Goal: Task Accomplishment & Management: Use online tool/utility

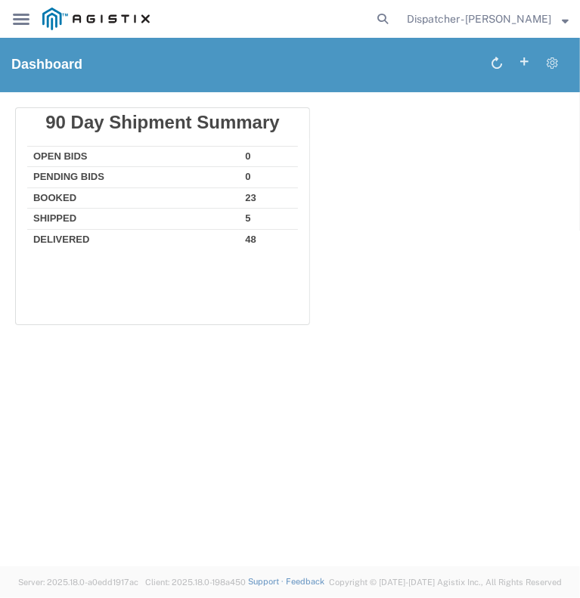
click at [22, 25] on icon at bounding box center [21, 19] width 17 height 11
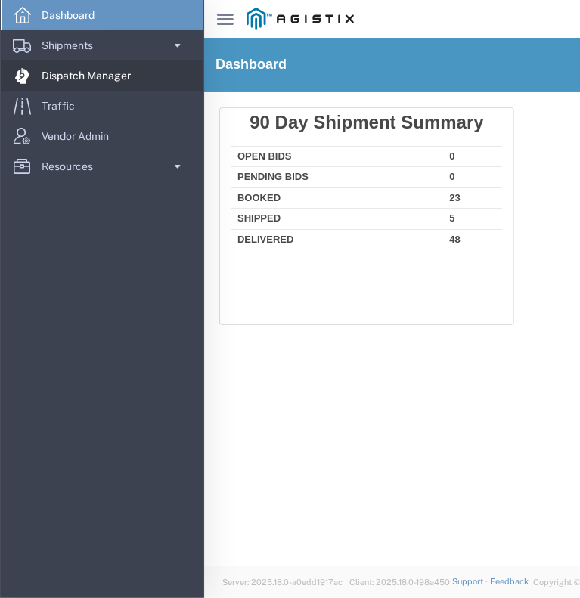
click at [59, 79] on span "Dispatch Manager" at bounding box center [92, 75] width 100 height 30
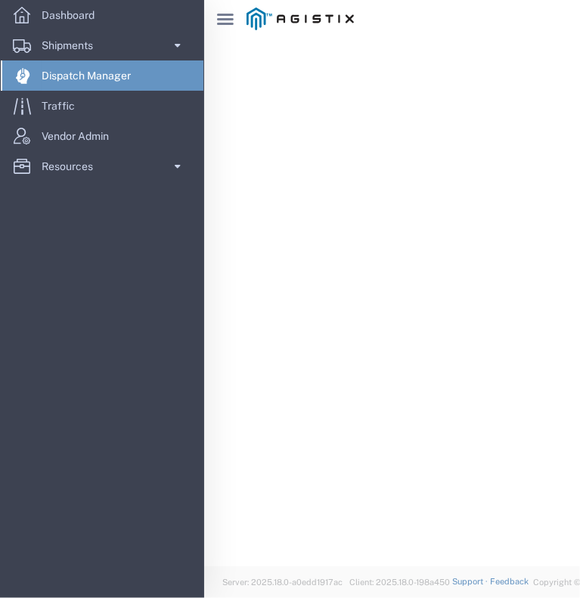
click at [227, 17] on icon "main_menu Created with Sketch." at bounding box center [225, 19] width 17 height 11
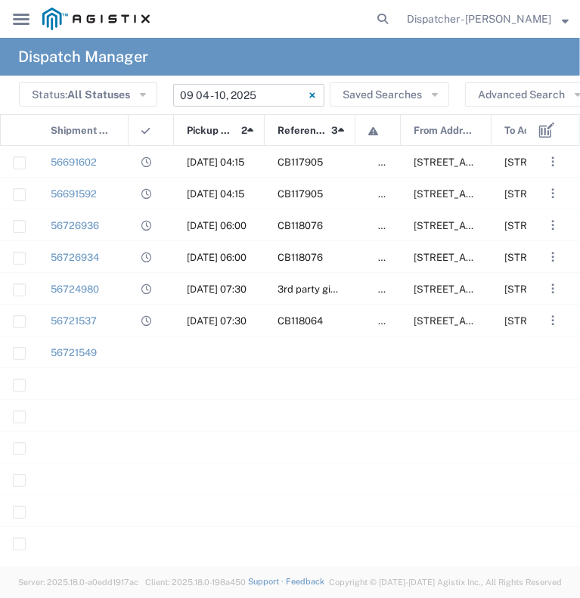
click at [218, 96] on input "[DATE] - [DATE]" at bounding box center [248, 95] width 151 height 23
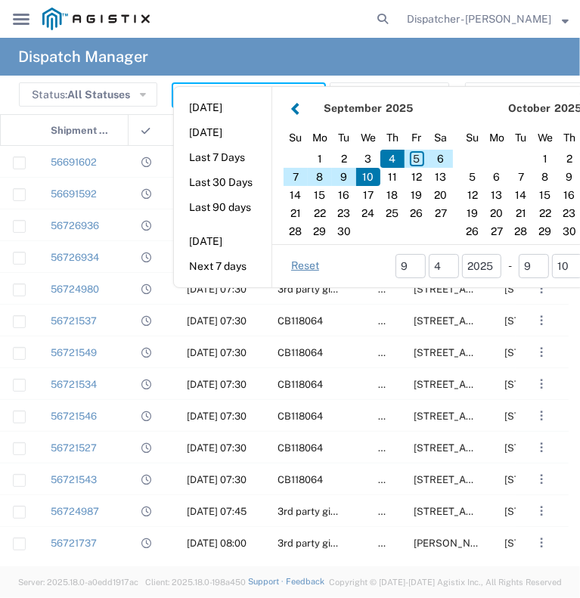
click at [218, 96] on button "[DATE]" at bounding box center [222, 107] width 97 height 23
type input "[DATE]"
type input "[DATE] - [DATE]"
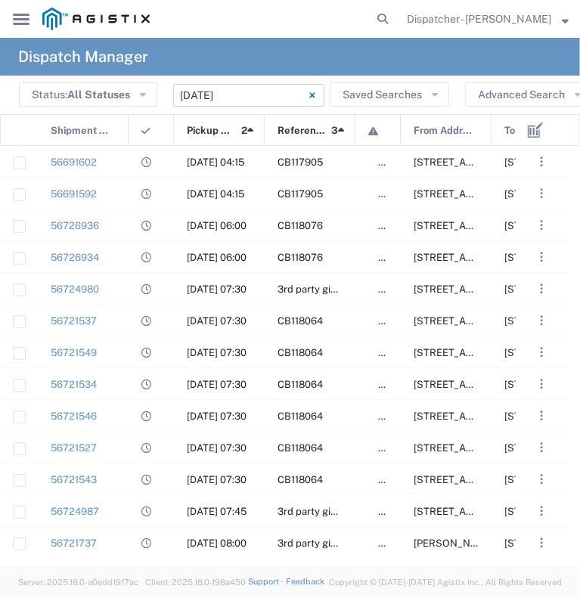
click at [218, 96] on input "[DATE] - [DATE]" at bounding box center [248, 95] width 151 height 23
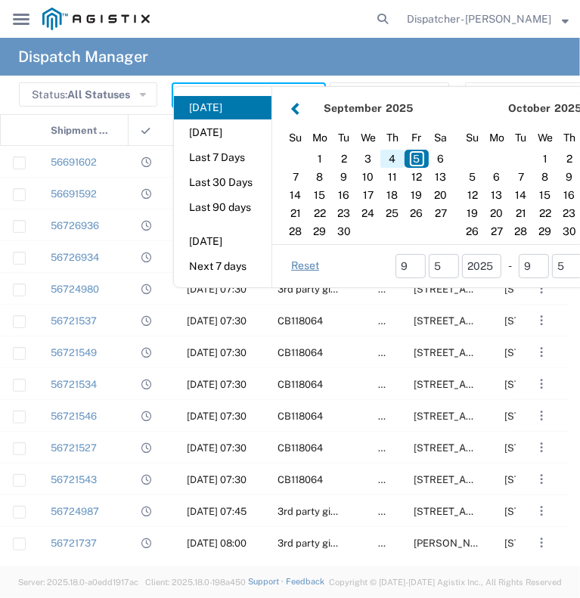
click at [387, 158] on div "4" at bounding box center [392, 159] width 24 height 18
type input "[DATE]"
type input "[DATE] - [DATE]"
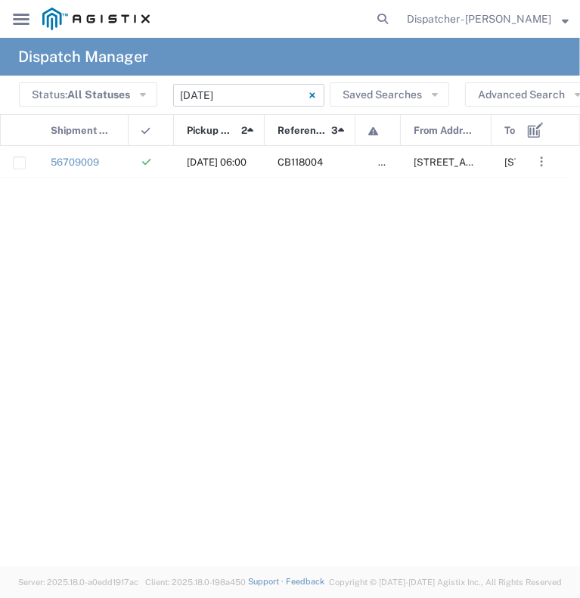
click at [277, 88] on input "[DATE] - [DATE]" at bounding box center [248, 95] width 151 height 23
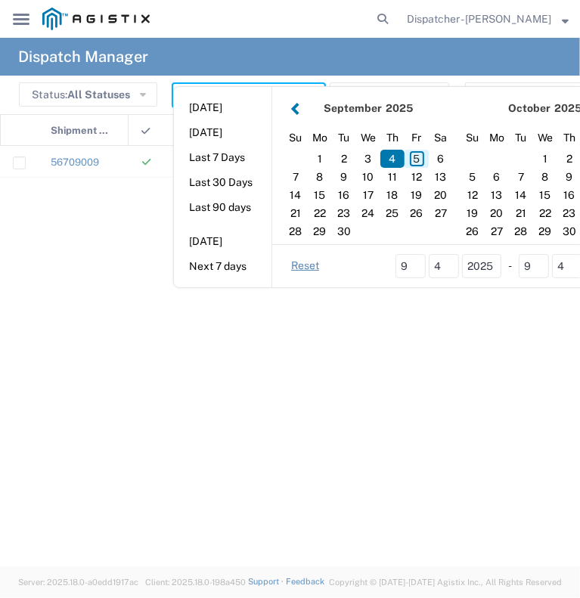
click at [416, 152] on div "5" at bounding box center [416, 159] width 24 height 18
click at [418, 158] on div "5" at bounding box center [416, 159] width 24 height 18
type input "[DATE]"
type input "[DATE] - [DATE]"
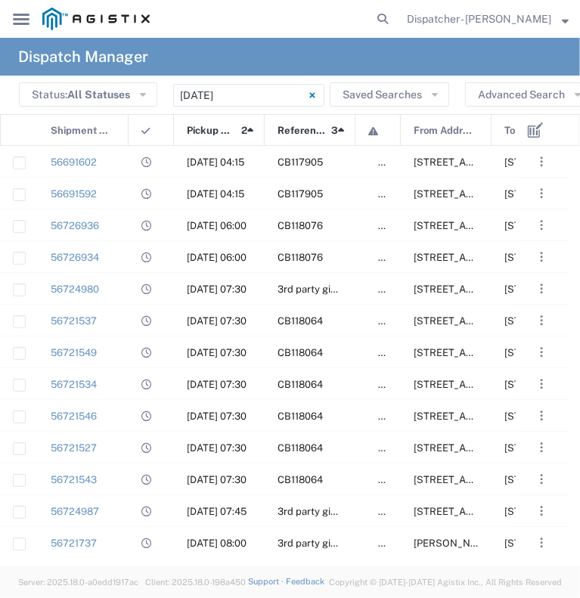
scroll to position [162, 0]
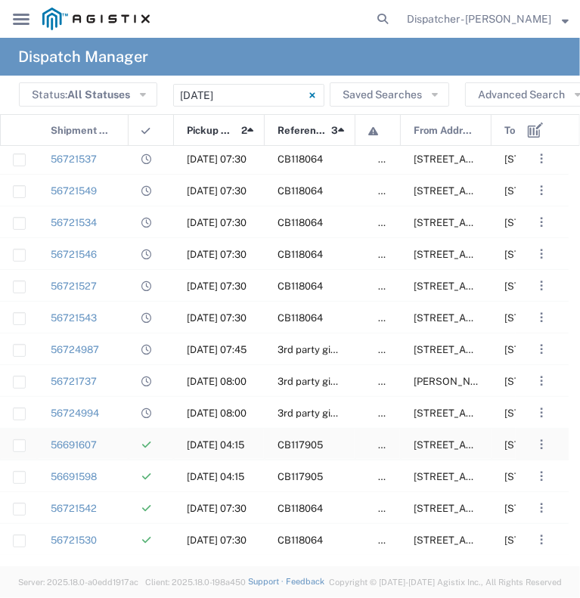
click at [118, 444] on div "56691607" at bounding box center [83, 444] width 91 height 31
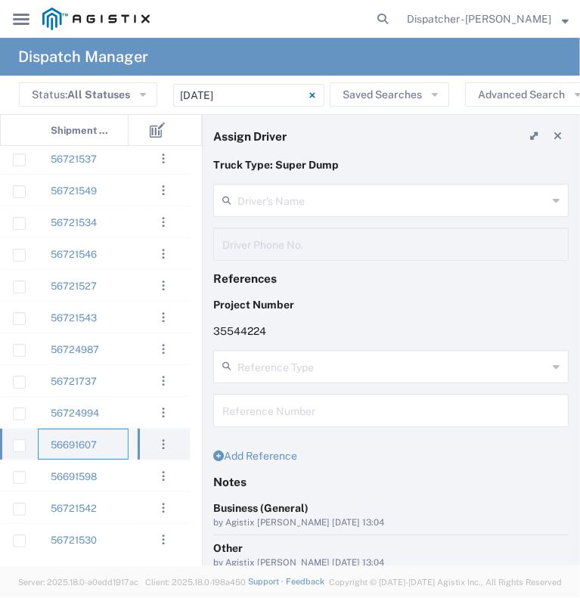
type input "[PERSON_NAME]"
type input "2096295517"
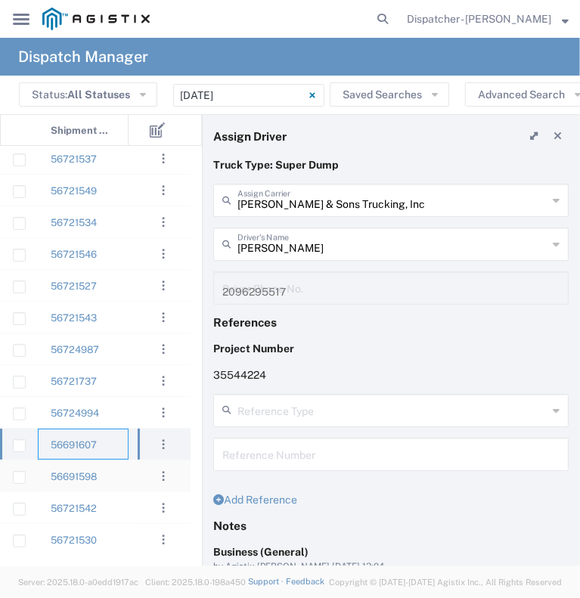
click at [112, 481] on div "56691598" at bounding box center [83, 475] width 91 height 31
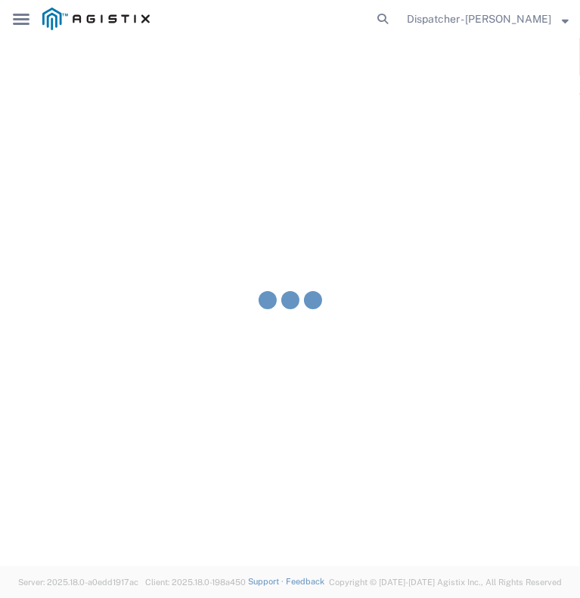
type input "E.P.A. Trucking"
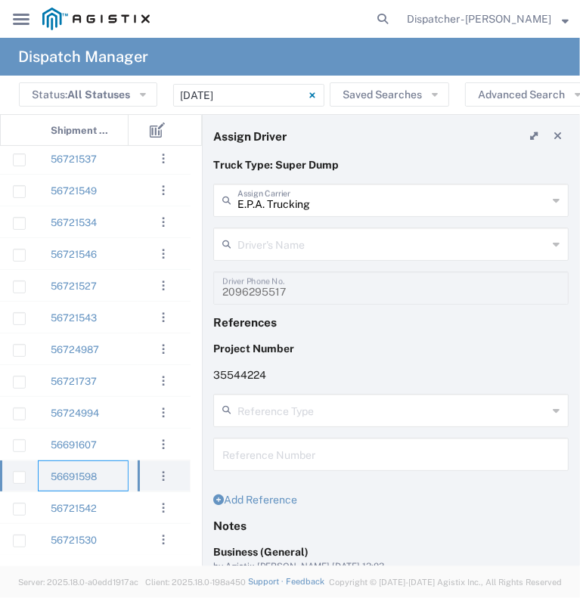
type input "[PERSON_NAME]"
type input "6505371145"
click at [112, 504] on div "56721542" at bounding box center [83, 507] width 91 height 31
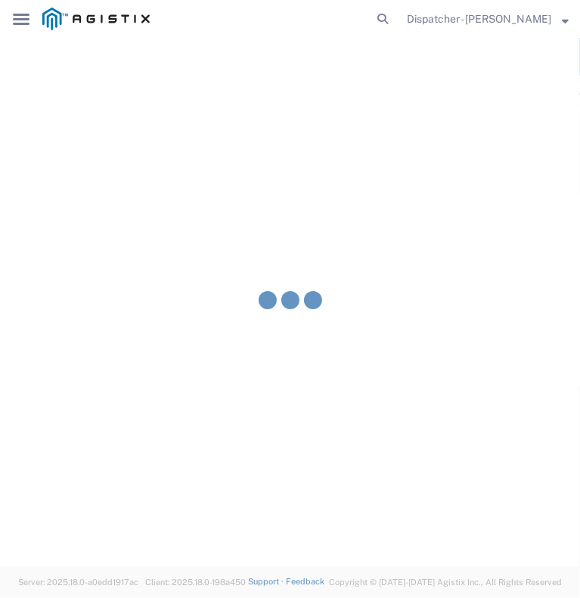
type input "[PERSON_NAME] & Sons Trucking, Inc"
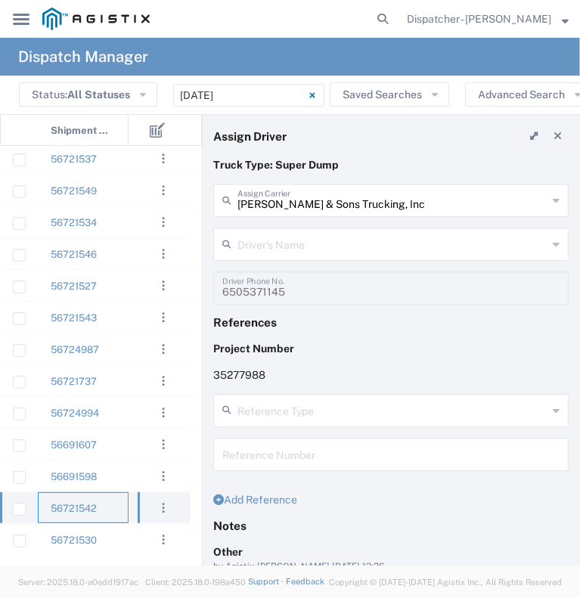
type input "[PERSON_NAME]"
type input "[PHONE_NUMBER]"
click at [107, 531] on div "56721530" at bounding box center [83, 539] width 91 height 31
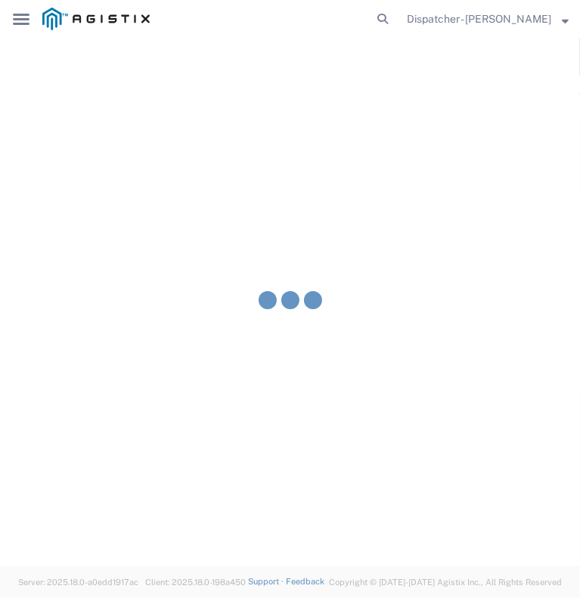
type input "[PERSON_NAME] Trucking LLC"
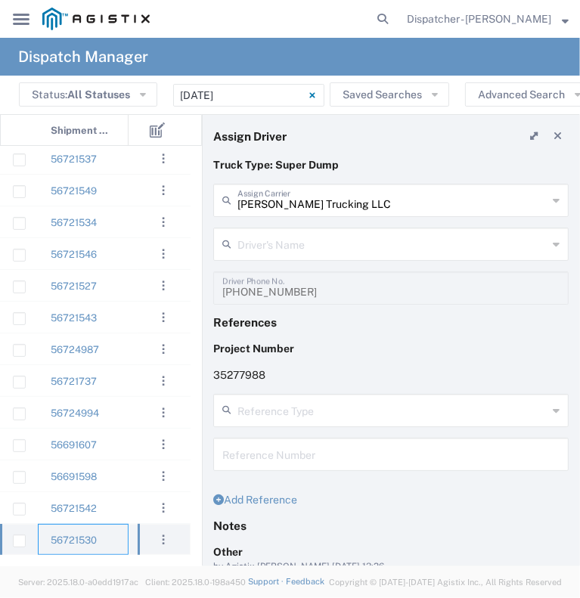
type input "[PERSON_NAME]"
type input "5308707576"
click at [133, 166] on div at bounding box center [150, 158] width 45 height 31
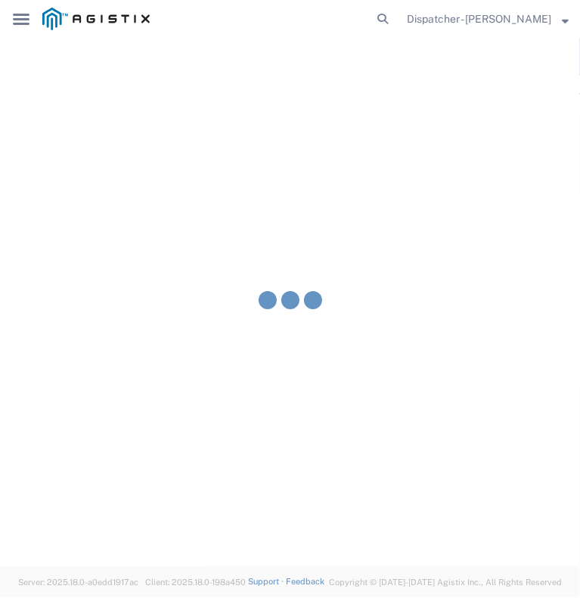
type input "[PERSON_NAME] & Sons Trucking, Inc"
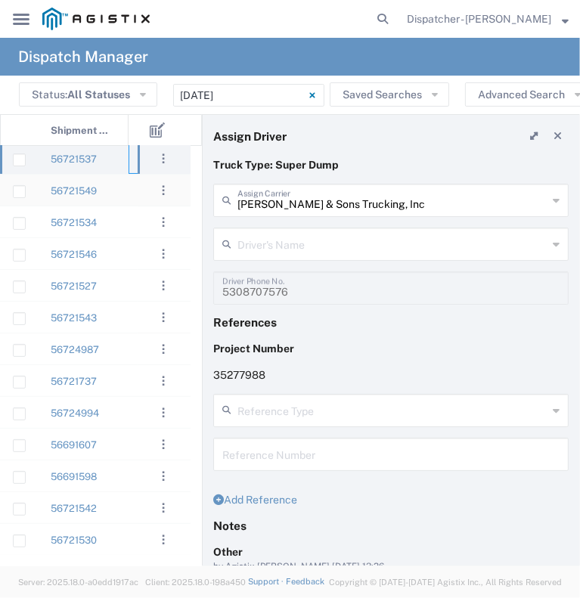
type input "[PERSON_NAME]"
type input "[PHONE_NUMBER]"
click at [133, 190] on div at bounding box center [150, 190] width 45 height 31
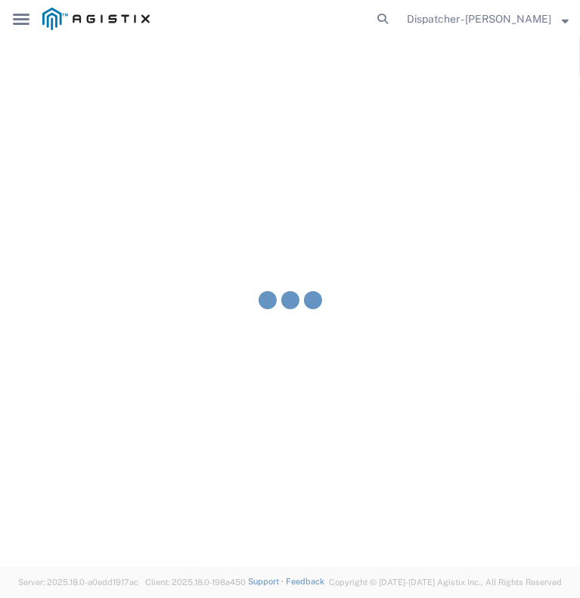
type input "Ahmed & Sons Transport"
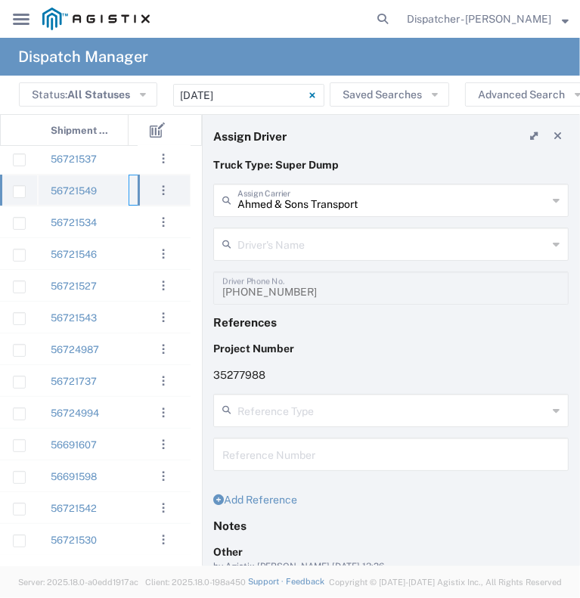
type input "[PERSON_NAME]"
type input "[PHONE_NUMBER]"
click at [133, 223] on div at bounding box center [150, 221] width 45 height 31
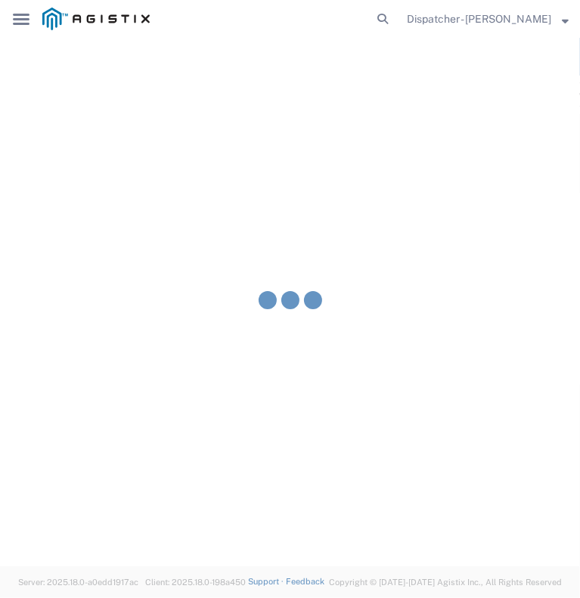
type input "[PERSON_NAME] & Sons Trucking, Inc"
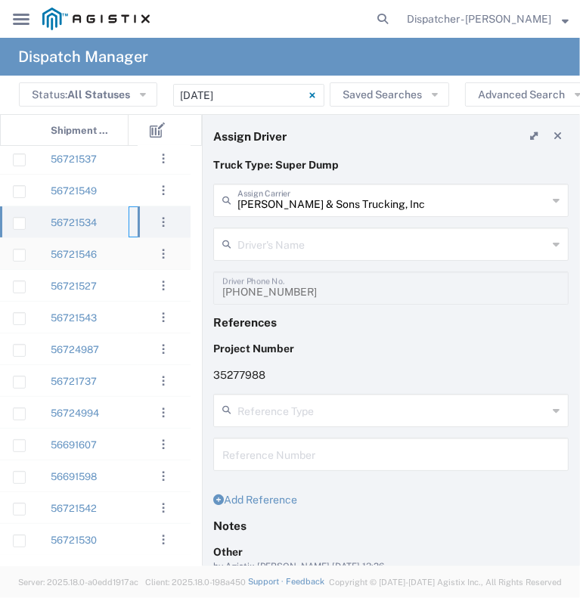
type input "[PERSON_NAME]"
type input "[PHONE_NUMBER]"
click at [135, 258] on div at bounding box center [150, 253] width 45 height 31
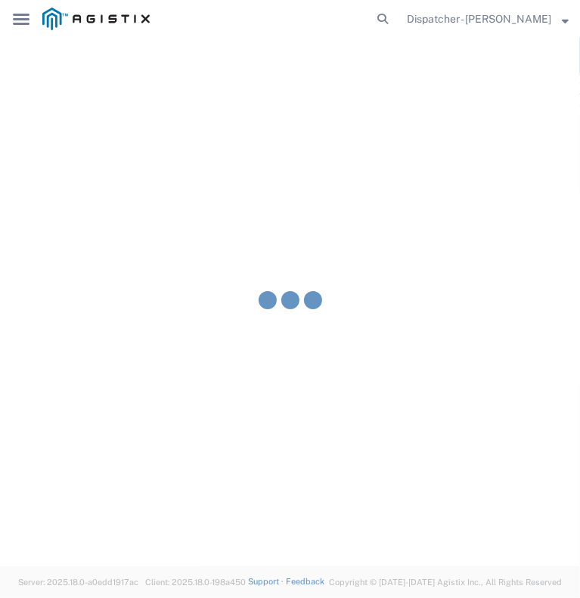
type input "[PERSON_NAME]"
type input "[PHONE_NUMBER]"
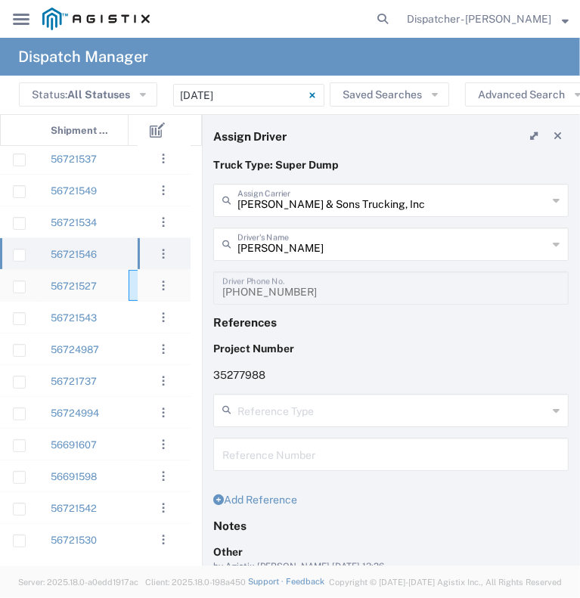
click at [131, 278] on div at bounding box center [150, 285] width 45 height 31
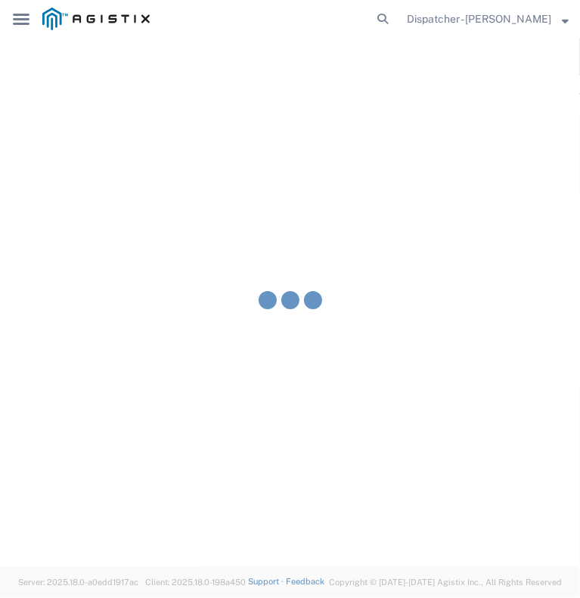
type input "[PERSON_NAME]"
type input "9258126210"
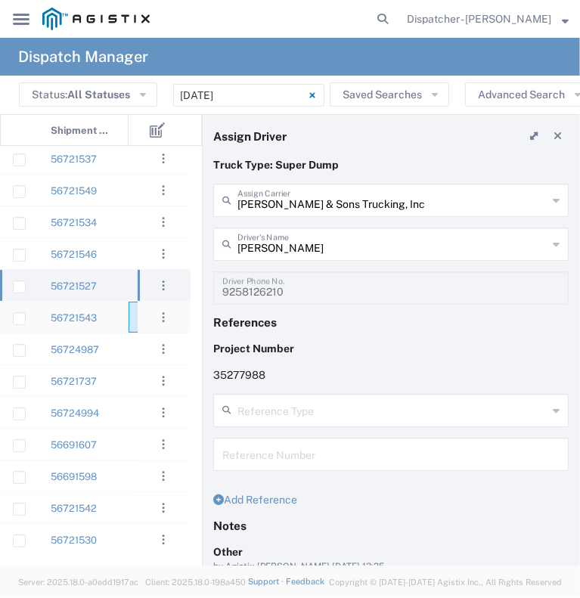
click at [129, 320] on div at bounding box center [150, 317] width 45 height 31
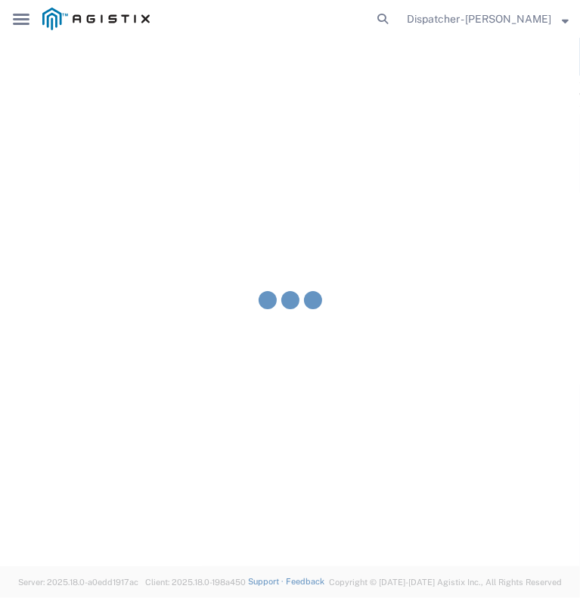
type input "[PERSON_NAME] Trucking"
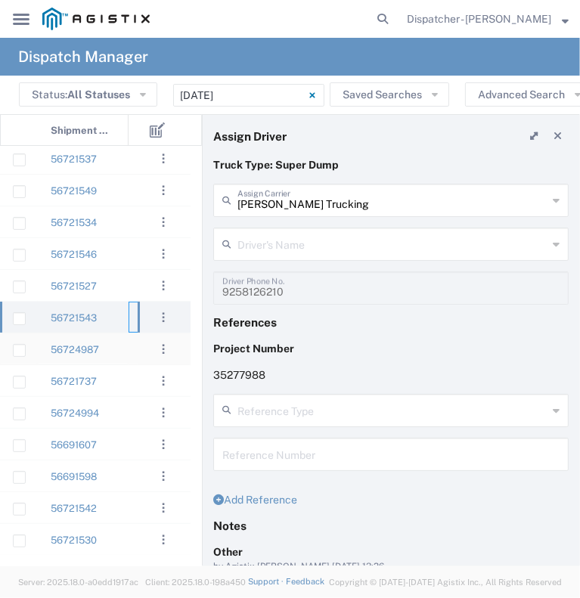
type input "[PERSON_NAME]"
type input "[PHONE_NUMBER]"
click at [136, 344] on div at bounding box center [150, 348] width 45 height 31
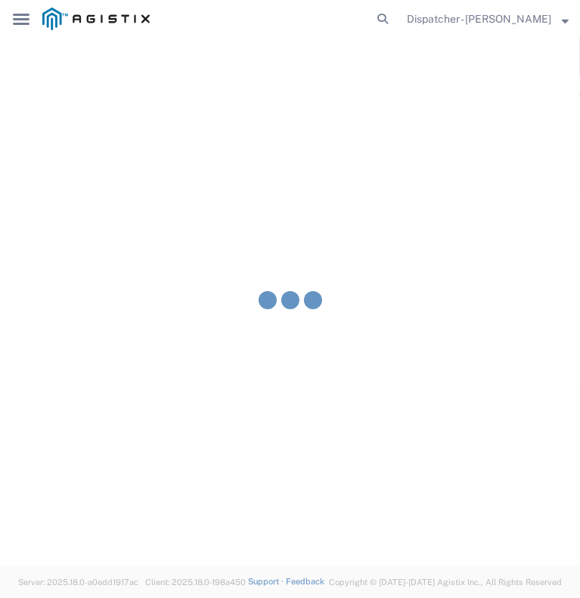
type input "MX Trucking"
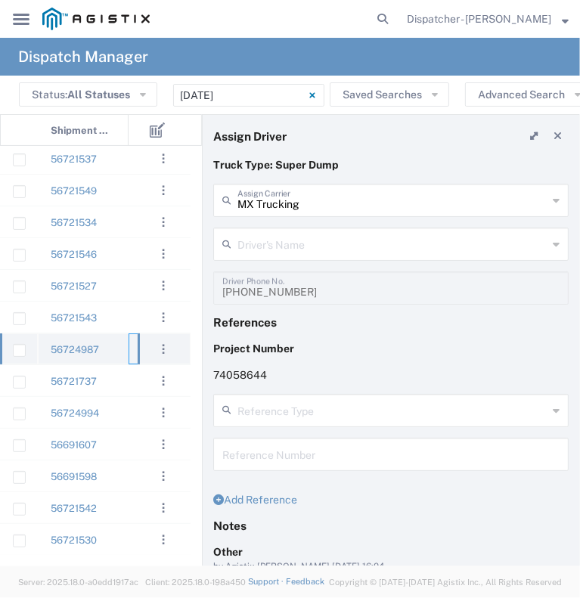
type input "[PERSON_NAME]"
type input "[PHONE_NUMBER]"
click at [133, 364] on div "56724987 [DATE] 07:45 3rd party giveaway" at bounding box center [427, 349] width 854 height 32
click at [133, 386] on div at bounding box center [150, 380] width 45 height 31
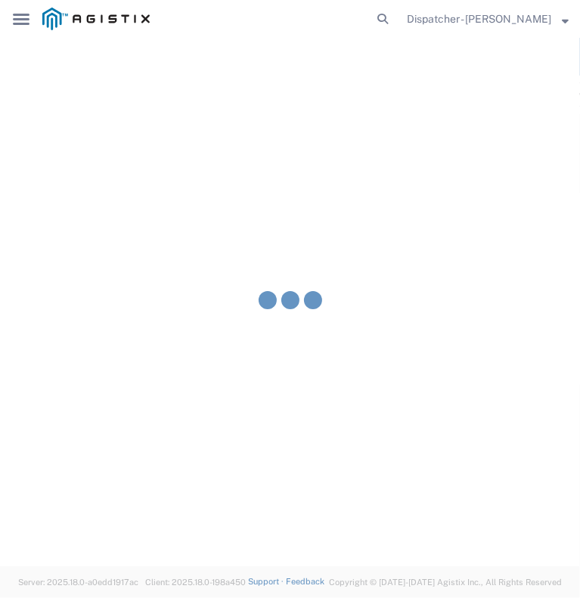
type input "[PERSON_NAME] & Sons Trucking, Inc"
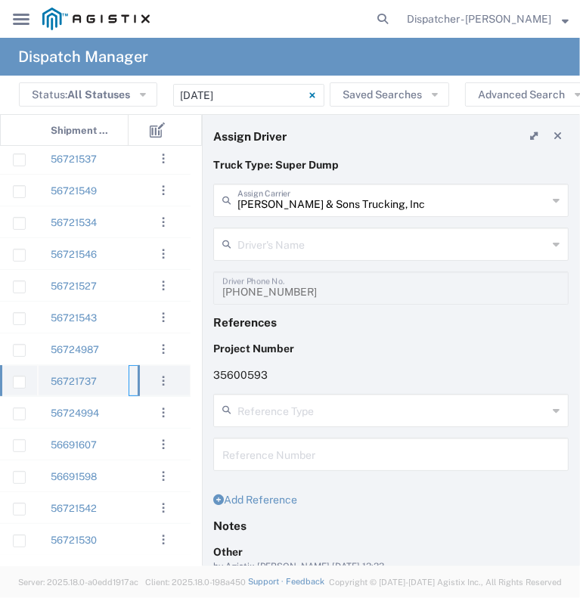
type input "[PERSON_NAME]"
type input "9253660399"
click at [131, 407] on div at bounding box center [150, 412] width 45 height 31
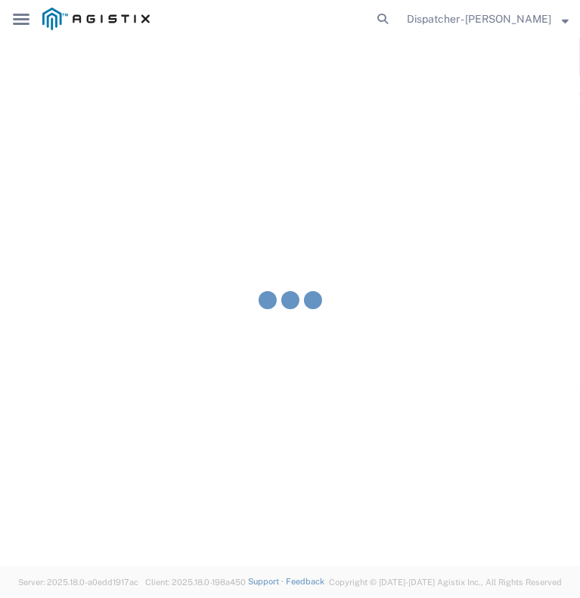
type input "Traxx Equipment Rental and Excavation"
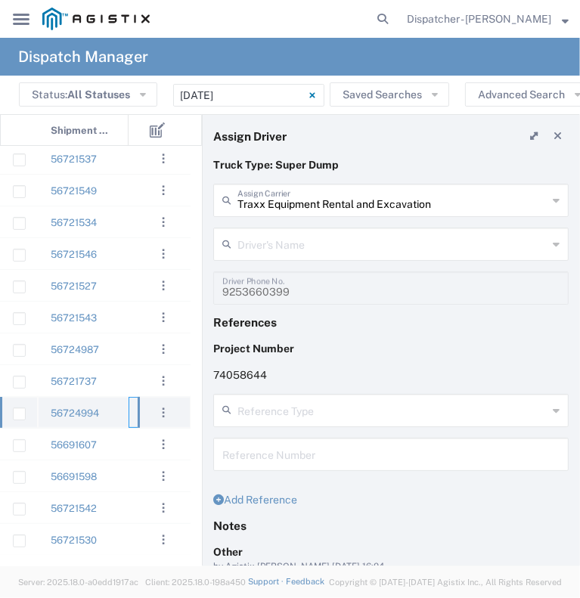
type input "[PERSON_NAME]"
type input "[PHONE_NUMBER]"
click at [131, 441] on div at bounding box center [150, 444] width 45 height 31
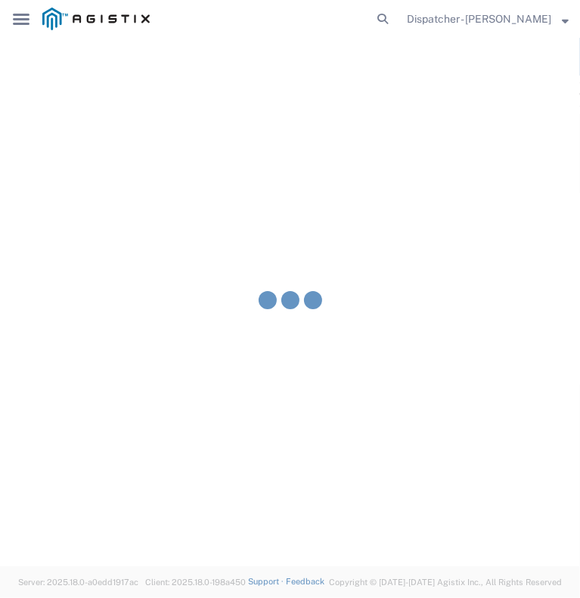
type input "[PERSON_NAME] & Sons Trucking, Inc"
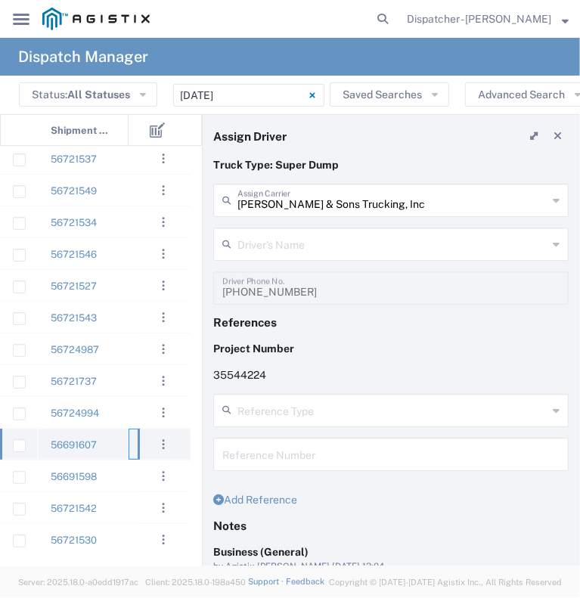
type input "[PERSON_NAME]"
type input "2096295517"
click at [133, 474] on div at bounding box center [150, 475] width 45 height 31
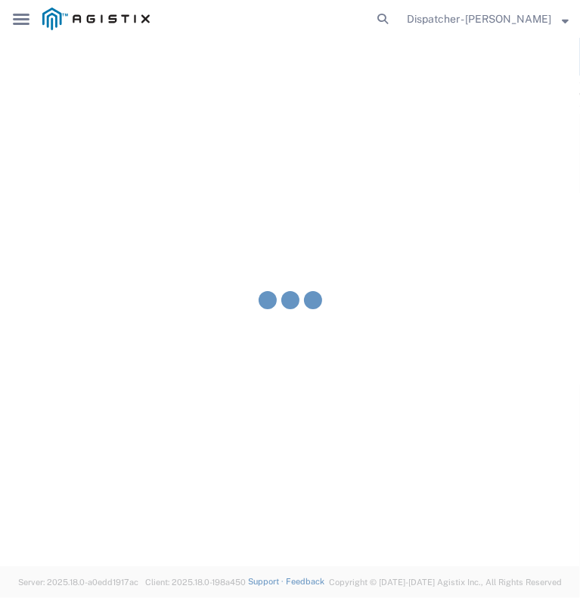
type input "E.P.A. Trucking"
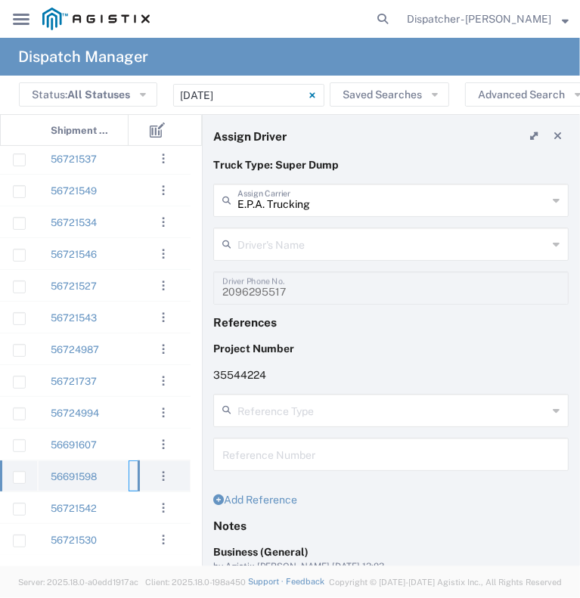
type input "[PERSON_NAME]"
type input "6505371145"
click at [130, 503] on div at bounding box center [150, 507] width 45 height 31
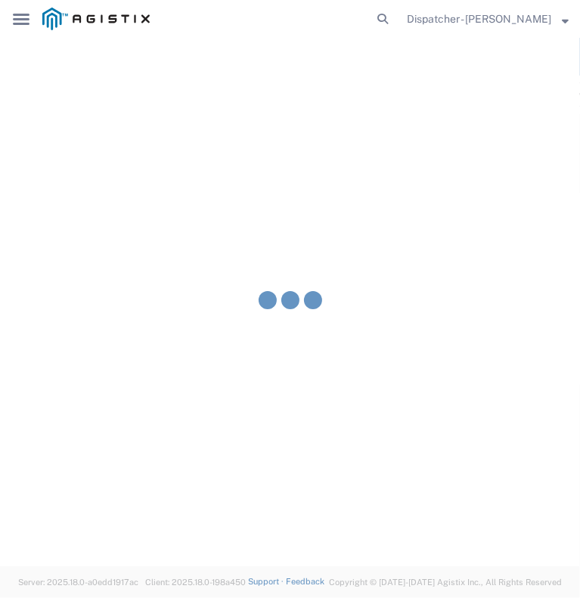
type input "[PERSON_NAME] & Sons Trucking, Inc"
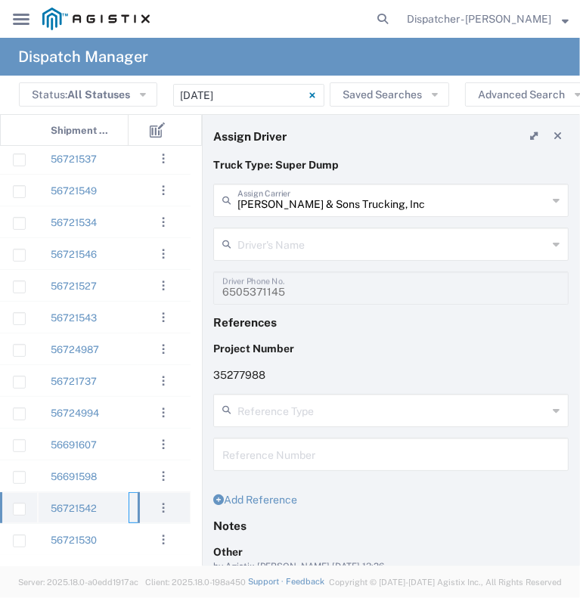
type input "[PERSON_NAME]"
type input "[PHONE_NUMBER]"
click at [135, 538] on div at bounding box center [150, 539] width 45 height 31
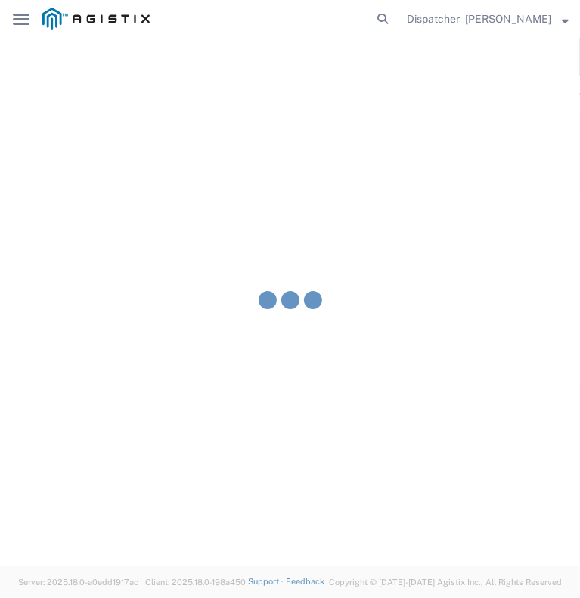
type input "[PERSON_NAME] Trucking LLC"
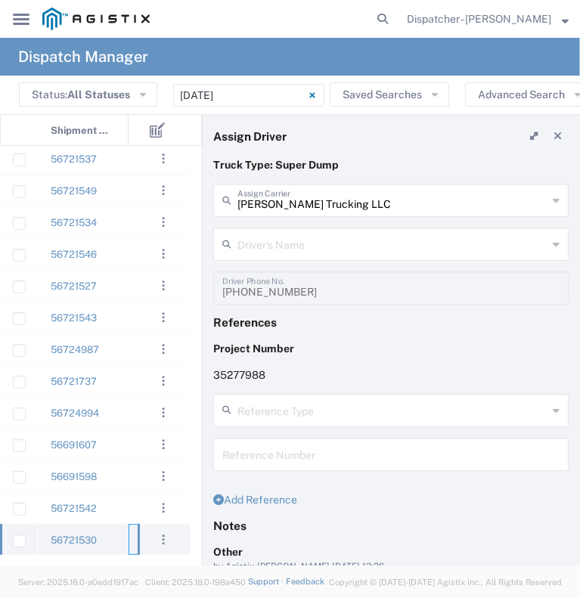
type input "[PERSON_NAME]"
type input "5308707576"
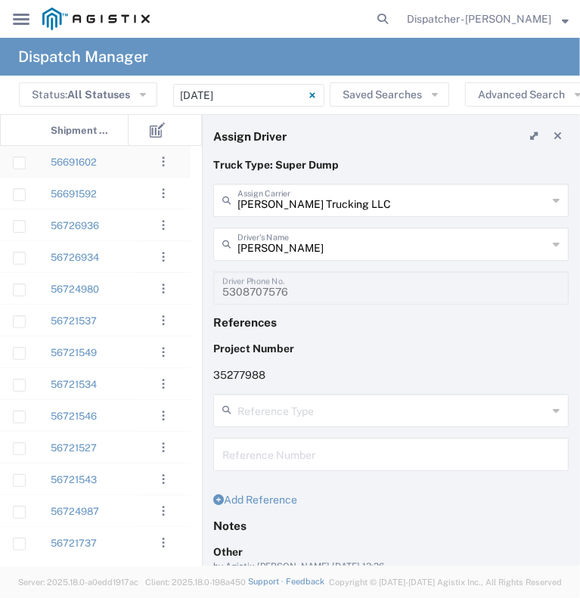
click at [138, 156] on div ". . . Decline Assign Unassign" at bounding box center [164, 161] width 53 height 31
click at [147, 163] on agx-ag-table-action-cell ". . . Decline Assign Unassign" at bounding box center [163, 161] width 51 height 29
click at [124, 168] on div "56691602" at bounding box center [83, 161] width 91 height 31
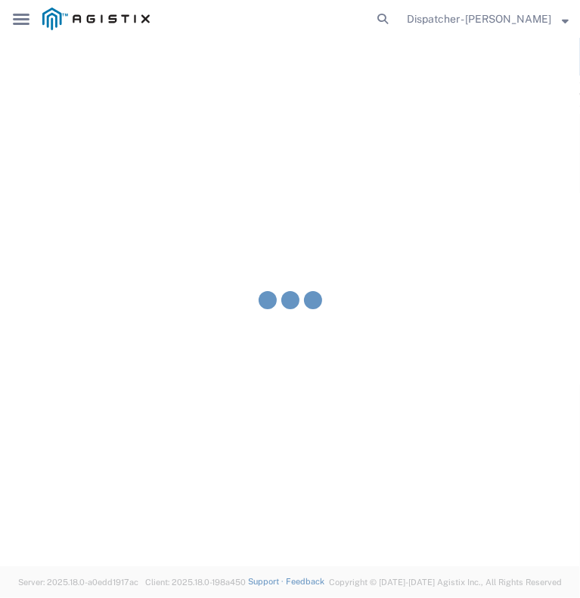
type input "E.P.A. Trucking"
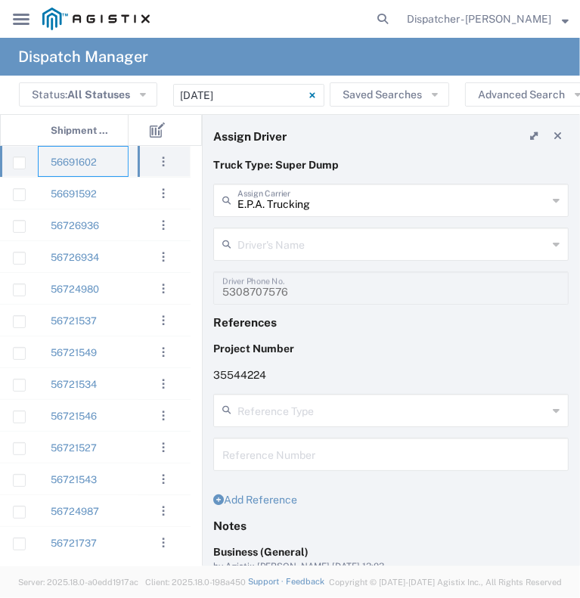
type input "[PERSON_NAME]"
type input "[PHONE_NUMBER]"
click at [125, 190] on div "56691592" at bounding box center [83, 193] width 91 height 31
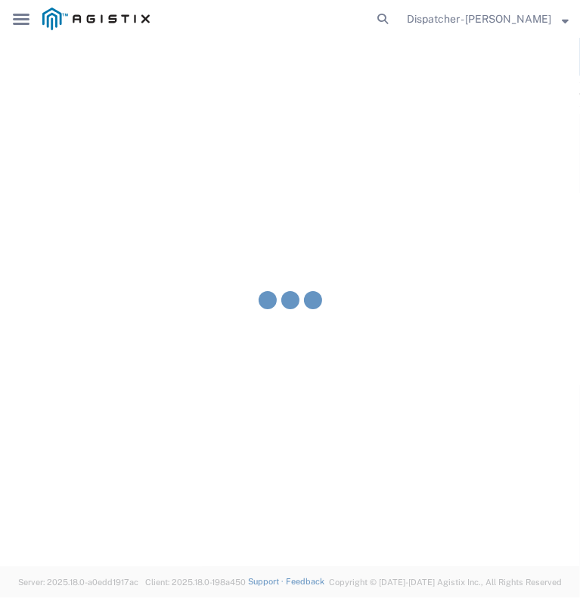
type input "[PERSON_NAME]"
type input "6504689024"
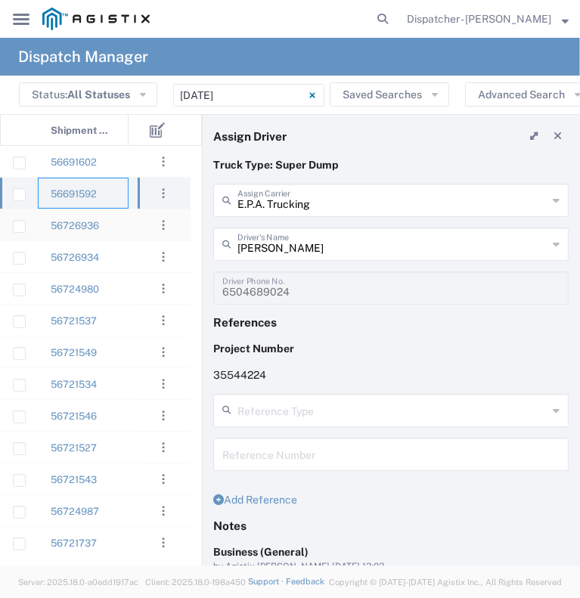
click at [140, 234] on agx-ag-table-action-cell ". . . Decline Assign Unassign" at bounding box center [164, 224] width 52 height 29
click at [130, 234] on div at bounding box center [150, 224] width 45 height 31
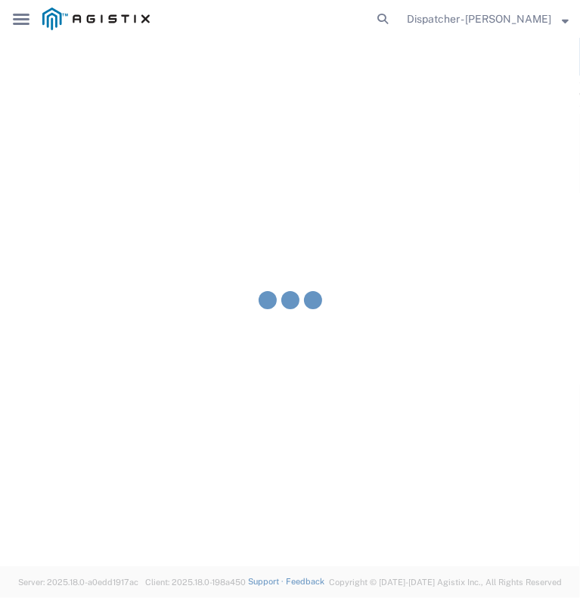
type input "[PERSON_NAME] & Sons Trucking, Inc"
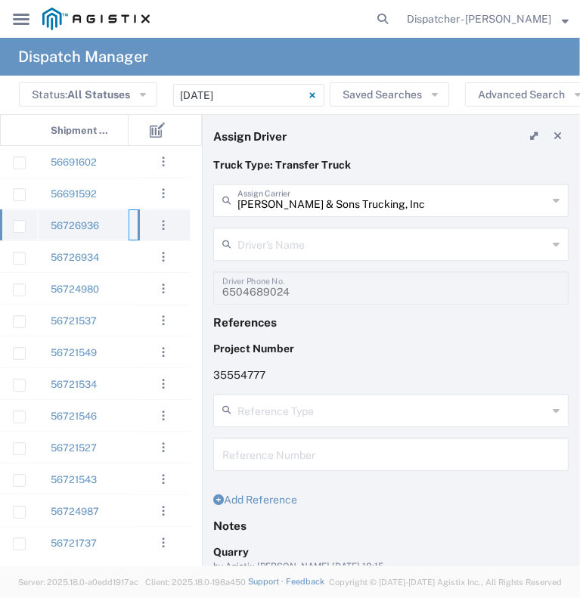
type input "[PERSON_NAME]"
type input "5106059971"
click at [126, 255] on div "56726934" at bounding box center [83, 256] width 91 height 31
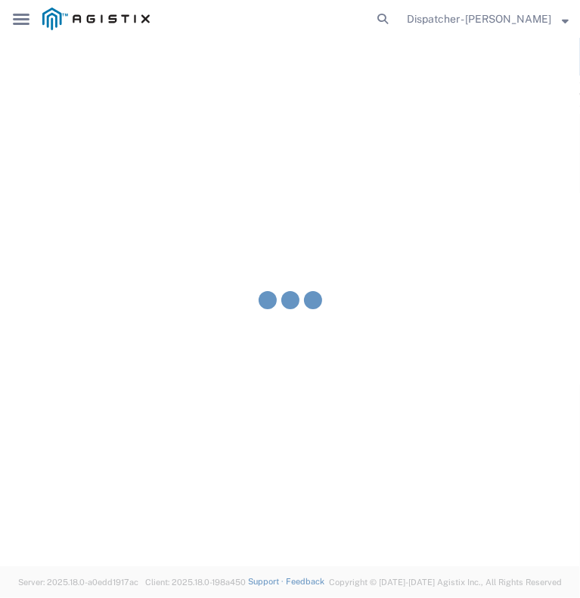
type input "[PERSON_NAME]"
type input "[PHONE_NUMBER]"
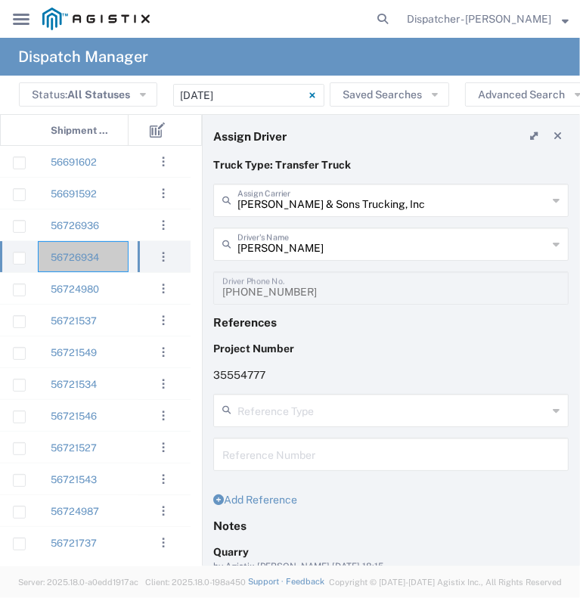
click at [15, 22] on icon "main_menu Created with Sketch." at bounding box center [21, 19] width 17 height 11
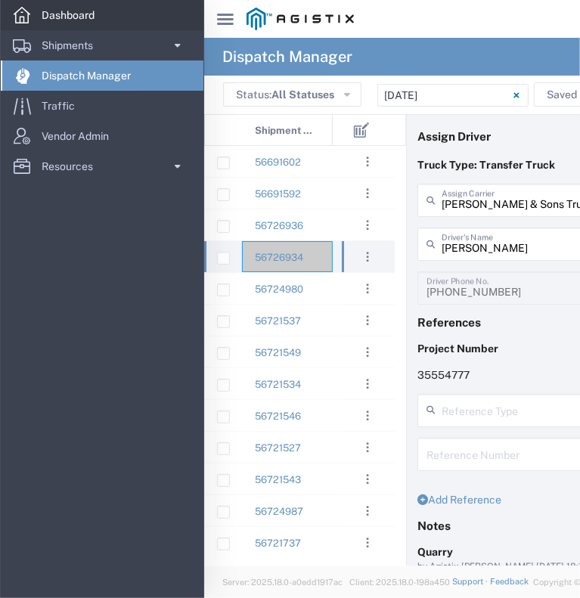
click at [73, 10] on span "Dashboard" at bounding box center [73, 15] width 63 height 30
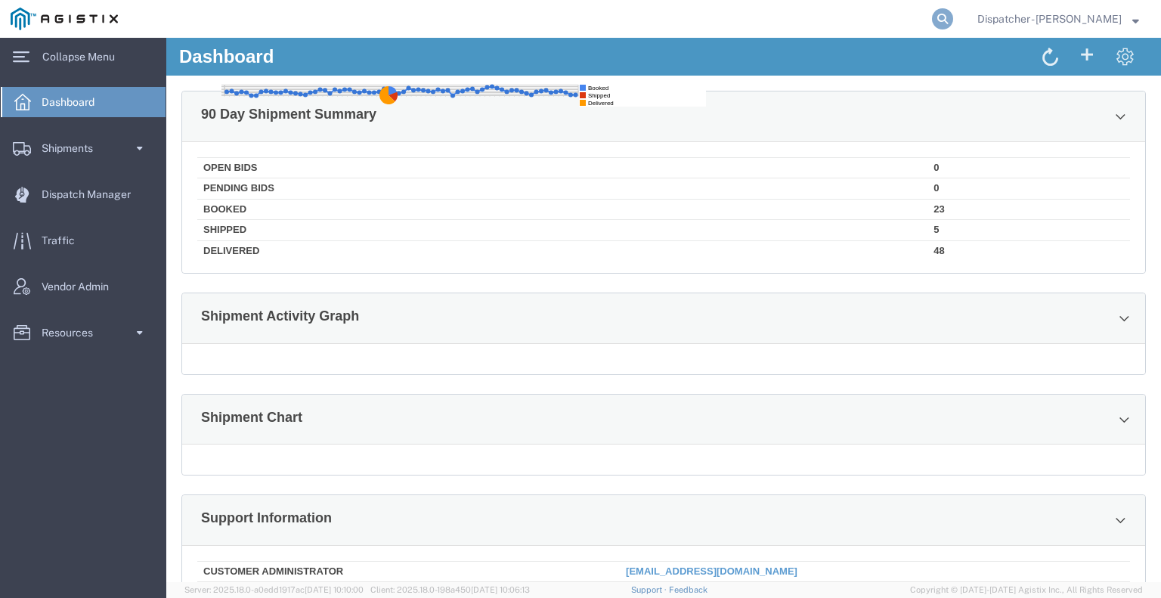
click at [934, 23] on icon at bounding box center [942, 18] width 21 height 21
click at [24, 54] on icon at bounding box center [21, 56] width 17 height 11
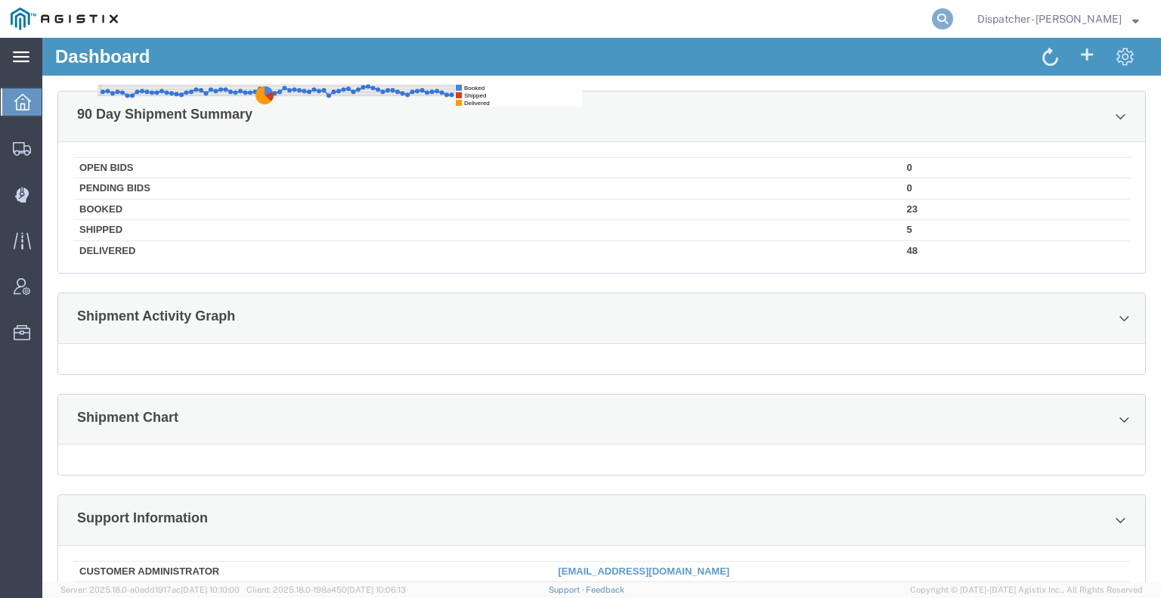
click at [939, 20] on icon at bounding box center [942, 18] width 21 height 21
type input "56709011"
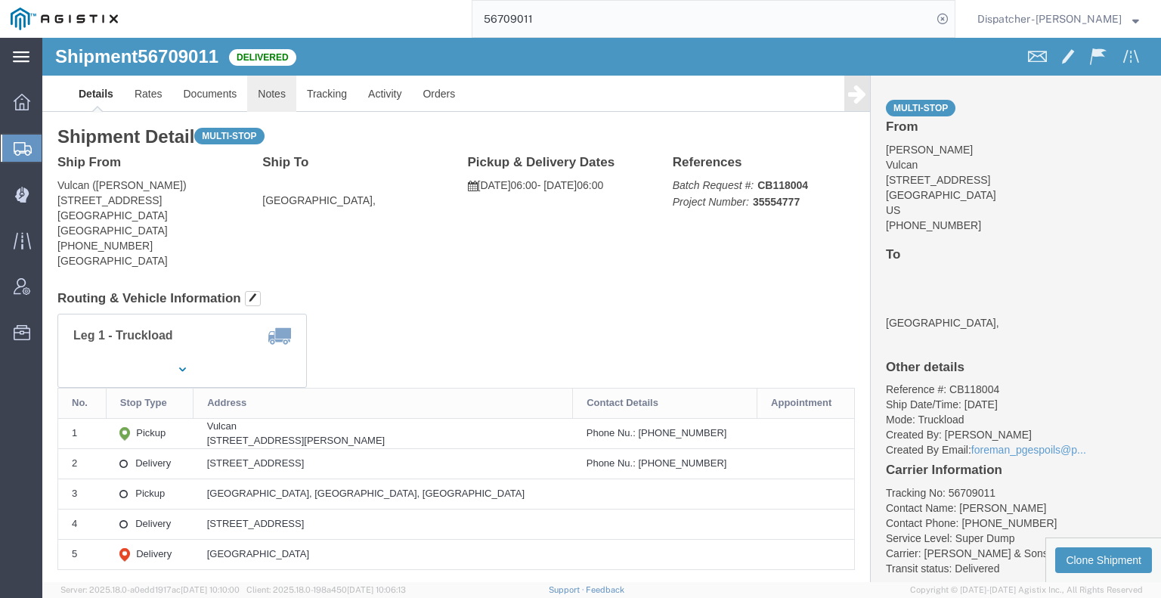
click link "Notes"
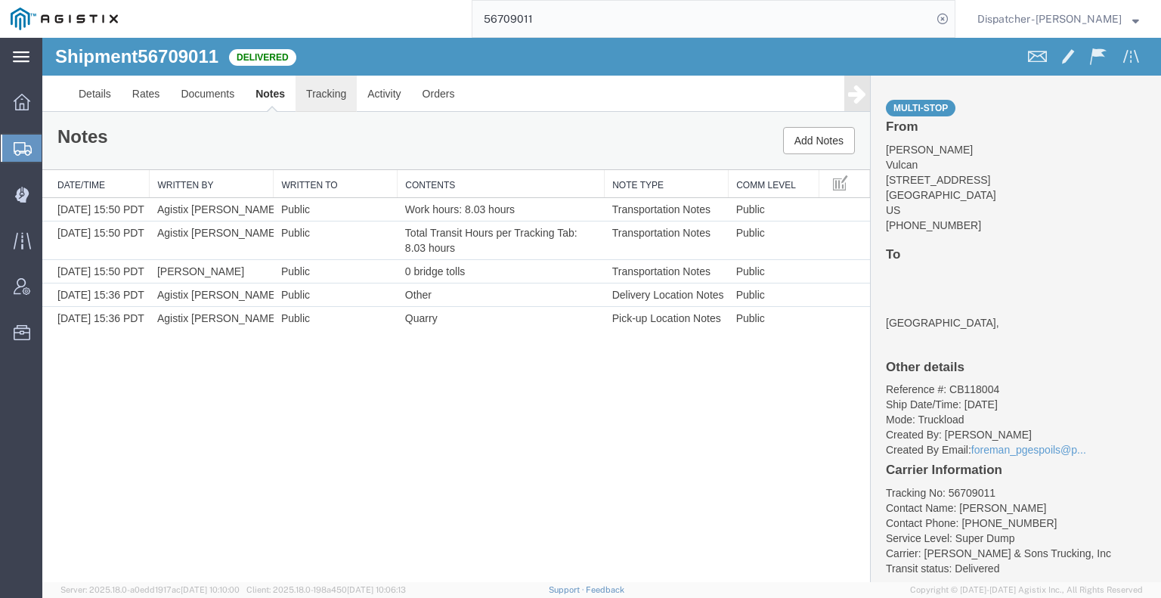
click at [351, 94] on link "Tracking" at bounding box center [325, 94] width 61 height 36
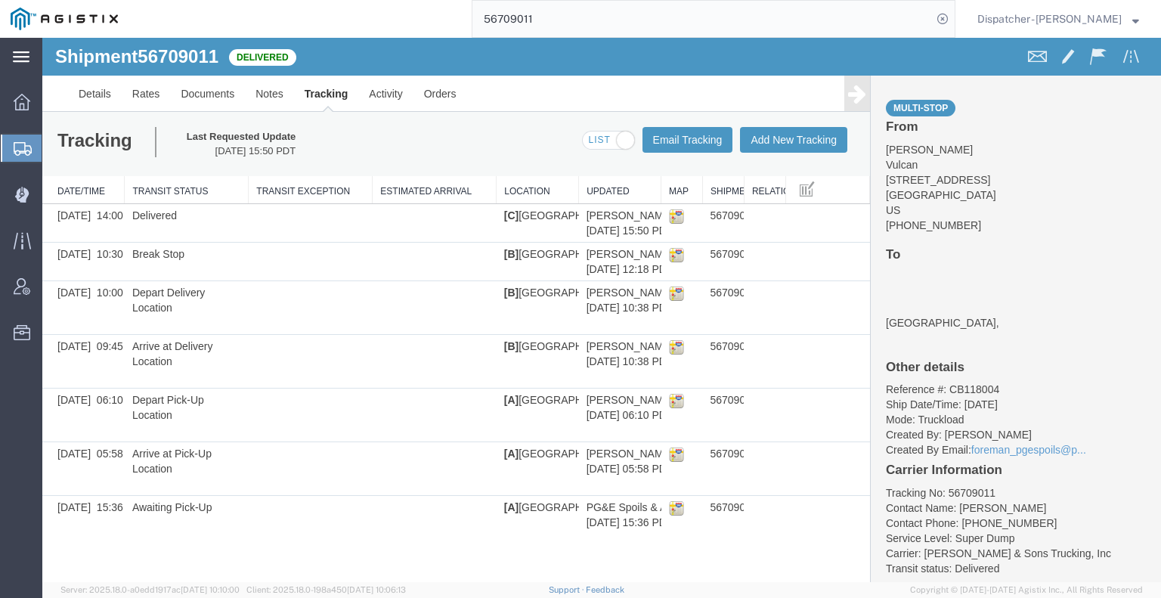
click at [850, 94] on icon at bounding box center [857, 93] width 18 height 21
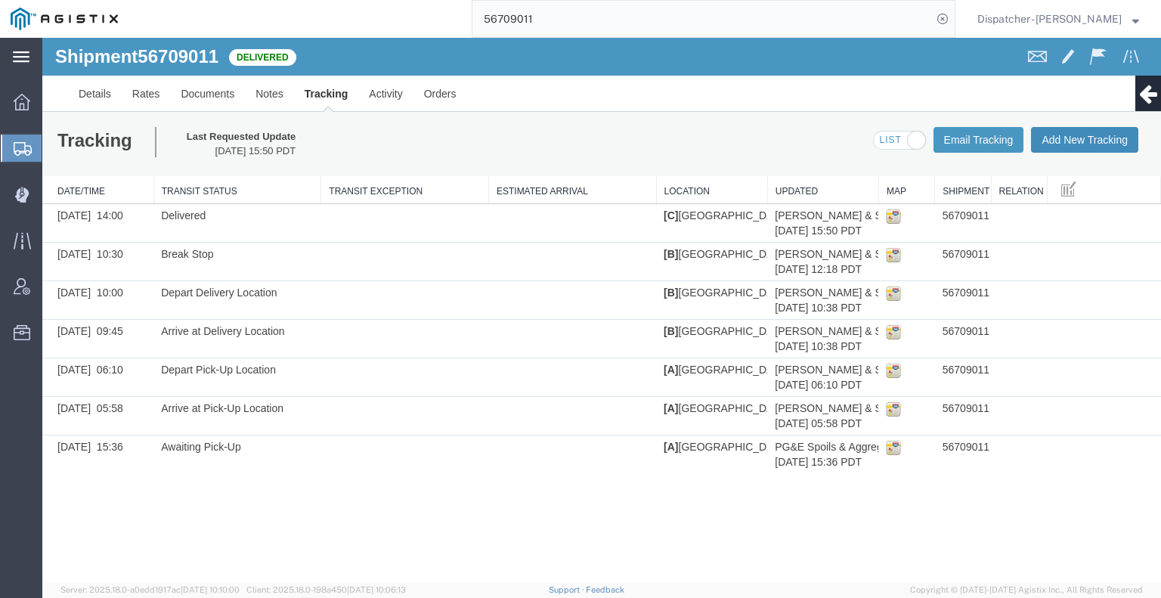
click at [1068, 144] on button "Add New Tracking" at bounding box center [1084, 140] width 107 height 26
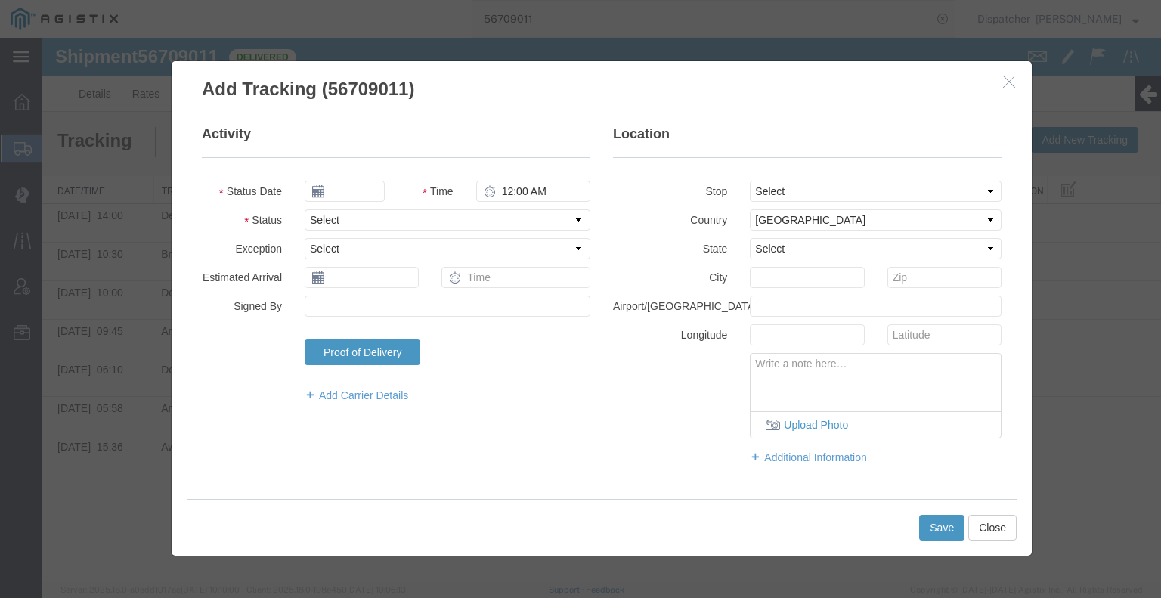
type input "[DATE]"
type input "6:00 AM"
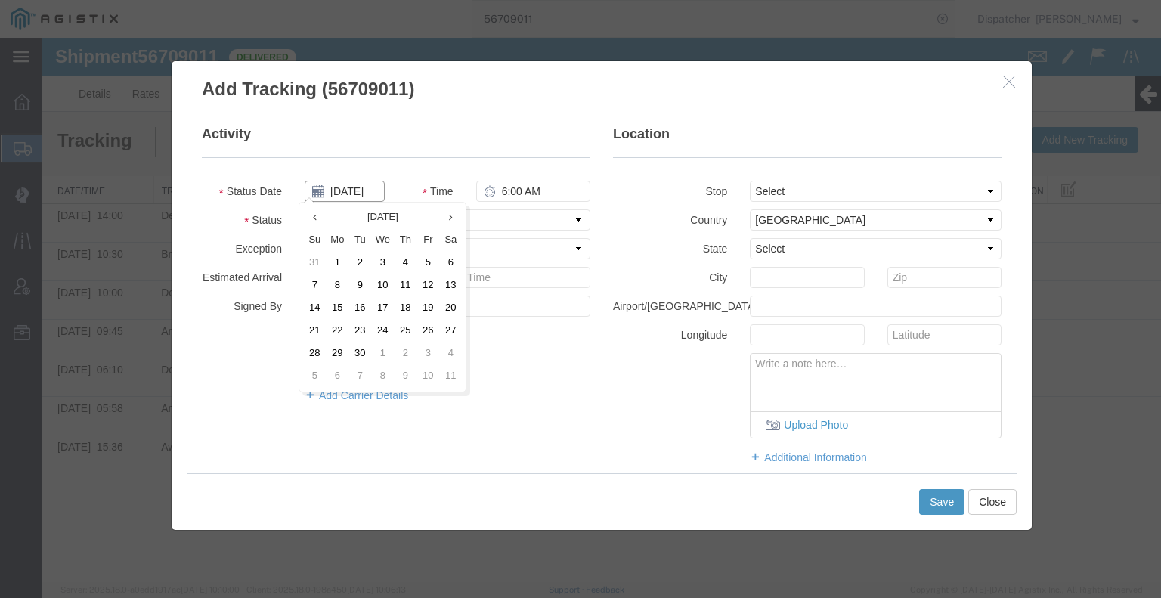
click at [361, 195] on input "[DATE]" at bounding box center [345, 191] width 80 height 21
click at [410, 260] on td "4" at bounding box center [405, 263] width 23 height 23
type input "[DATE]"
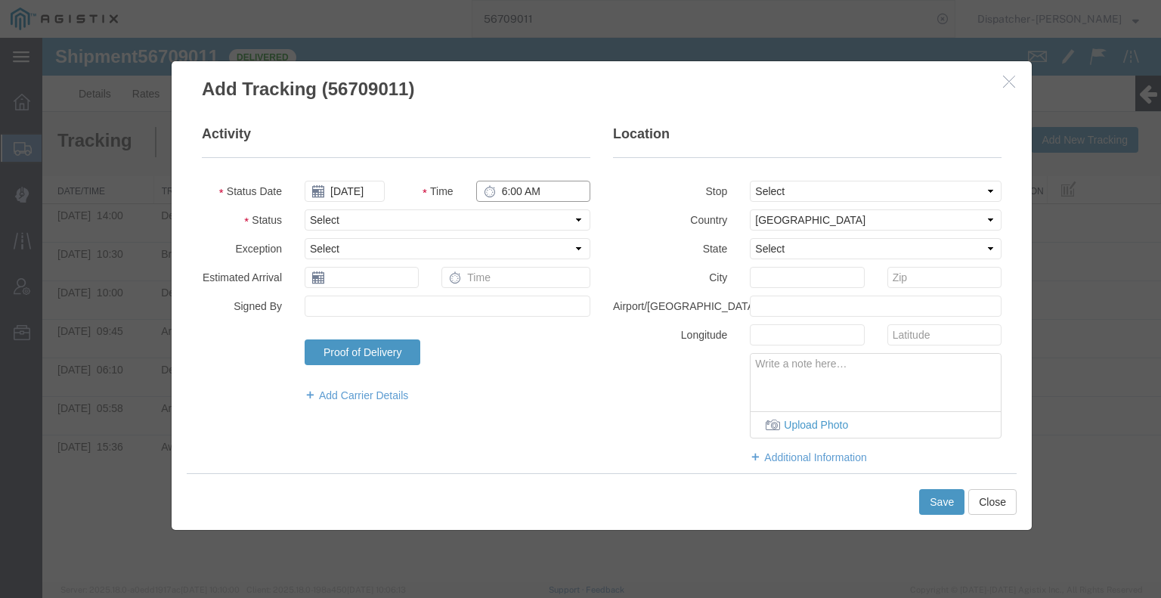
click at [512, 190] on input "6:00 AM" at bounding box center [533, 191] width 114 height 21
type input "10:00 AM"
click at [506, 214] on select "Select Arrival Notice Available Arrival Notice Imported Arrive at Delivery Loca…" at bounding box center [448, 219] width 286 height 21
select select "BREAKSTART"
click at [305, 209] on select "Select Arrival Notice Available Arrival Notice Imported Arrive at Delivery Loca…" at bounding box center [448, 219] width 286 height 21
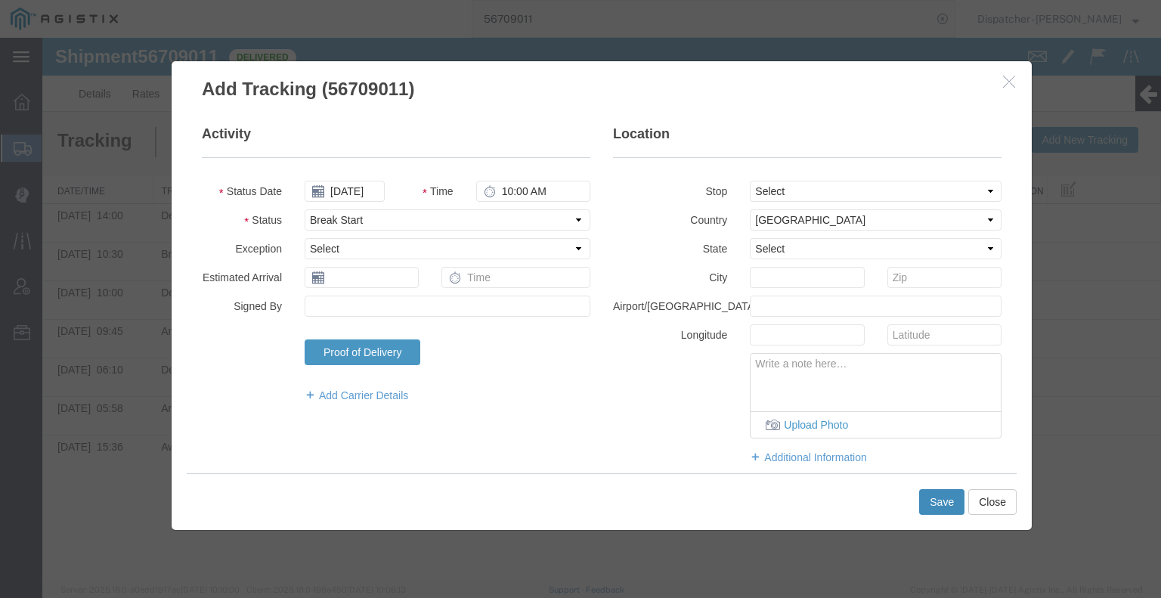
click at [931, 495] on button "Save" at bounding box center [941, 502] width 45 height 26
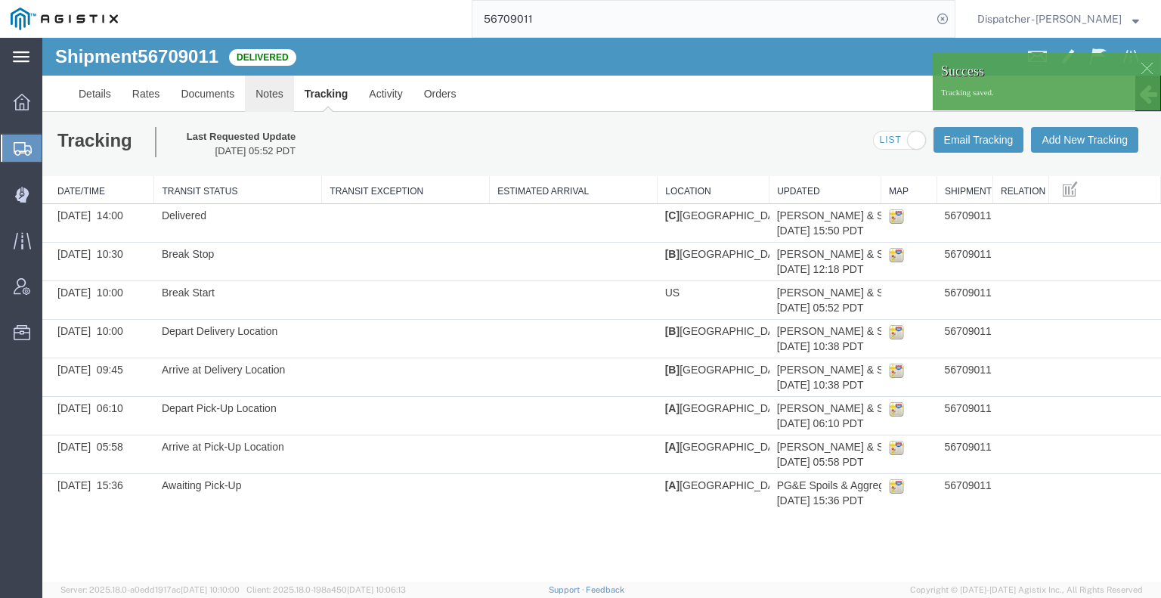
click at [261, 94] on link "Notes" at bounding box center [269, 94] width 49 height 36
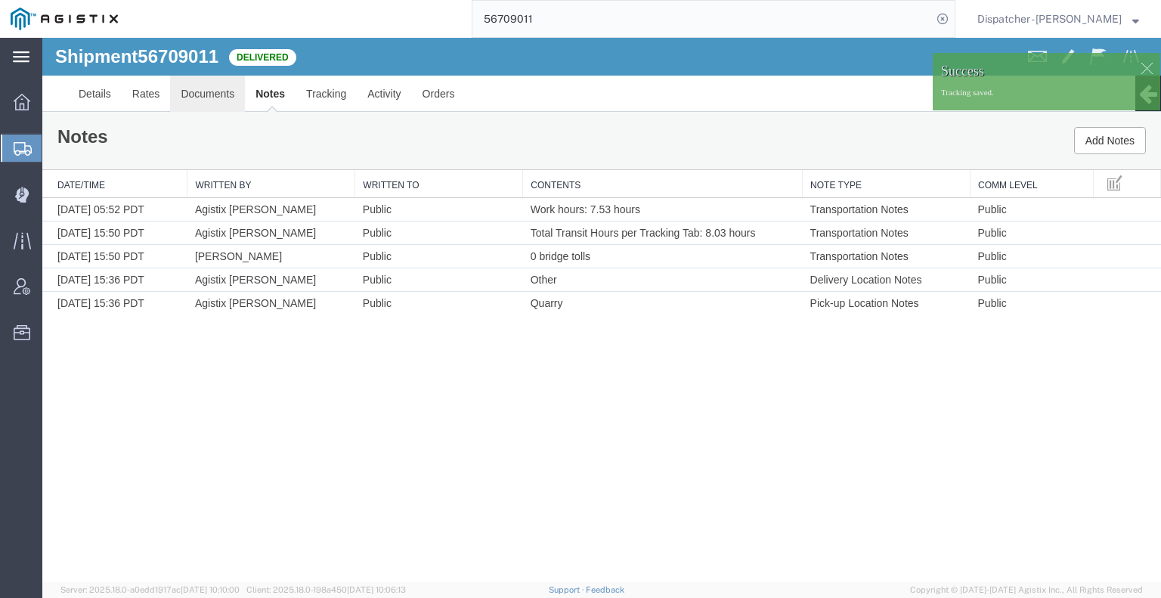
click at [200, 96] on link "Documents" at bounding box center [207, 94] width 75 height 36
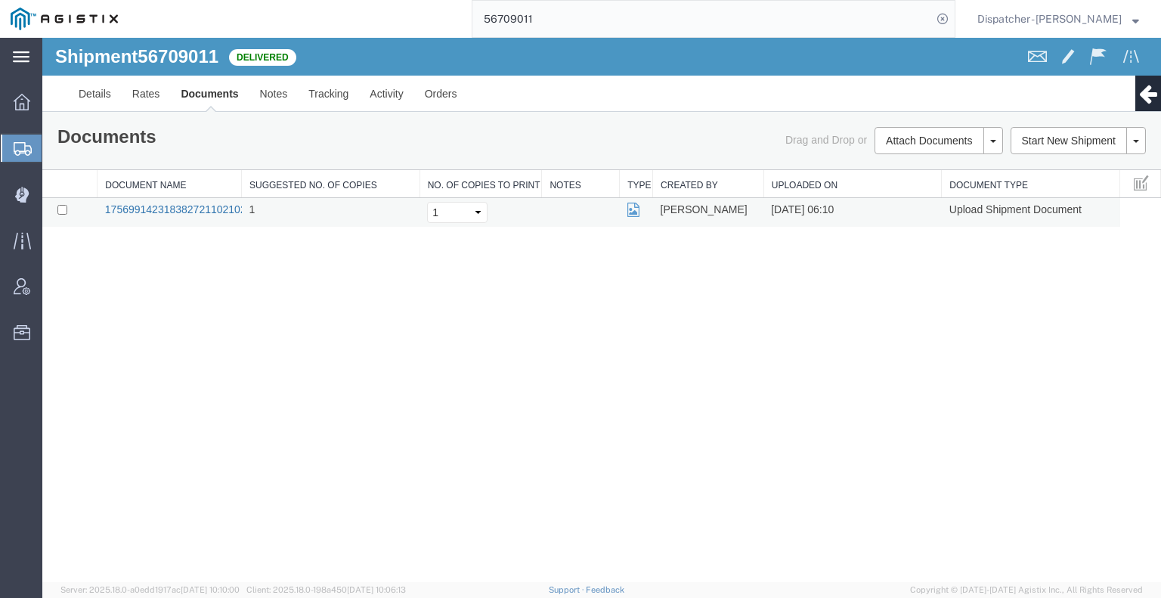
click at [163, 205] on link "17569914231838272110210292243074_2025-09-04_06_10_54.jpg" at bounding box center [264, 209] width 318 height 12
click at [188, 286] on div "Shipment 56709011 1 of 1 Delivered Details Rates Documents Notes Tracking Activ…" at bounding box center [601, 310] width 1119 height 544
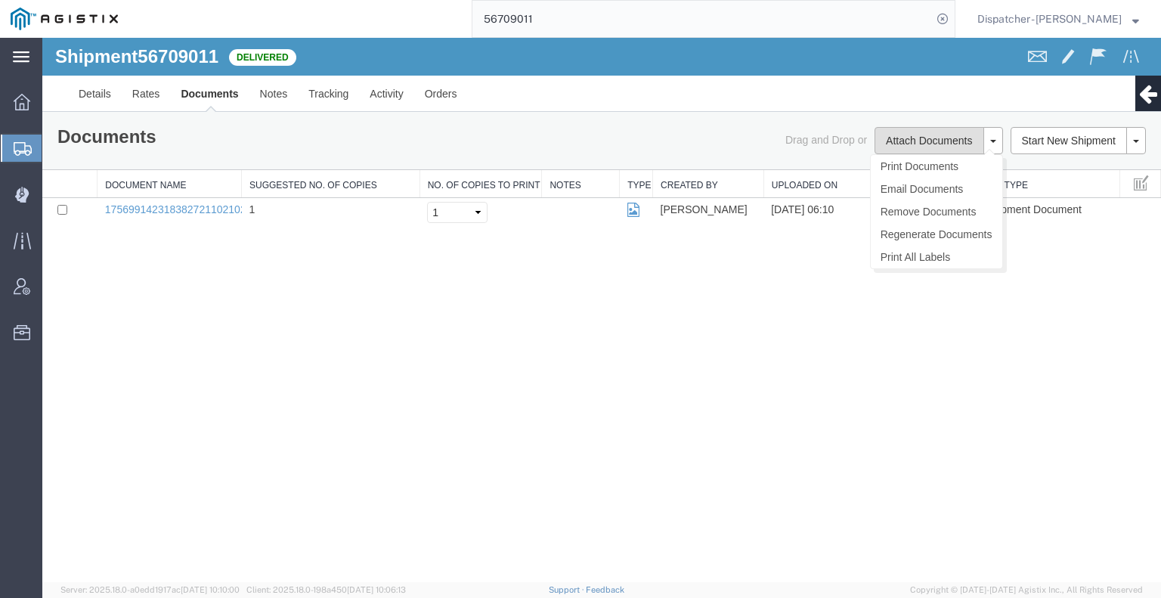
click at [910, 141] on button "Attach Documents" at bounding box center [928, 140] width 109 height 27
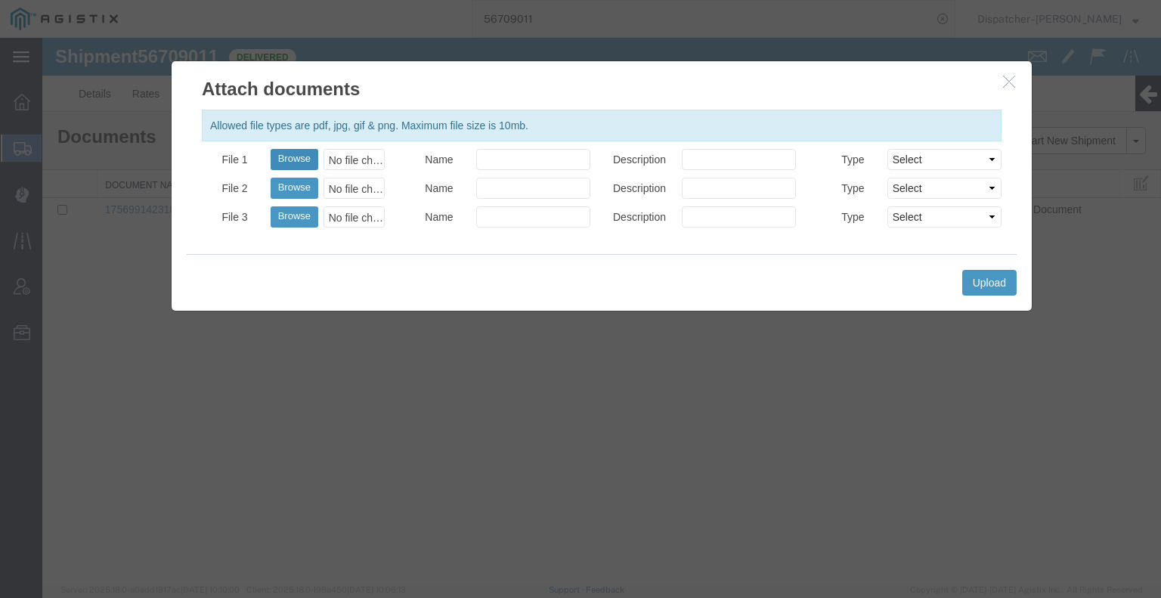
click at [292, 159] on button "Browse" at bounding box center [295, 159] width 48 height 21
type input "C:\fakepath\56709011trktag.pdf"
click at [1007, 283] on button "Upload" at bounding box center [989, 283] width 54 height 26
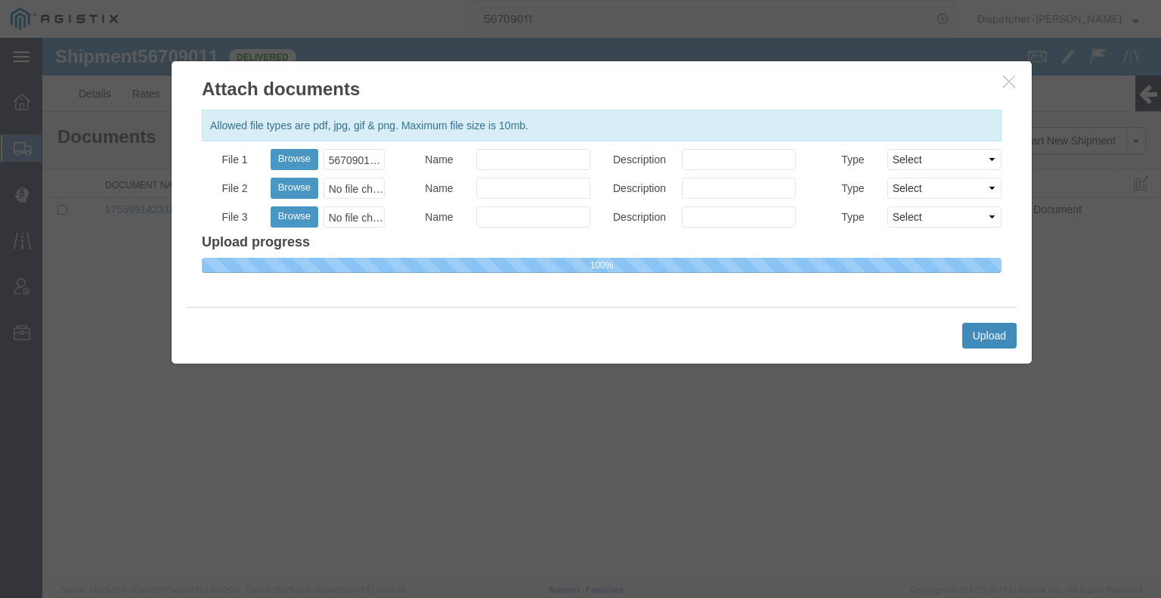
select select
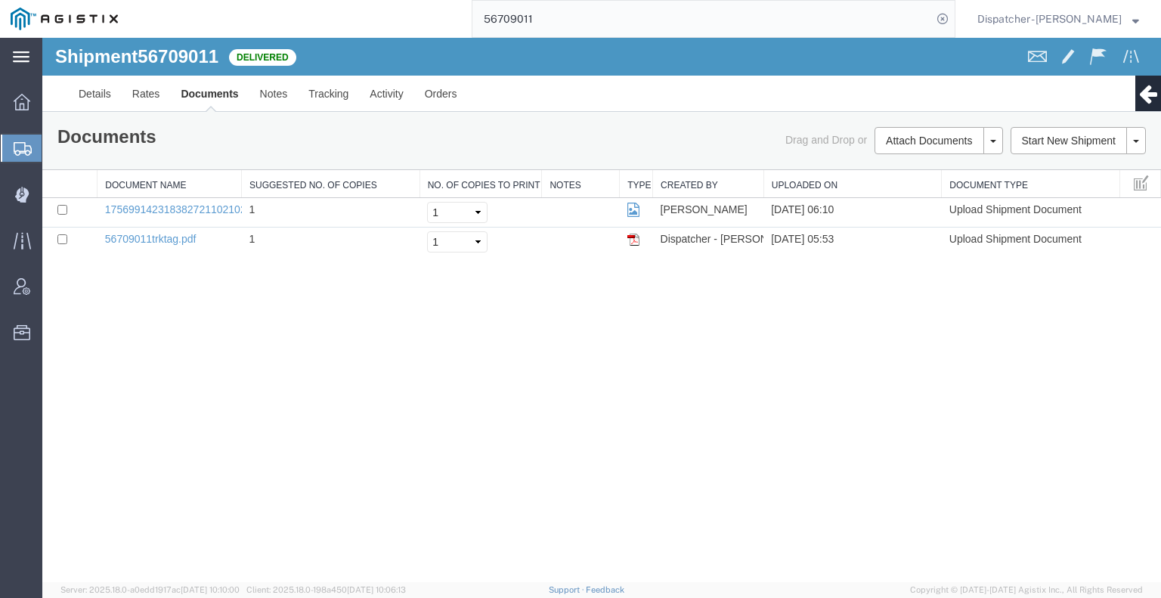
drag, startPoint x: 574, startPoint y: 21, endPoint x: 317, endPoint y: 37, distance: 257.4
click at [317, 37] on div "56709011" at bounding box center [541, 19] width 827 height 38
type input "56691623"
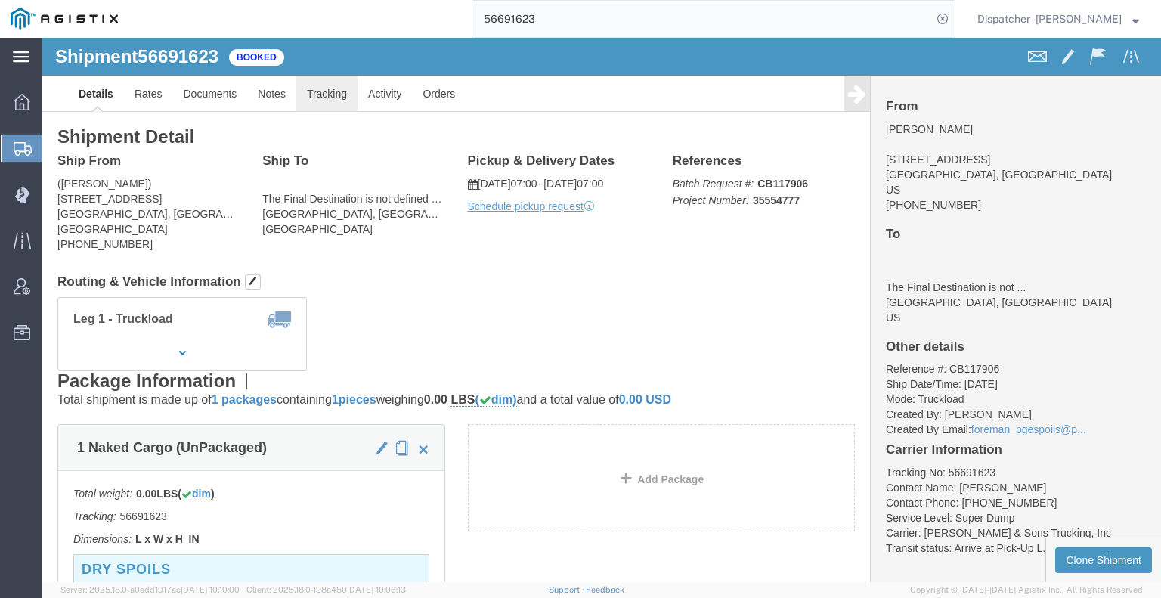
click link "Tracking"
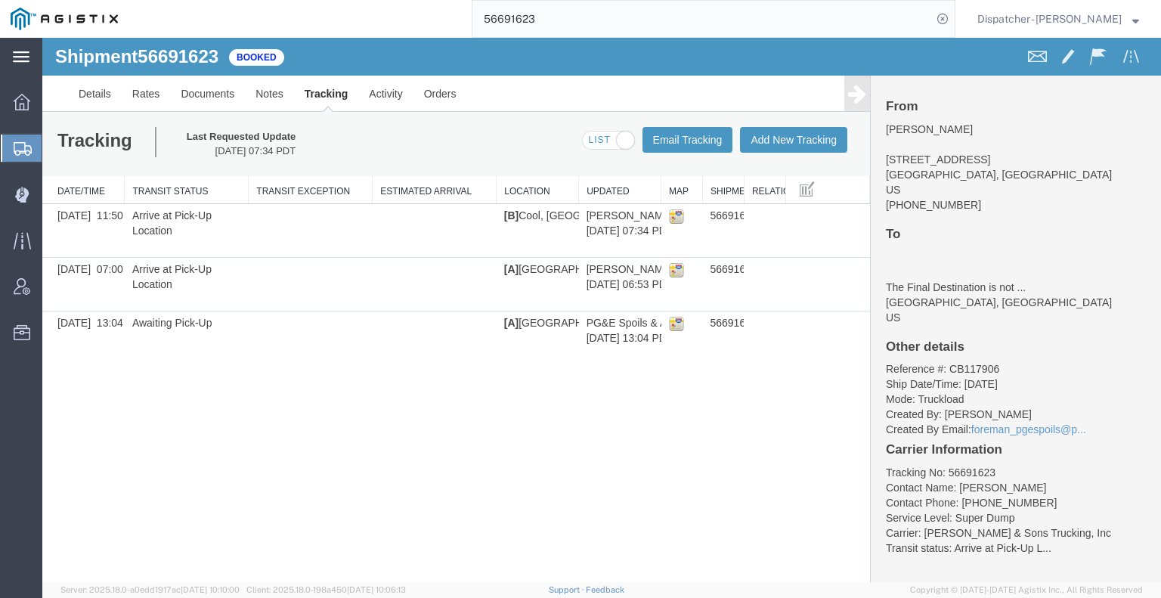
click at [871, 100] on div "From [PERSON_NAME] [STREET_ADDRESS] [PHONE_NUMBER] To The Final Destination is …" at bounding box center [1016, 329] width 290 height 506
click at [861, 102] on icon at bounding box center [857, 93] width 18 height 21
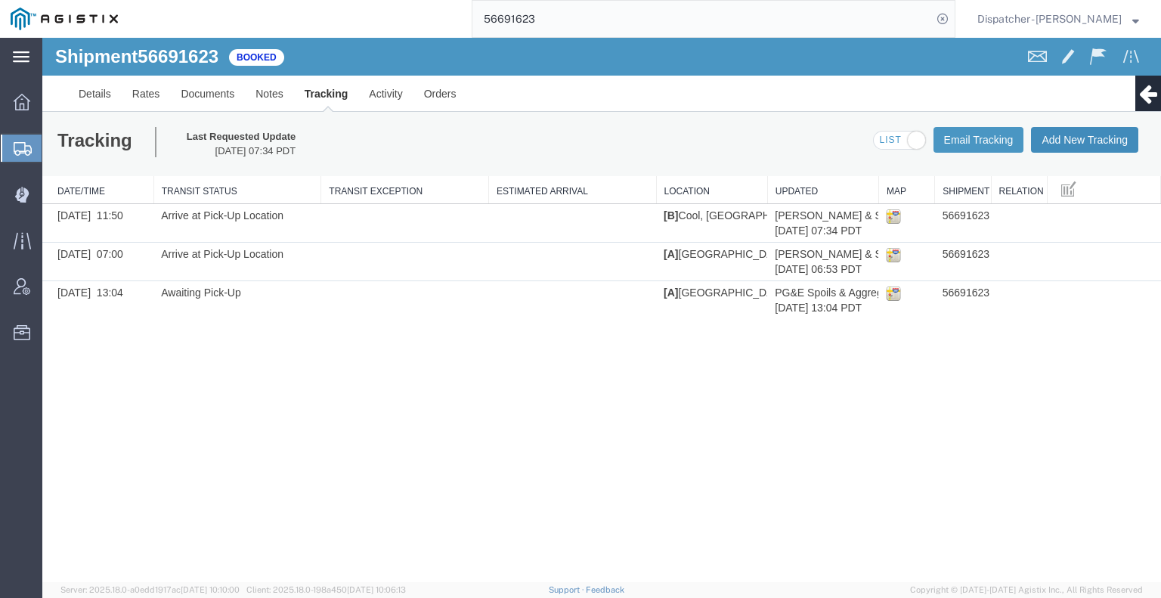
click at [1063, 138] on button "Add New Tracking" at bounding box center [1084, 140] width 107 height 26
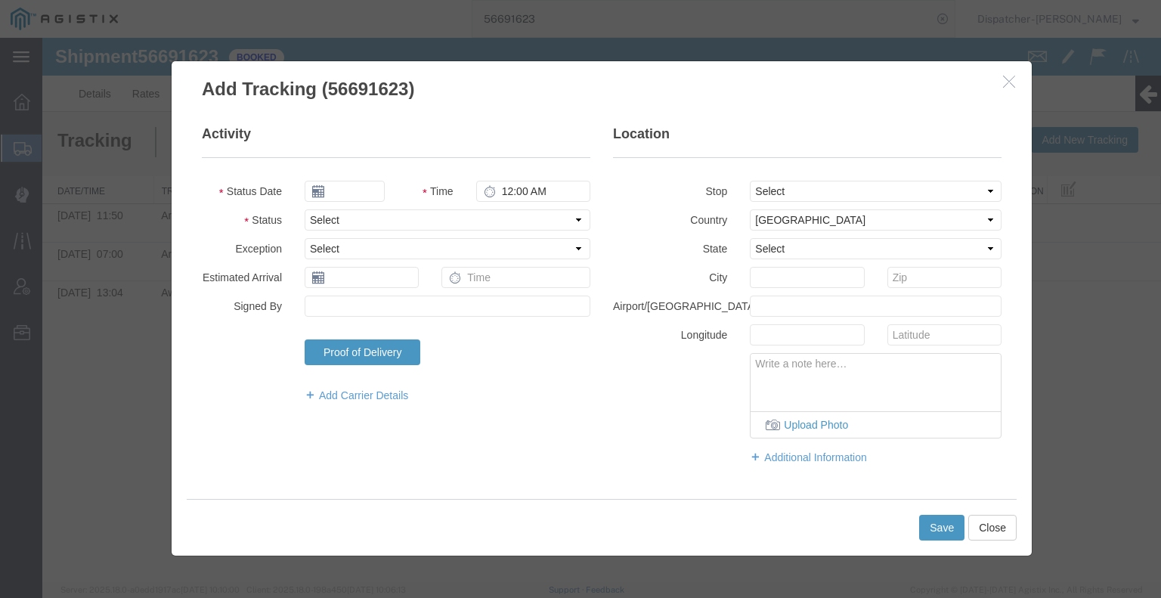
type input "[DATE]"
type input "6:00 AM"
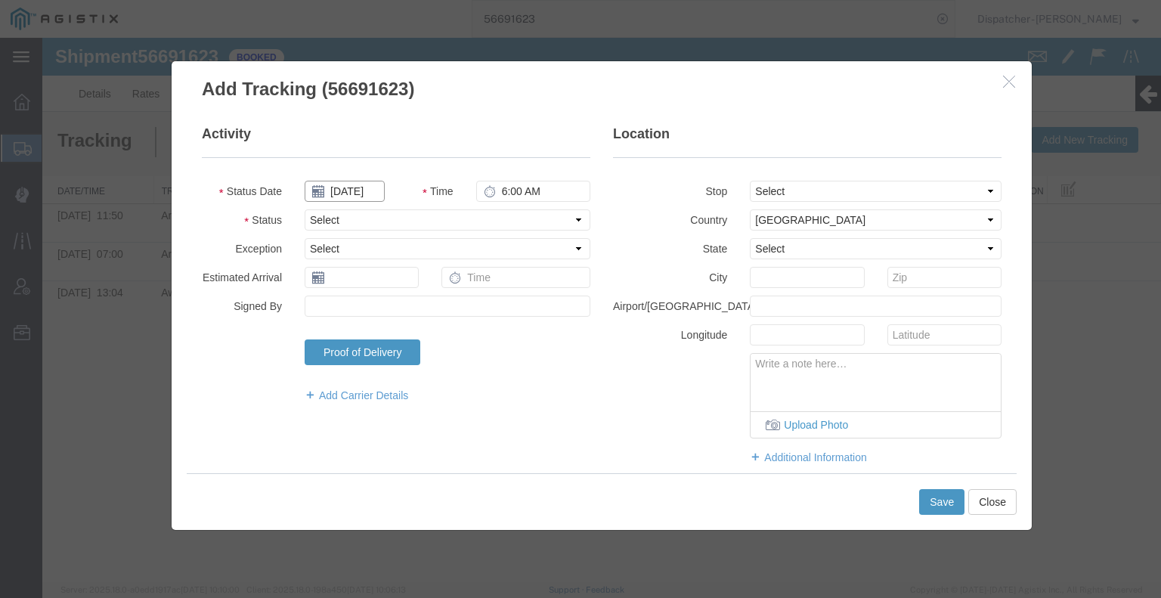
click at [359, 187] on input "[DATE]" at bounding box center [345, 191] width 80 height 21
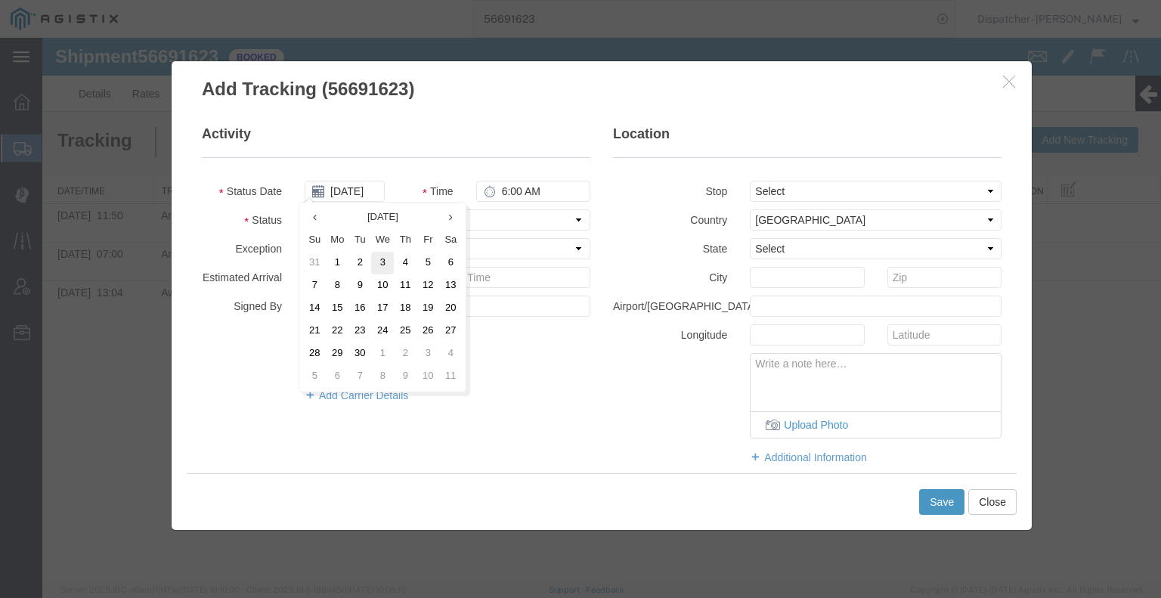
click at [388, 268] on td "3" at bounding box center [382, 263] width 23 height 23
type input "[DATE]"
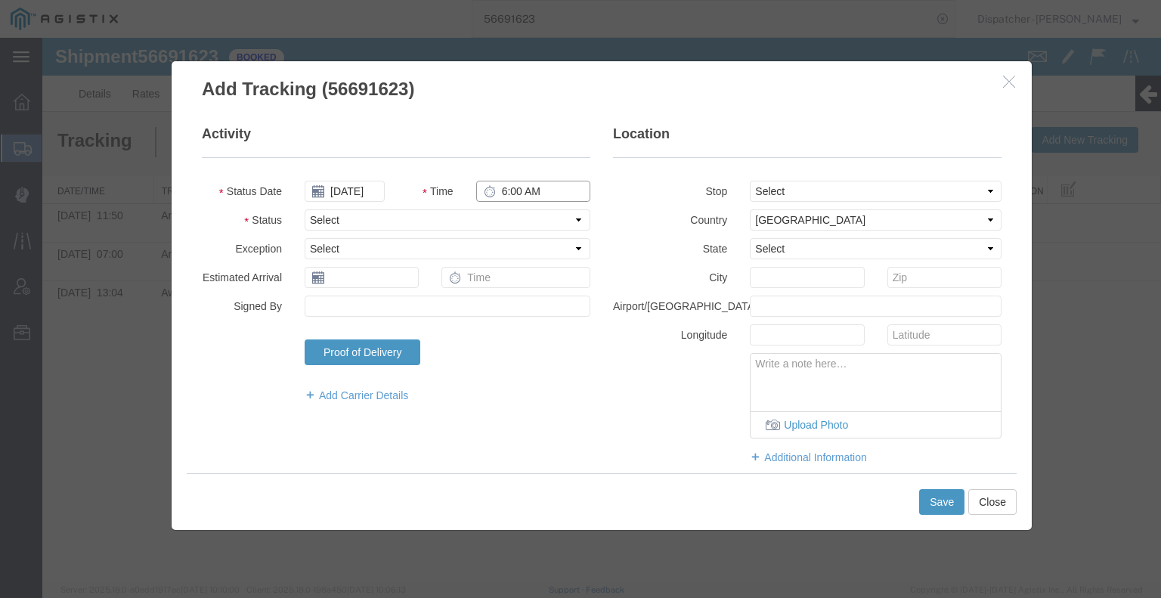
click at [512, 192] on input "6:00 AM" at bounding box center [533, 191] width 114 height 21
type input "5:00 PM"
click at [514, 214] on select "Select Arrival Notice Available Arrival Notice Imported Arrive at Delivery Loca…" at bounding box center [448, 219] width 286 height 21
select select "DPTDLVLOC"
click at [305, 209] on select "Select Arrival Notice Available Arrival Notice Imported Arrive at Delivery Loca…" at bounding box center [448, 219] width 286 height 21
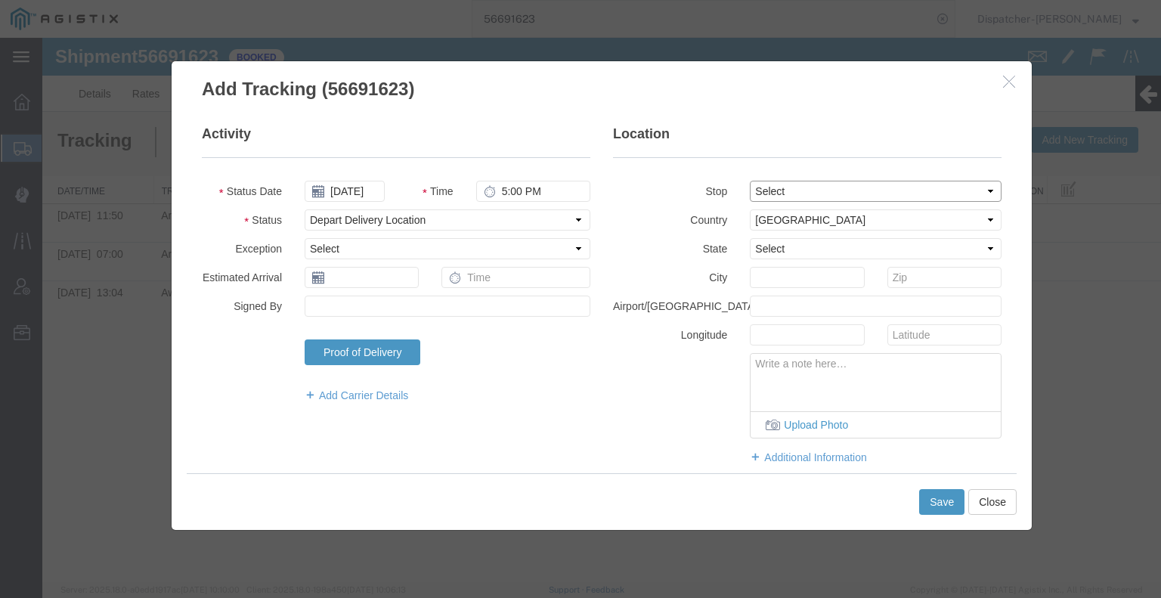
click at [826, 192] on select "Select From: [STREET_ADDRESS] To: The Final Destination is not defined yet, [GE…" at bounding box center [876, 191] width 252 height 21
select select "{"pickupDeliveryInfoId": "122676856","pickupOrDelivery": "P","stopNum": "1","lo…"
click at [750, 181] on select "Select From: [STREET_ADDRESS] To: The Final Destination is not defined yet, [GE…" at bounding box center [876, 191] width 252 height 21
select select "CA"
type input "Placerville"
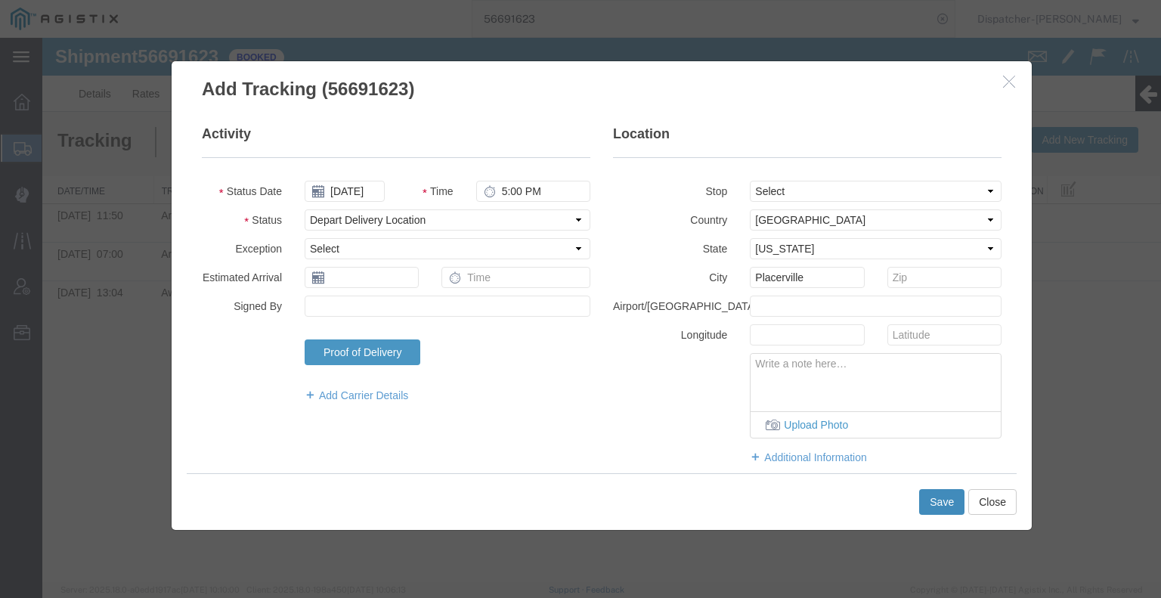
click at [928, 509] on button "Save" at bounding box center [941, 502] width 45 height 26
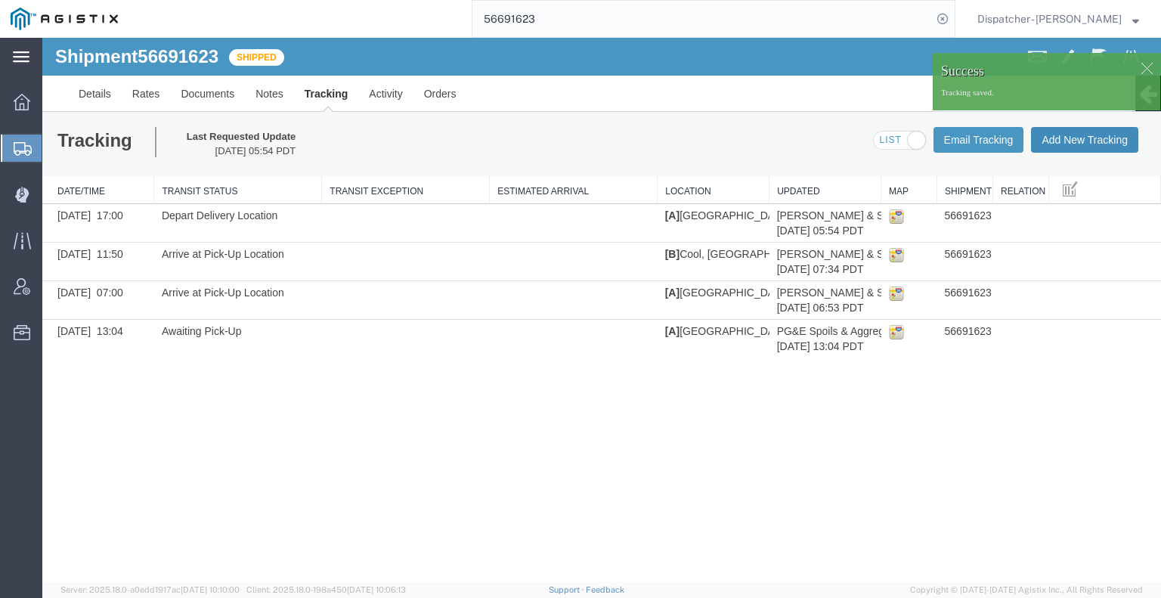
click at [1084, 148] on button "Add New Tracking" at bounding box center [1084, 140] width 107 height 26
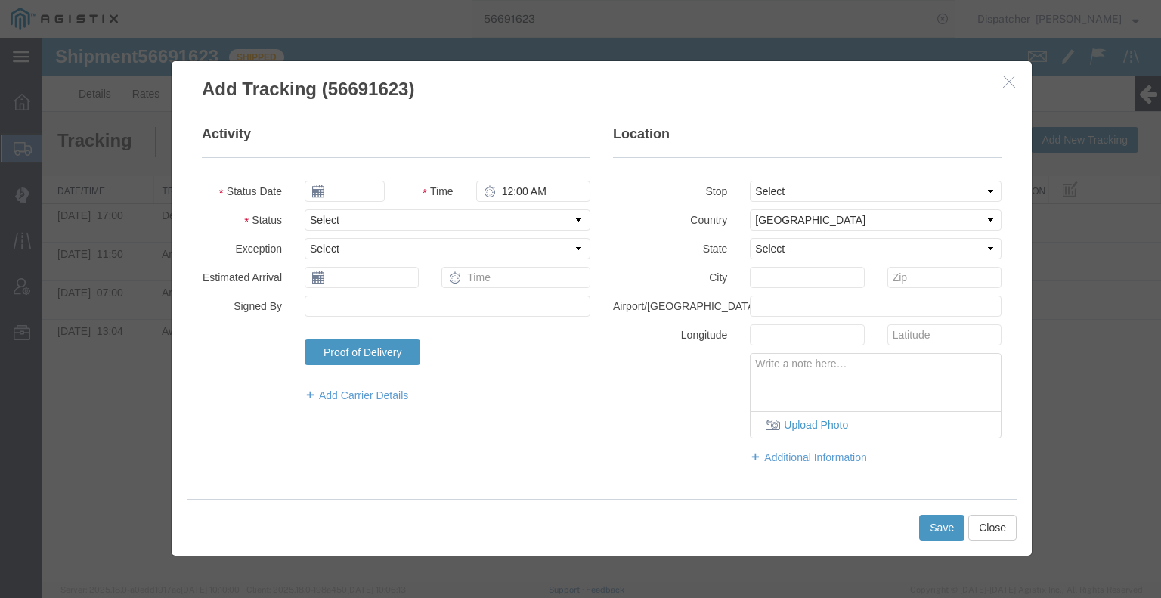
type input "[DATE]"
type input "6:00 AM"
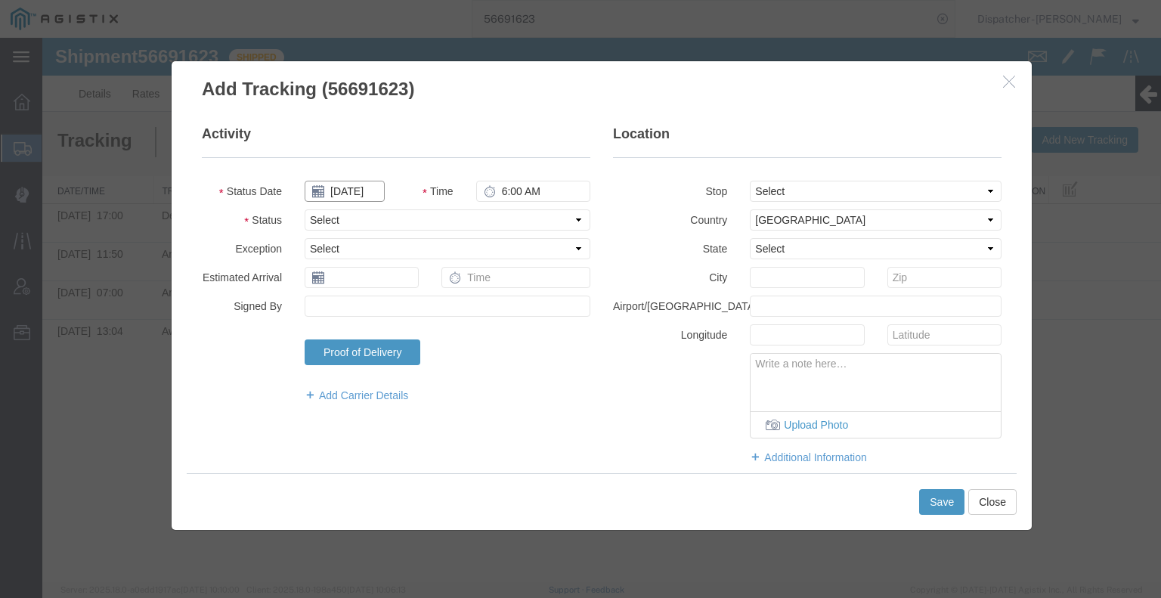
click at [369, 190] on input "[DATE]" at bounding box center [345, 191] width 80 height 21
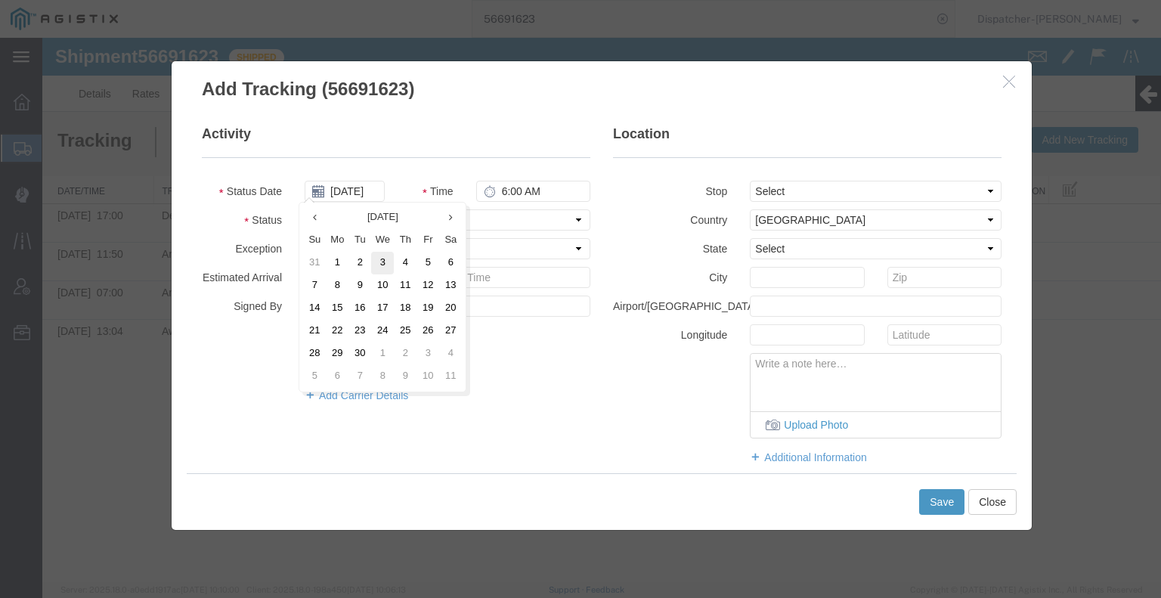
click at [385, 262] on td "3" at bounding box center [382, 263] width 23 height 23
type input "[DATE]"
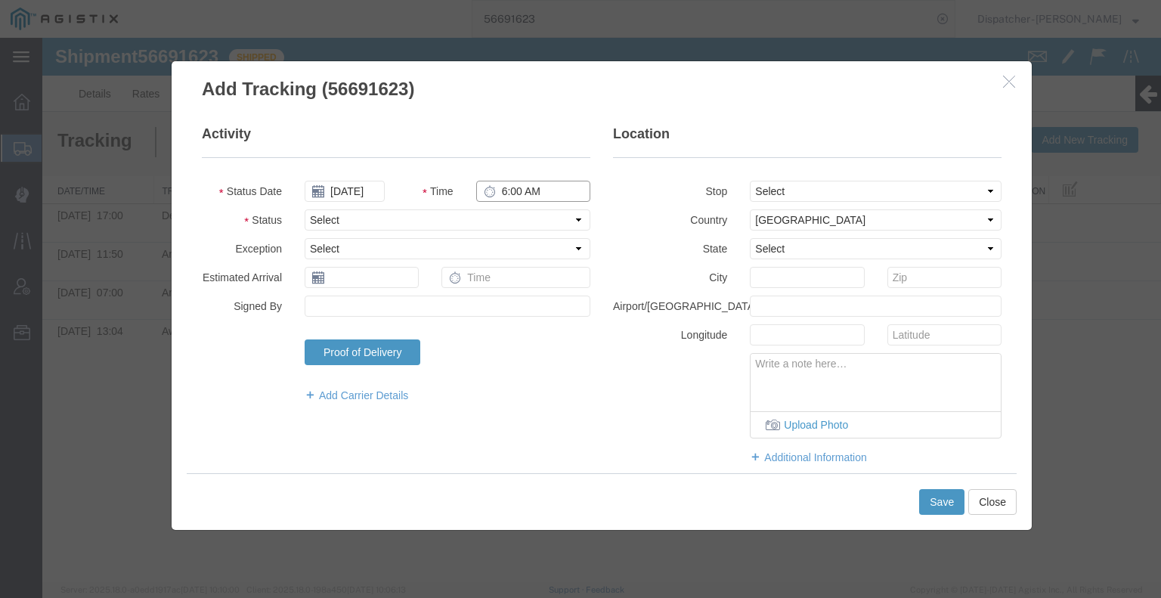
click at [511, 196] on input "6:00 AM" at bounding box center [533, 191] width 114 height 21
type input "5:30 PM"
click at [515, 212] on select "Select Arrival Notice Available Arrival Notice Imported Arrive at Delivery Loca…" at bounding box center [448, 219] width 286 height 21
select select "DELIVRED"
click at [305, 209] on select "Select Arrival Notice Available Arrival Notice Imported Arrive at Delivery Loca…" at bounding box center [448, 219] width 286 height 21
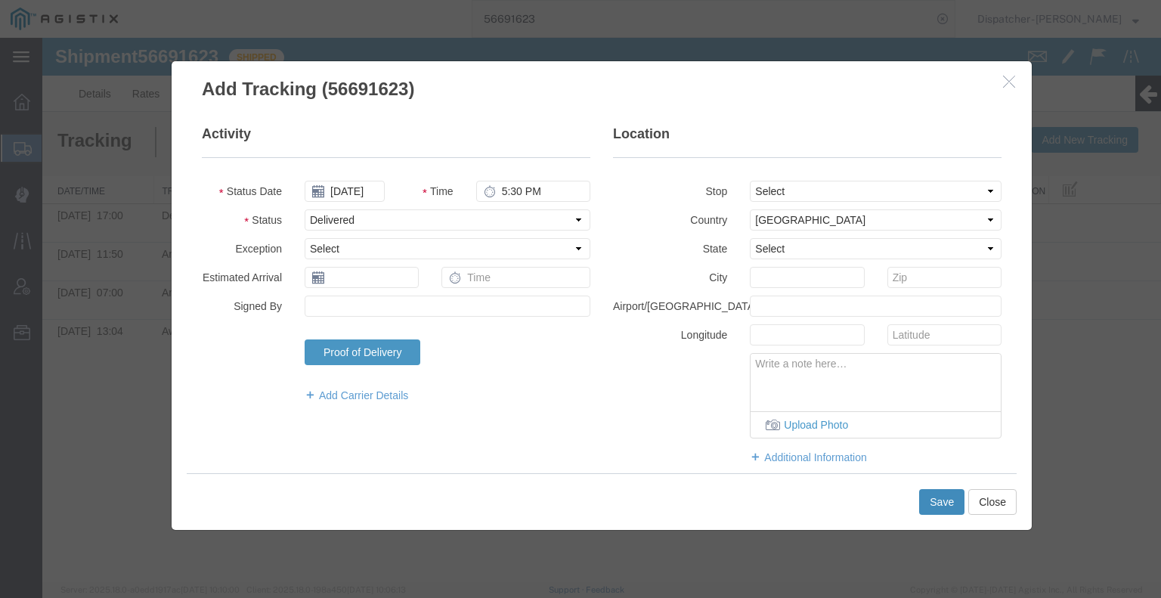
click at [939, 504] on button "Save" at bounding box center [941, 502] width 45 height 26
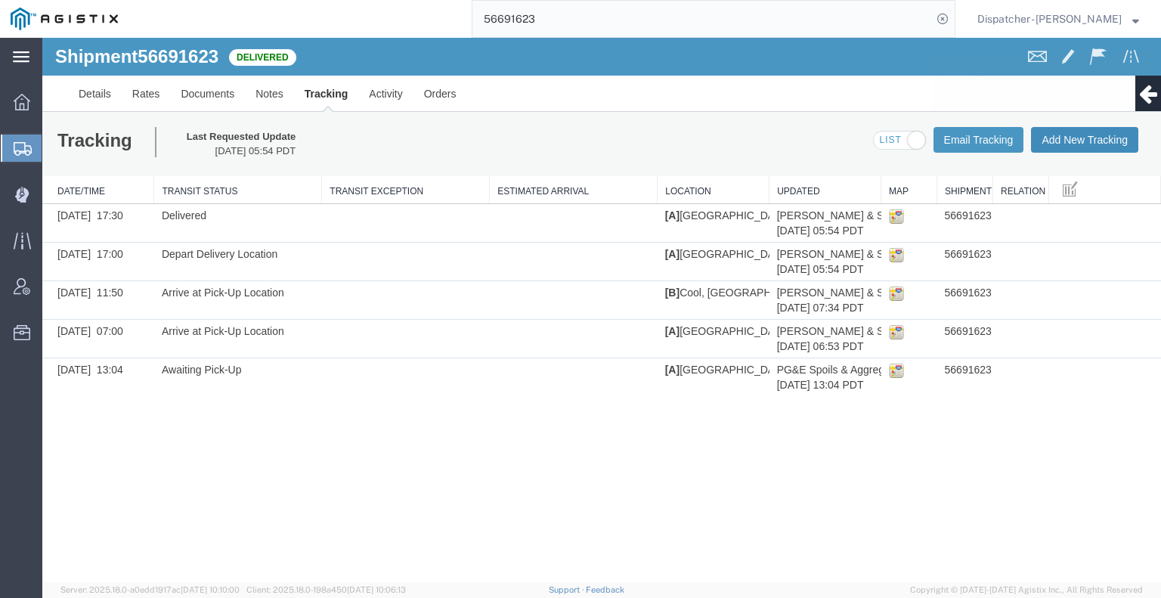
click at [1068, 147] on button "Add New Tracking" at bounding box center [1084, 140] width 107 height 26
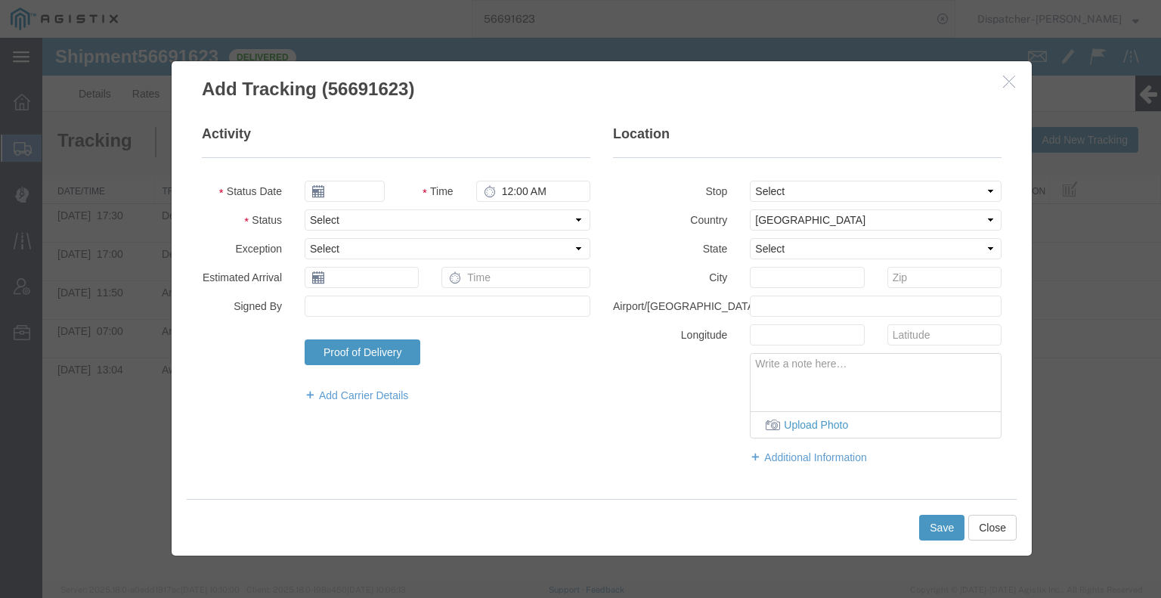
type input "[DATE]"
type input "6:00 AM"
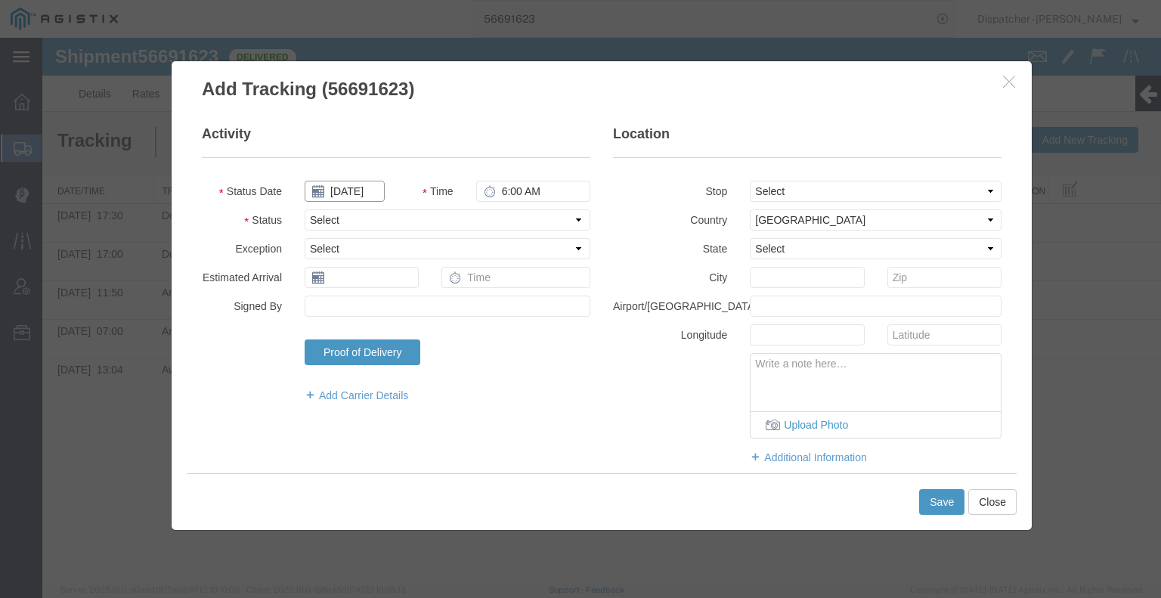
click at [360, 188] on input "[DATE]" at bounding box center [345, 191] width 80 height 21
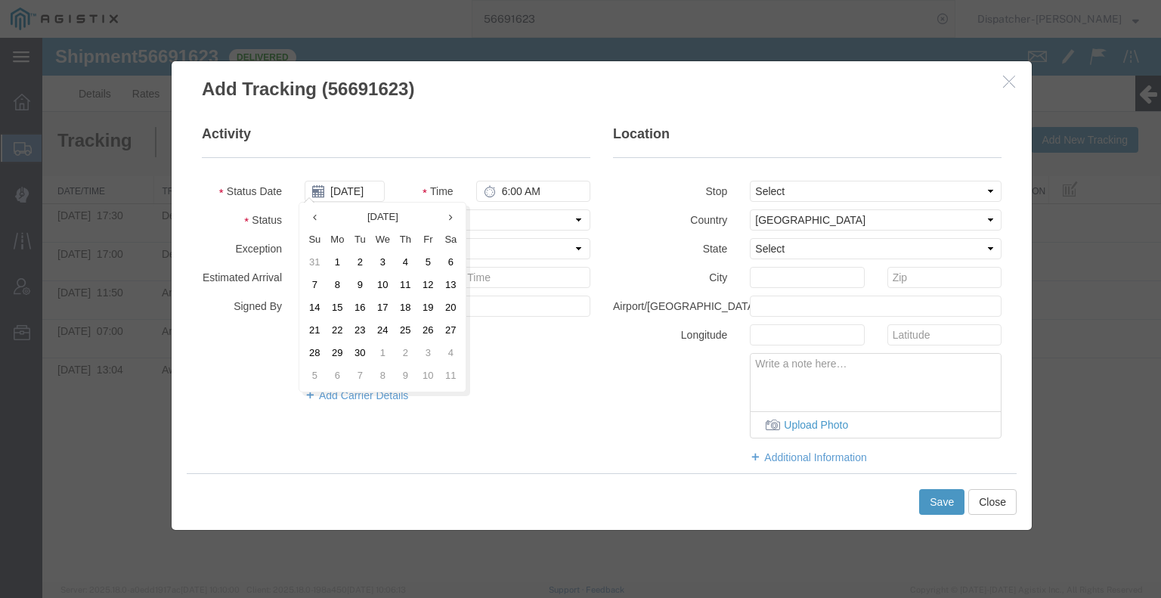
drag, startPoint x: 379, startPoint y: 258, endPoint x: 391, endPoint y: 253, distance: 13.9
click at [379, 258] on td "3" at bounding box center [382, 263] width 23 height 23
type input "[DATE]"
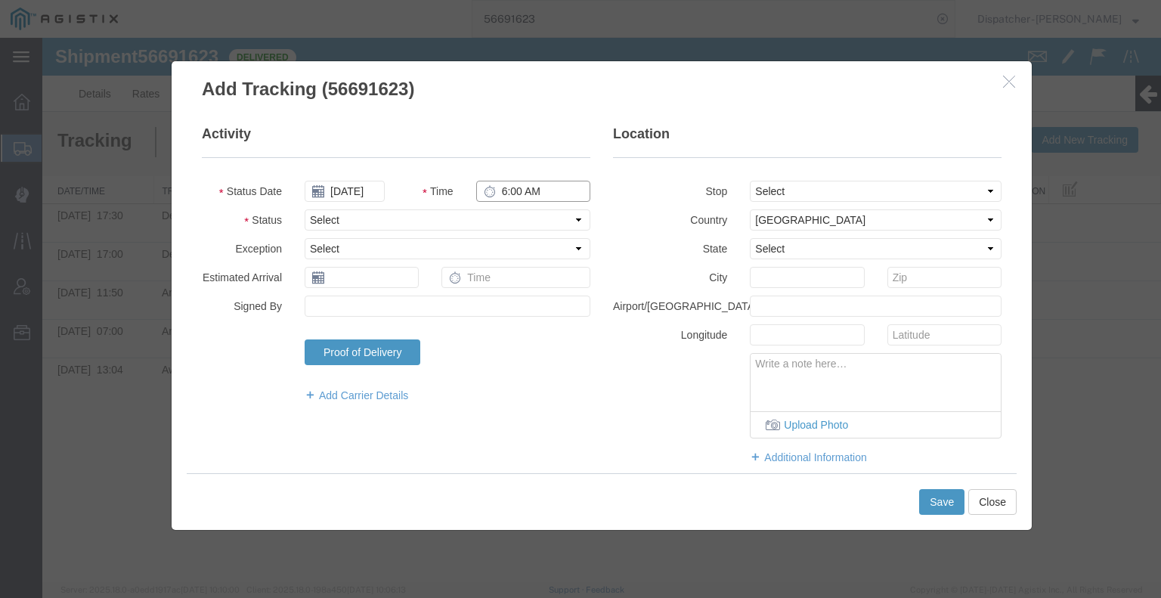
click at [524, 194] on input "6:00 AM" at bounding box center [533, 191] width 114 height 21
type input "12:20 PM"
click at [534, 218] on select "Select Arrival Notice Available Arrival Notice Imported Arrive at Delivery Loca…" at bounding box center [448, 219] width 286 height 21
select select "BREAKSTART"
click at [305, 209] on select "Select Arrival Notice Available Arrival Notice Imported Arrive at Delivery Loca…" at bounding box center [448, 219] width 286 height 21
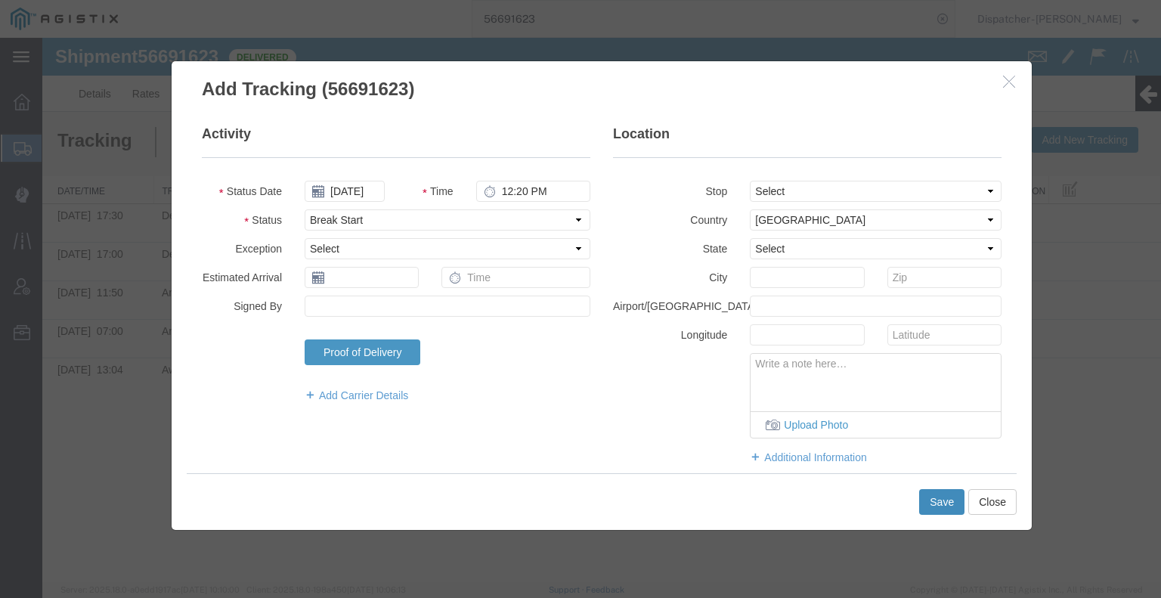
click at [946, 513] on button "Save" at bounding box center [941, 502] width 45 height 26
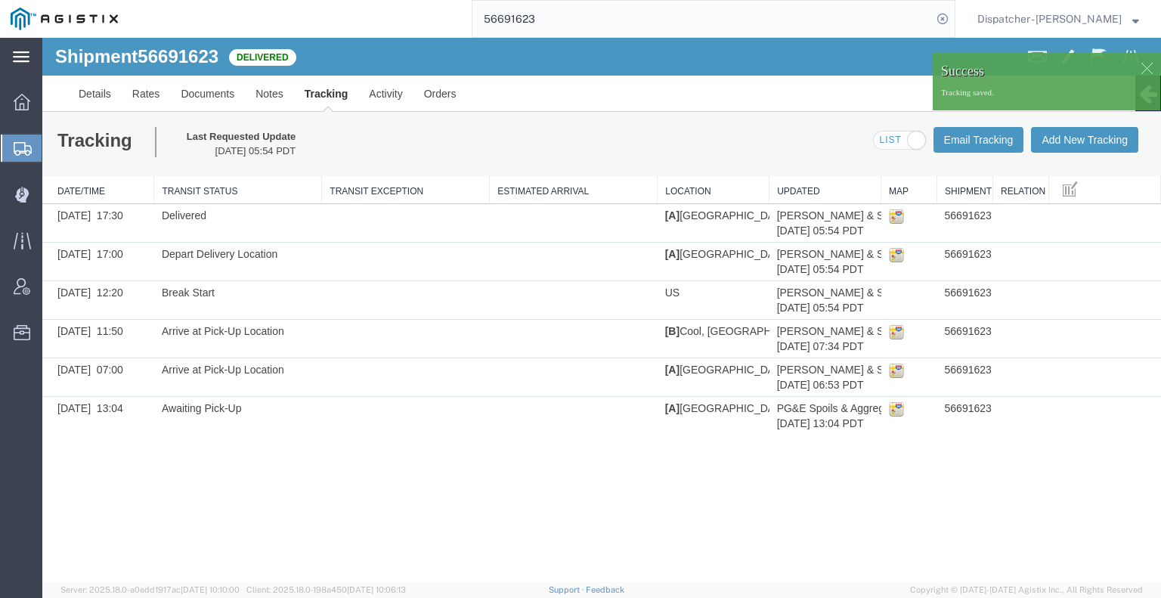
click at [1089, 153] on div "Tracking Last Requested Update [DATE] 05:54 PDT Email Tracking Add New Tracking…" at bounding box center [601, 144] width 1119 height 64
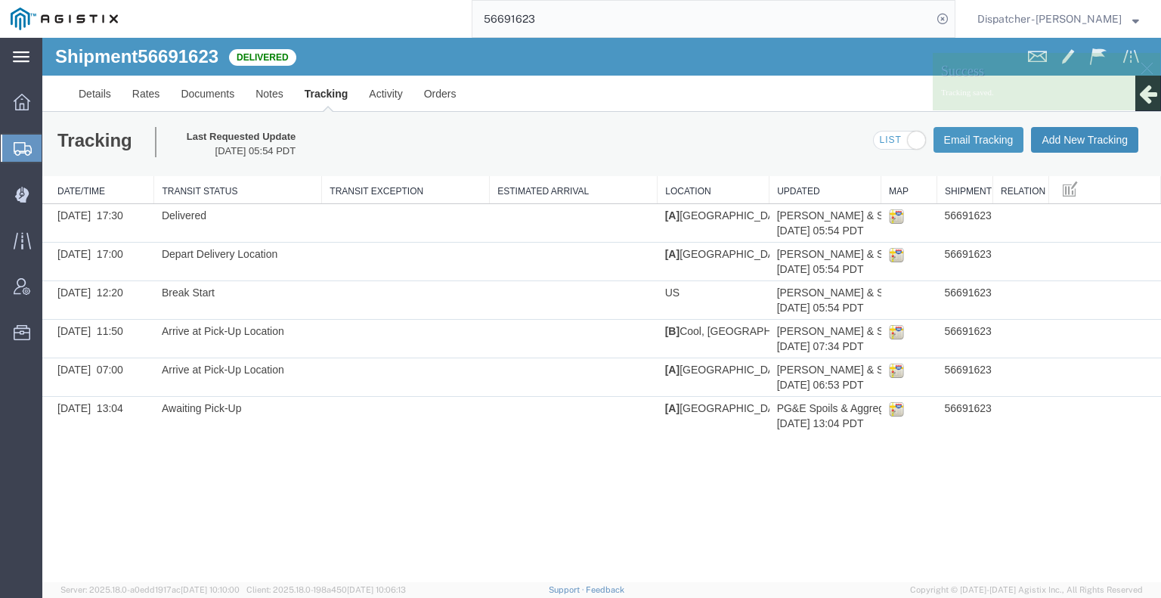
click at [1088, 141] on button "Add New Tracking" at bounding box center [1084, 140] width 107 height 26
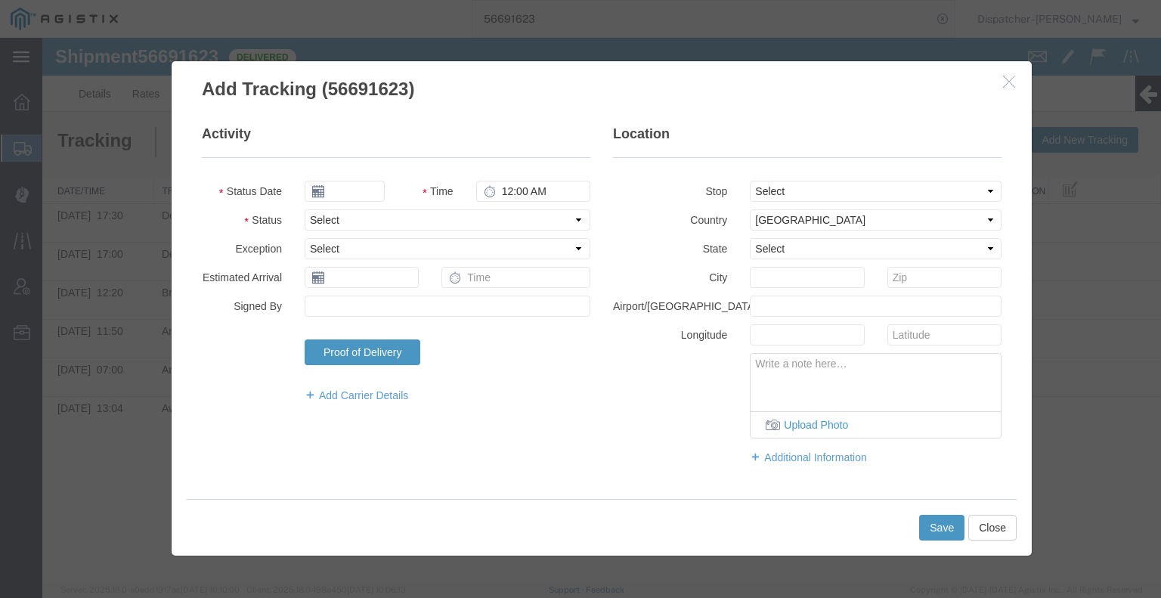
type input "[DATE]"
type input "6:00 AM"
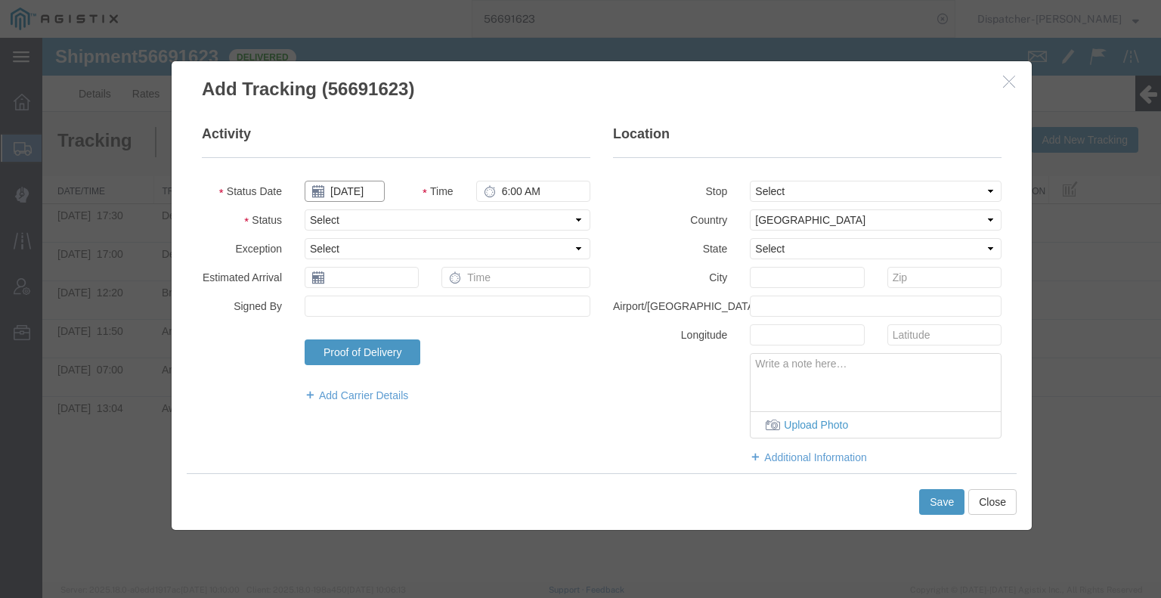
click at [347, 193] on input "[DATE]" at bounding box center [345, 191] width 80 height 21
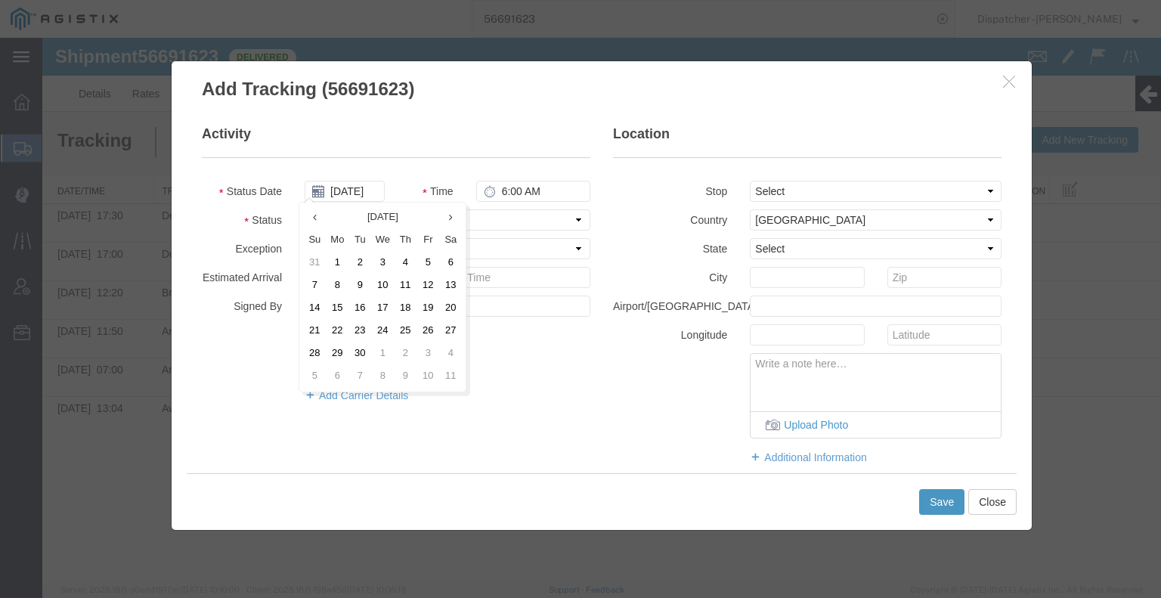
click at [403, 247] on th "Th" at bounding box center [405, 240] width 23 height 23
click at [392, 252] on td "3" at bounding box center [387, 263] width 23 height 23
type input "[DATE]"
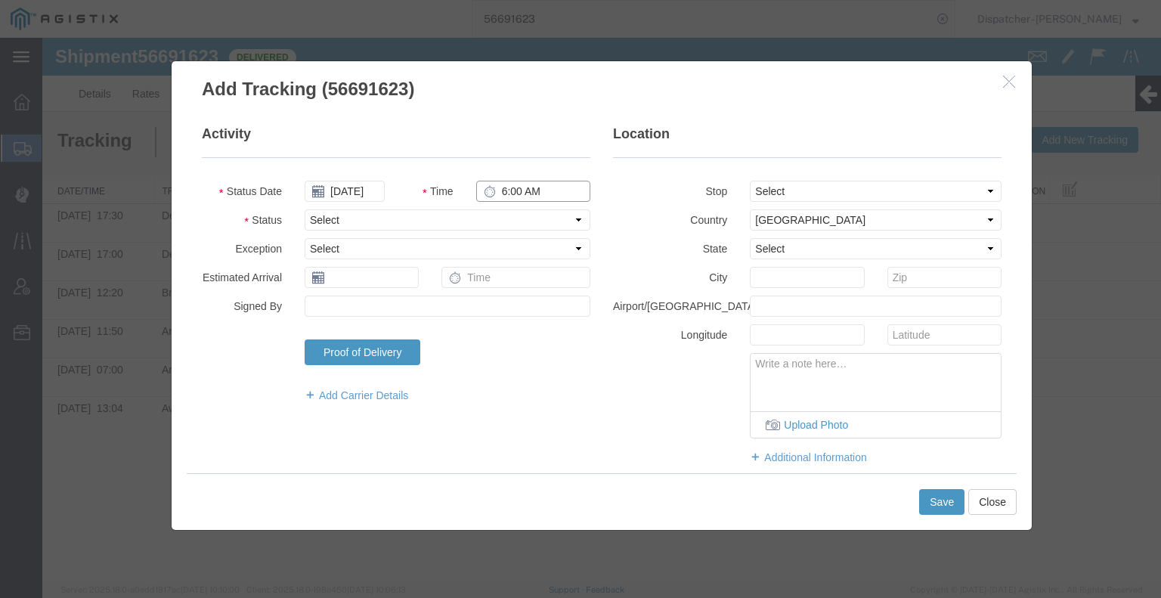
click at [512, 191] on input "6:00 AM" at bounding box center [533, 191] width 114 height 21
type input "12:50 PM"
click at [517, 224] on select "Select Arrival Notice Available Arrival Notice Imported Arrive at Delivery Loca…" at bounding box center [448, 219] width 286 height 21
select select "BREAKSTOP"
click at [305, 209] on select "Select Arrival Notice Available Arrival Notice Imported Arrive at Delivery Loca…" at bounding box center [448, 219] width 286 height 21
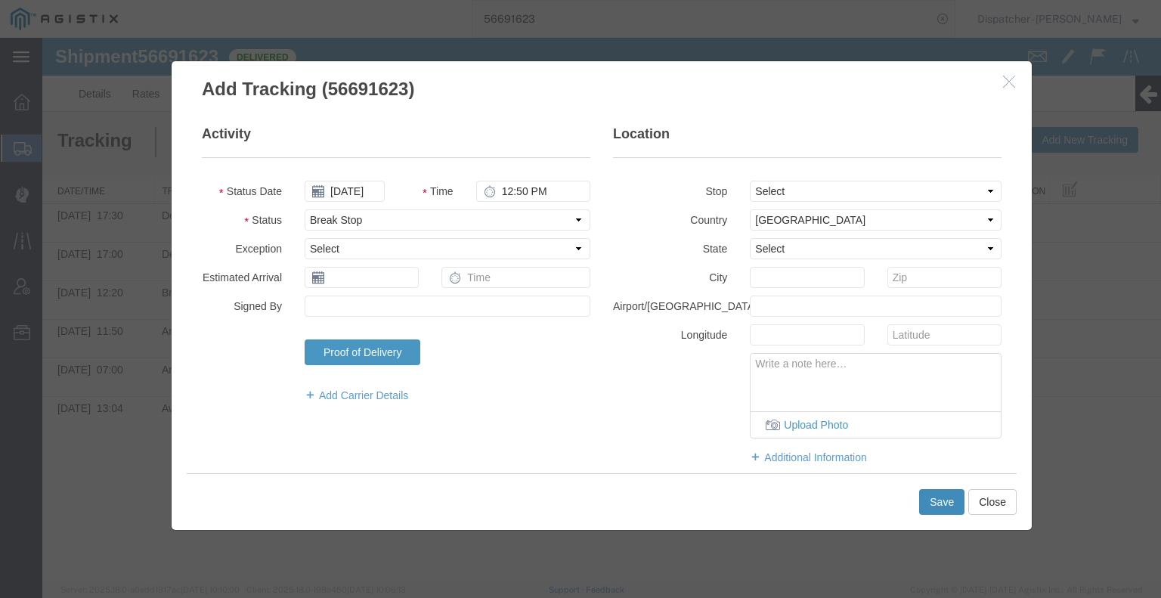
click at [932, 504] on button "Save" at bounding box center [941, 502] width 45 height 26
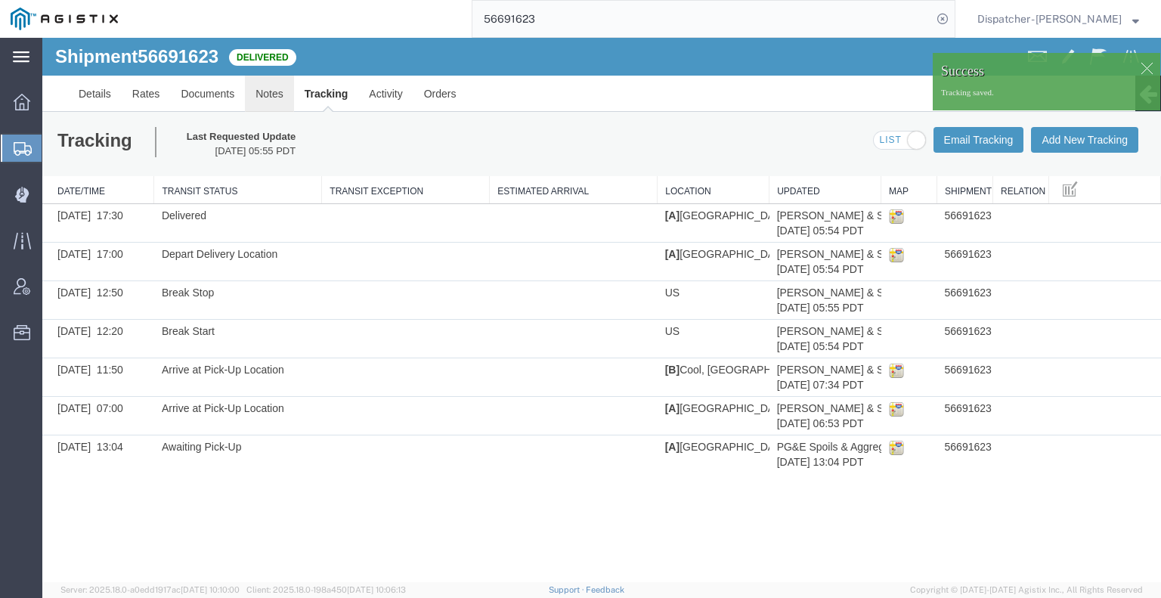
click at [277, 102] on link "Notes" at bounding box center [269, 94] width 49 height 36
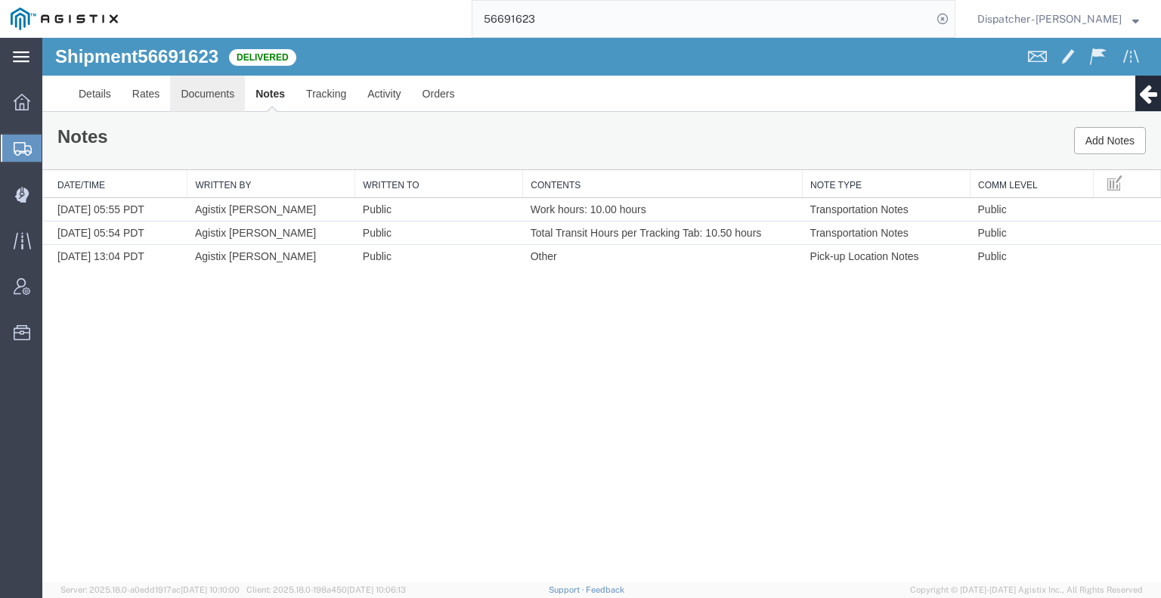
click at [224, 106] on link "Documents" at bounding box center [207, 94] width 75 height 36
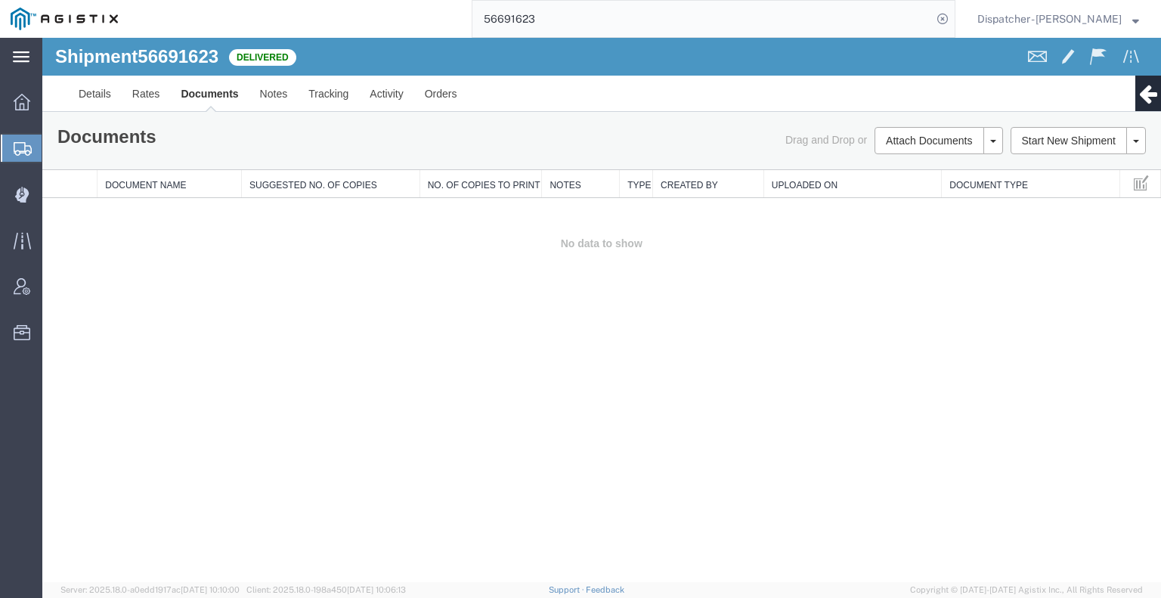
drag, startPoint x: 1085, startPoint y: 338, endPoint x: 1061, endPoint y: 301, distance: 44.2
click at [1085, 338] on div "Shipment 56691623 0 of 0 Delivered Details Rates Documents Notes Tracking Activ…" at bounding box center [601, 310] width 1119 height 544
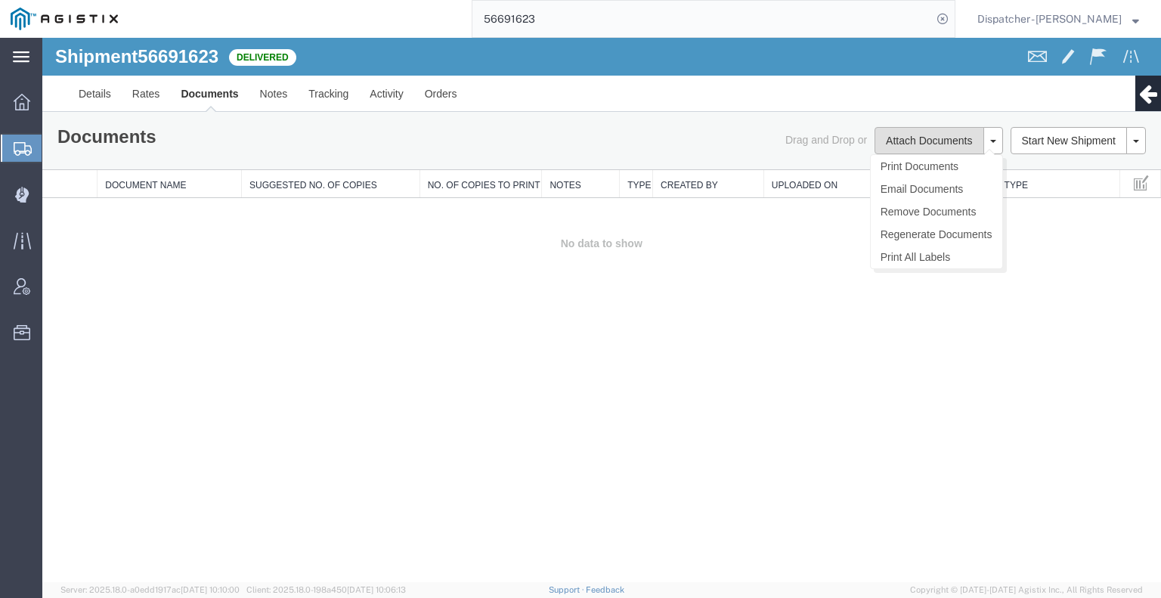
click at [943, 144] on button "Attach Documents" at bounding box center [928, 140] width 109 height 27
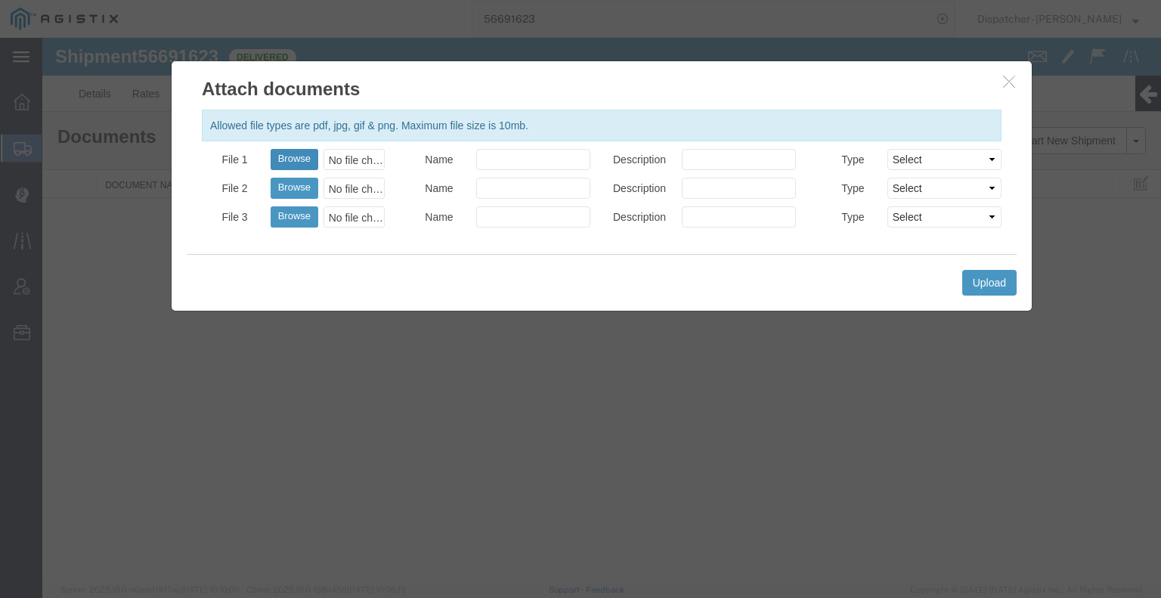
click at [280, 165] on button "Browse" at bounding box center [295, 159] width 48 height 21
type input "C:\fakepath\56691623trktag.pdf"
click at [955, 280] on div "Upload" at bounding box center [602, 282] width 830 height 57
click at [964, 287] on button "Upload" at bounding box center [989, 283] width 54 height 26
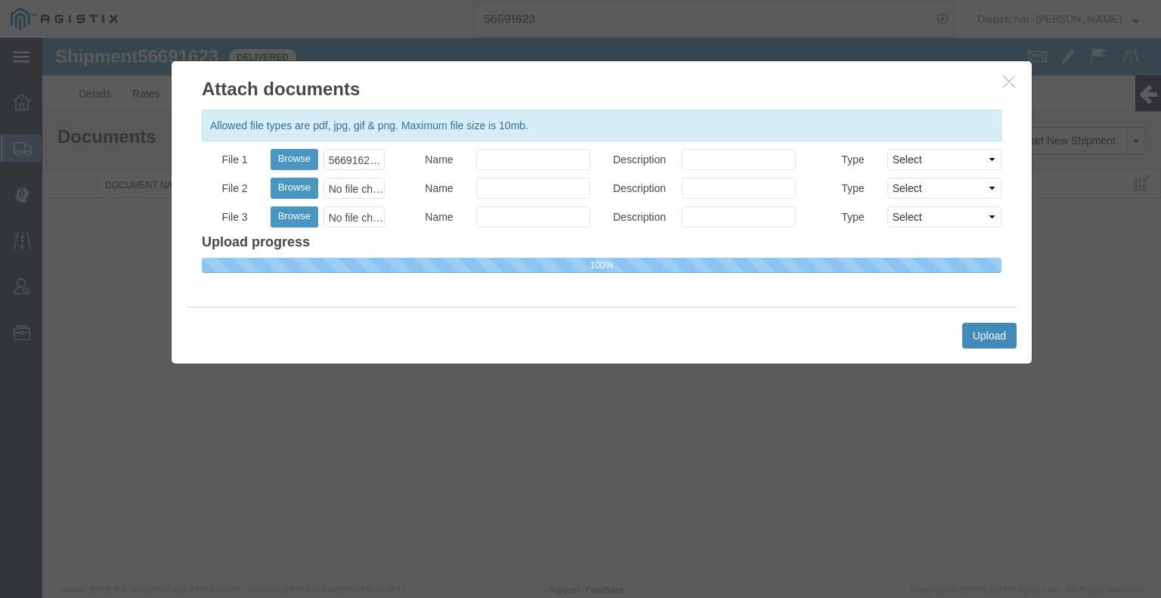
select select
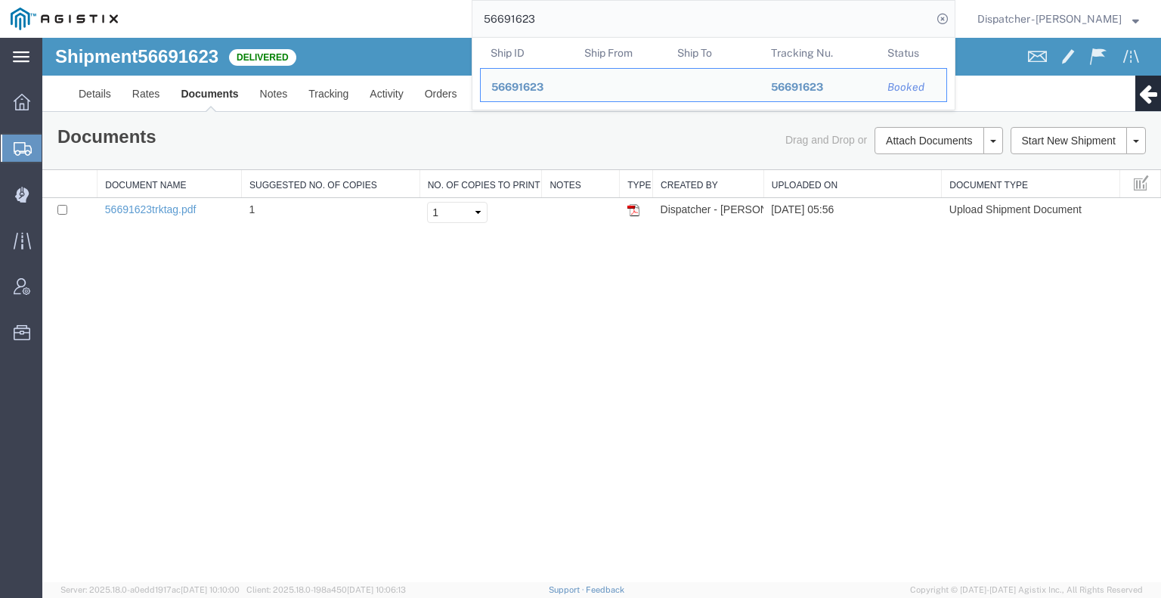
drag, startPoint x: 546, startPoint y: 33, endPoint x: 387, endPoint y: 25, distance: 159.7
click at [445, 34] on div "56691623 Ship ID Ship From Ship To Tracking Nu. Status Ship ID 56691623 Ship Fr…" at bounding box center [541, 19] width 827 height 38
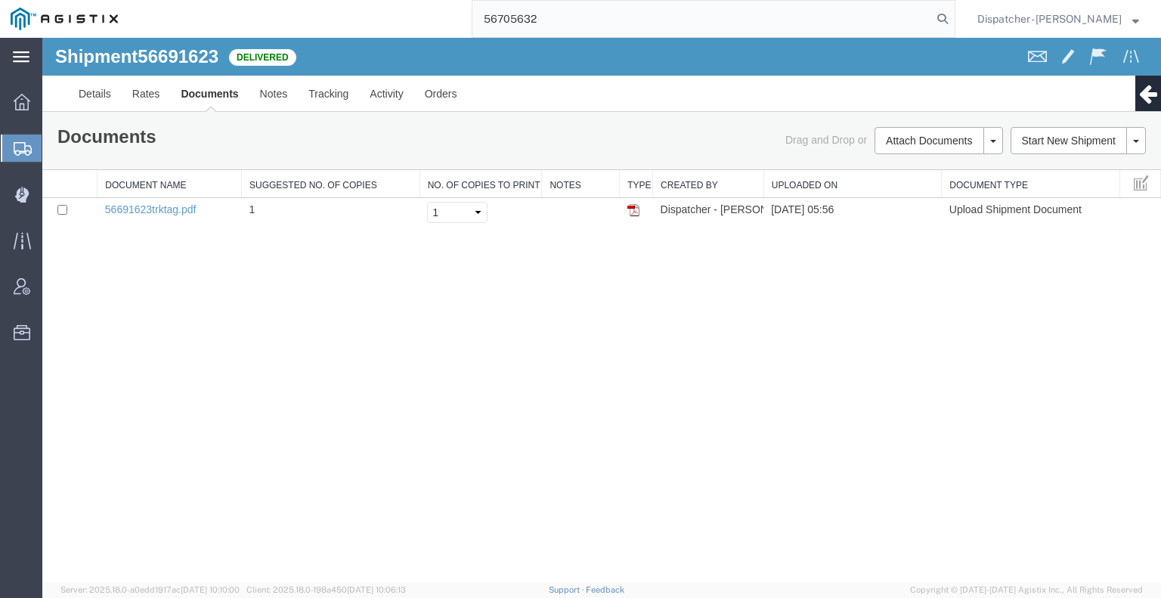
type input "56705632"
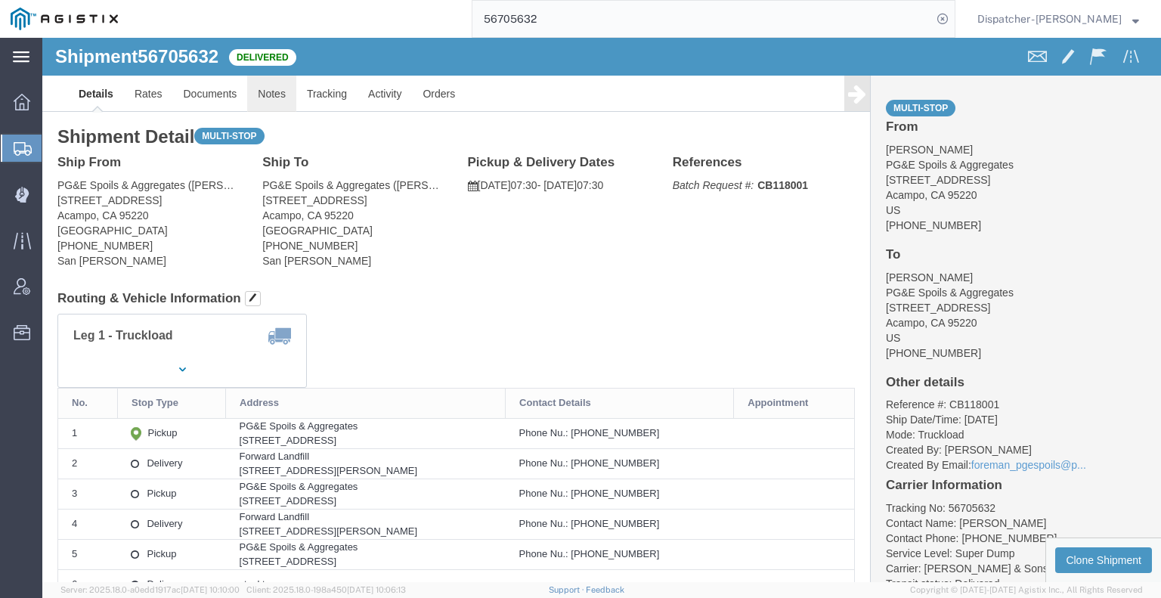
click link "Notes"
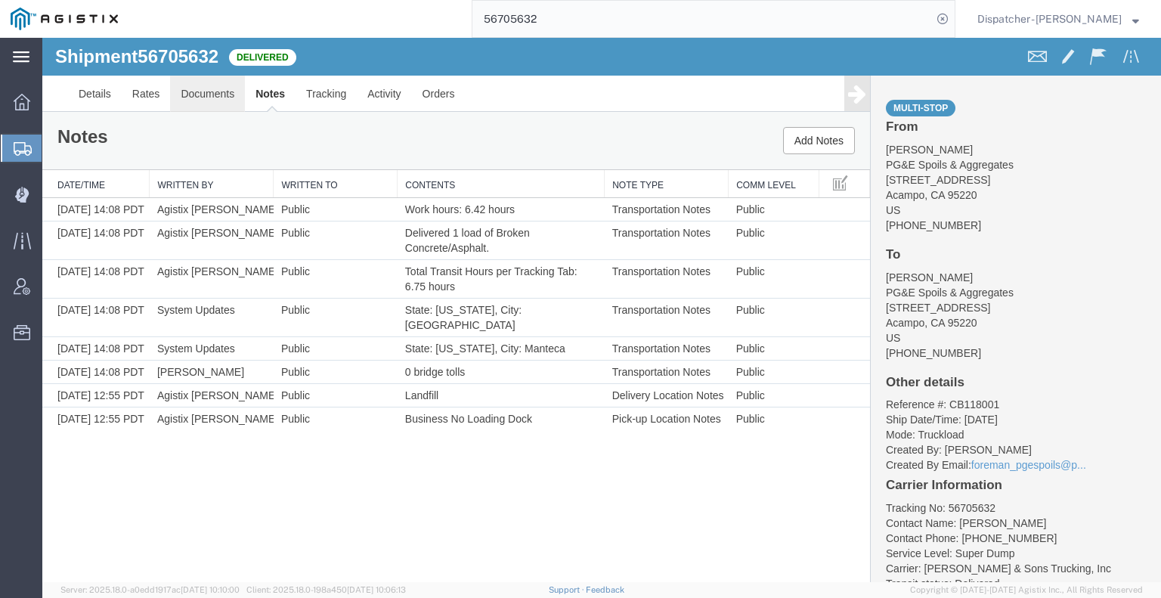
click at [197, 100] on link "Documents" at bounding box center [207, 94] width 75 height 36
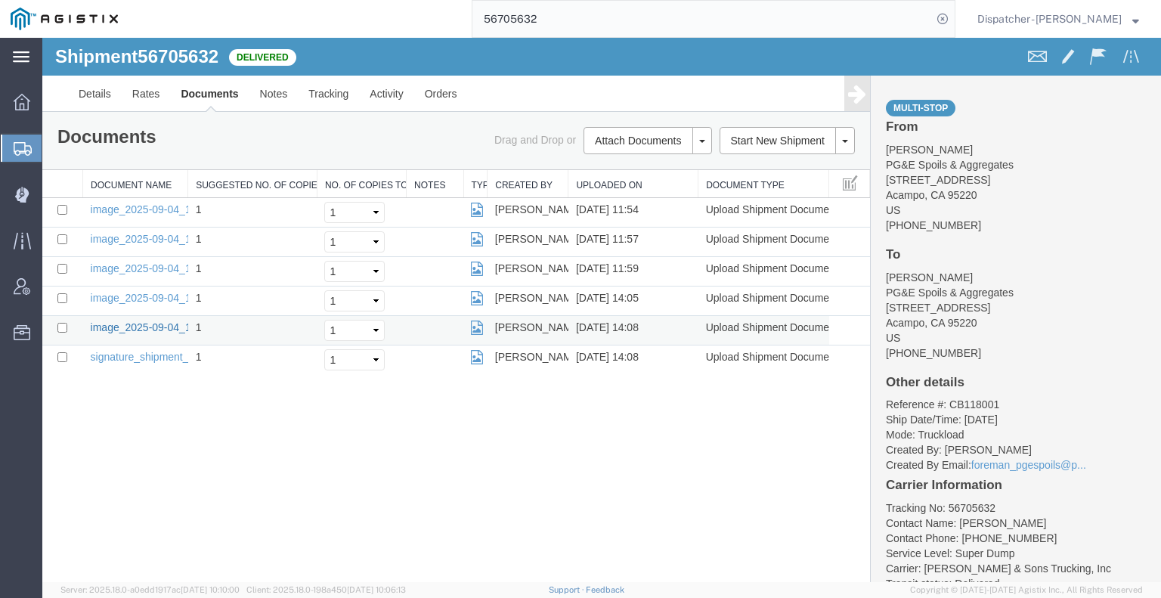
click at [155, 325] on link "image_2025-09-04_14_08_07.jpg" at bounding box center [170, 327] width 159 height 12
click at [339, 101] on link "Tracking" at bounding box center [328, 94] width 61 height 36
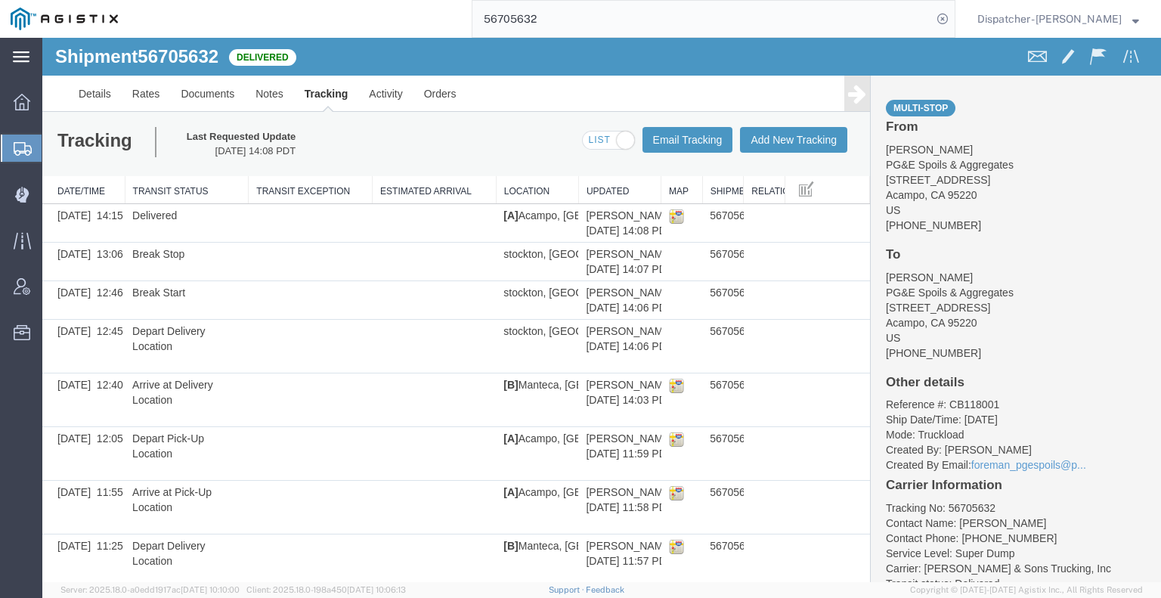
click at [852, 99] on icon at bounding box center [857, 93] width 18 height 21
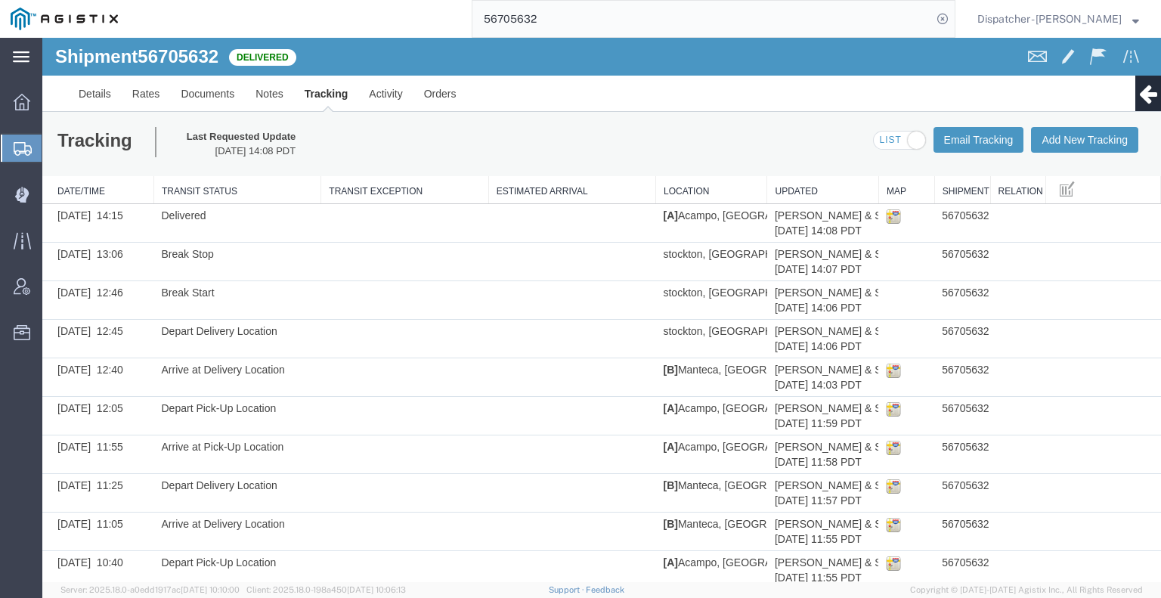
click at [42, 38] on link "Edit Tracking" at bounding box center [42, 38] width 0 height 0
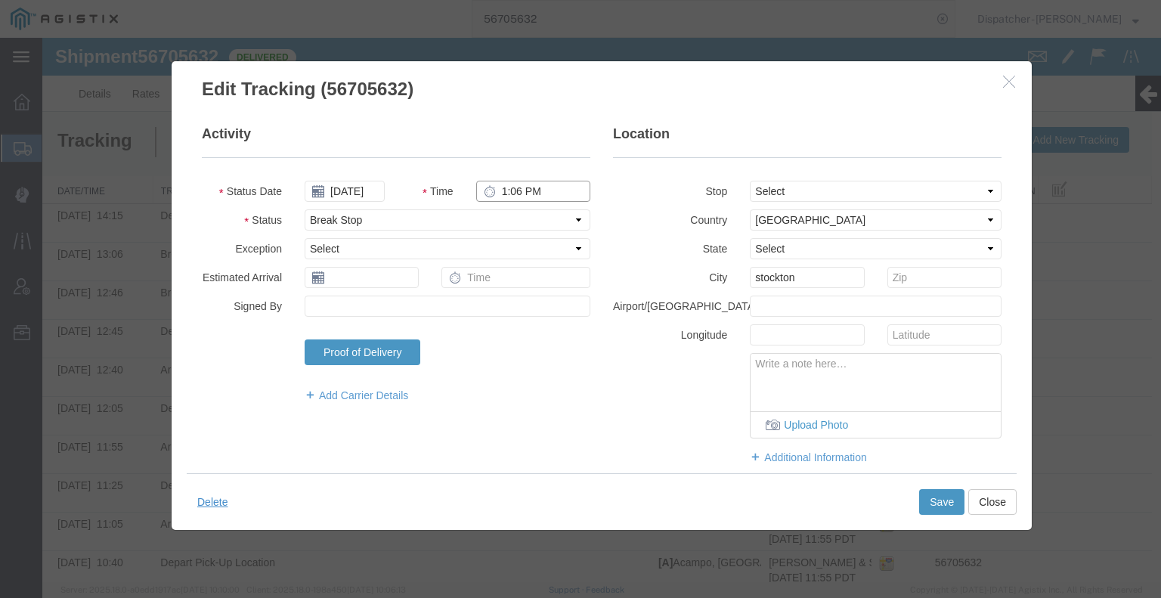
click at [529, 192] on input "1:06 PM" at bounding box center [533, 191] width 114 height 21
type input "1:16 PM"
click at [938, 502] on button "Save" at bounding box center [941, 502] width 45 height 26
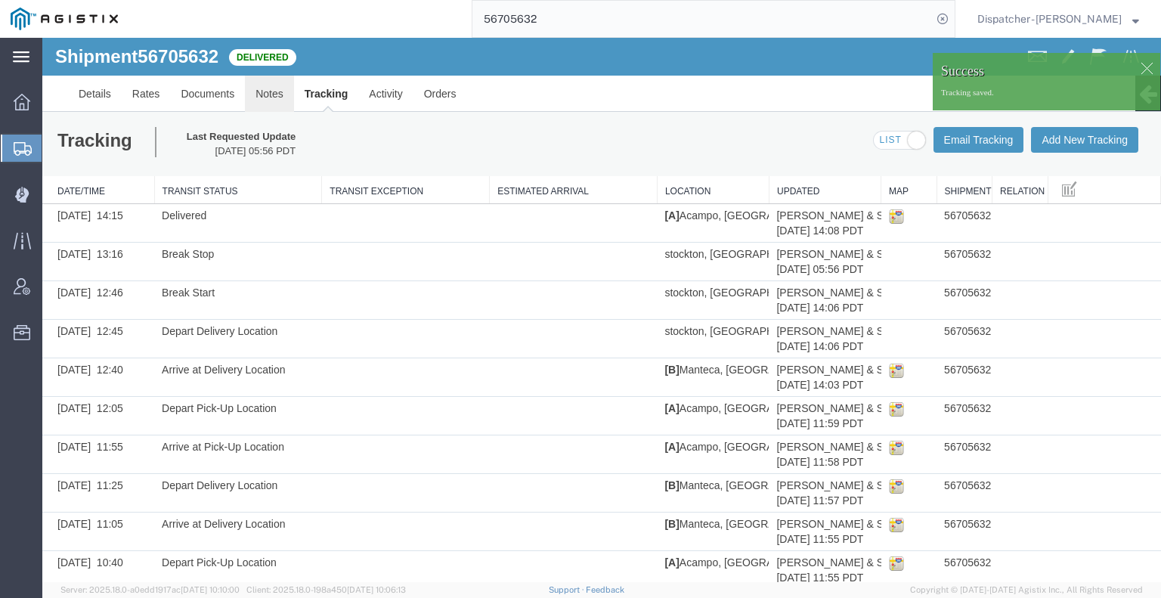
click at [274, 90] on link "Notes" at bounding box center [269, 94] width 49 height 36
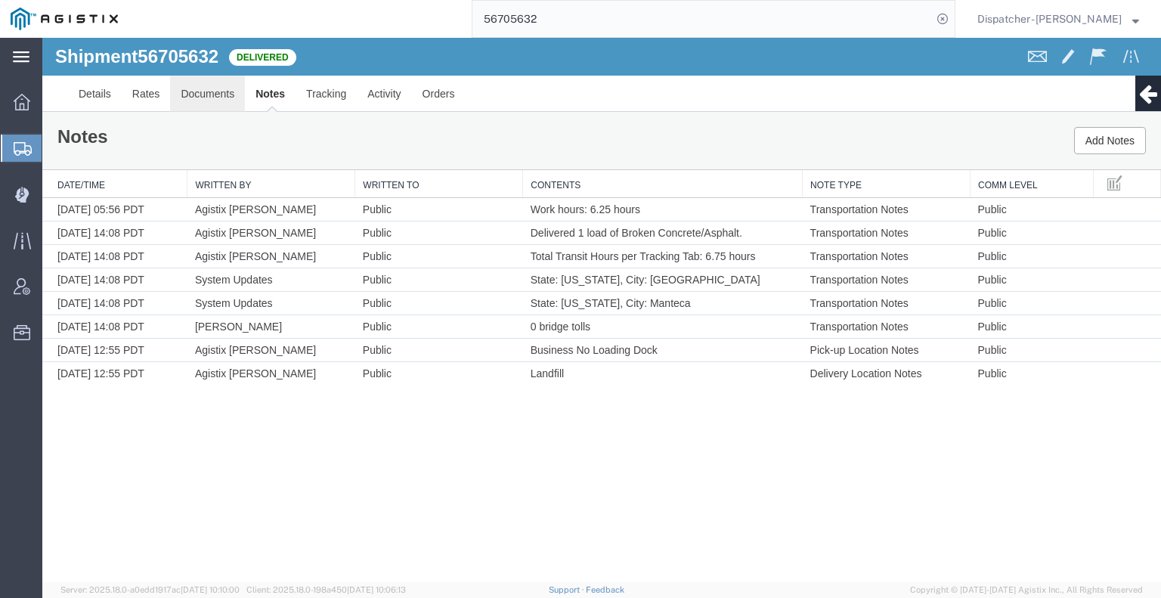
click at [171, 81] on link "Documents" at bounding box center [207, 94] width 75 height 36
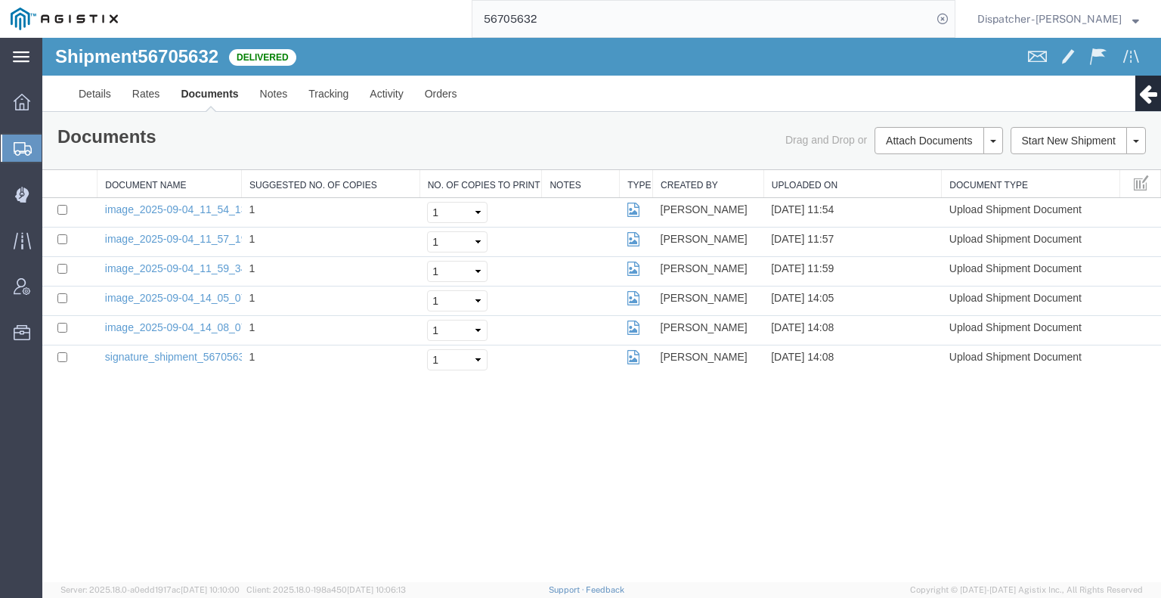
drag, startPoint x: 565, startPoint y: 20, endPoint x: 382, endPoint y: 23, distance: 182.9
click at [438, 19] on div "56705632" at bounding box center [541, 19] width 827 height 38
type input "56691341"
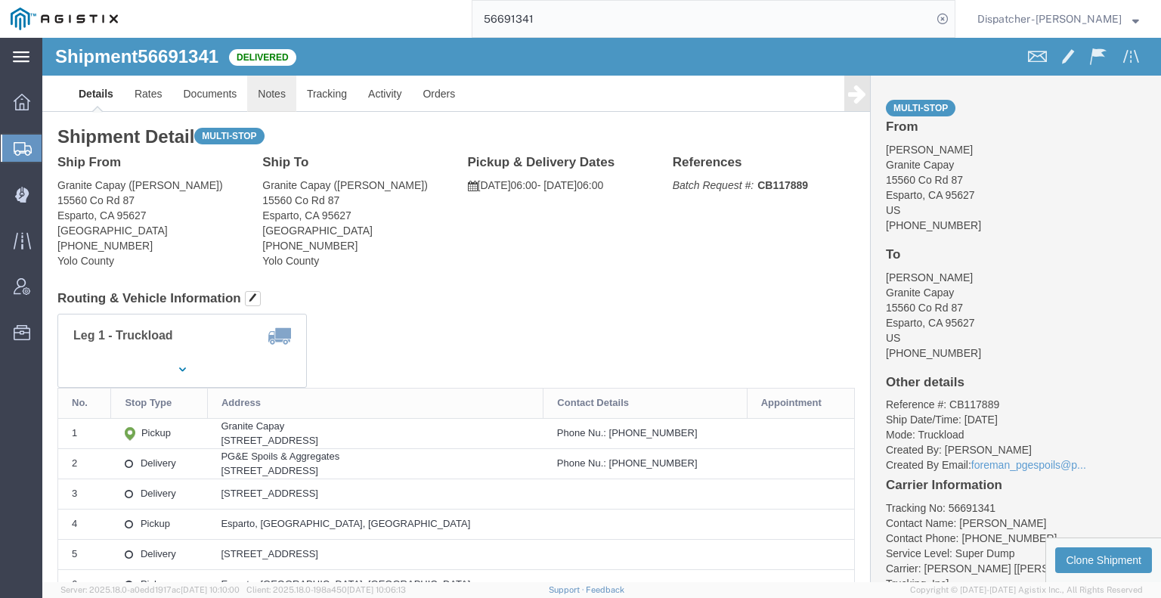
drag, startPoint x: 277, startPoint y: 97, endPoint x: 234, endPoint y: 59, distance: 56.7
click link "Notes"
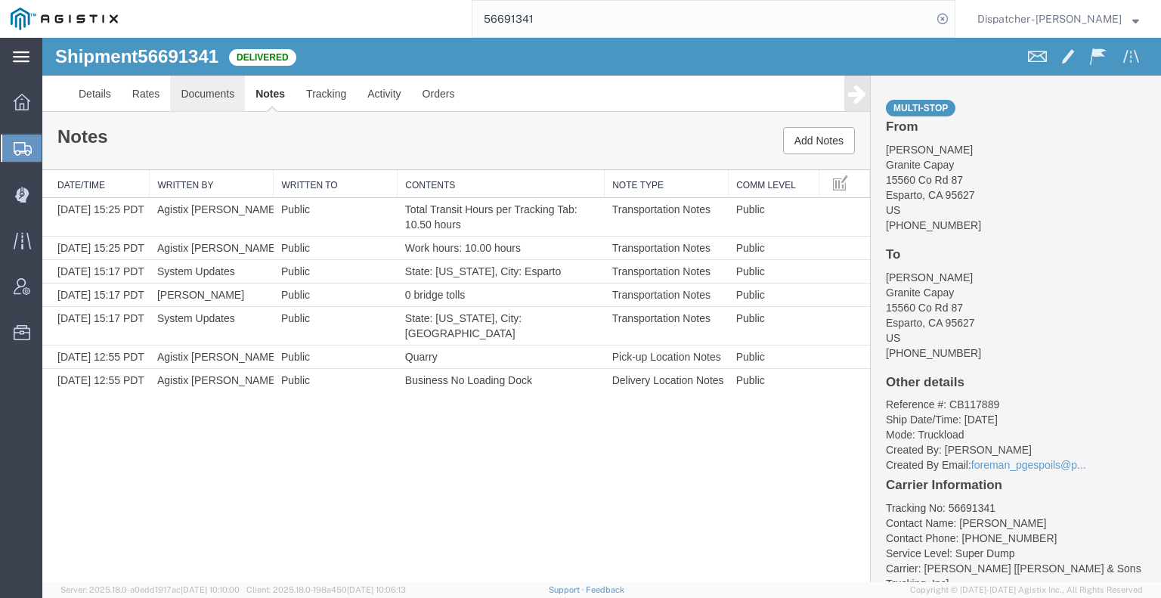
click at [212, 94] on link "Documents" at bounding box center [207, 94] width 75 height 36
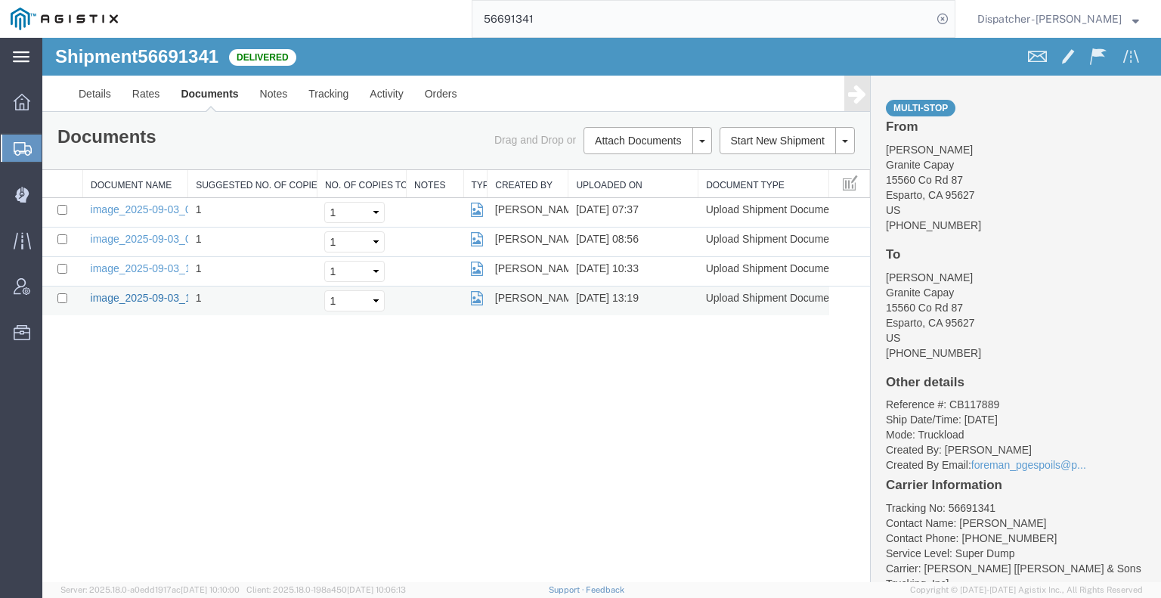
click at [170, 295] on link "image_2025-09-03_13_19_08.jpg" at bounding box center [170, 298] width 159 height 12
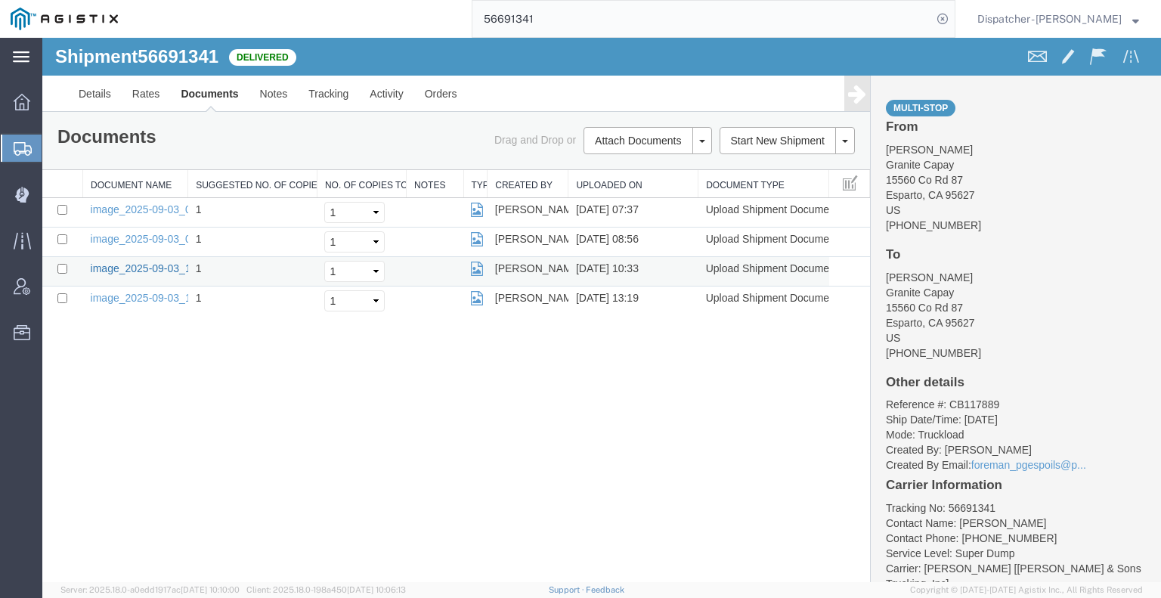
click at [132, 266] on link "image_2025-09-03_10_33_57.jpg" at bounding box center [170, 268] width 159 height 12
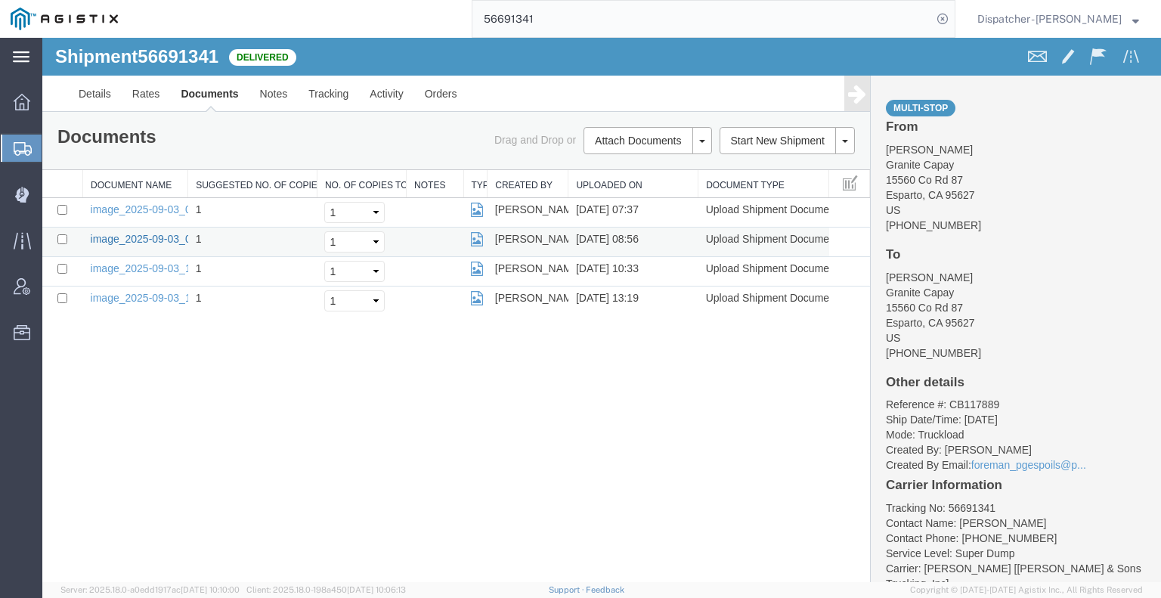
click at [142, 234] on link "image_2025-09-03_08_56_52.jpg" at bounding box center [170, 239] width 159 height 12
click at [153, 212] on link "image_2025-09-03_07_37_51.jpg" at bounding box center [170, 209] width 159 height 12
drag, startPoint x: 187, startPoint y: 410, endPoint x: 243, endPoint y: 369, distance: 69.1
click at [187, 410] on div "Shipment 56691341 4 of 4 Delivered Details Rates Documents Notes Tracking Activ…" at bounding box center [601, 310] width 1119 height 544
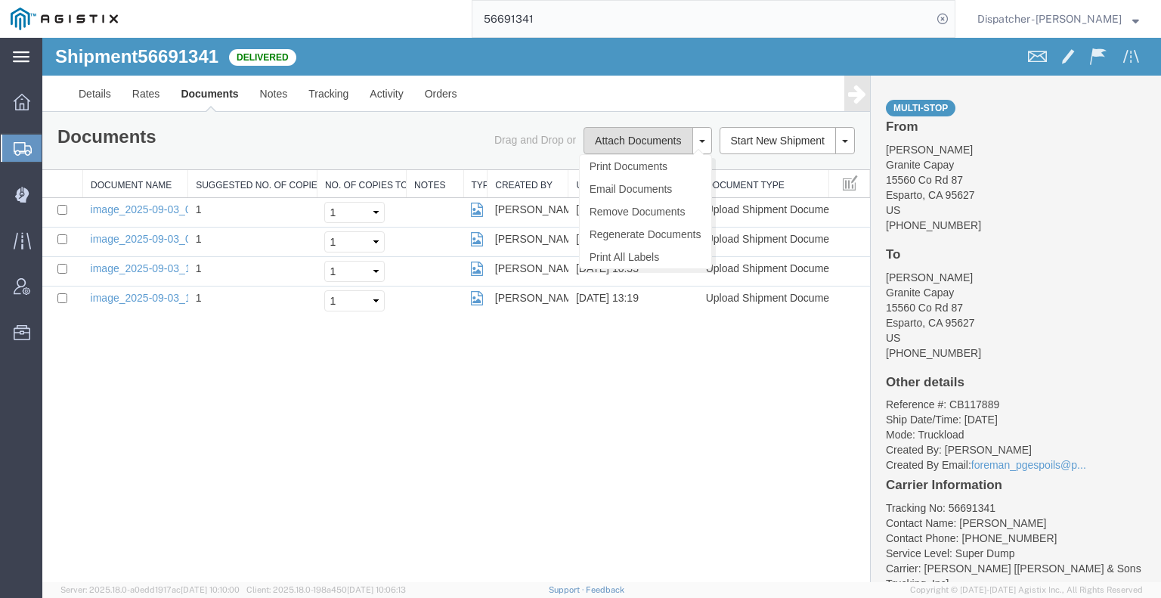
click at [627, 132] on button "Attach Documents" at bounding box center [637, 140] width 109 height 27
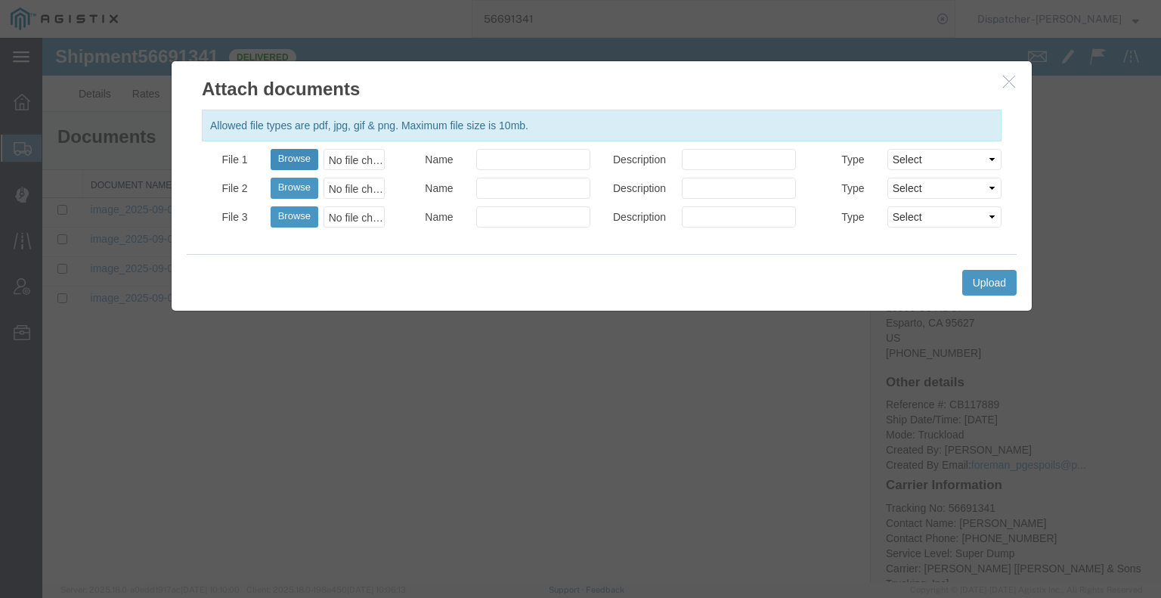
click at [291, 154] on button "Browse" at bounding box center [295, 159] width 48 height 21
type input "C:\fakepath\56691341trktag.pdf"
click at [995, 283] on button "Upload" at bounding box center [989, 283] width 54 height 26
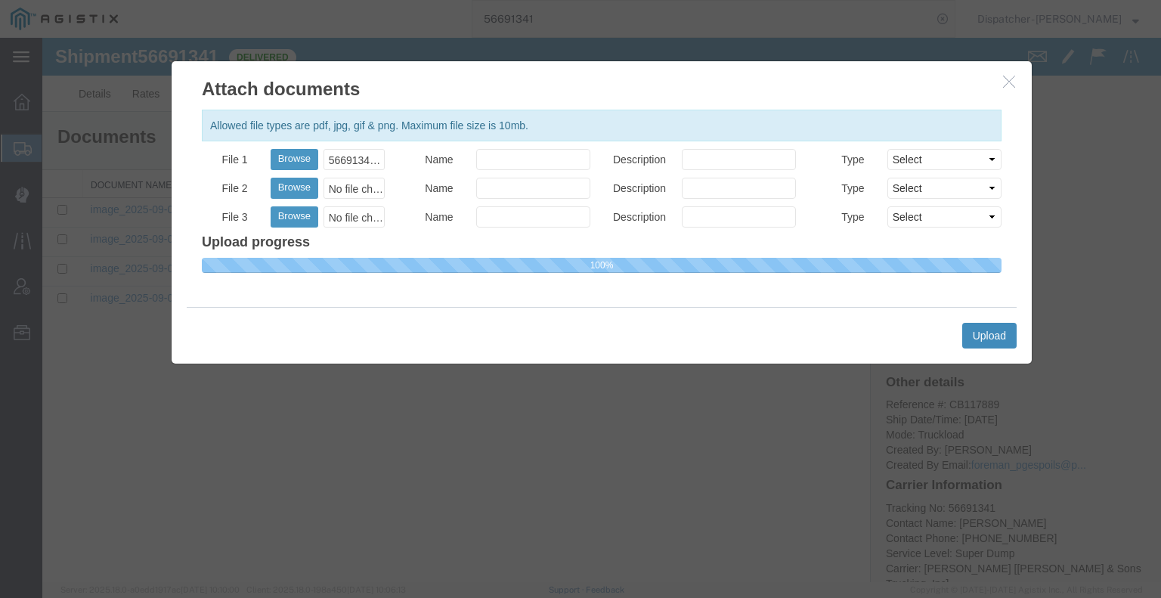
select select
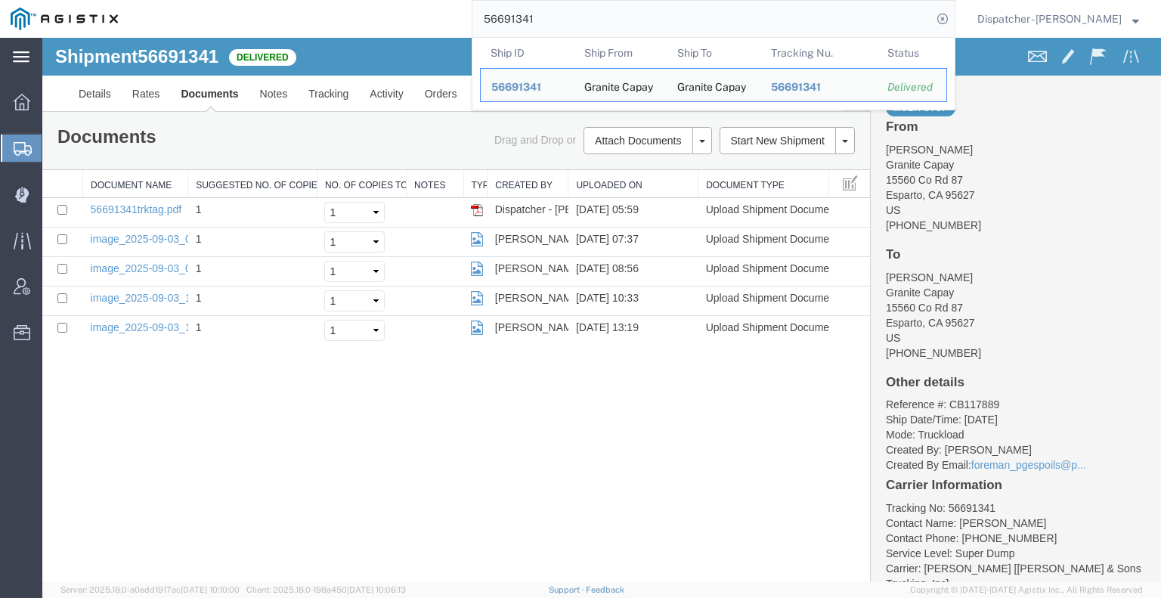
drag, startPoint x: 558, startPoint y: 29, endPoint x: 401, endPoint y: 1, distance: 159.1
click at [449, 8] on div "56691341 Ship ID Ship From Ship To Tracking Nu. Status Ship ID 56691341 Ship Fr…" at bounding box center [541, 19] width 827 height 38
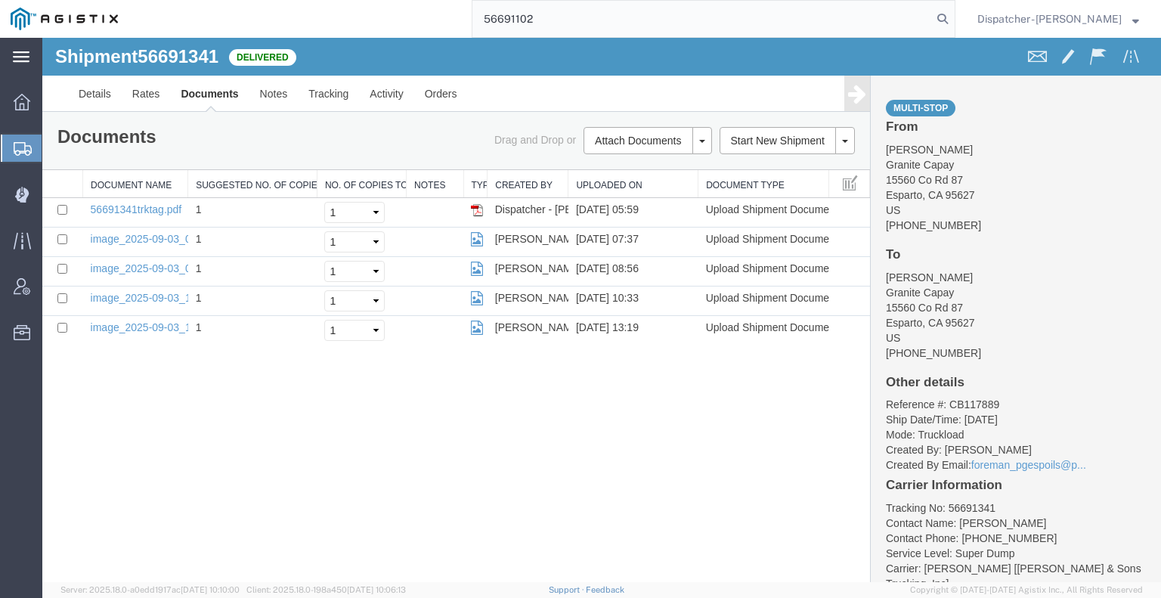
type input "56691102"
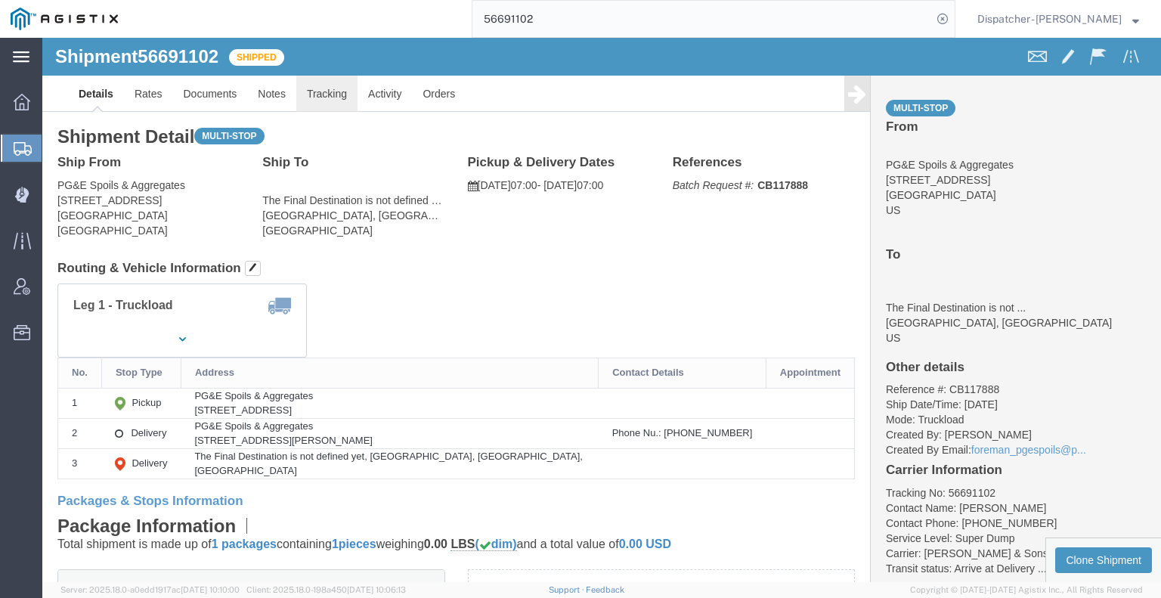
click link "Tracking"
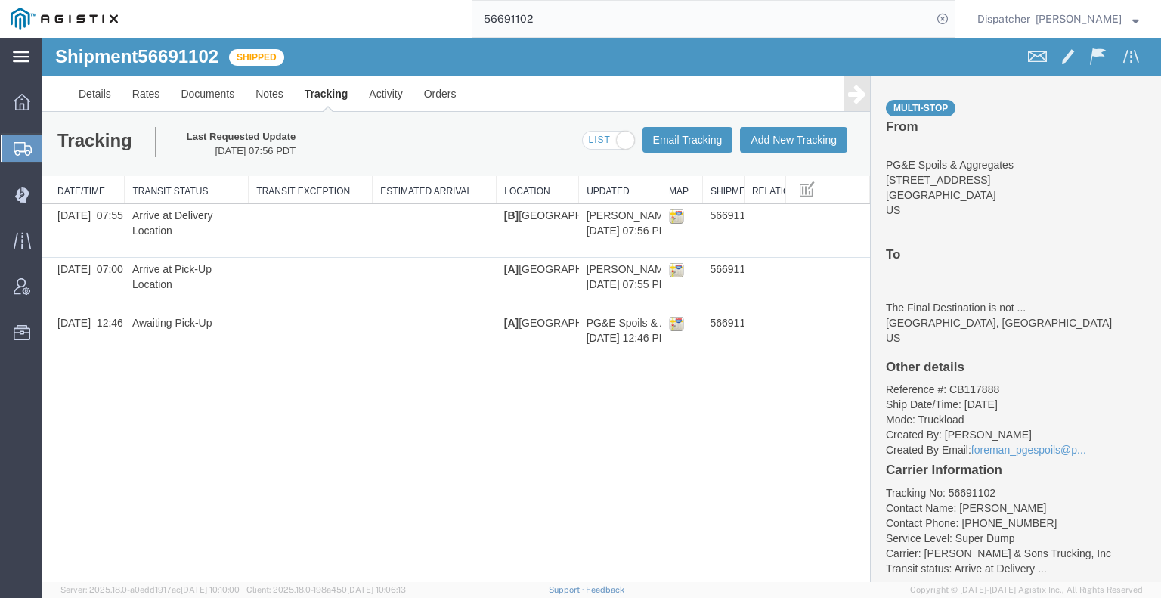
click at [853, 106] on link at bounding box center [857, 94] width 26 height 36
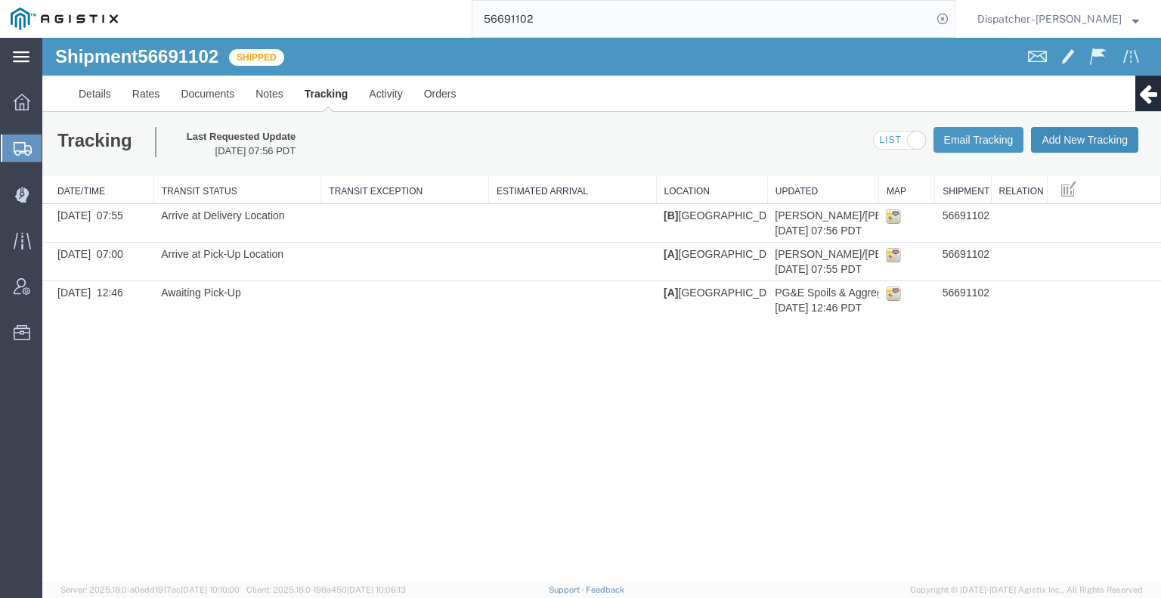
click at [1094, 135] on button "Add New Tracking" at bounding box center [1084, 140] width 107 height 26
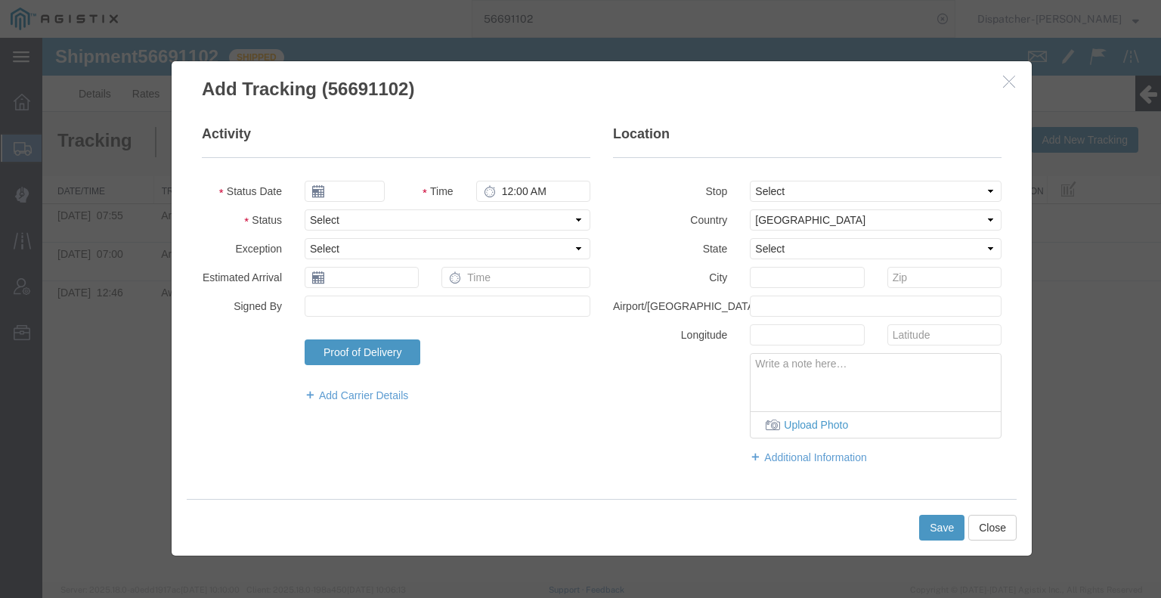
type input "[DATE]"
type input "7:00 AM"
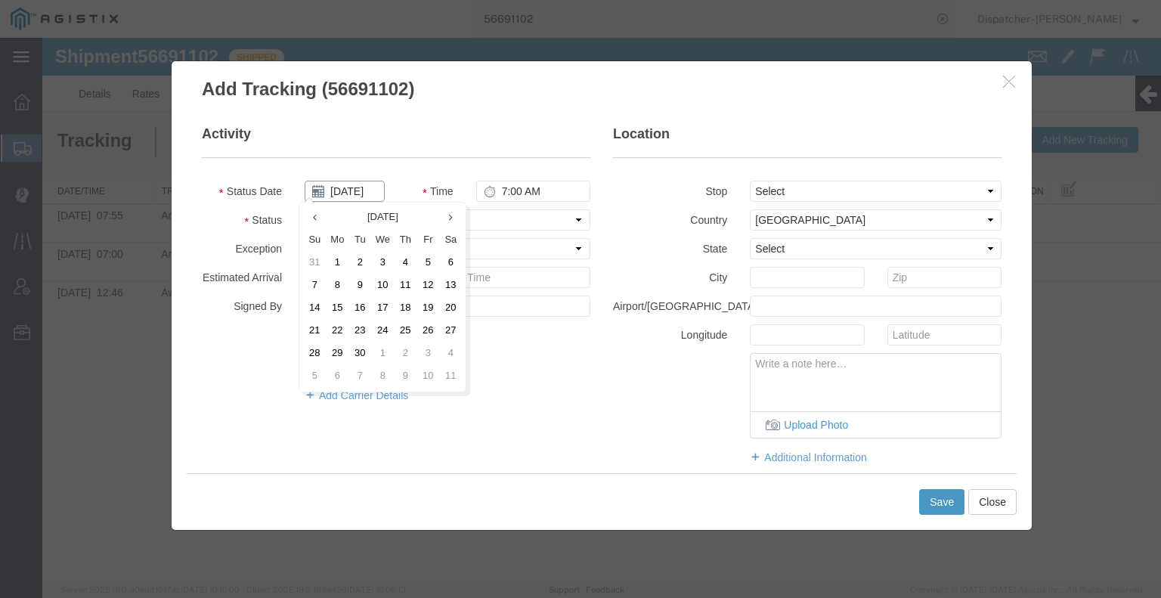
click at [350, 193] on input "[DATE]" at bounding box center [345, 191] width 80 height 21
click at [384, 263] on td "3" at bounding box center [382, 263] width 23 height 23
type input "[DATE]"
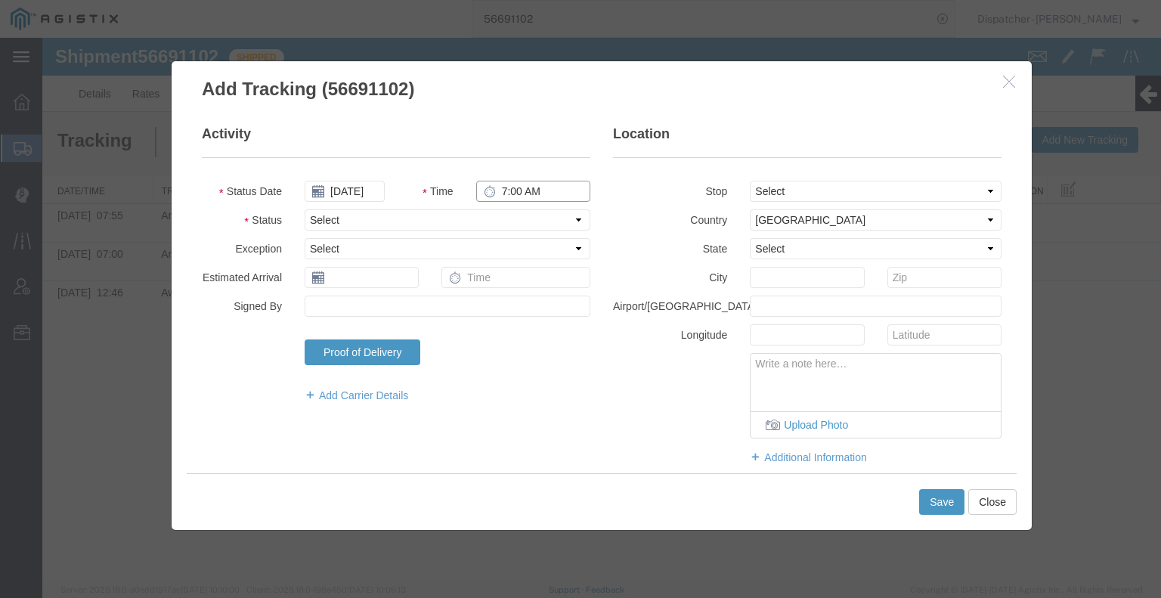
click at [511, 191] on input "7:00 AM" at bounding box center [533, 191] width 114 height 21
type input "3:30 PM"
click at [516, 217] on select "Select Arrival Notice Available Arrival Notice Imported Arrive at Delivery Loca…" at bounding box center [448, 219] width 286 height 21
select select "DPTDLVLOC"
click at [305, 209] on select "Select Arrival Notice Available Arrival Notice Imported Arrive at Delivery Loca…" at bounding box center [448, 219] width 286 height 21
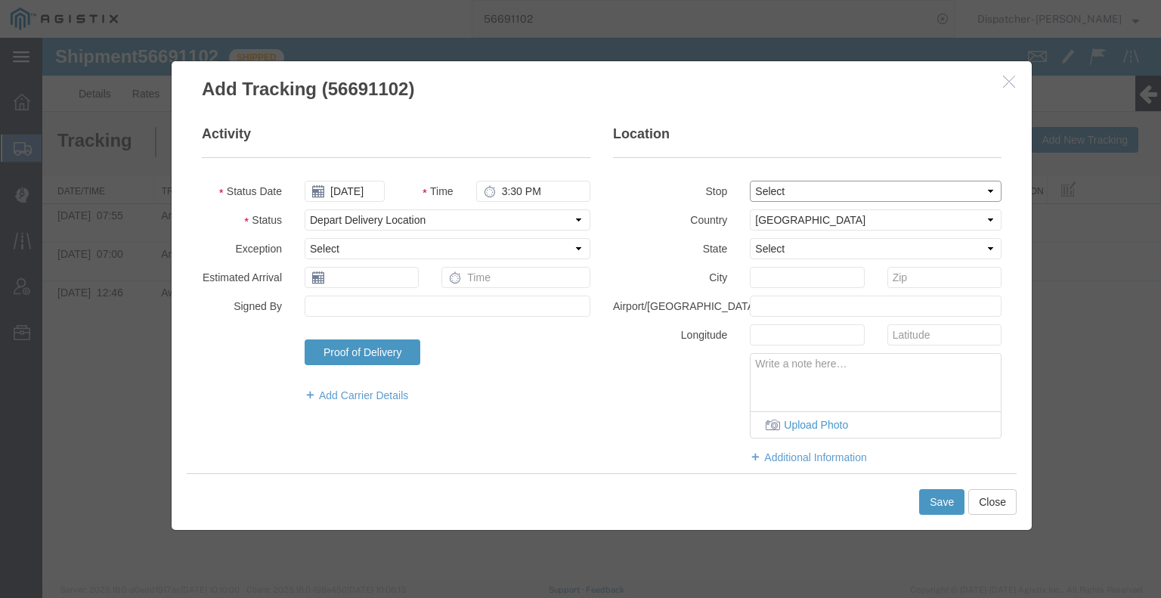
drag, startPoint x: 800, startPoint y: 187, endPoint x: 801, endPoint y: 196, distance: 9.2
click at [800, 187] on select "Select From: [STREET_ADDRESS] Stop 2: [STREET_ADDRESS] To: The Final Destinatio…" at bounding box center [876, 191] width 252 height 21
select select "{"pickupDeliveryInfoId": "122675738","pickupOrDelivery": "D","stopNum": "2","lo…"
click at [750, 181] on select "Select From: [STREET_ADDRESS] Stop 2: [STREET_ADDRESS] To: The Final Destinatio…" at bounding box center [876, 191] width 252 height 21
select select "CA"
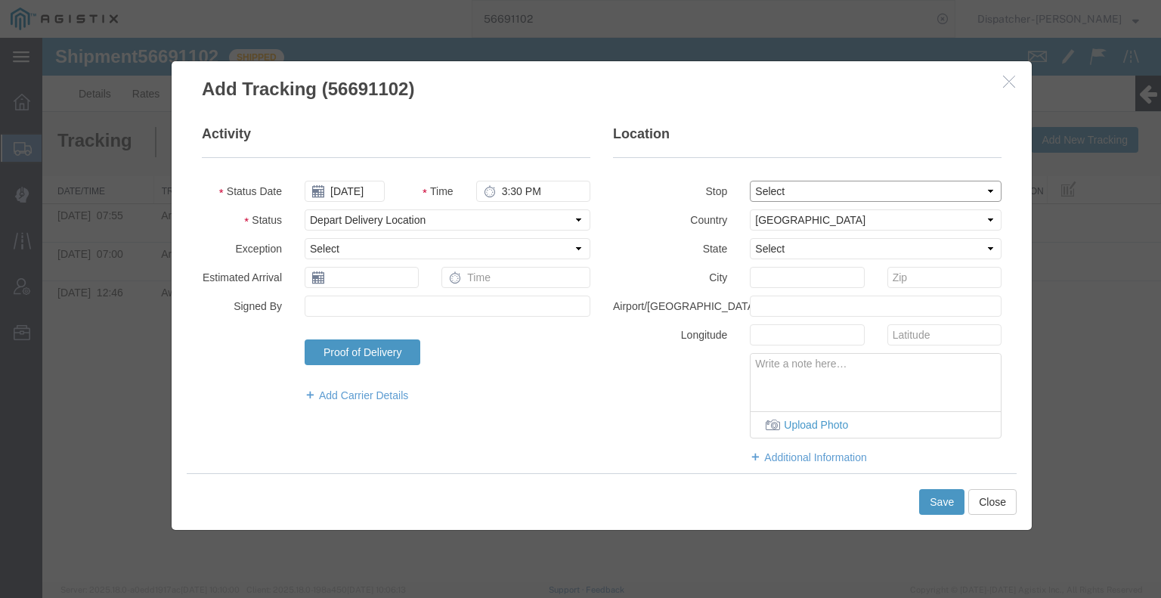
type input "[GEOGRAPHIC_DATA]"
click at [944, 506] on button "Save" at bounding box center [941, 502] width 45 height 26
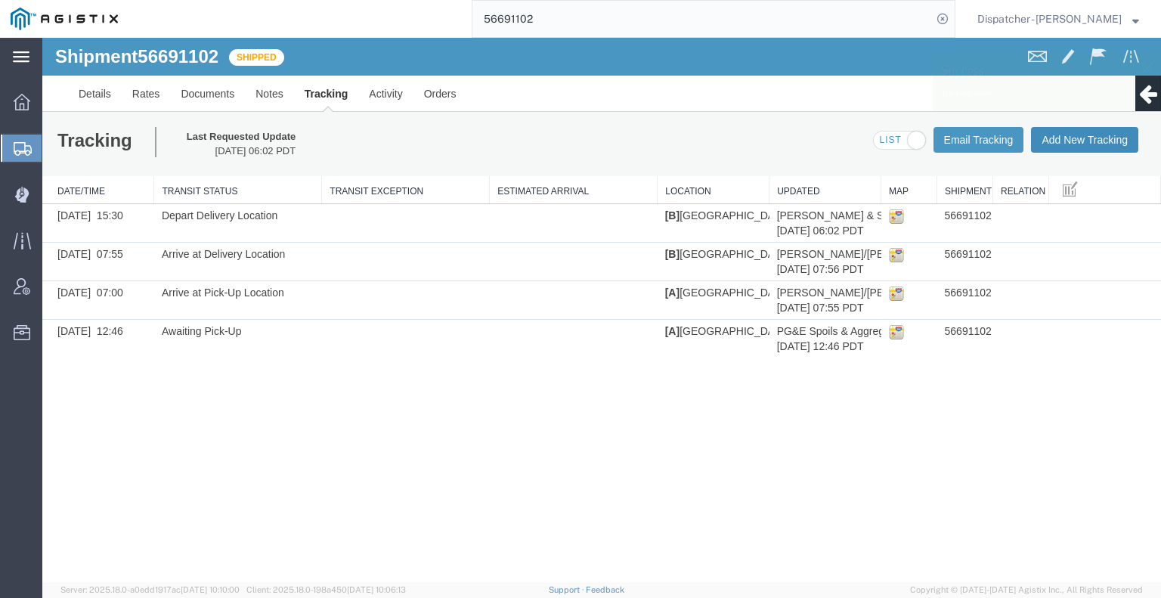
click at [1073, 144] on button "Add New Tracking" at bounding box center [1084, 140] width 107 height 26
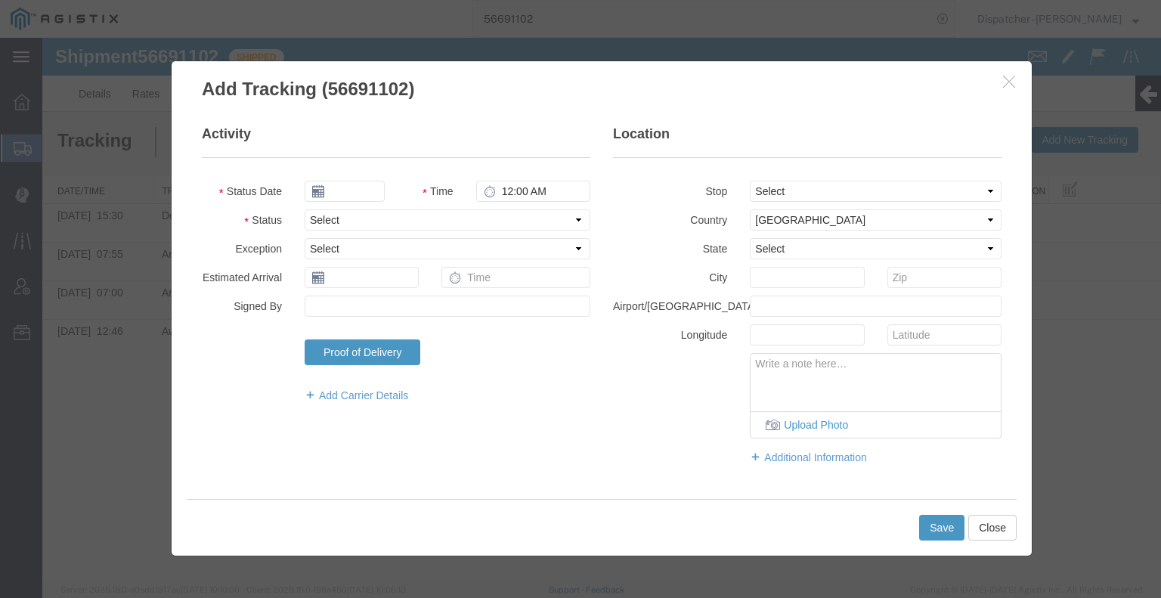
type input "[DATE]"
type input "7:00 AM"
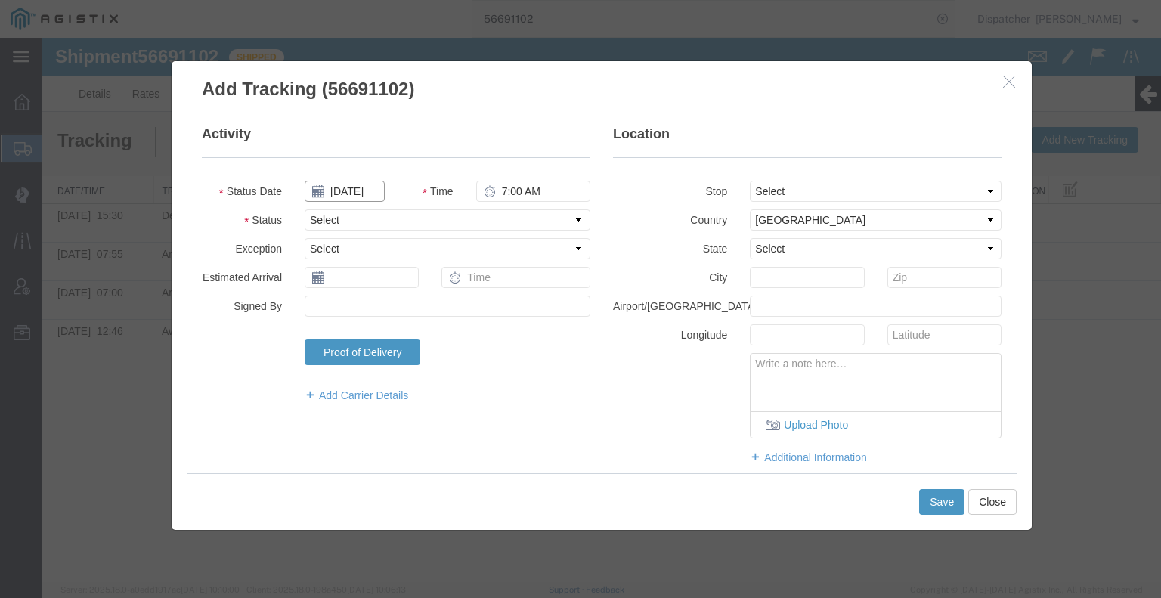
click at [346, 193] on input "[DATE]" at bounding box center [345, 191] width 80 height 21
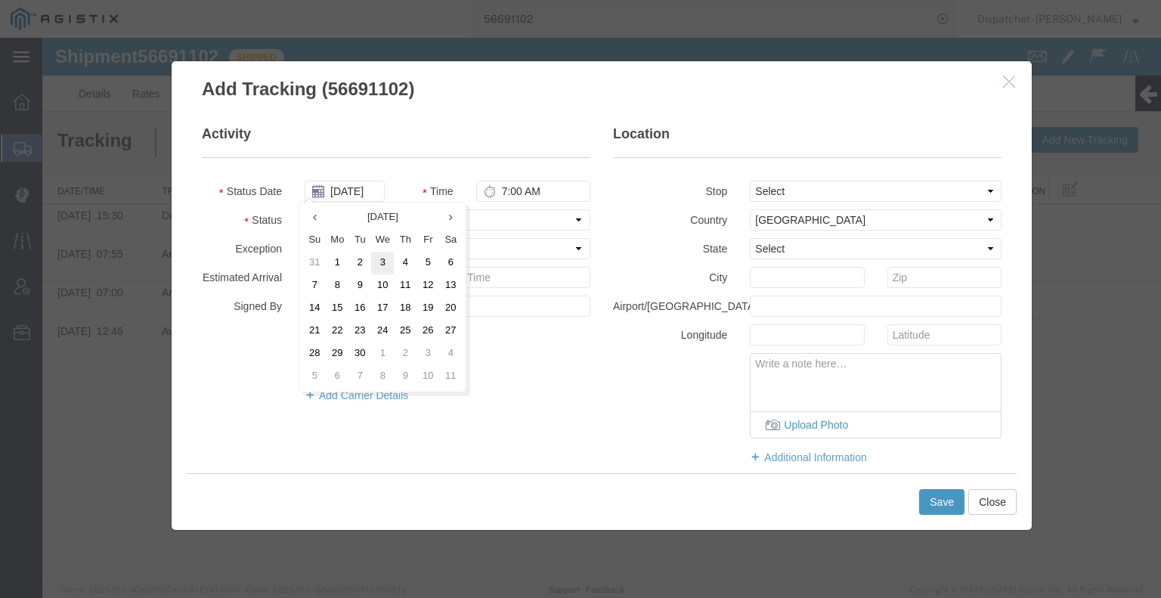
click at [384, 262] on td "3" at bounding box center [382, 263] width 23 height 23
type input "[DATE]"
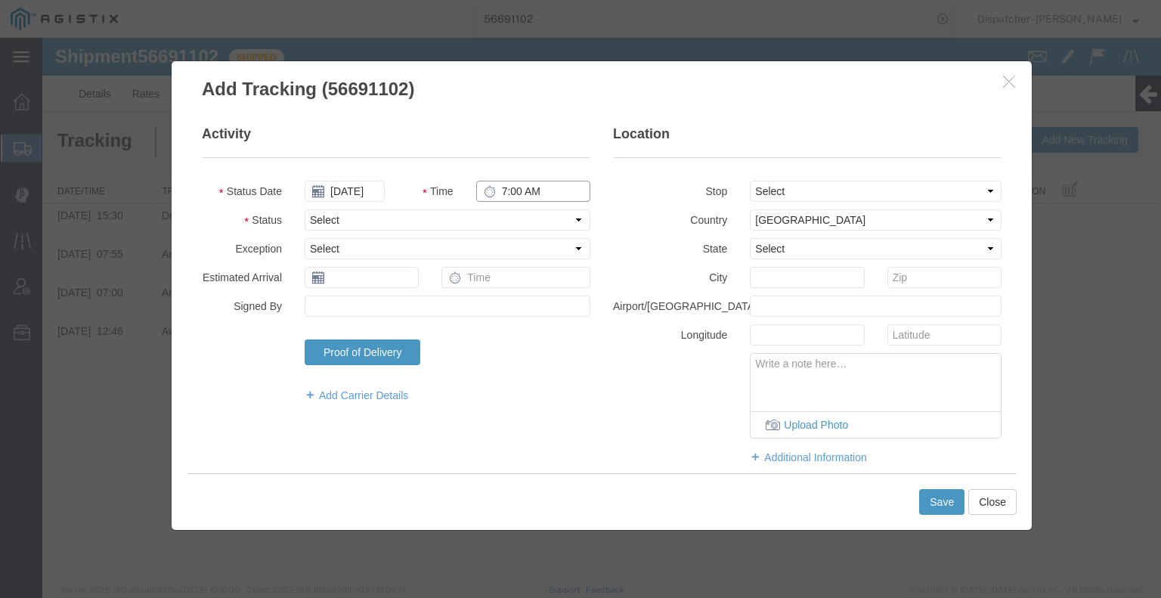
click at [505, 190] on input "7:00 AM" at bounding box center [533, 191] width 114 height 21
type input "1:50 PM"
click at [505, 216] on select "Select Arrival Notice Available Arrival Notice Imported Arrive at Delivery Loca…" at bounding box center [448, 219] width 286 height 21
select select "BREAKSTART"
click at [305, 209] on select "Select Arrival Notice Available Arrival Notice Imported Arrive at Delivery Loca…" at bounding box center [448, 219] width 286 height 21
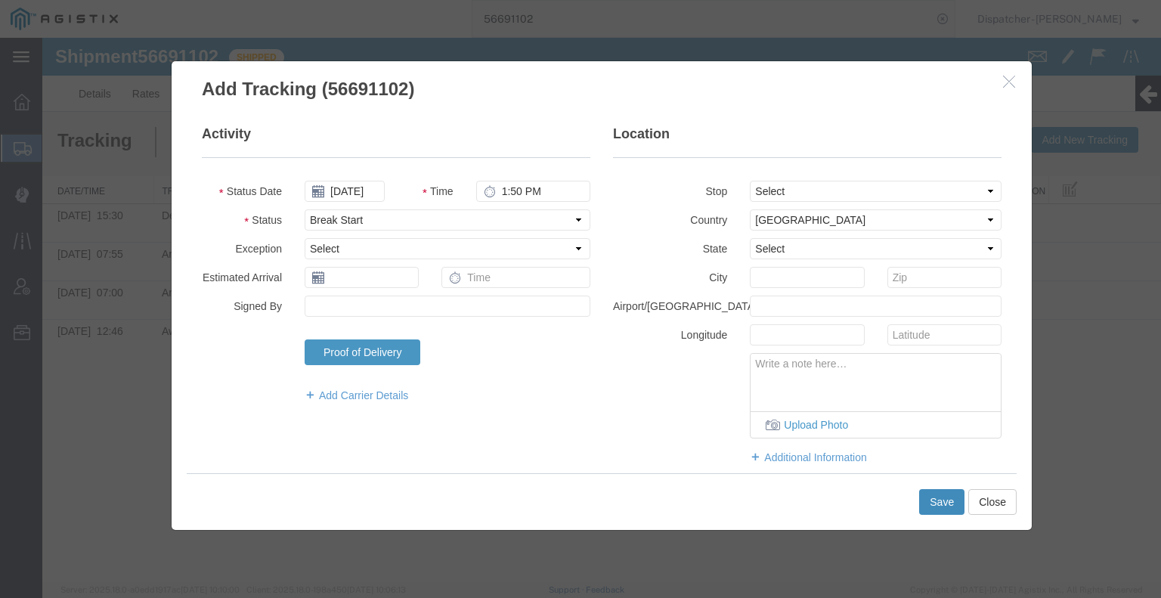
click at [932, 511] on button "Save" at bounding box center [941, 502] width 45 height 26
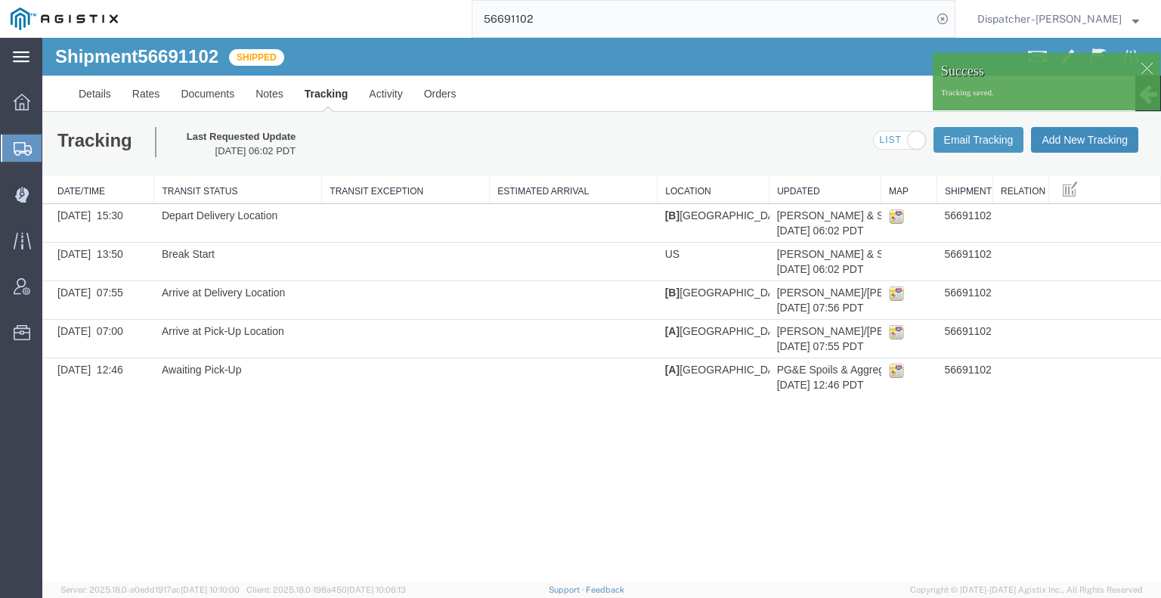
click at [1106, 150] on button "Add New Tracking" at bounding box center [1084, 140] width 107 height 26
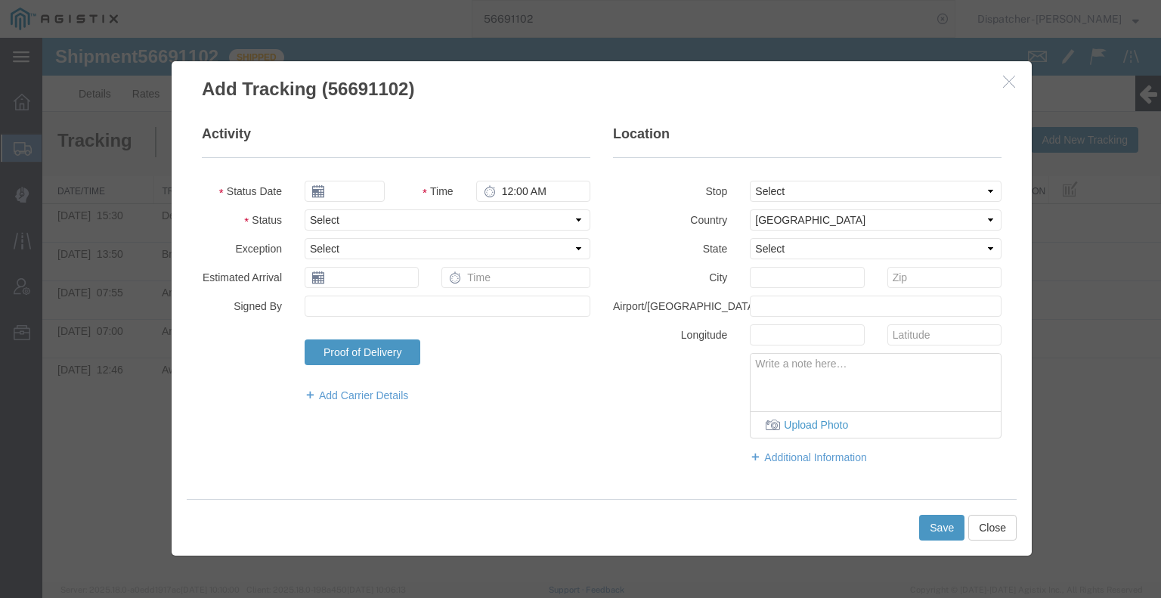
type input "[DATE]"
type input "7:00 AM"
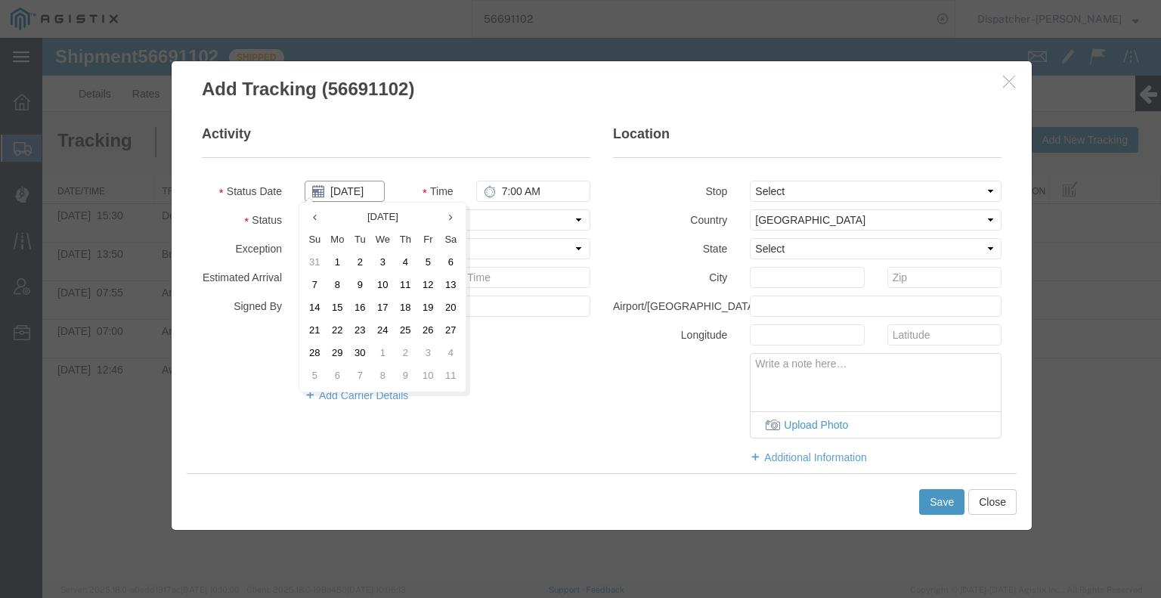
click at [342, 187] on input "[DATE]" at bounding box center [345, 191] width 80 height 21
drag, startPoint x: 378, startPoint y: 264, endPoint x: 386, endPoint y: 258, distance: 10.3
click at [378, 265] on td "3" at bounding box center [382, 263] width 23 height 23
type input "[DATE]"
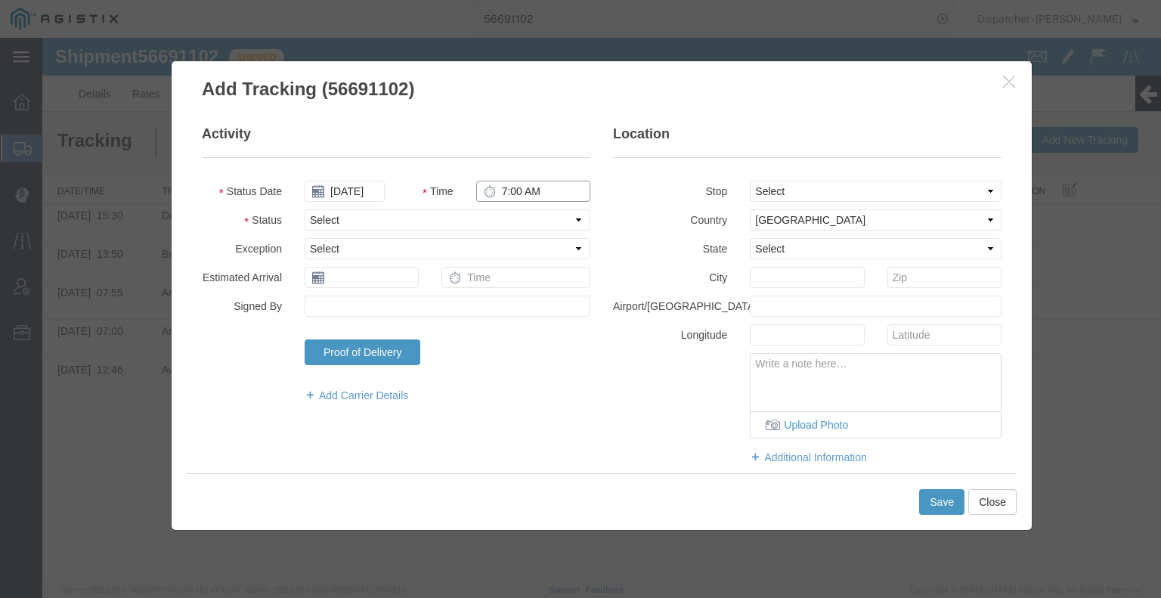
click at [505, 198] on input "7:00 AM" at bounding box center [533, 191] width 114 height 21
type input "2:20 PM"
drag, startPoint x: 513, startPoint y: 217, endPoint x: 513, endPoint y: 226, distance: 9.1
click at [513, 217] on select "Select Arrival Notice Available Arrival Notice Imported Arrive at Delivery Loca…" at bounding box center [448, 219] width 286 height 21
select select "BREAKSTOP"
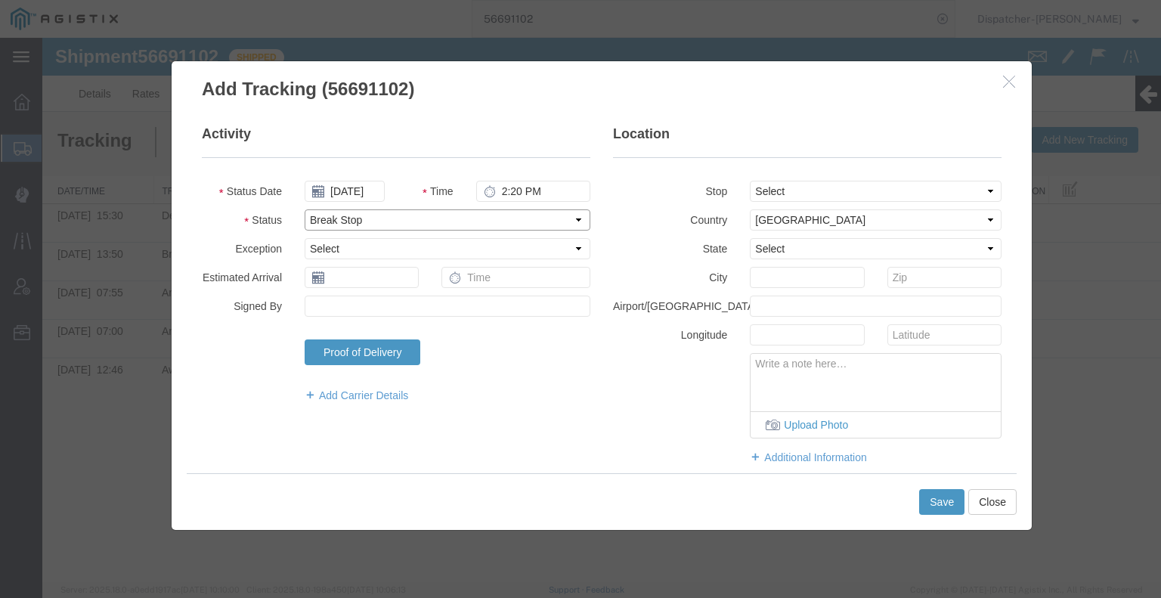
click at [305, 209] on select "Select Arrival Notice Available Arrival Notice Imported Arrive at Delivery Loca…" at bounding box center [448, 219] width 286 height 21
click at [940, 498] on button "Save" at bounding box center [941, 502] width 45 height 26
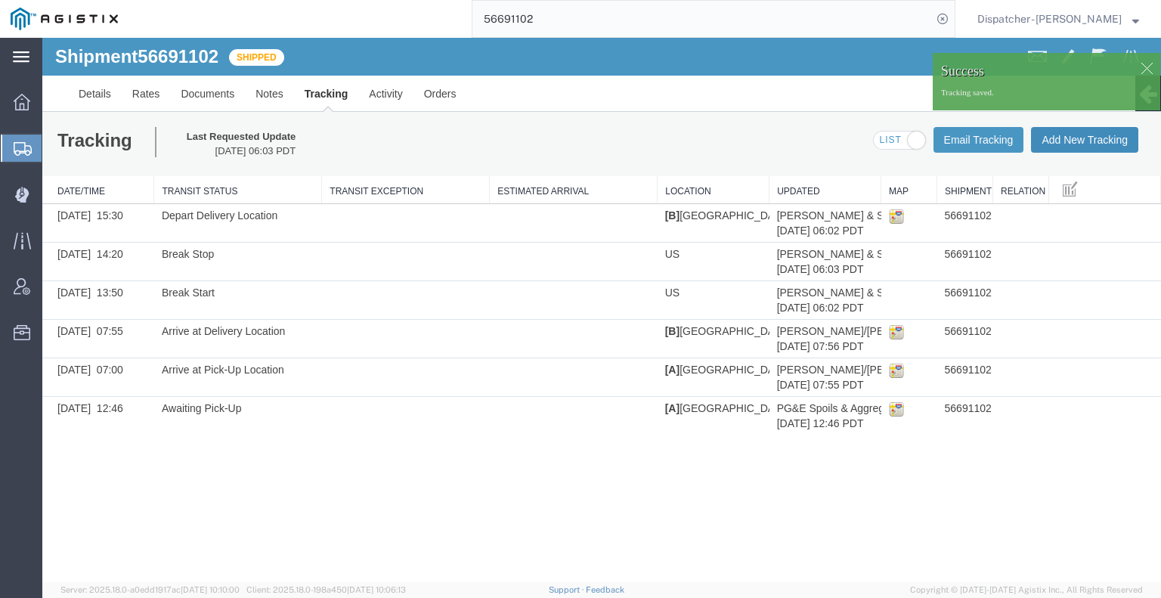
click at [1083, 135] on button "Add New Tracking" at bounding box center [1084, 140] width 107 height 26
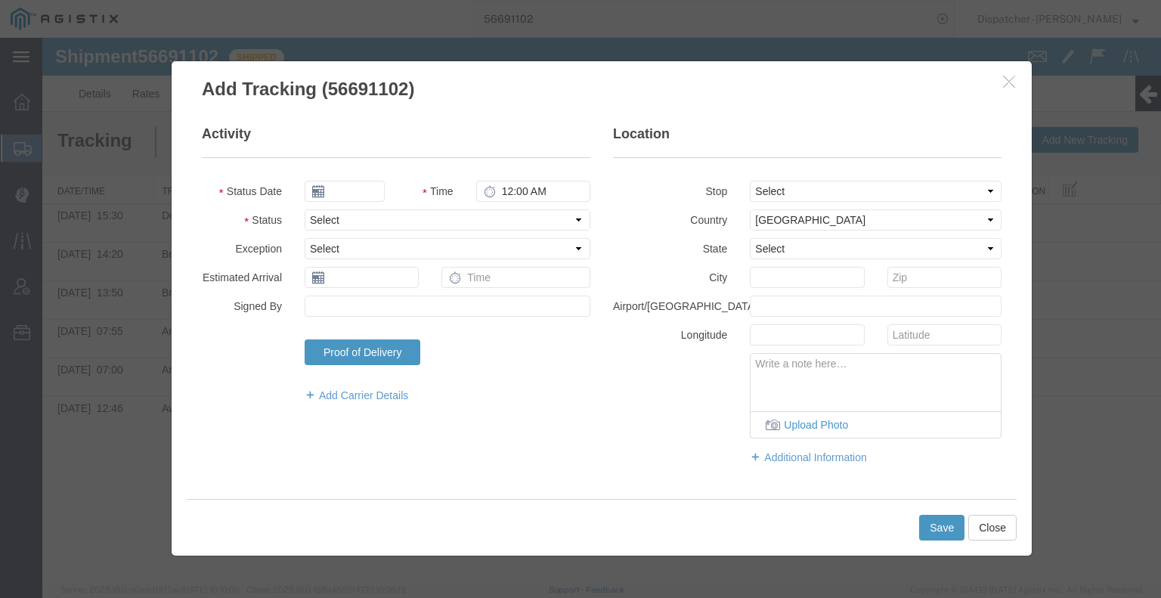
type input "[DATE]"
type input "7:00 AM"
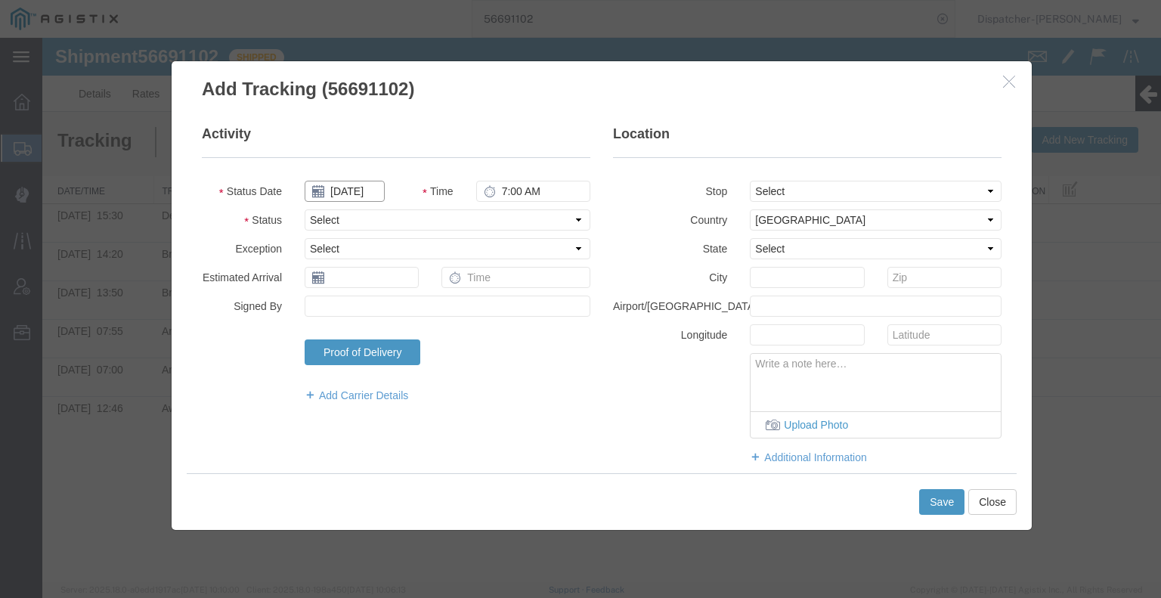
click at [352, 182] on input "[DATE]" at bounding box center [345, 191] width 80 height 21
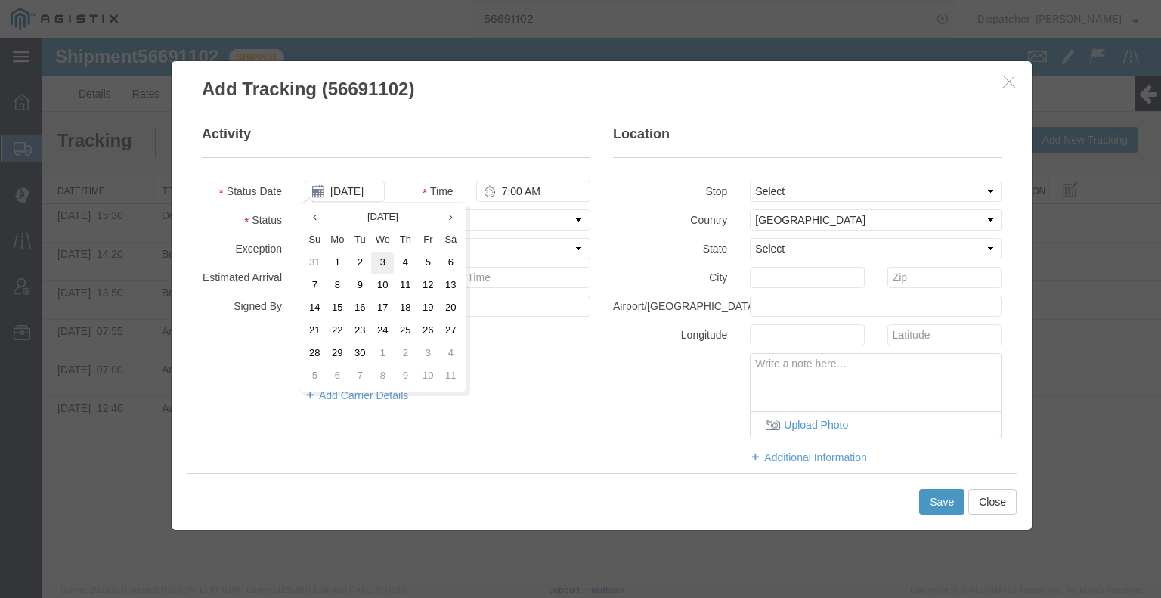
click at [382, 262] on td "3" at bounding box center [382, 263] width 23 height 23
type input "[DATE]"
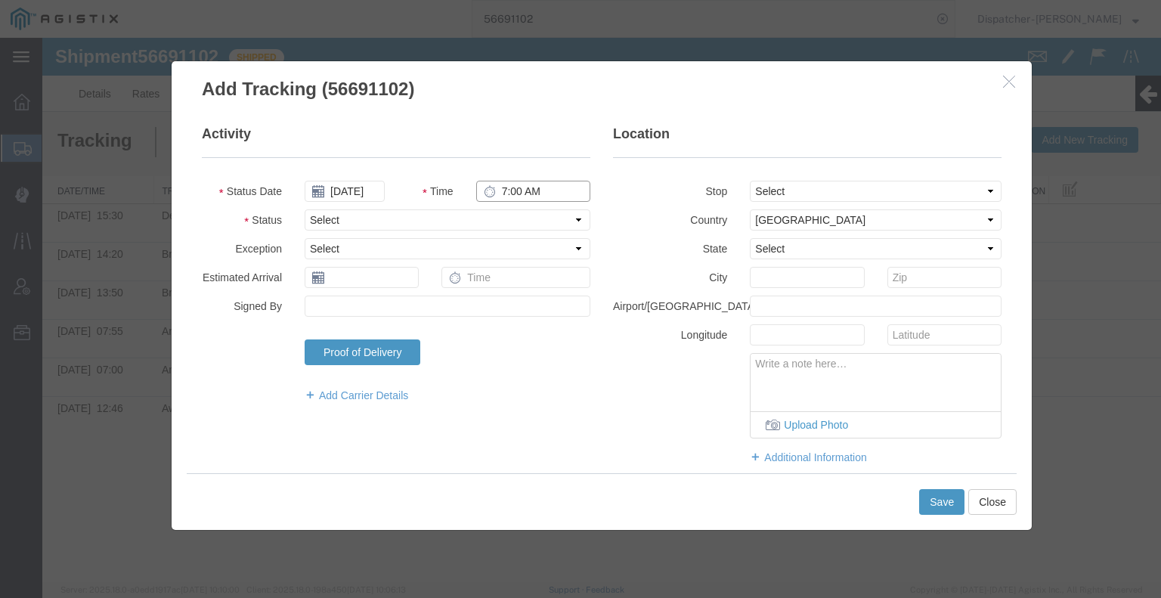
click at [520, 188] on input "7:00 AM" at bounding box center [533, 191] width 114 height 21
type input "5:30 PM"
click at [523, 224] on select "Select Arrival Notice Available Arrival Notice Imported Arrive at Delivery Loca…" at bounding box center [448, 219] width 286 height 21
select select "DELIVRED"
click at [305, 209] on select "Select Arrival Notice Available Arrival Notice Imported Arrive at Delivery Loca…" at bounding box center [448, 219] width 286 height 21
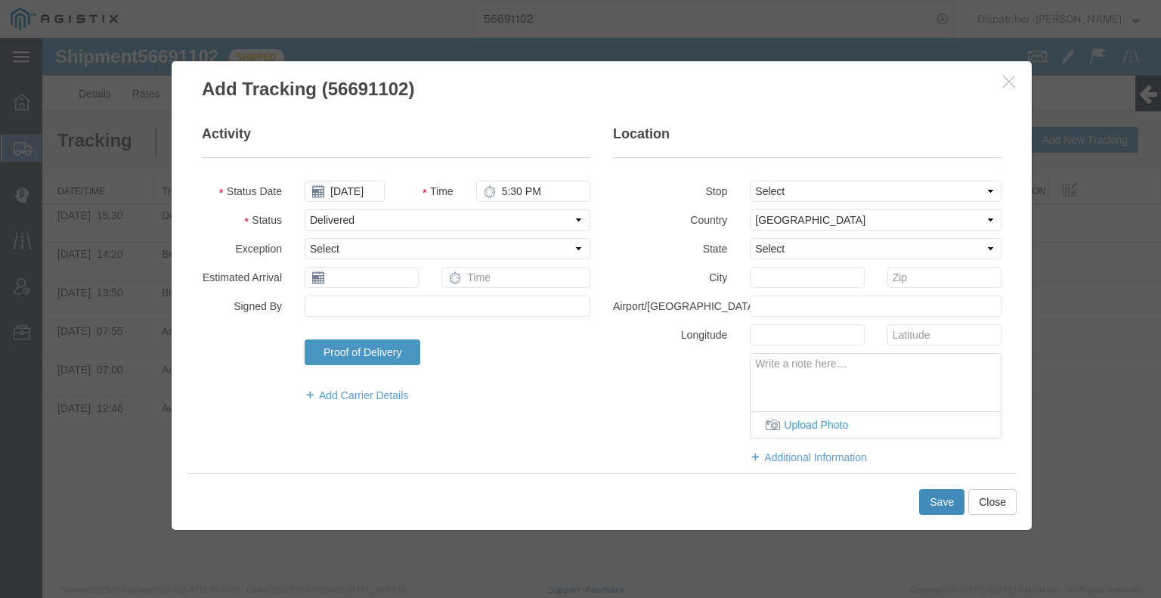
click at [939, 506] on button "Save" at bounding box center [941, 502] width 45 height 26
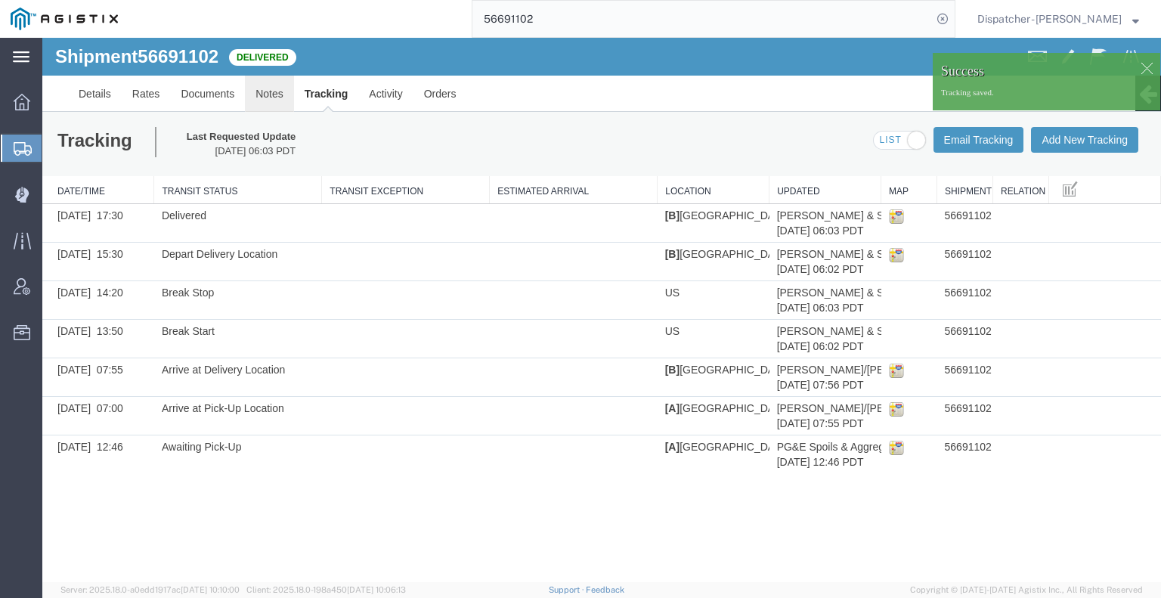
click at [278, 93] on link "Notes" at bounding box center [269, 94] width 49 height 36
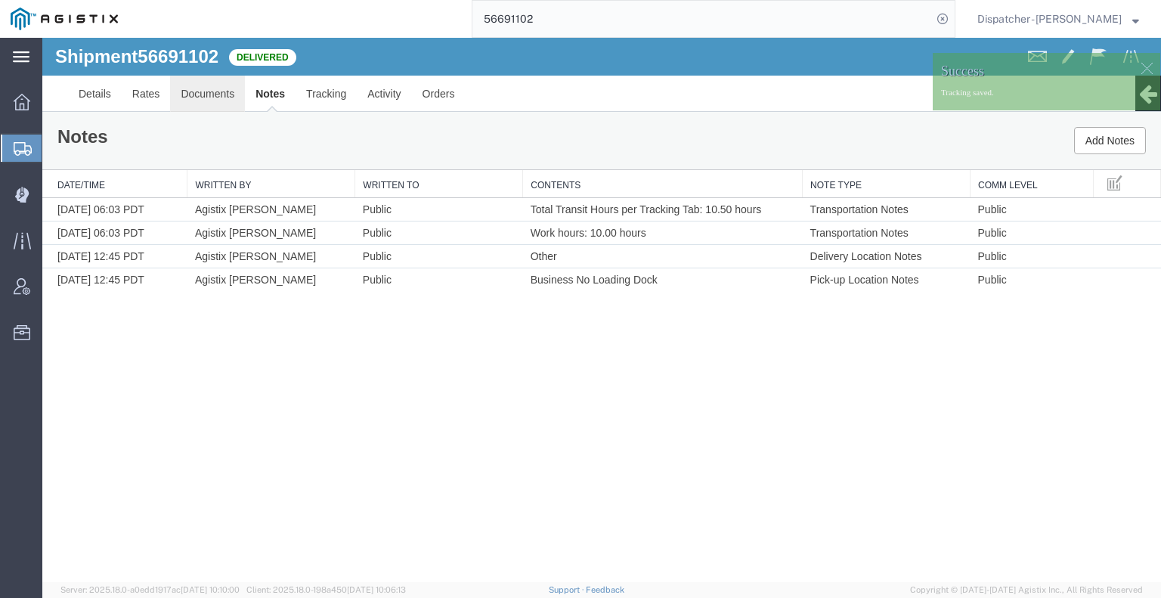
click at [221, 93] on link "Documents" at bounding box center [207, 94] width 75 height 36
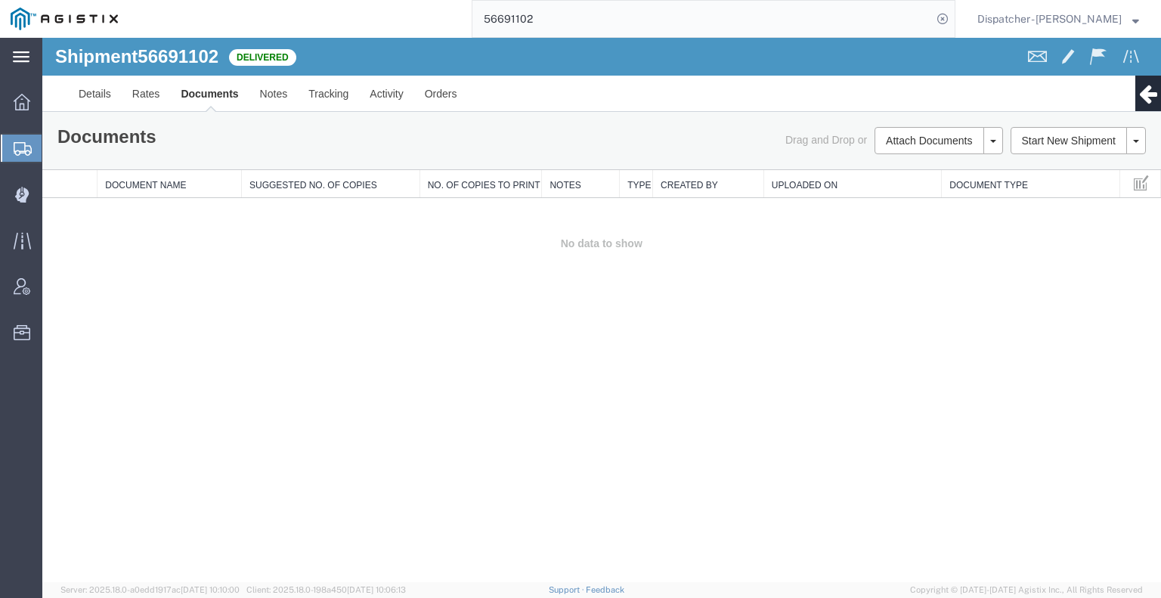
click at [1034, 324] on div "Shipment 56691102 0 of 0 Delivered Details Rates Documents Notes Tracking Activ…" at bounding box center [601, 310] width 1119 height 544
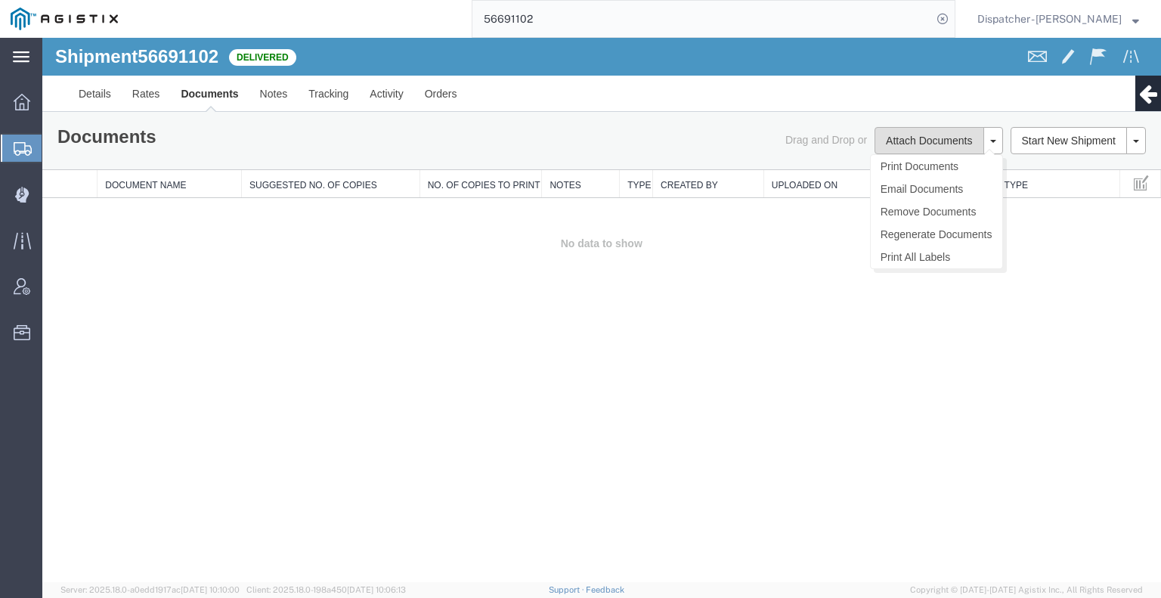
click at [933, 147] on button "Attach Documents" at bounding box center [928, 140] width 109 height 27
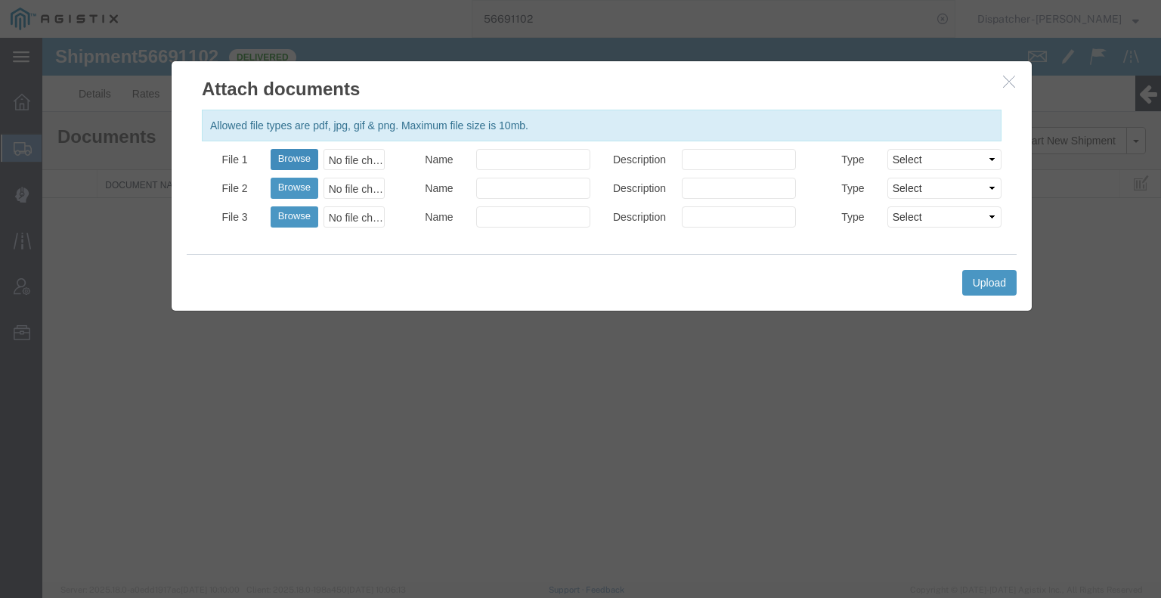
click at [302, 156] on button "Browse" at bounding box center [295, 159] width 48 height 21
type input "C:\fakepath\56691102trktag.pdf"
click at [980, 280] on button "Upload" at bounding box center [989, 283] width 54 height 26
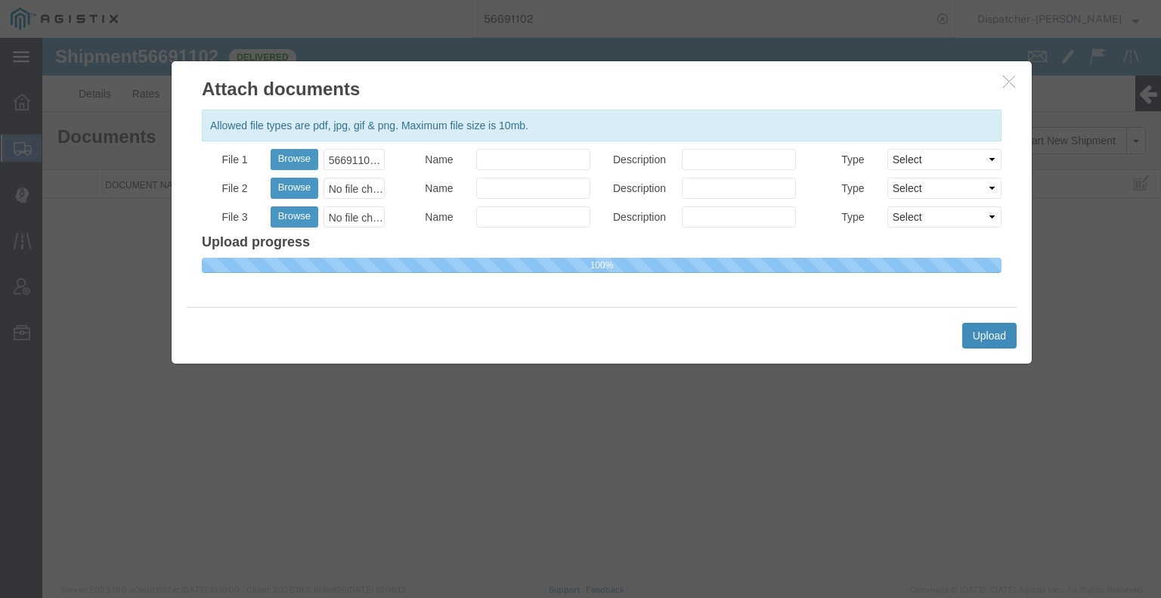
select select
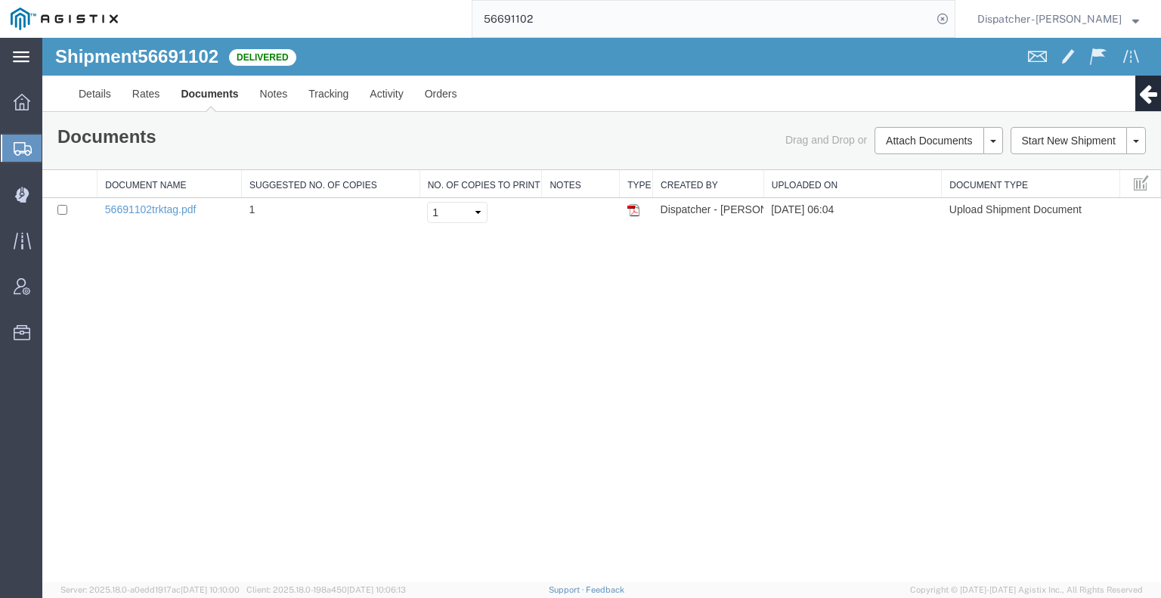
drag, startPoint x: 517, startPoint y: 23, endPoint x: 387, endPoint y: 29, distance: 130.1
click at [395, 29] on div "56691102" at bounding box center [541, 19] width 827 height 38
type input "56673893"
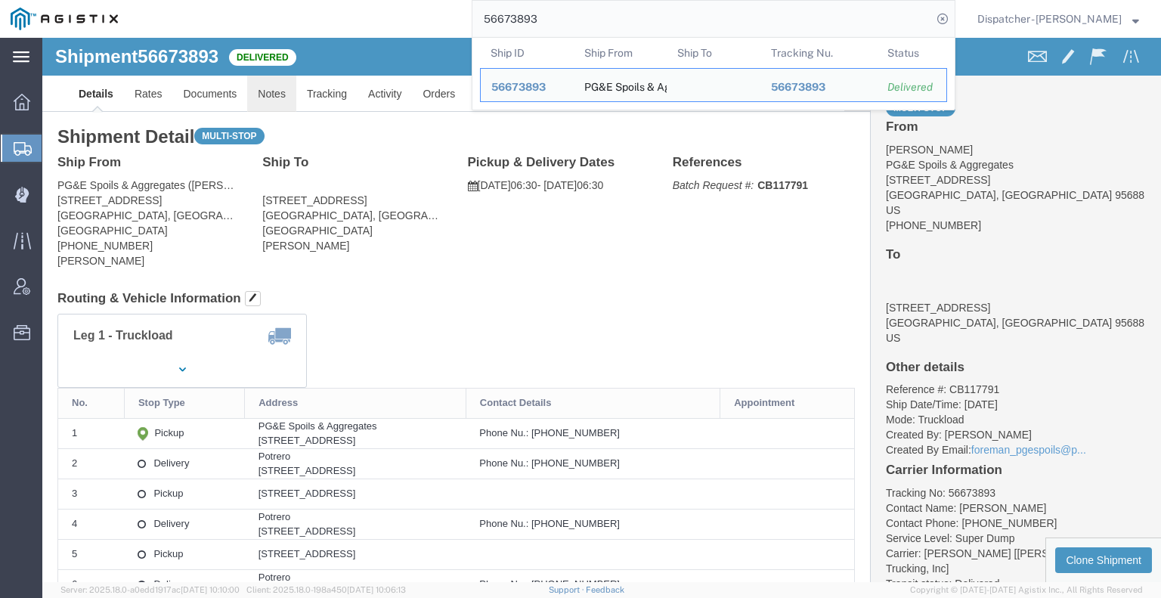
click link "Notes"
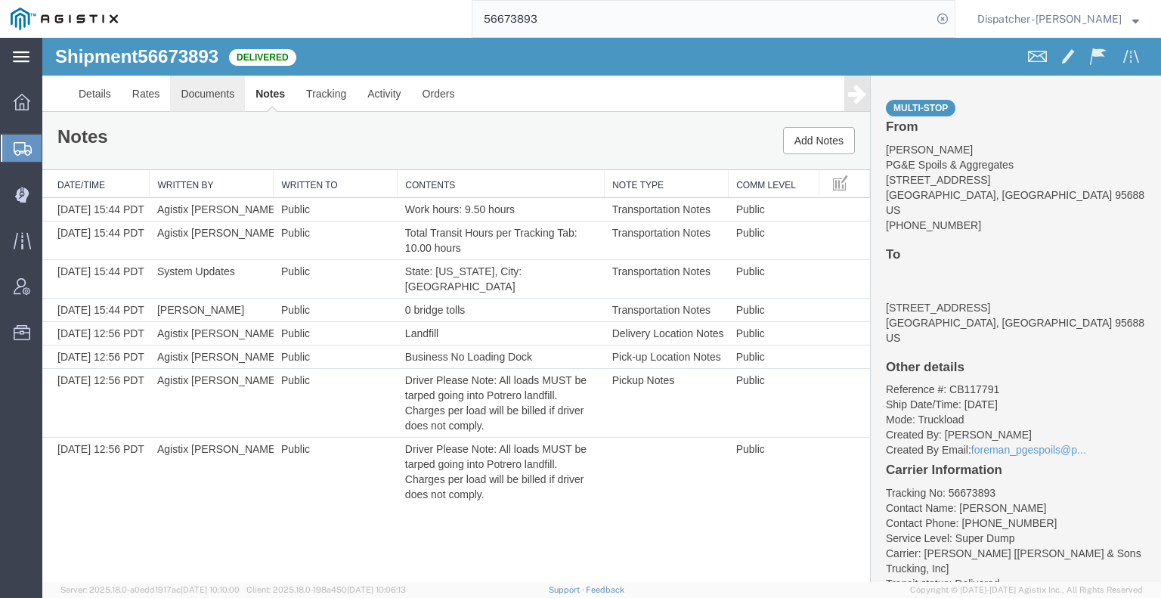
click at [215, 105] on link "Documents" at bounding box center [207, 94] width 75 height 36
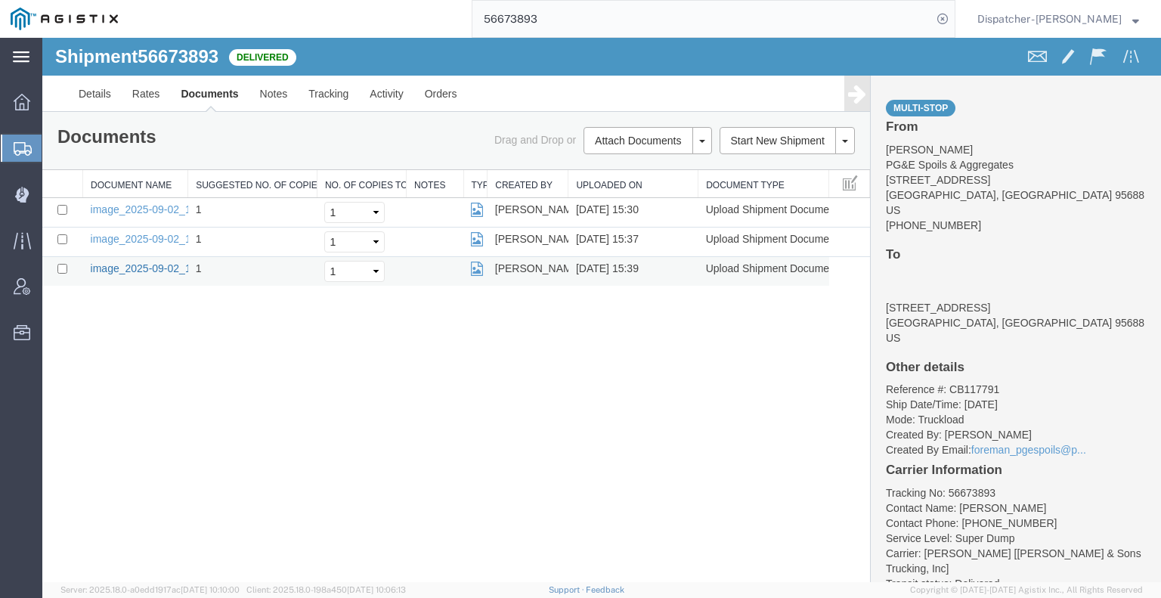
click at [130, 267] on link "image_2025-09-02_15_39_48.jpg" at bounding box center [170, 268] width 159 height 12
click at [157, 389] on div "Shipment 56673893 3 of 3 Delivered Details Rates Documents Notes Tracking Activ…" at bounding box center [601, 310] width 1119 height 544
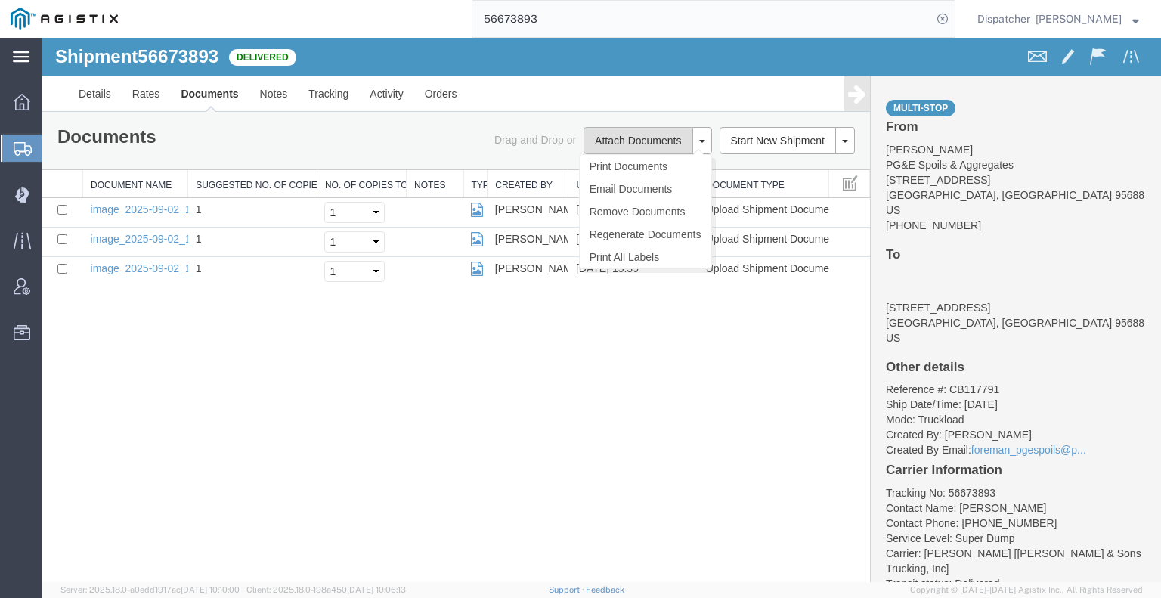
click at [631, 141] on button "Attach Documents" at bounding box center [637, 140] width 109 height 27
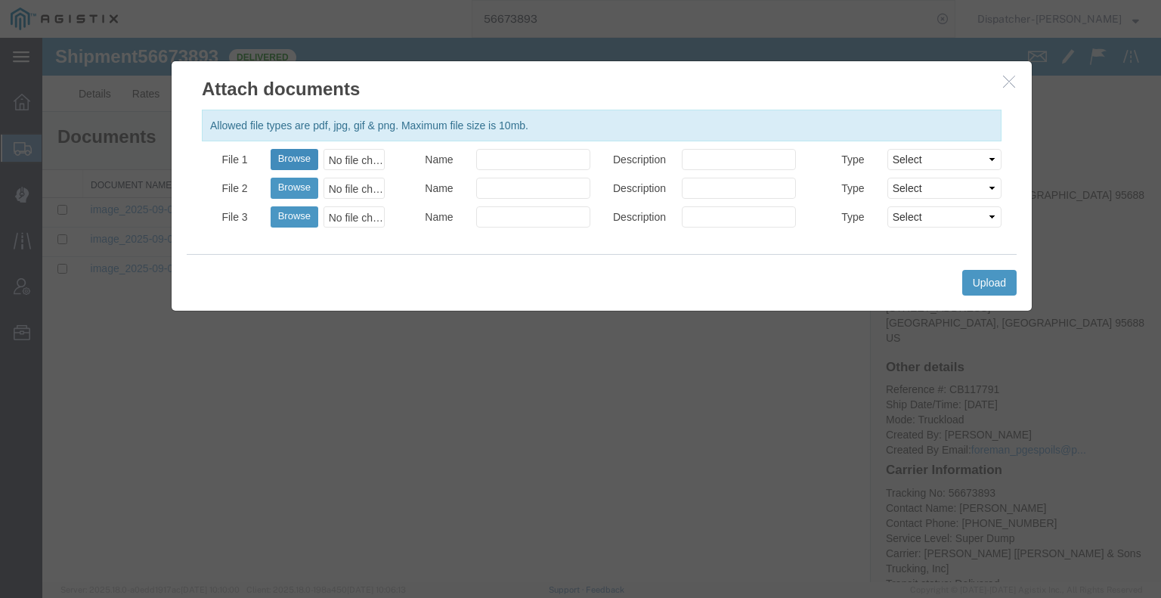
click at [295, 158] on button "Browse" at bounding box center [295, 159] width 48 height 21
type input "C:\fakepath\56673893trktag.pdf"
click at [975, 281] on button "Upload" at bounding box center [989, 283] width 54 height 26
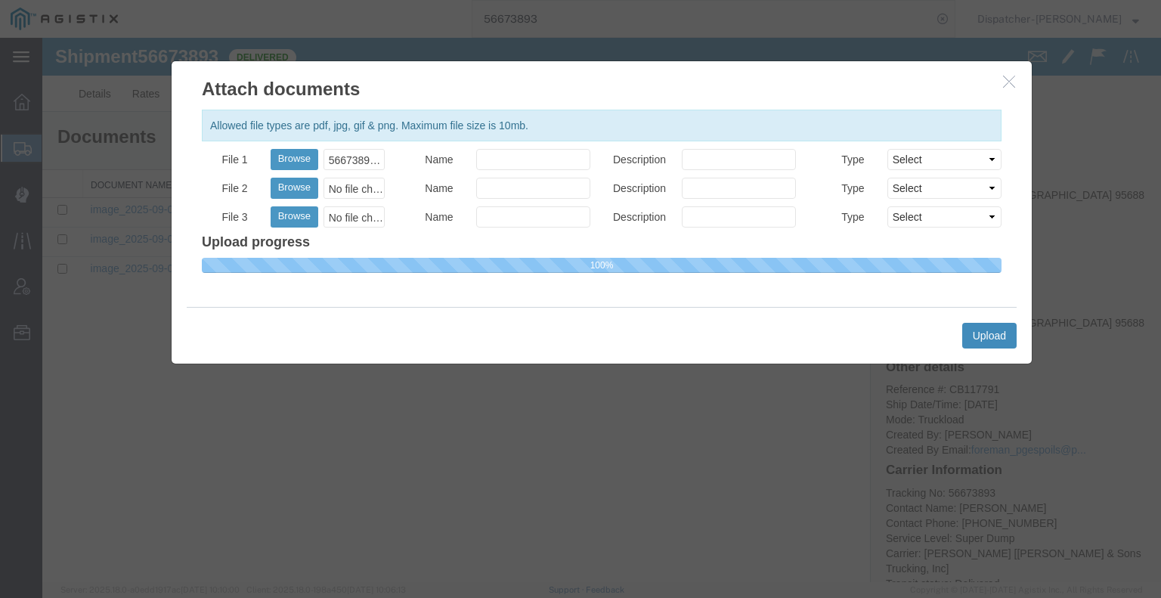
select select
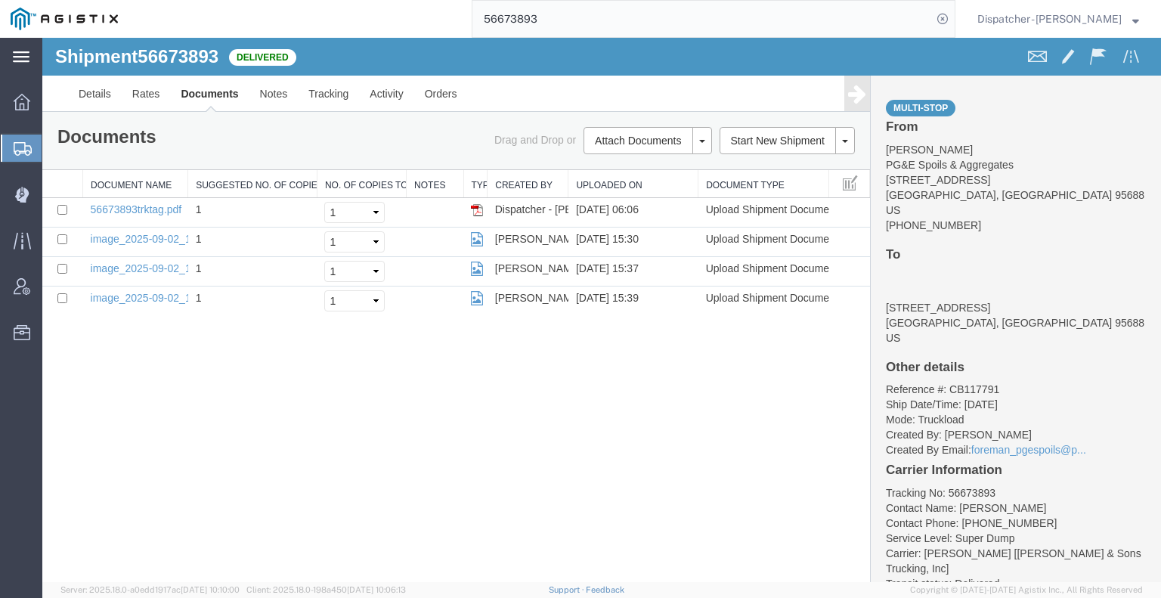
drag, startPoint x: 552, startPoint y: 19, endPoint x: 459, endPoint y: 14, distance: 92.3
click at [506, 22] on input "56673893" at bounding box center [701, 19] width 459 height 36
type input "5"
type input "56673897"
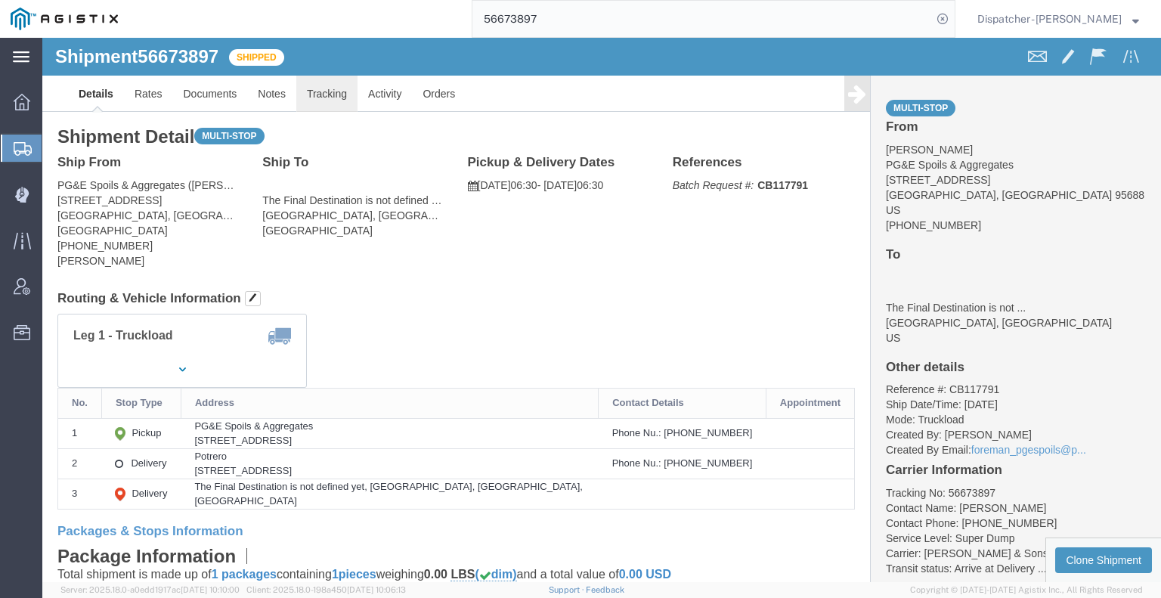
click link "Tracking"
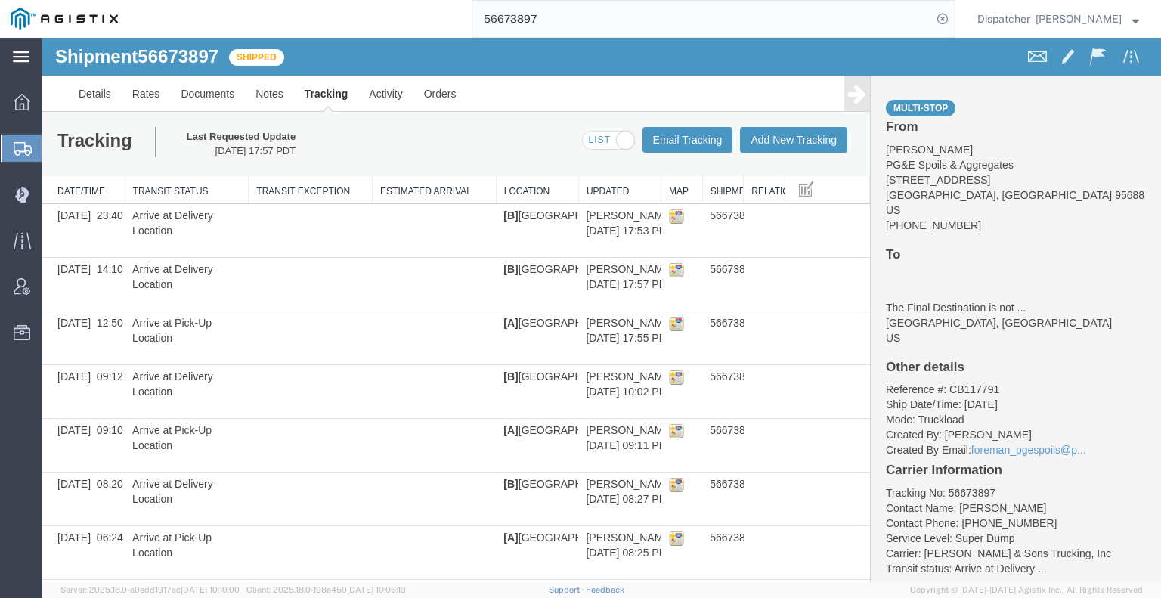
click at [852, 98] on icon at bounding box center [857, 93] width 18 height 21
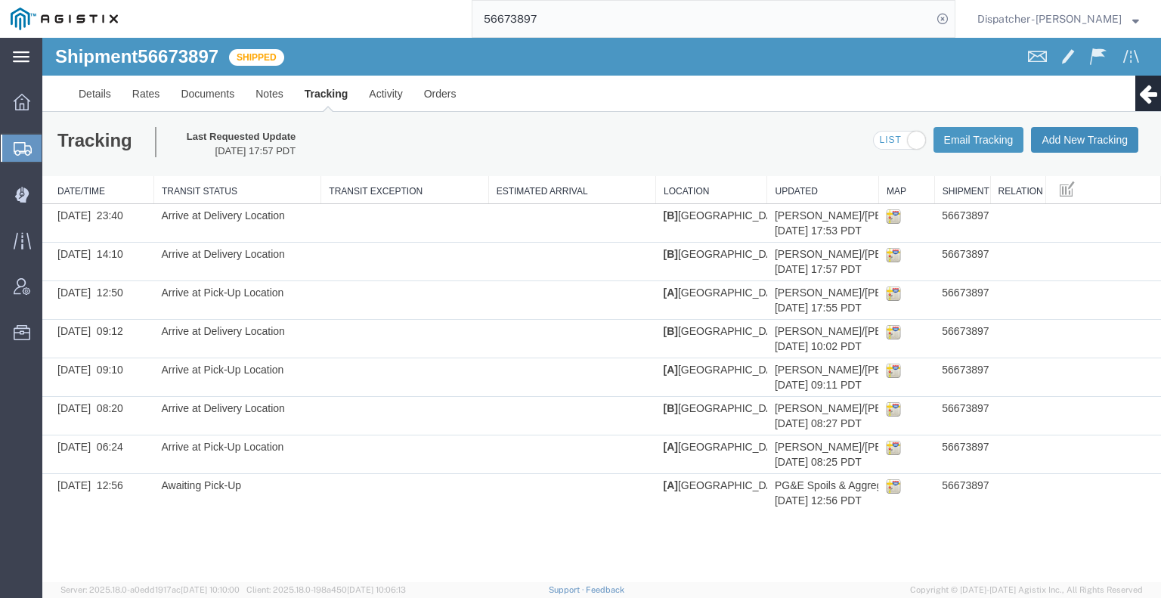
click at [1069, 132] on button "Add New Tracking" at bounding box center [1084, 140] width 107 height 26
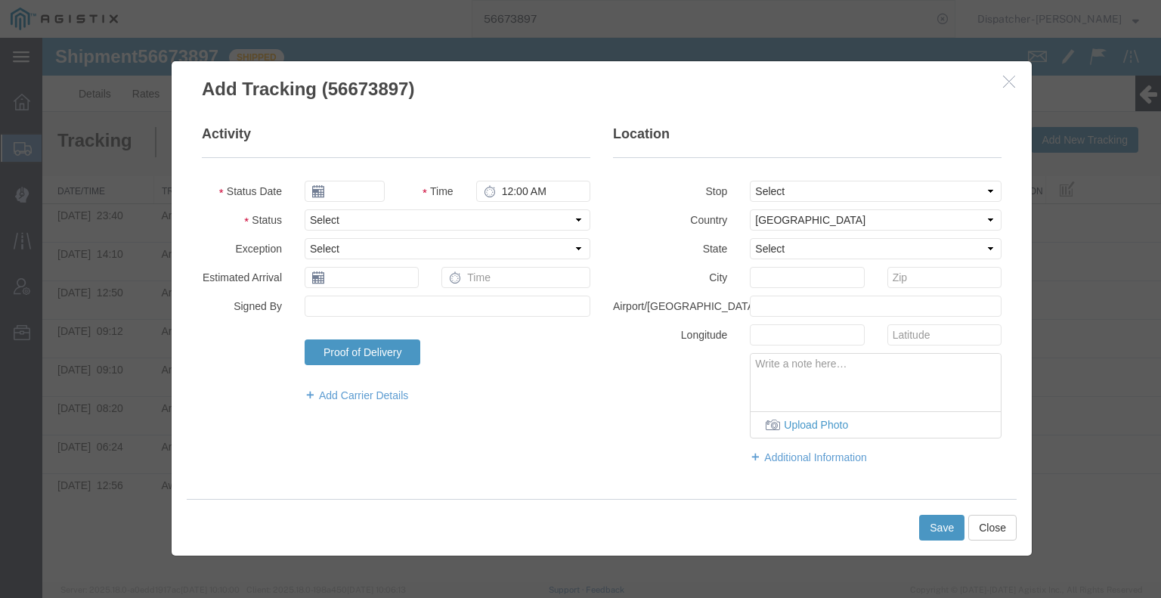
type input "[DATE]"
type input "7:00 AM"
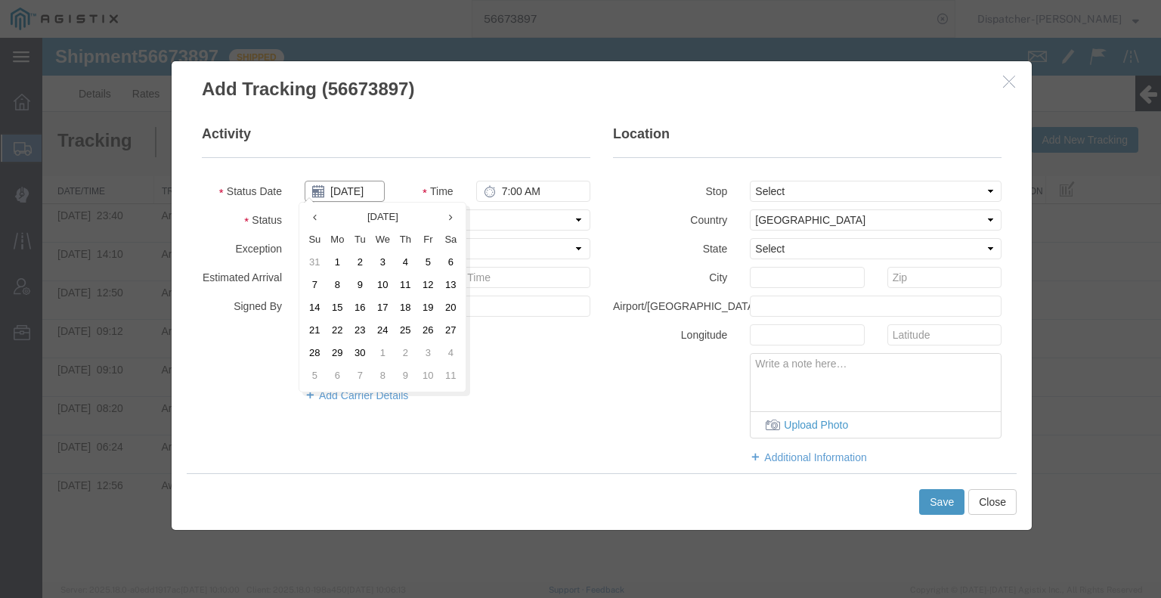
click at [350, 190] on input "[DATE]" at bounding box center [345, 191] width 80 height 21
click at [363, 266] on td "2" at bounding box center [359, 263] width 23 height 23
type input "[DATE]"
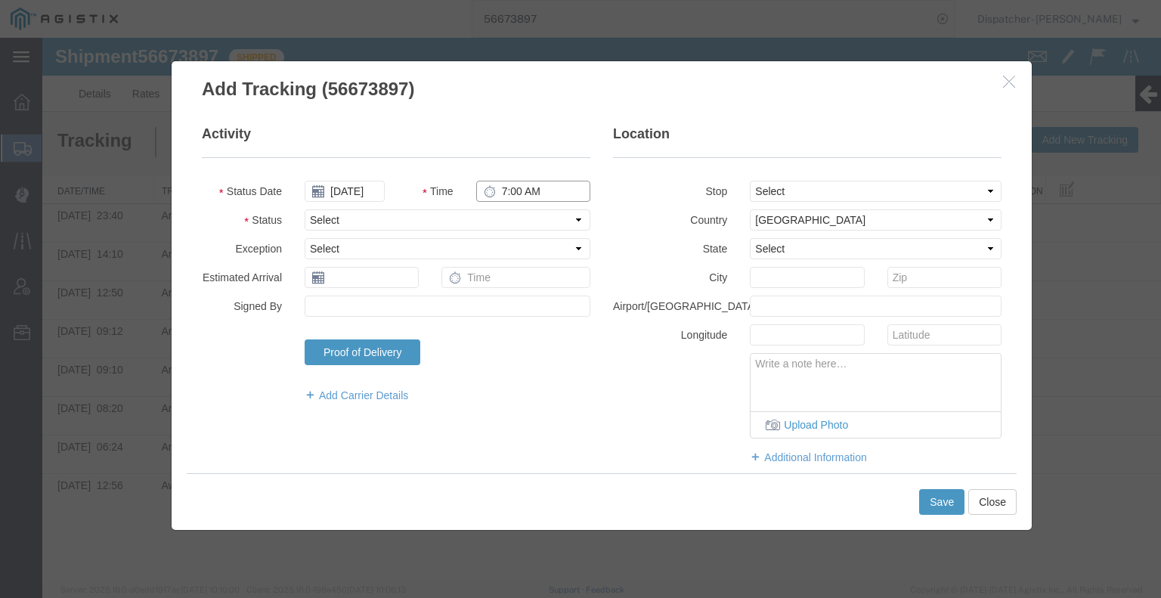
click at [511, 190] on input "7:00 AM" at bounding box center [533, 191] width 114 height 21
type input "4:30 PM"
click at [511, 212] on select "Select Arrival Notice Available Arrival Notice Imported Arrive at Delivery Loca…" at bounding box center [448, 219] width 286 height 21
select select "BREAKSTART"
click at [305, 209] on select "Select Arrival Notice Available Arrival Notice Imported Arrive at Delivery Loca…" at bounding box center [448, 219] width 286 height 21
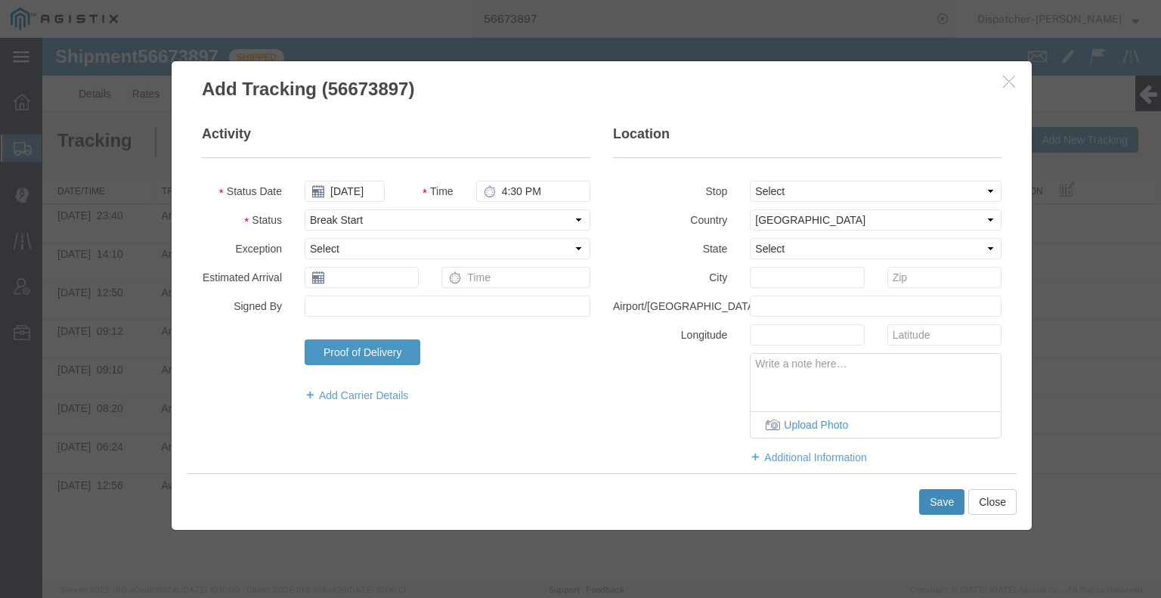
click at [940, 497] on button "Save" at bounding box center [941, 502] width 45 height 26
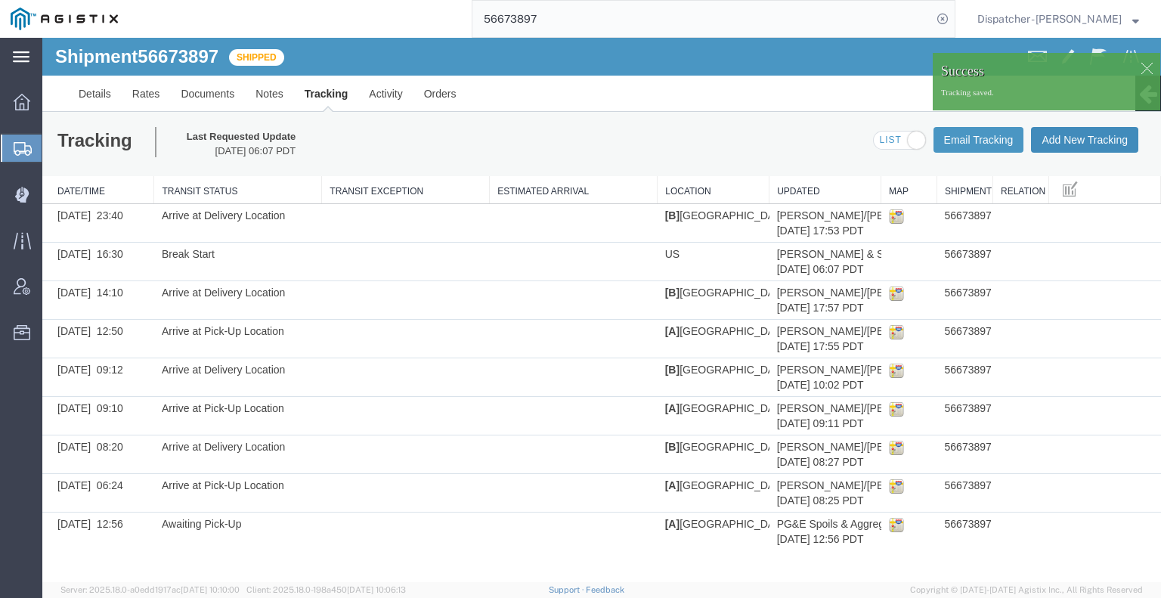
click at [1075, 144] on button "Add New Tracking" at bounding box center [1084, 140] width 107 height 26
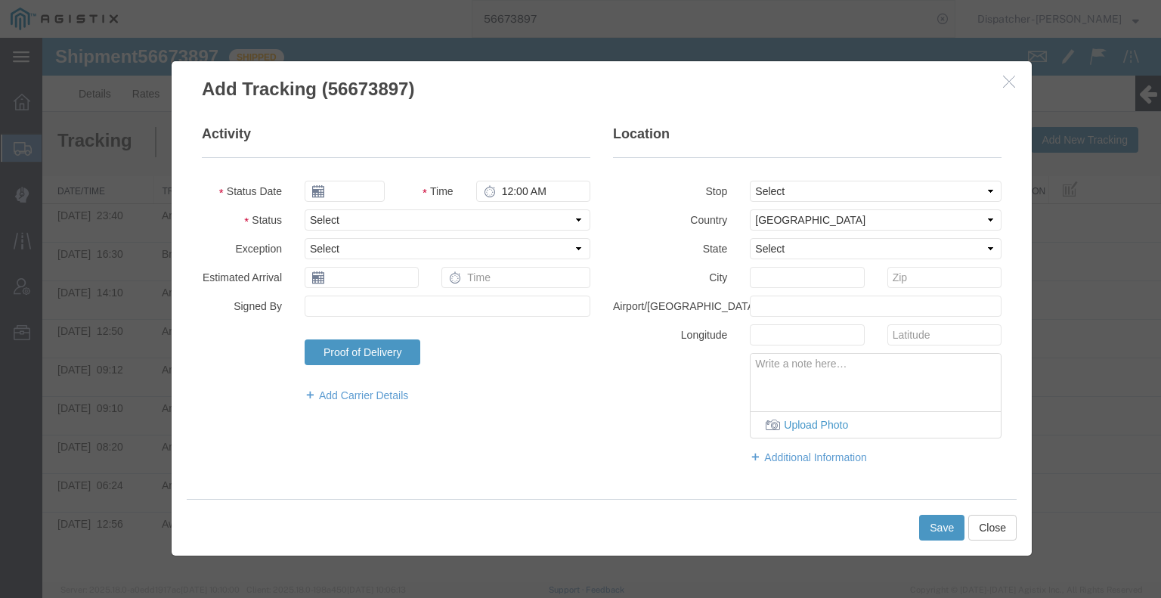
type input "[DATE]"
type input "7:00 AM"
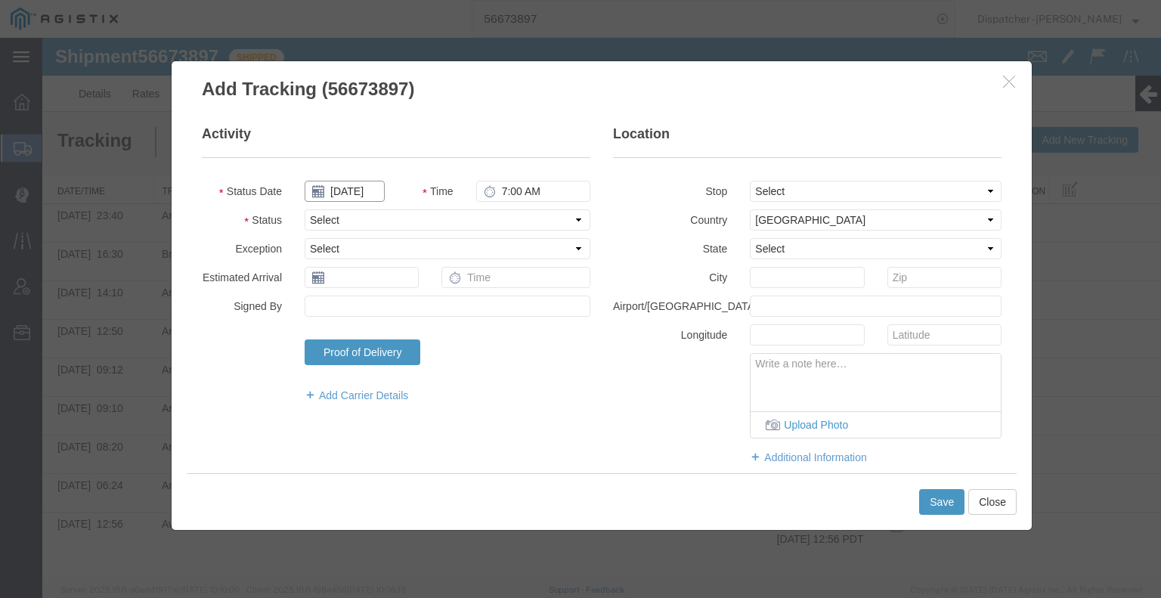
click at [360, 181] on input "[DATE]" at bounding box center [345, 191] width 80 height 21
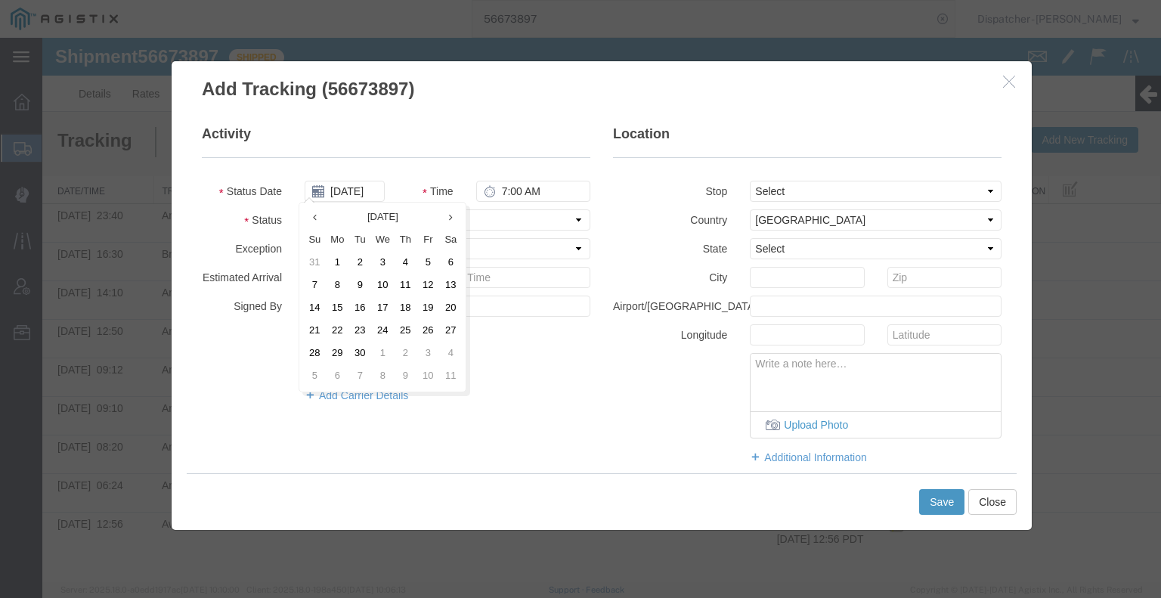
click at [357, 268] on td "2" at bounding box center [359, 263] width 23 height 23
type input "[DATE]"
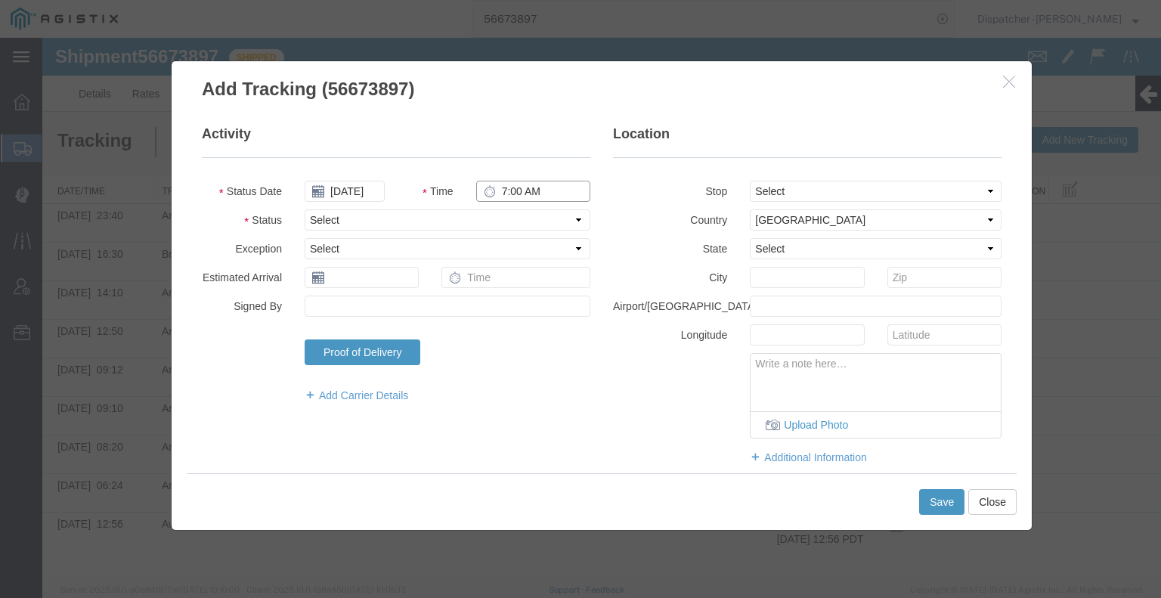
click at [508, 187] on input "7:00 AM" at bounding box center [533, 191] width 114 height 21
type input "5:00 PM"
click at [510, 221] on select "Select Arrival Notice Available Arrival Notice Imported Arrive at Delivery Loca…" at bounding box center [448, 219] width 286 height 21
select select "BREAKSTOP"
click at [305, 209] on select "Select Arrival Notice Available Arrival Notice Imported Arrive at Delivery Loca…" at bounding box center [448, 219] width 286 height 21
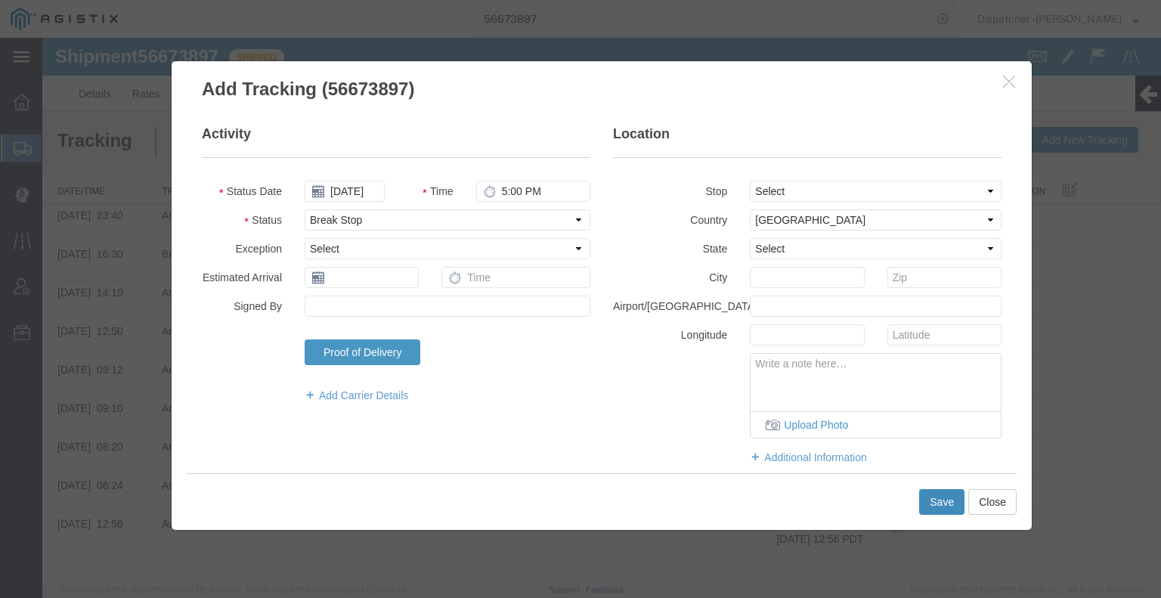
click at [960, 501] on button "Save" at bounding box center [941, 502] width 45 height 26
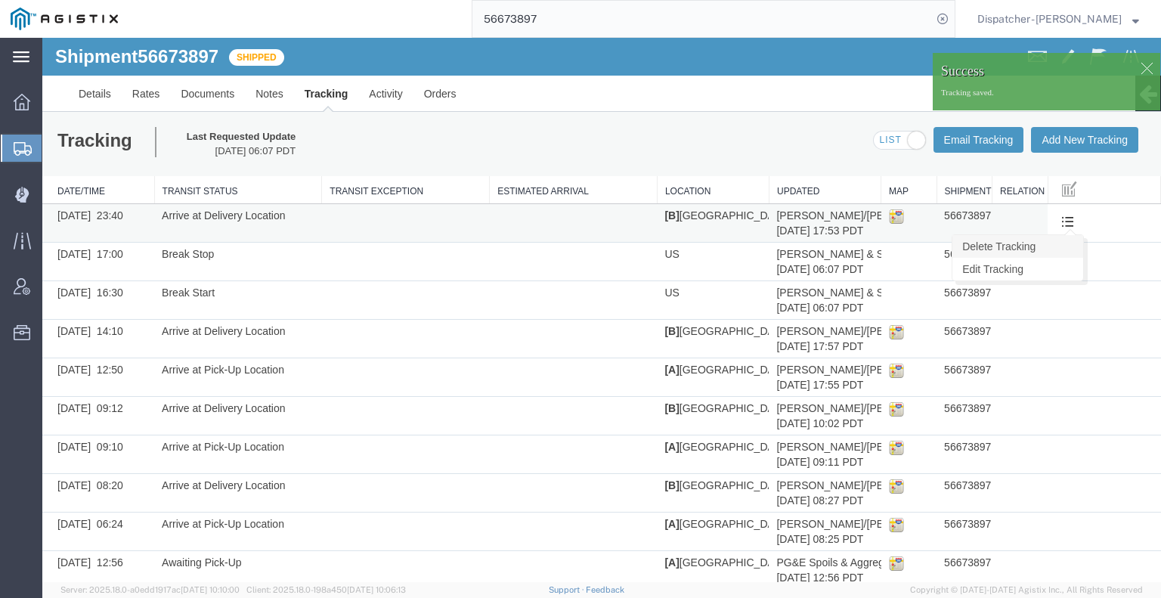
click at [1049, 240] on link "Delete Tracking" at bounding box center [1017, 246] width 131 height 23
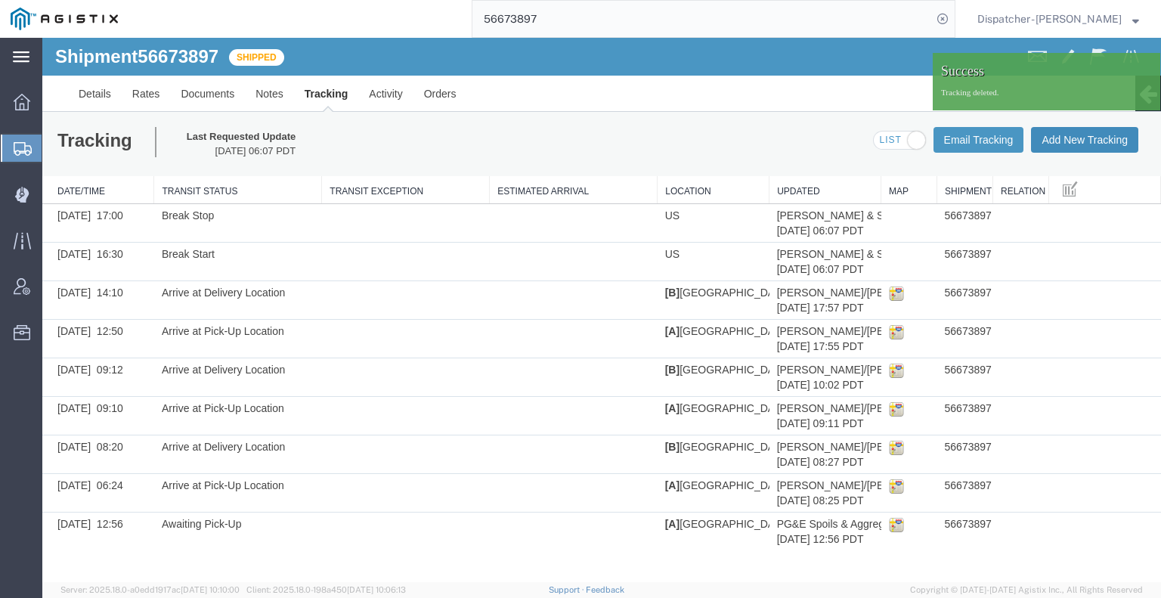
click at [1078, 144] on button "Add New Tracking" at bounding box center [1084, 140] width 107 height 26
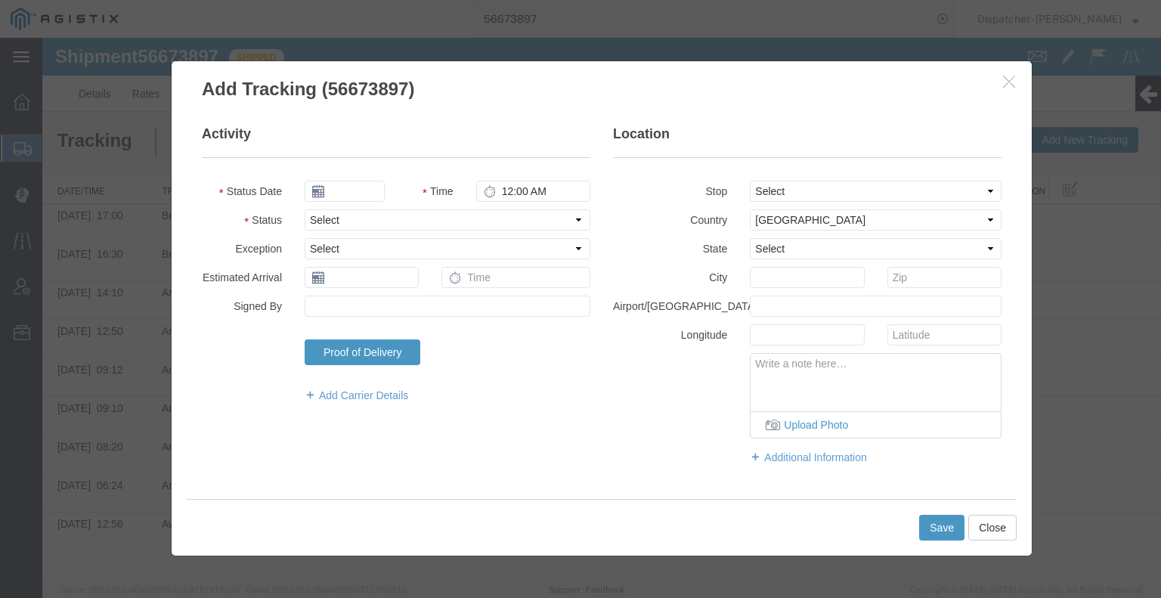
type input "[DATE]"
type input "7:00 AM"
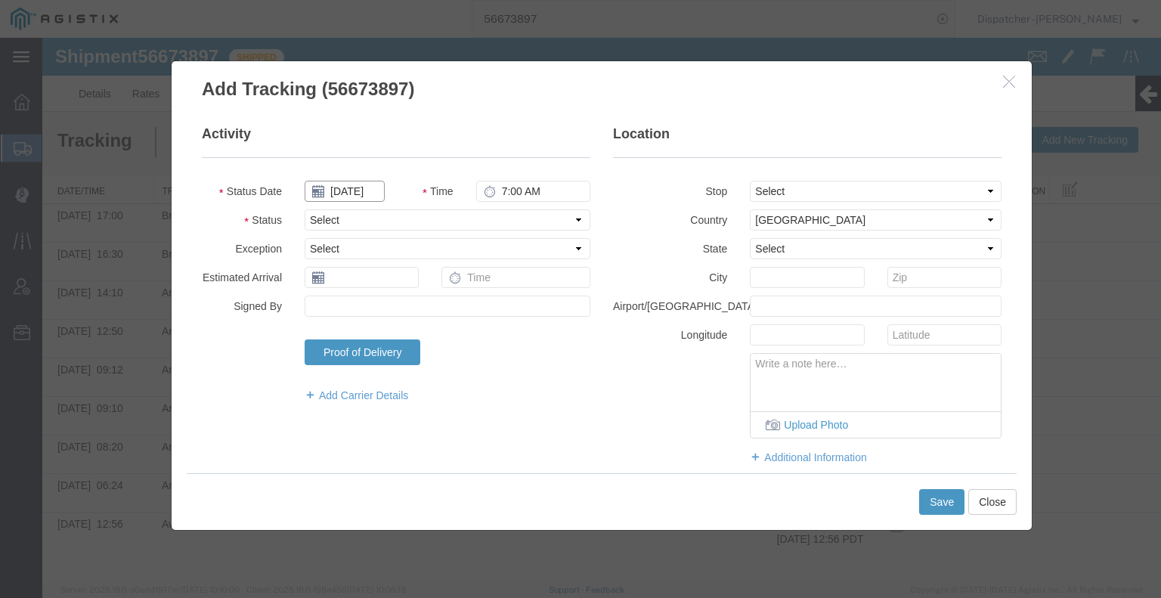
click at [357, 193] on input "[DATE]" at bounding box center [345, 191] width 80 height 21
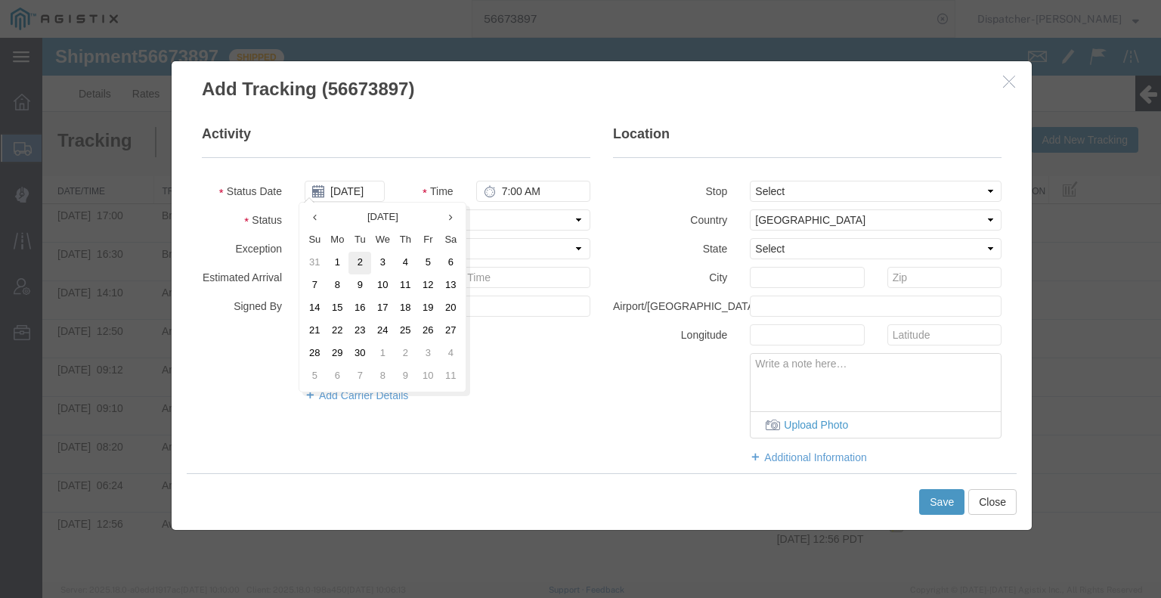
click at [362, 257] on td "2" at bounding box center [359, 263] width 23 height 23
type input "[DATE]"
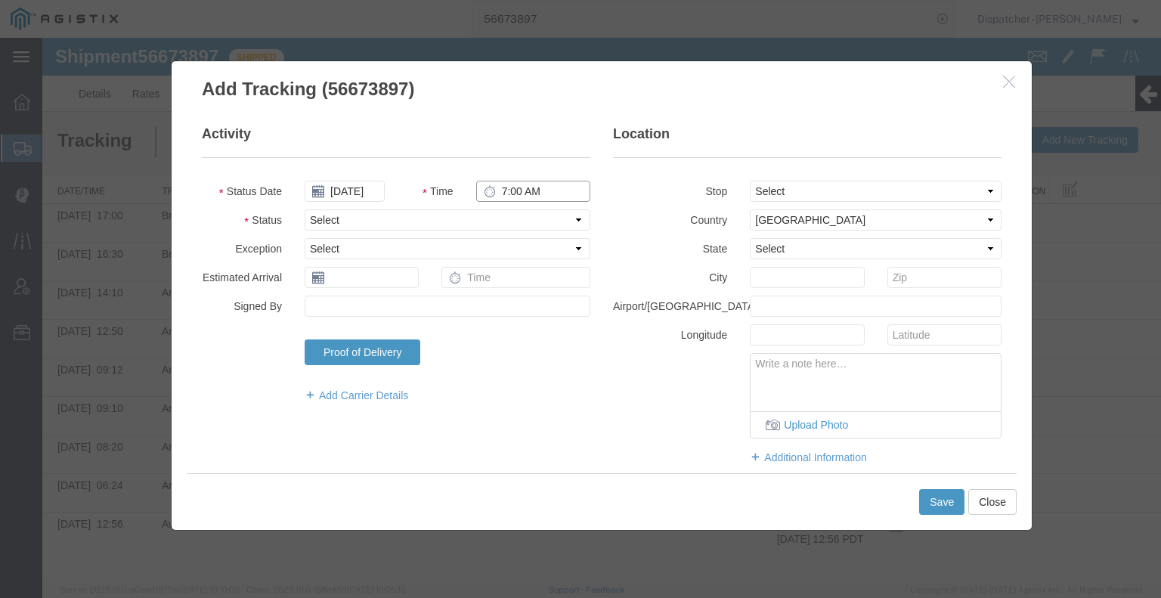
click at [518, 187] on input "7:00 AM" at bounding box center [533, 191] width 114 height 21
type input "5:00 PM"
click at [511, 218] on select "Select Arrival Notice Available Arrival Notice Imported Arrive at Delivery Loca…" at bounding box center [448, 219] width 286 height 21
select select "DELIVRED"
click at [305, 209] on select "Select Arrival Notice Available Arrival Notice Imported Arrive at Delivery Loca…" at bounding box center [448, 219] width 286 height 21
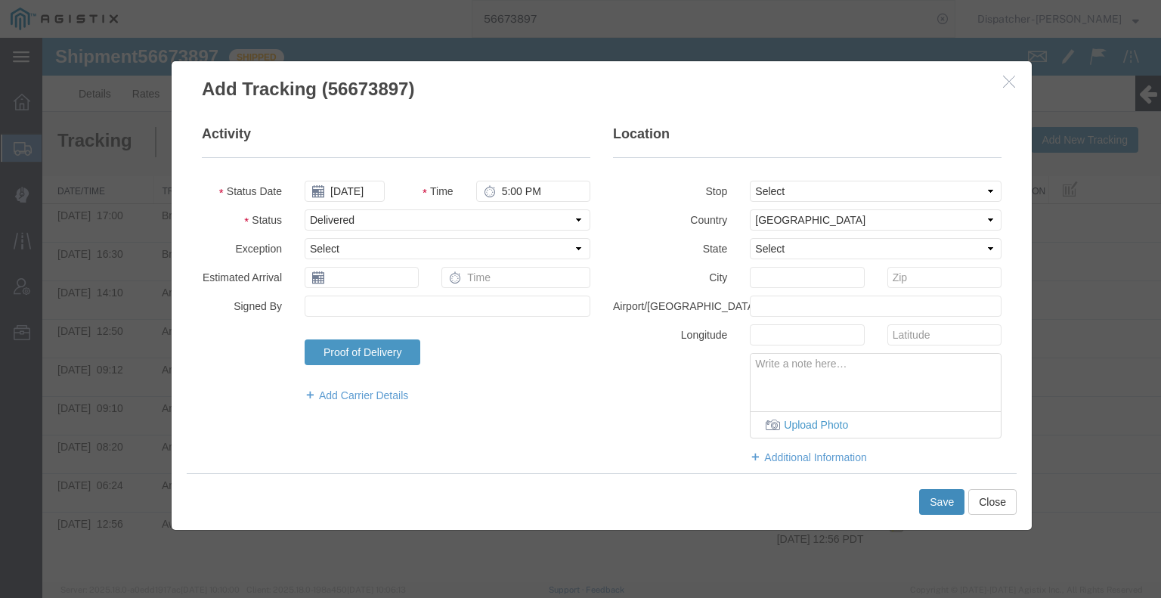
click at [931, 510] on button "Save" at bounding box center [941, 502] width 45 height 26
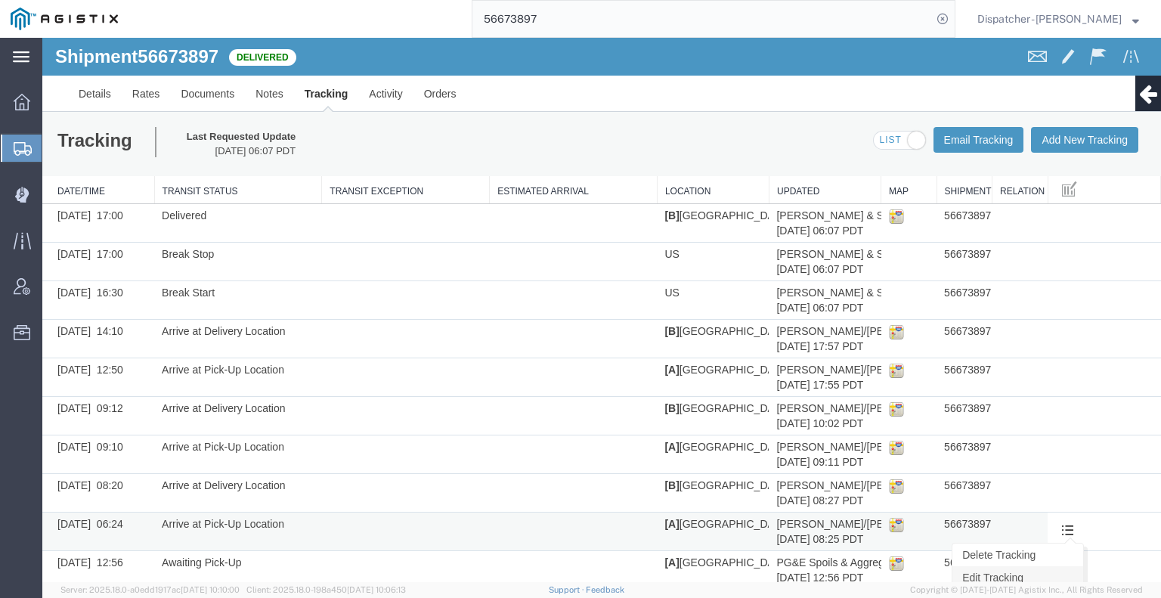
click at [1026, 576] on link "Edit Tracking" at bounding box center [1017, 577] width 131 height 23
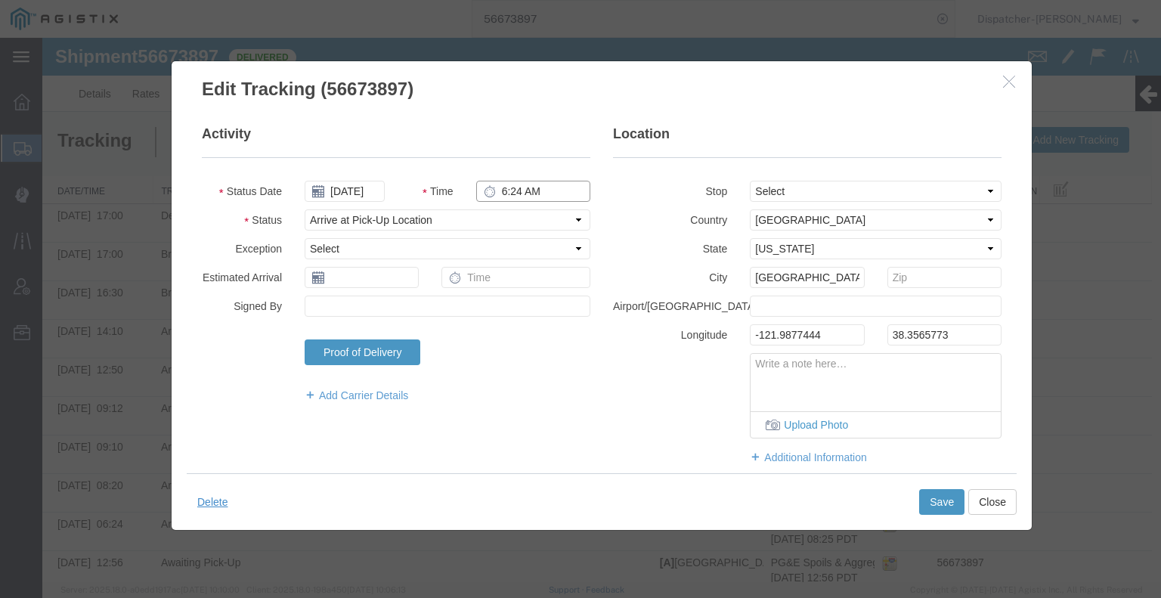
click at [503, 192] on input "6:24 AM" at bounding box center [533, 191] width 114 height 21
type input "6:30 AM"
click at [924, 506] on button "Save" at bounding box center [941, 502] width 45 height 26
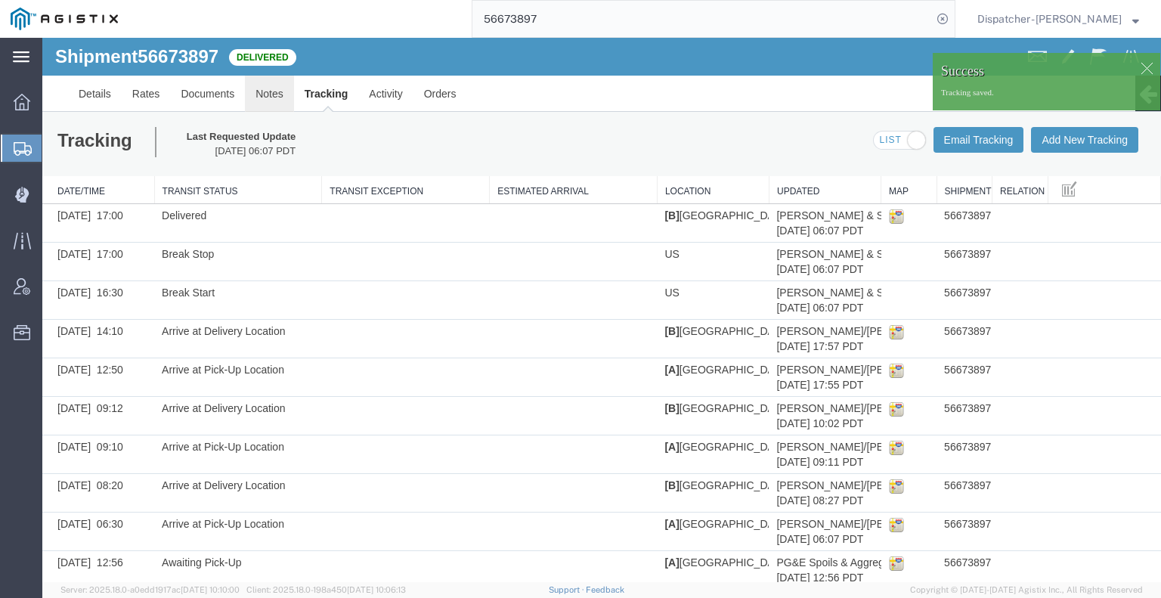
click at [270, 95] on link "Notes" at bounding box center [269, 94] width 49 height 36
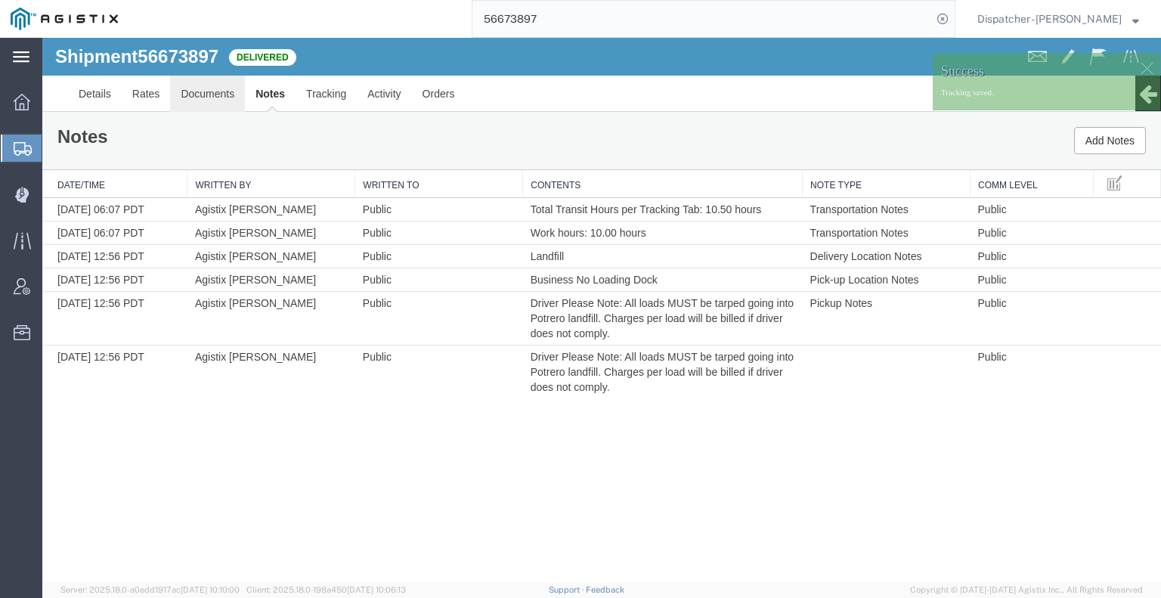
click at [209, 96] on link "Documents" at bounding box center [207, 94] width 75 height 36
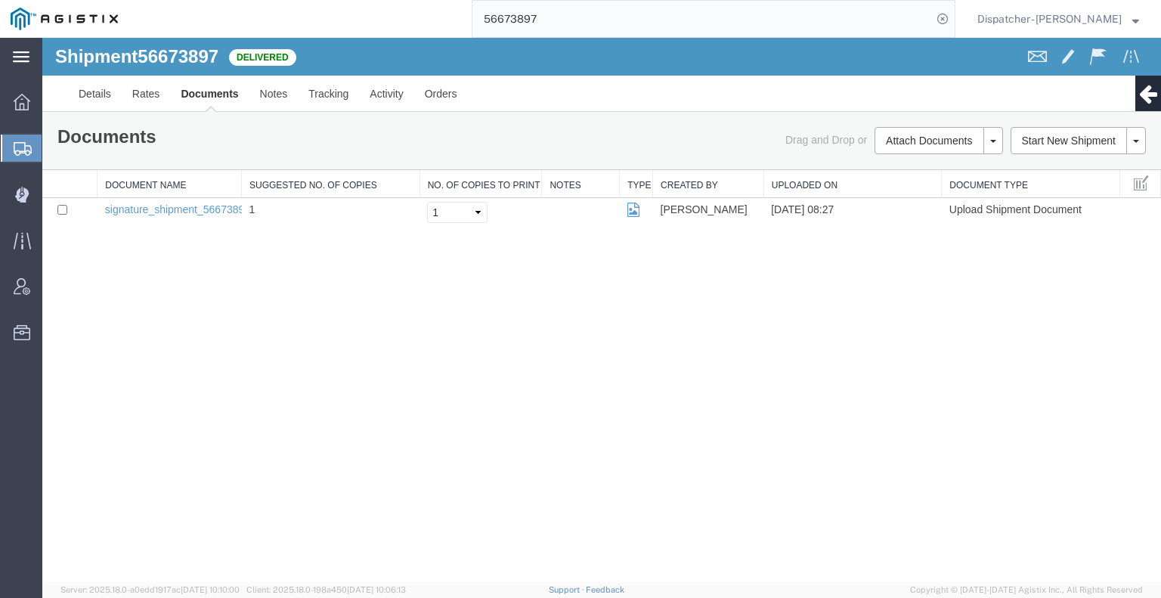
click at [231, 357] on div "Shipment 56673897 1 of 1 Delivered Details Rates Documents Notes Tracking Activ…" at bounding box center [601, 310] width 1119 height 544
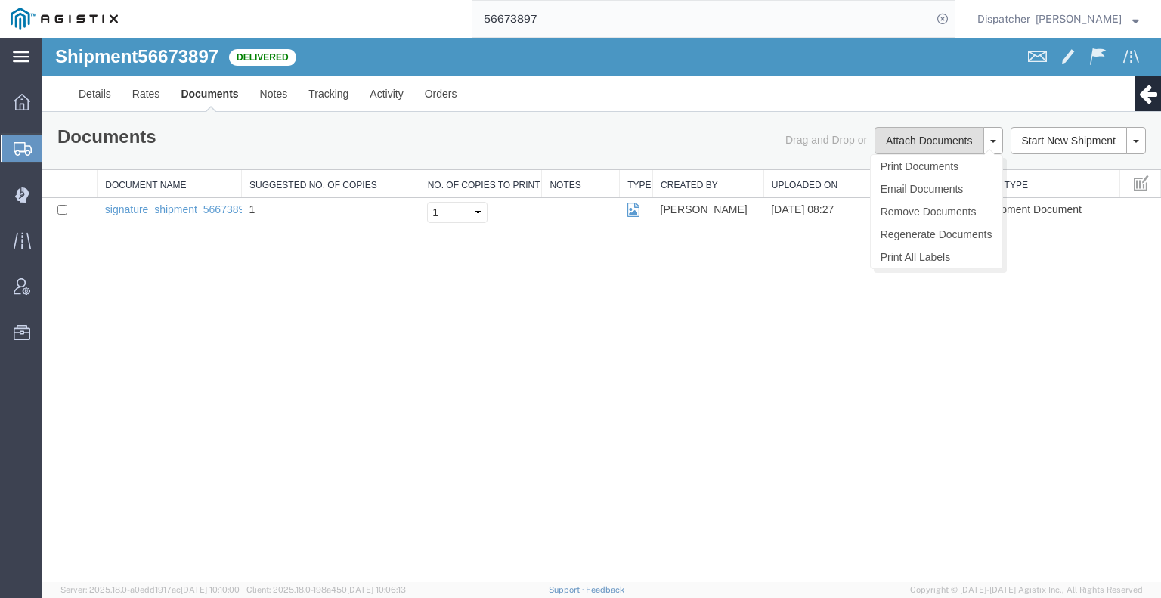
click at [907, 146] on button "Attach Documents" at bounding box center [928, 140] width 109 height 27
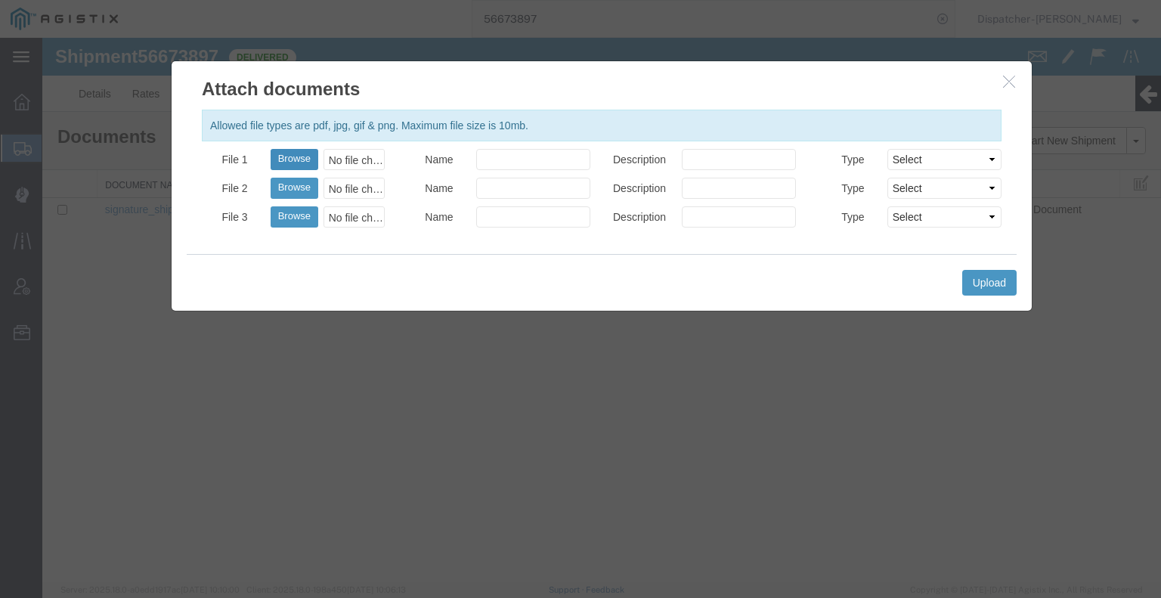
click at [281, 159] on button "Browse" at bounding box center [295, 159] width 48 height 21
type input "C:\fakepath\56673897trktag.pdf"
click at [988, 285] on button "Upload" at bounding box center [989, 283] width 54 height 26
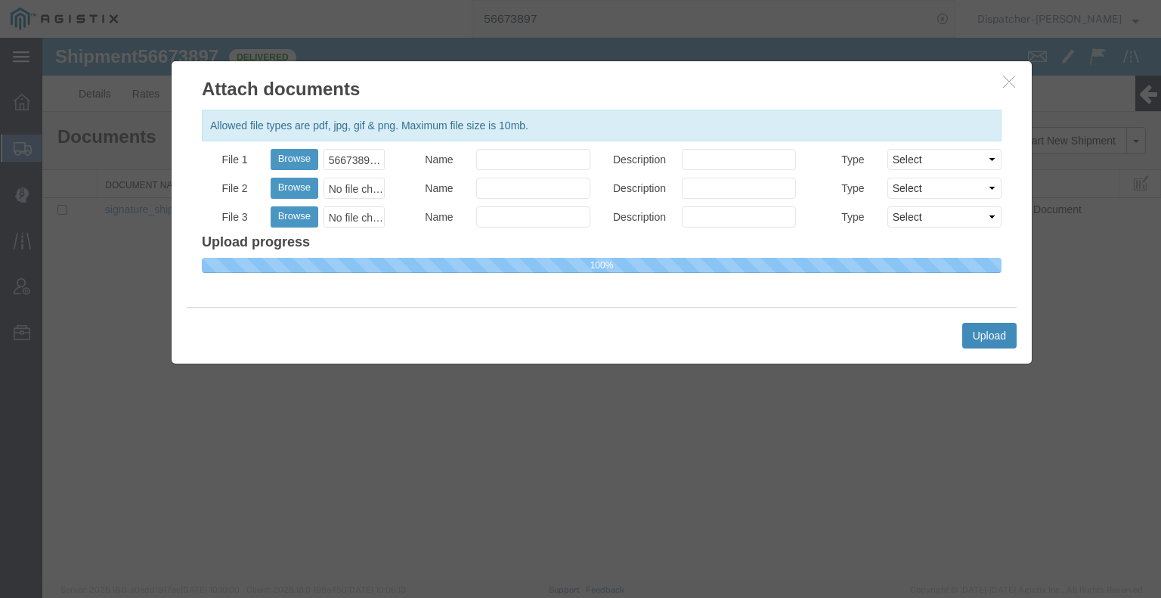
select select
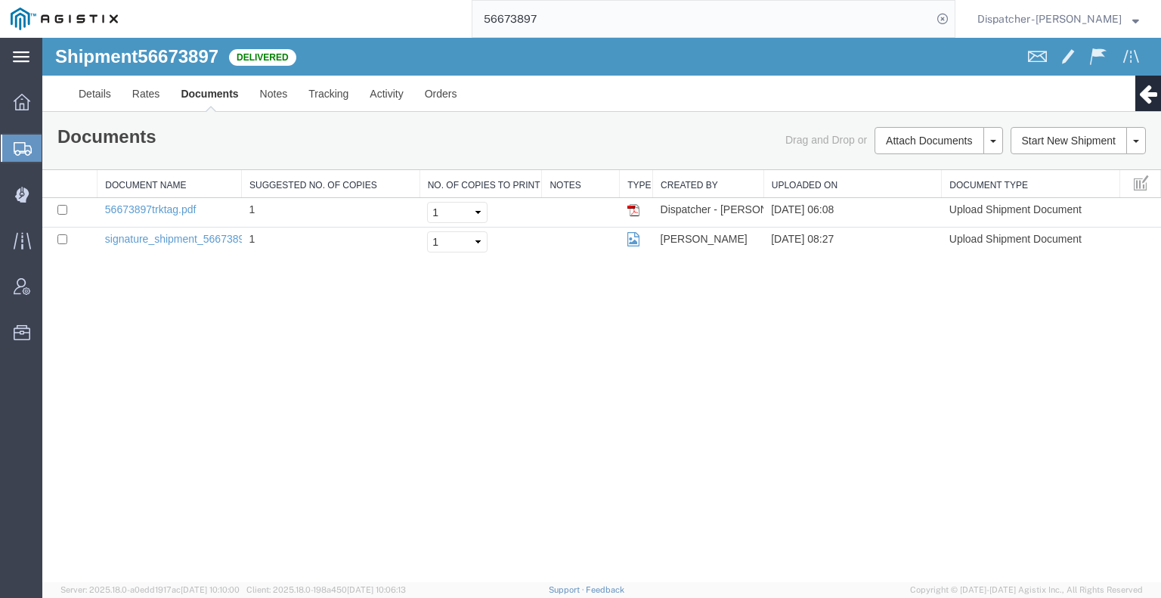
drag, startPoint x: 571, startPoint y: 17, endPoint x: 308, endPoint y: 14, distance: 263.8
click at [324, 14] on div "56673897" at bounding box center [541, 19] width 827 height 38
type input "56691573"
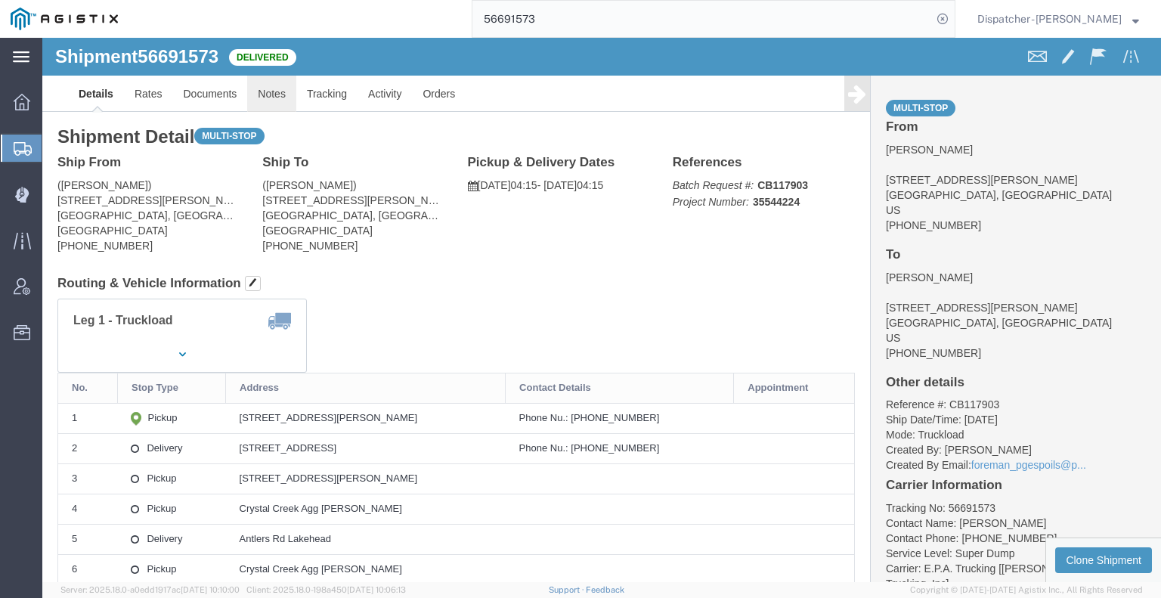
drag, startPoint x: 266, startPoint y: 95, endPoint x: 227, endPoint y: 60, distance: 53.0
click link "Notes"
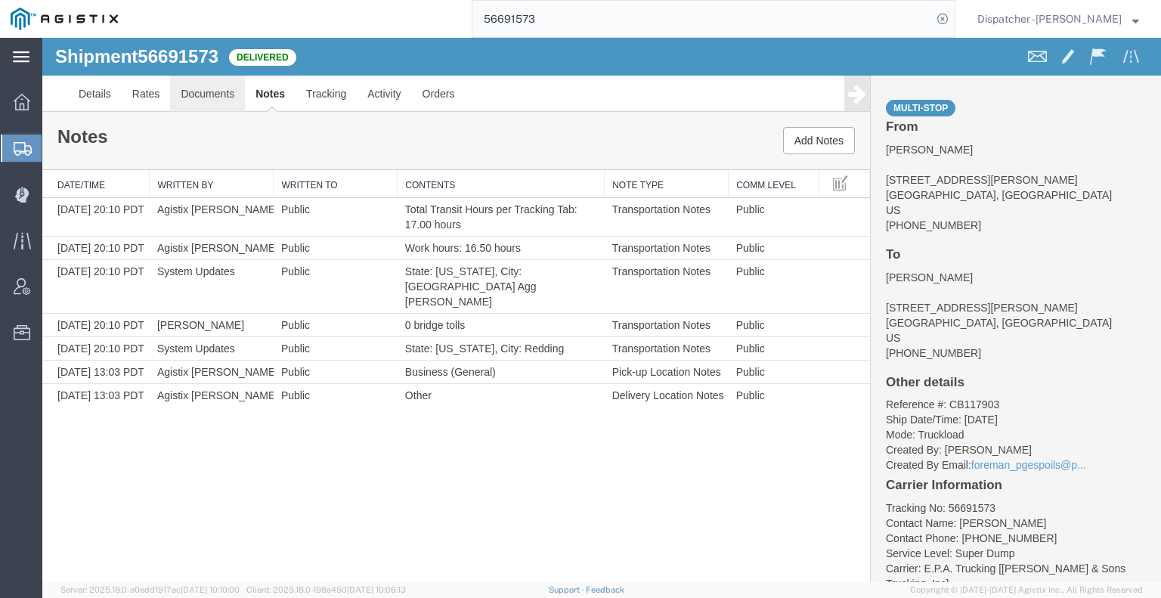
click at [227, 95] on link "Documents" at bounding box center [207, 94] width 75 height 36
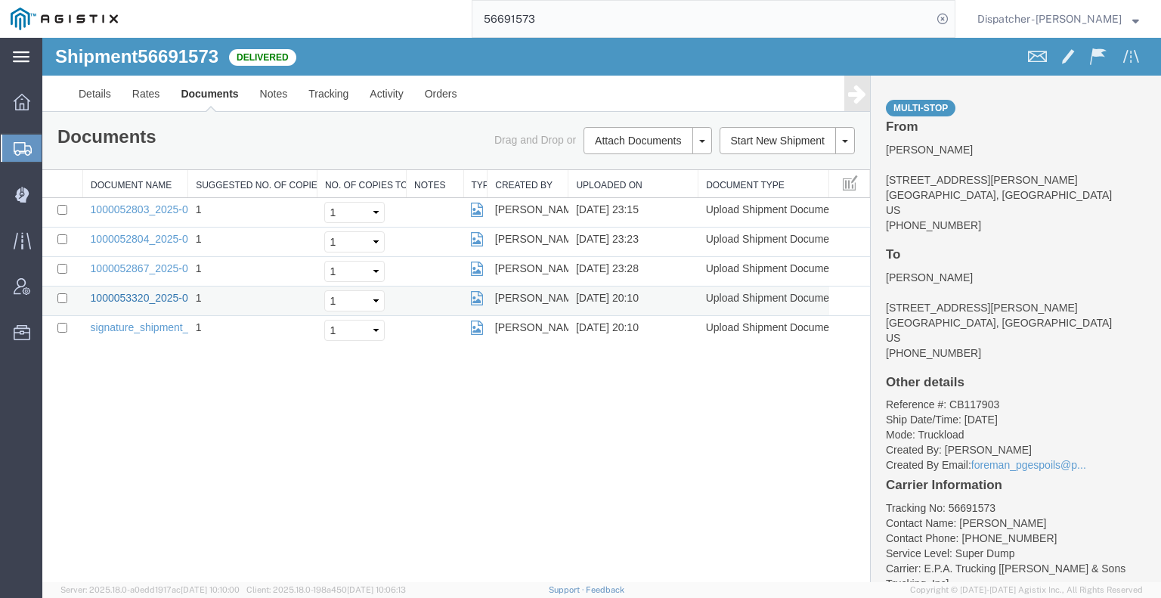
click at [143, 302] on link "1000053320_2025-09-04_20_10_42.jpg" at bounding box center [185, 298] width 189 height 12
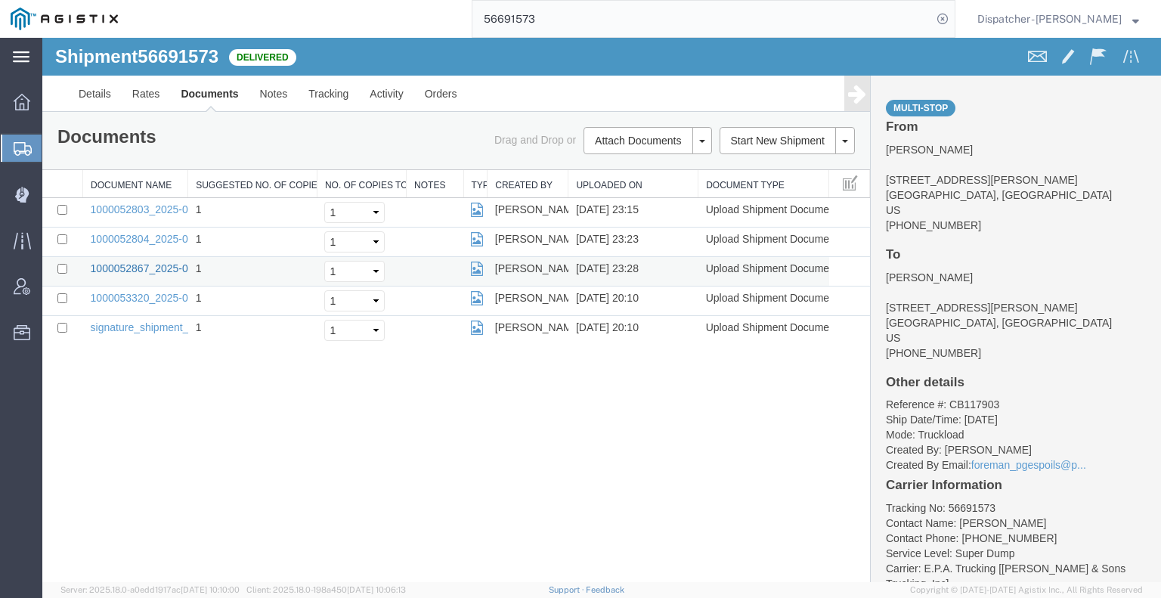
click at [136, 262] on link "1000052867_2025-09-03_23_28_31.jpg" at bounding box center [185, 268] width 189 height 12
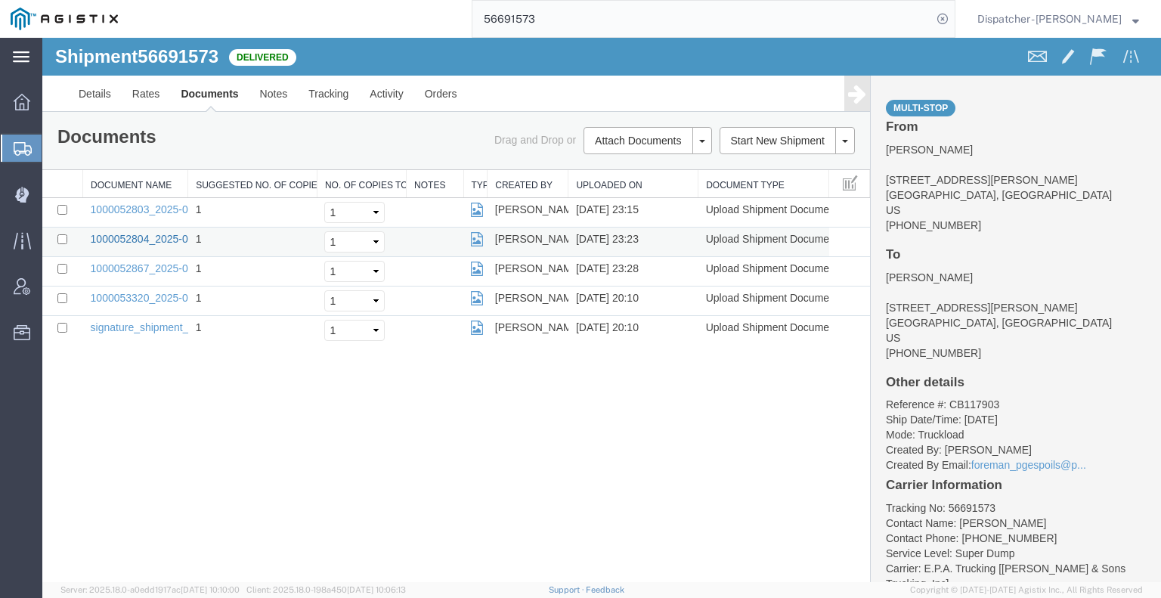
click at [150, 235] on link "1000052804_2025-09-03_23_23_00.jpg" at bounding box center [185, 239] width 189 height 12
click at [116, 205] on link "1000052803_2025-09-03_23_15_18.jpg" at bounding box center [185, 209] width 189 height 12
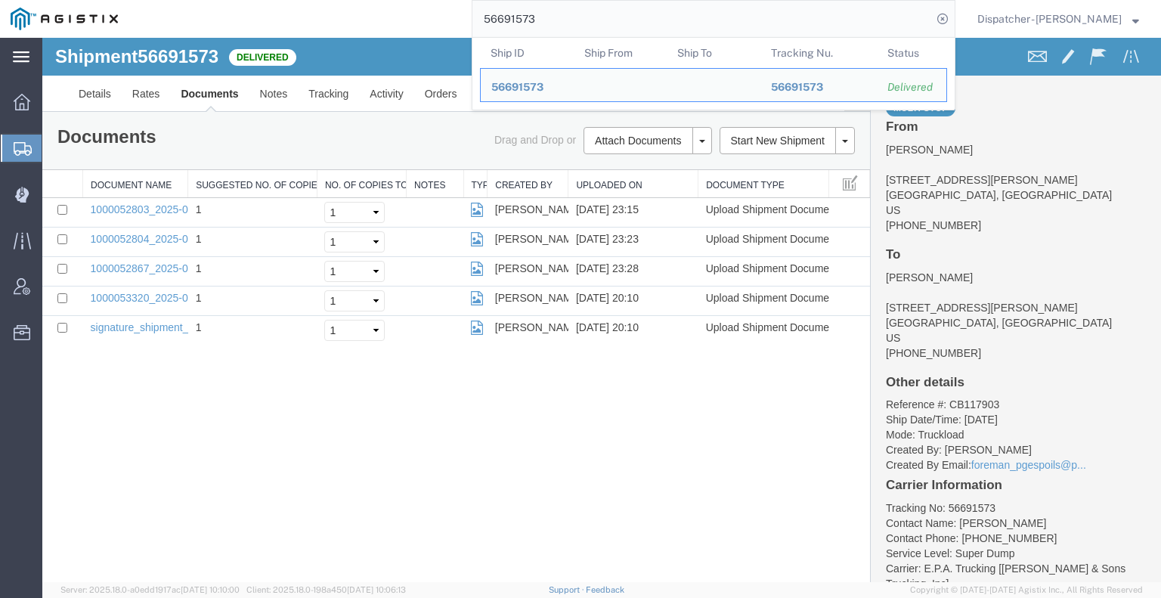
drag, startPoint x: 547, startPoint y: 20, endPoint x: 370, endPoint y: 14, distance: 177.7
click at [372, 14] on div "56691573 Ship ID Ship From Ship To Tracking Nu. Status Ship ID 56691573 Ship Fr…" at bounding box center [541, 19] width 827 height 38
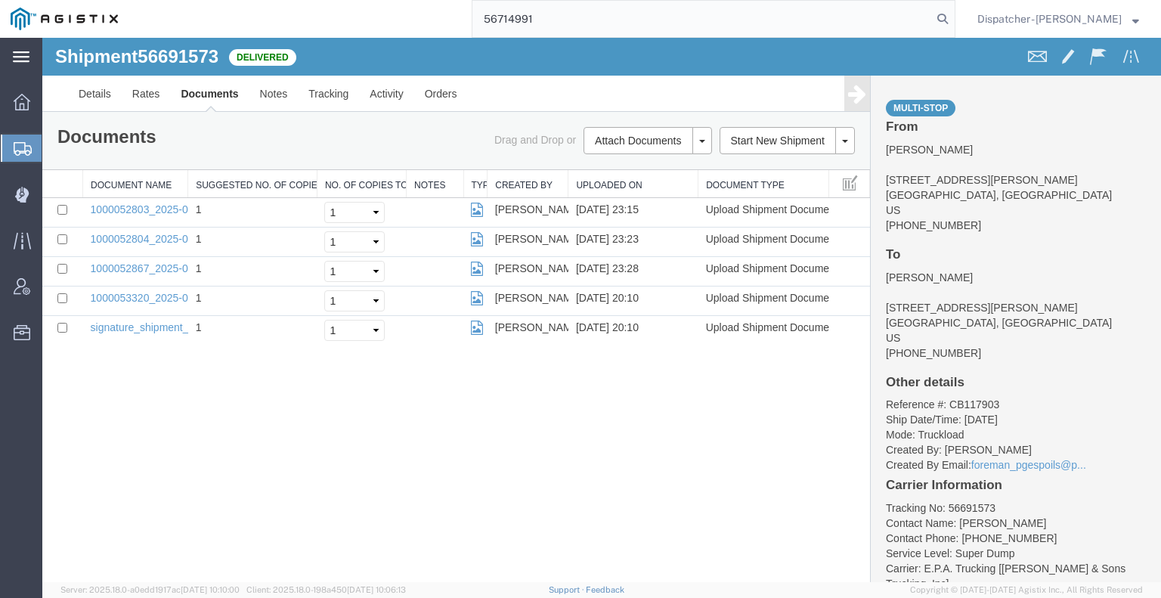
type input "56714991"
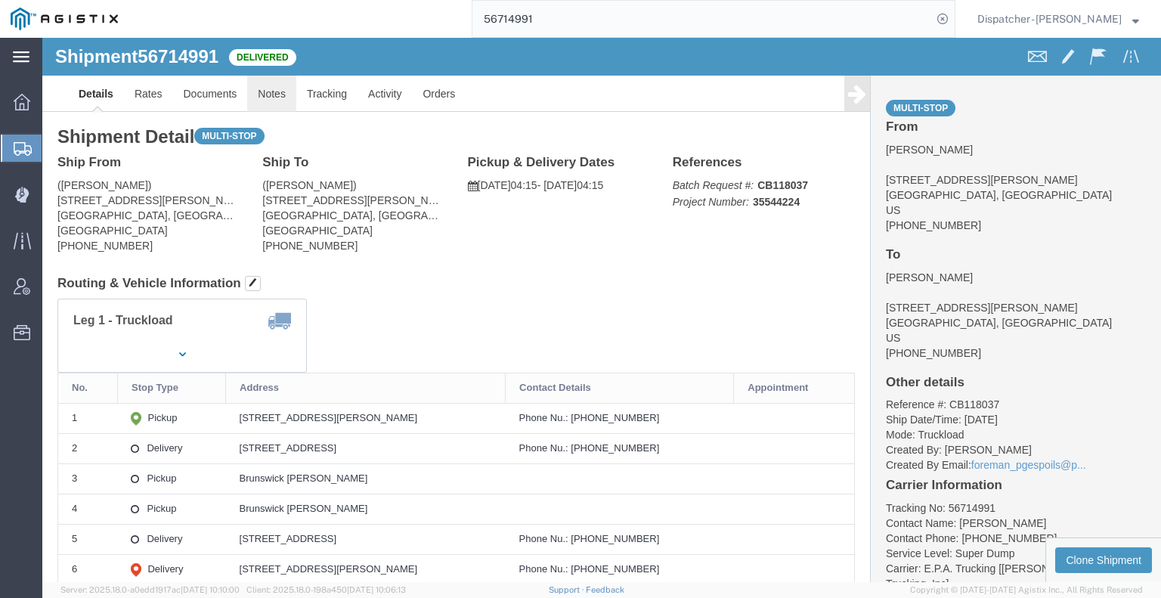
click link "Notes"
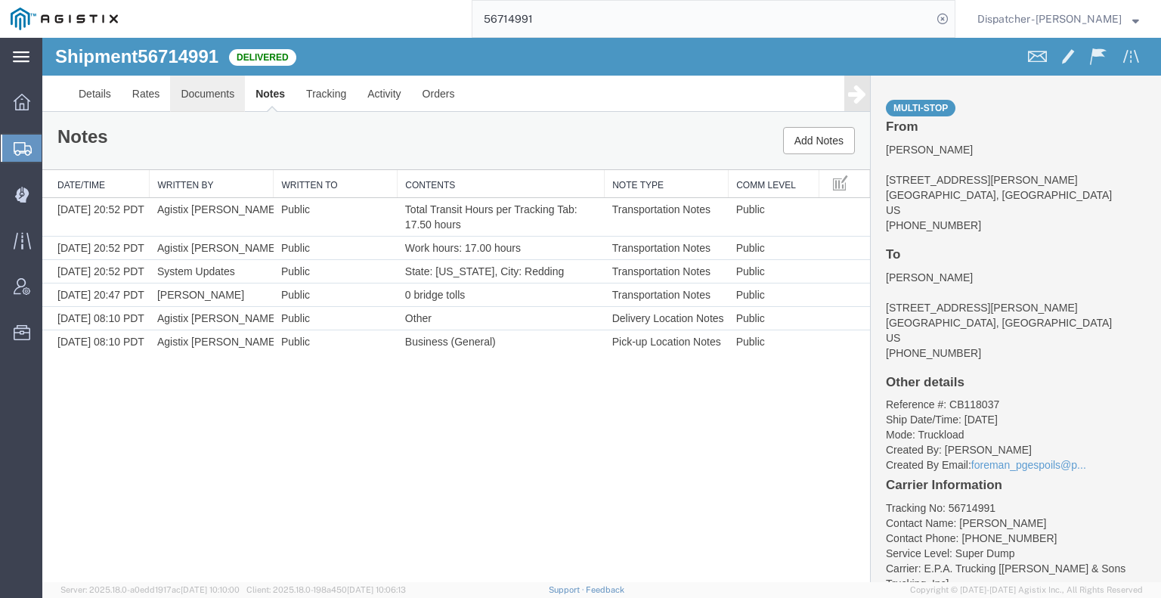
click at [197, 95] on link "Documents" at bounding box center [207, 94] width 75 height 36
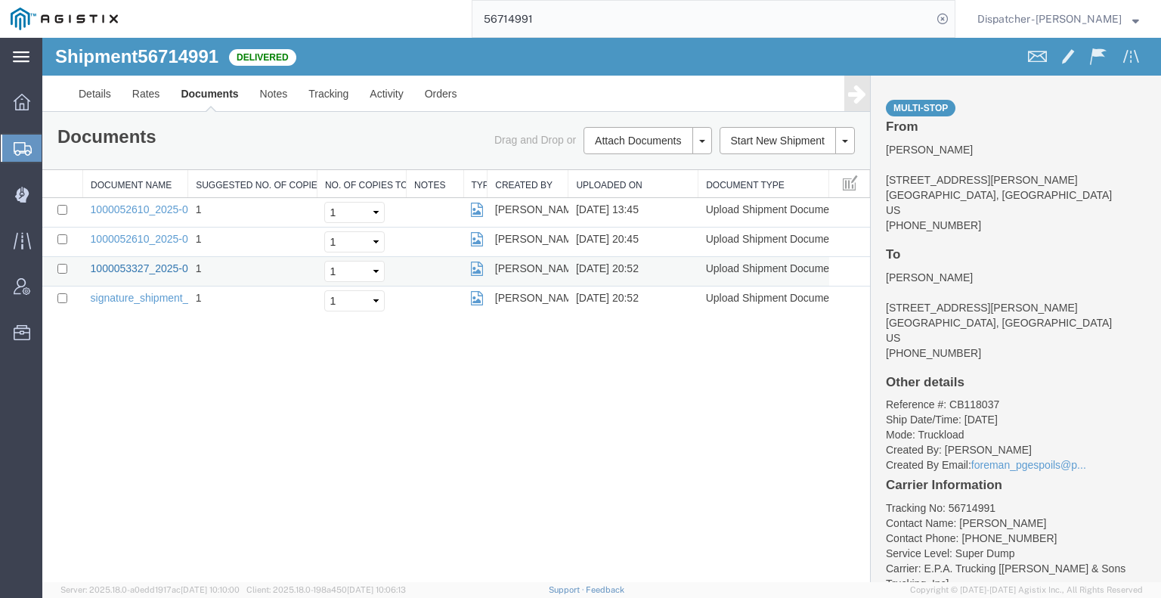
click at [128, 262] on link "1000053327_2025-09-04_20_52_27.jpg" at bounding box center [185, 268] width 189 height 12
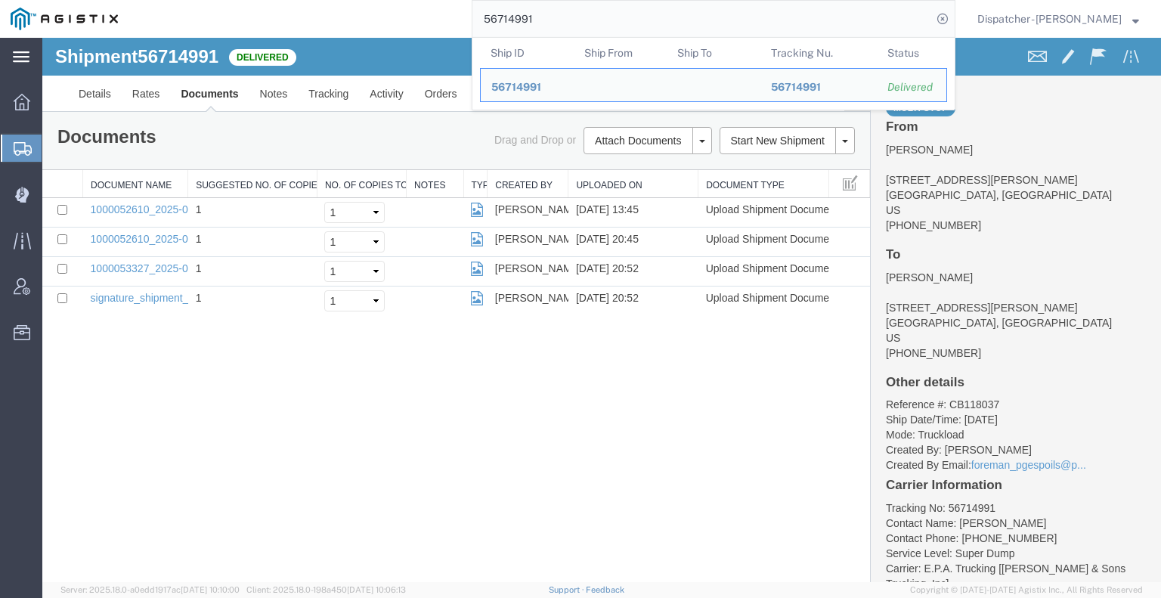
drag, startPoint x: 583, startPoint y: 5, endPoint x: 357, endPoint y: 36, distance: 228.8
click at [357, 36] on div "56714991 Ship ID Ship From Ship To Tracking Nu. Status Ship ID 56714991 Ship Fr…" at bounding box center [541, 19] width 827 height 38
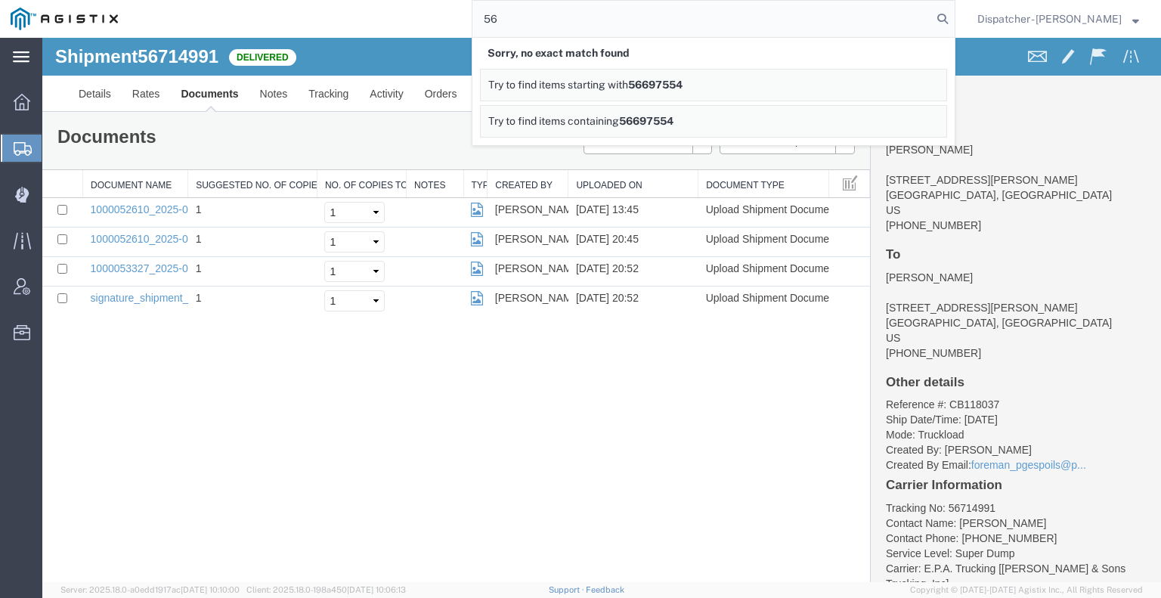
type input "5"
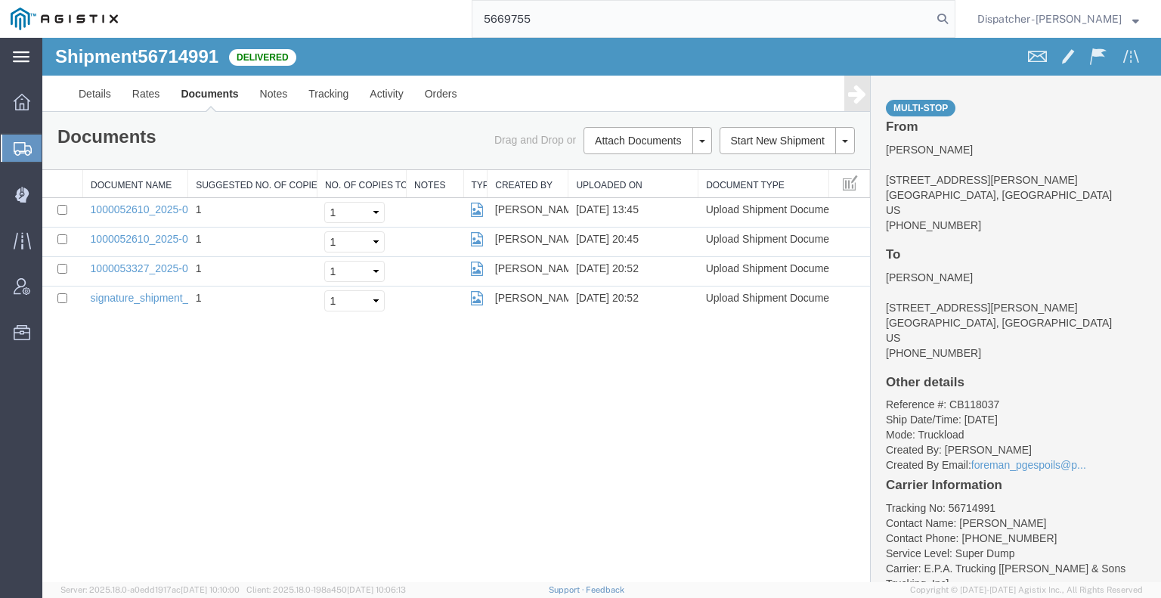
type input "56697554"
click at [936, 17] on icon at bounding box center [942, 18] width 21 height 21
click at [927, 20] on agx-global-search at bounding box center [714, 19] width 484 height 38
click at [938, 20] on icon at bounding box center [942, 18] width 21 height 21
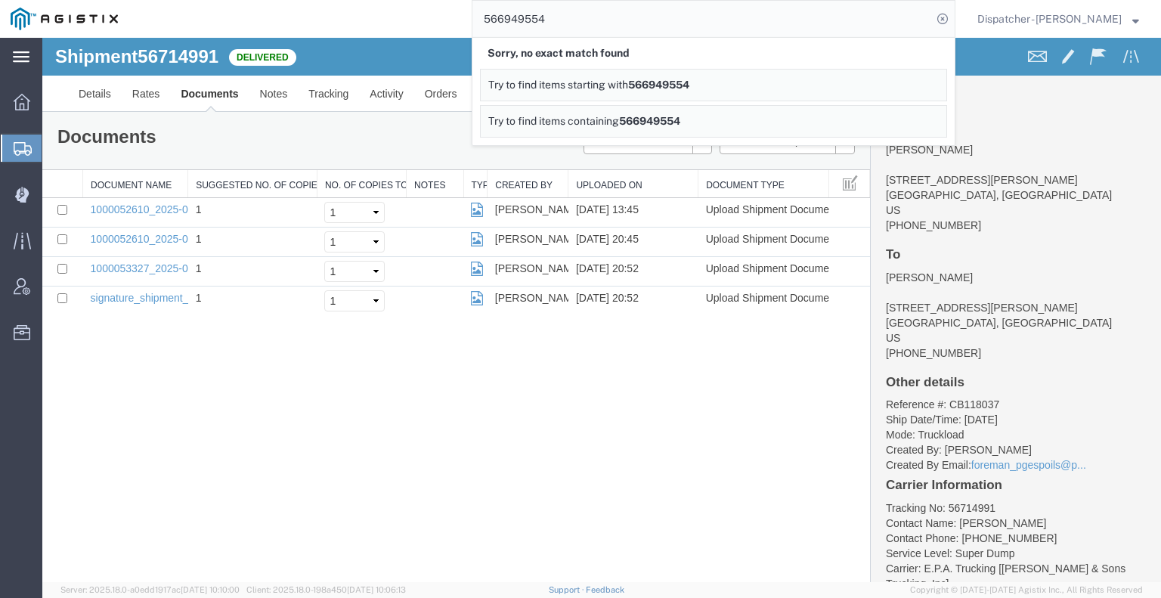
click at [519, 19] on input "566949554" at bounding box center [701, 19] width 459 height 36
type input "56694554"
click at [506, 18] on input "56694554" at bounding box center [701, 19] width 459 height 36
drag, startPoint x: 531, startPoint y: 18, endPoint x: 374, endPoint y: 19, distance: 157.2
click at [374, 19] on div "56694554 Sorry, no exact match found Try to find items starting with 56694554 T…" at bounding box center [541, 19] width 827 height 38
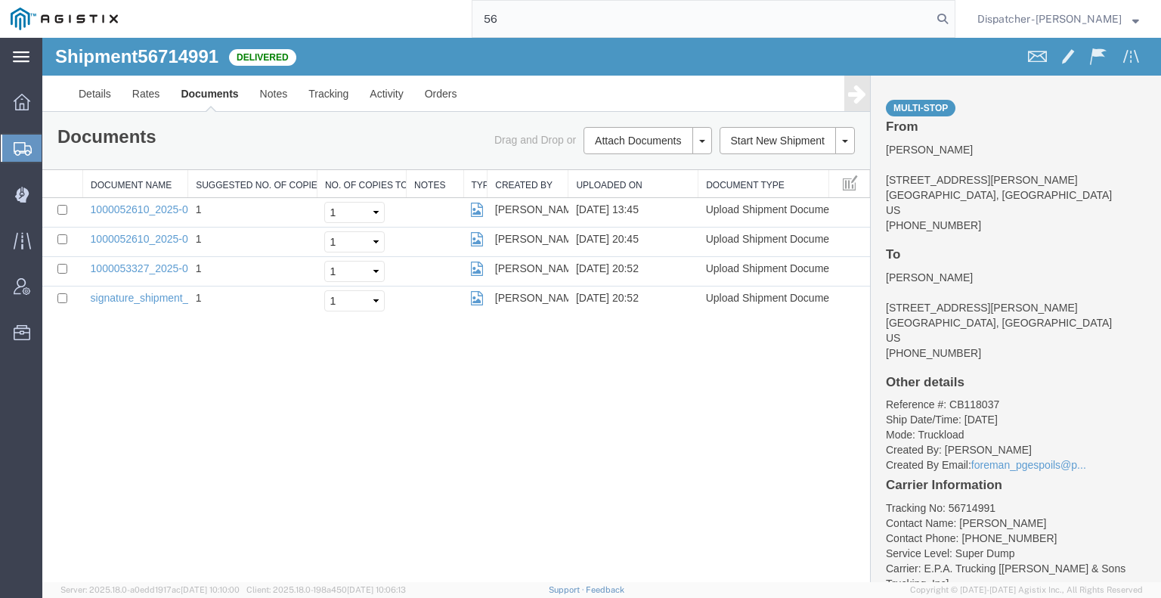
type input "5"
type input "56694554"
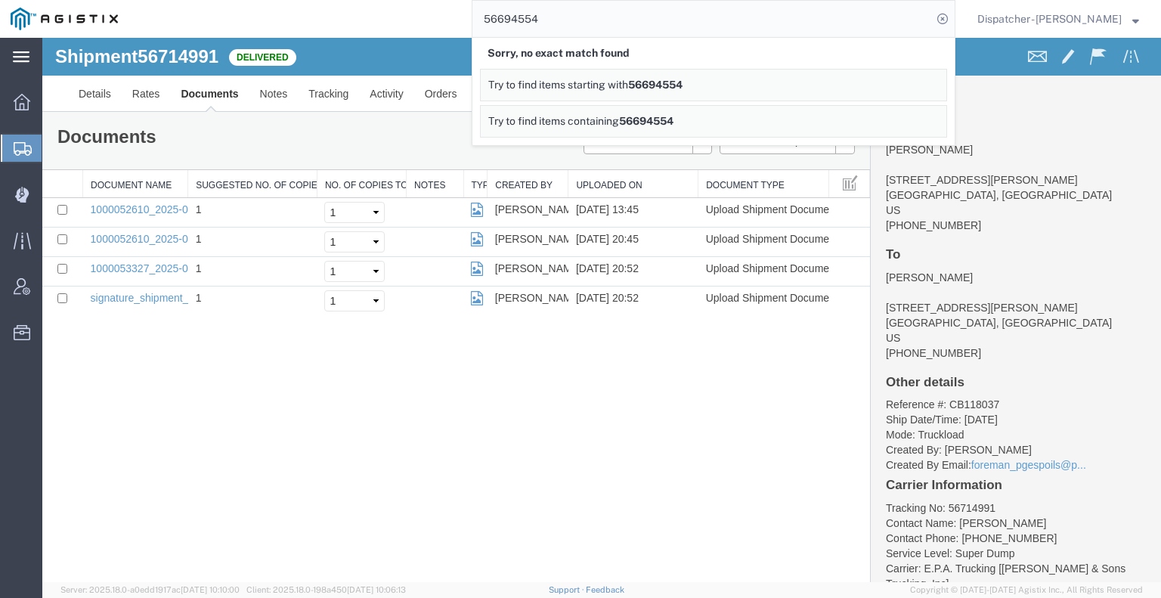
drag, startPoint x: 549, startPoint y: 17, endPoint x: 441, endPoint y: 24, distance: 108.3
click at [441, 24] on div "56694554 Sorry, no exact match found Try to find items starting with 56694554 T…" at bounding box center [541, 19] width 827 height 38
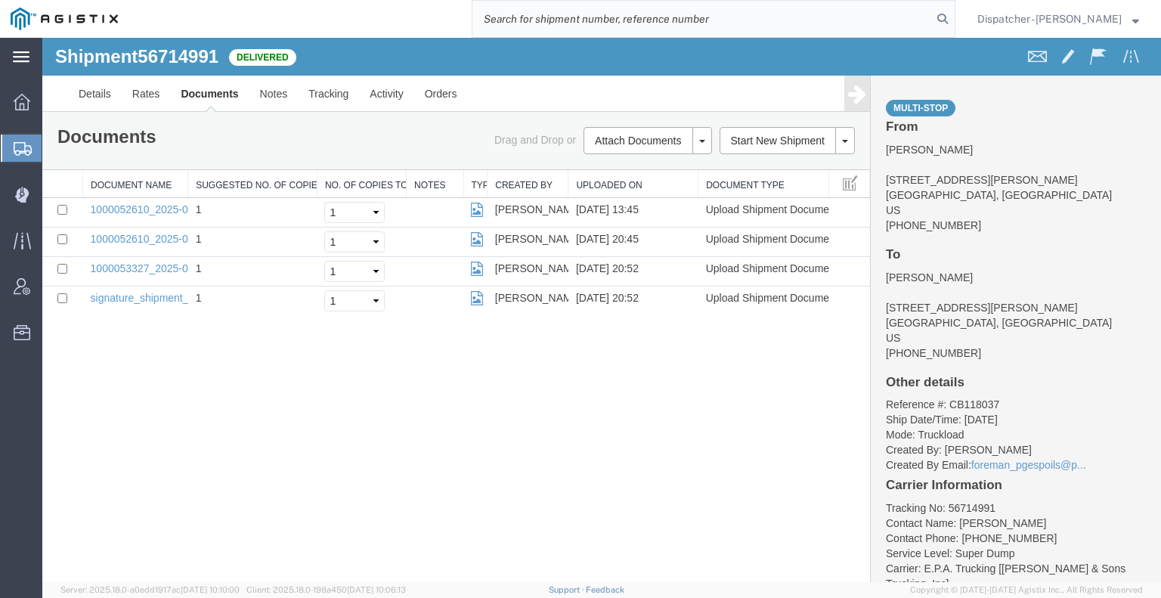
click at [26, 147] on icon at bounding box center [23, 149] width 18 height 14
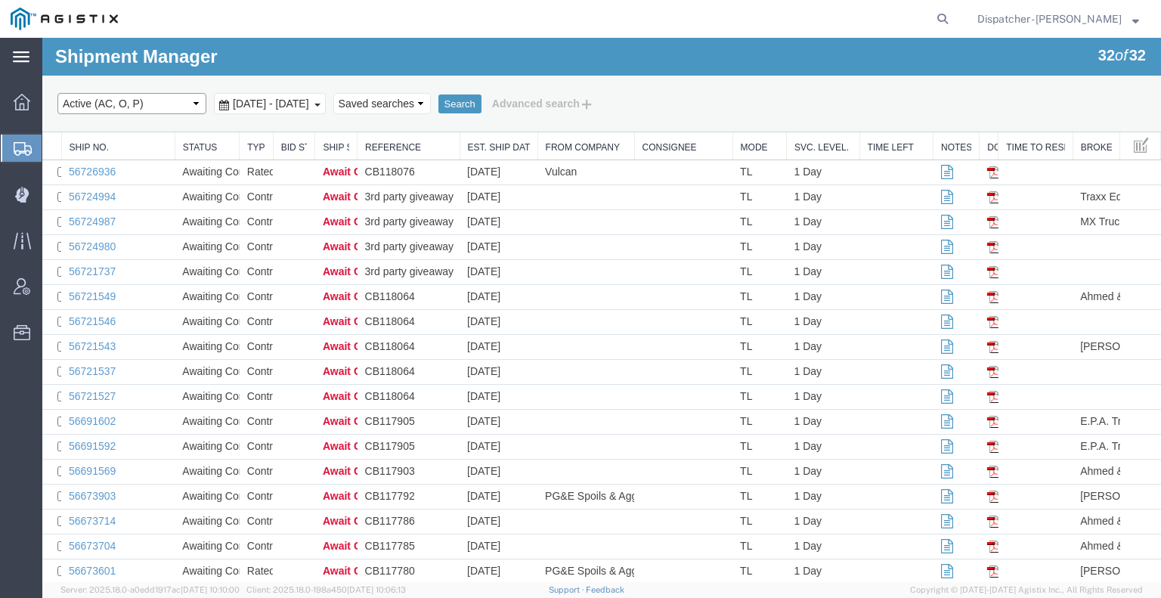
click at [196, 102] on select "Select status Active (AC, O, P) All Approved Awaiting Confirmation (AC) Booked …" at bounding box center [131, 103] width 149 height 21
select select "DLVD"
click at [57, 93] on select "Select status Active (AC, O, P) All Approved Awaiting Confirmation (AC) Booked …" at bounding box center [131, 103] width 149 height 21
click at [289, 99] on span "[DATE] - [DATE]" at bounding box center [271, 103] width 84 height 12
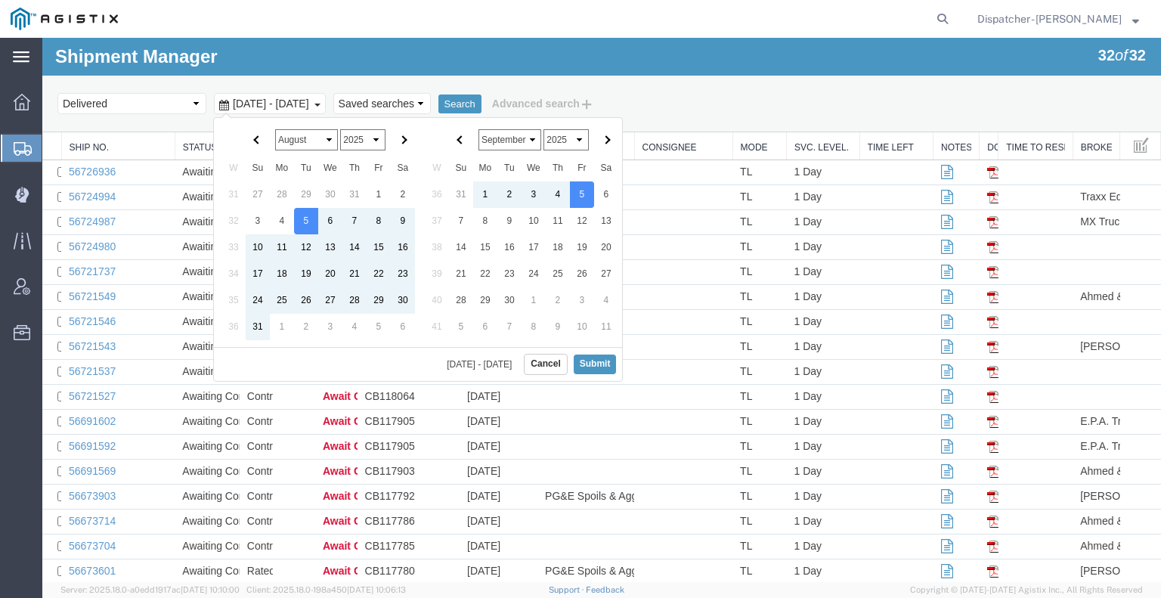
click at [327, 145] on select "January February March April May June July August September October November De…" at bounding box center [306, 139] width 63 height 21
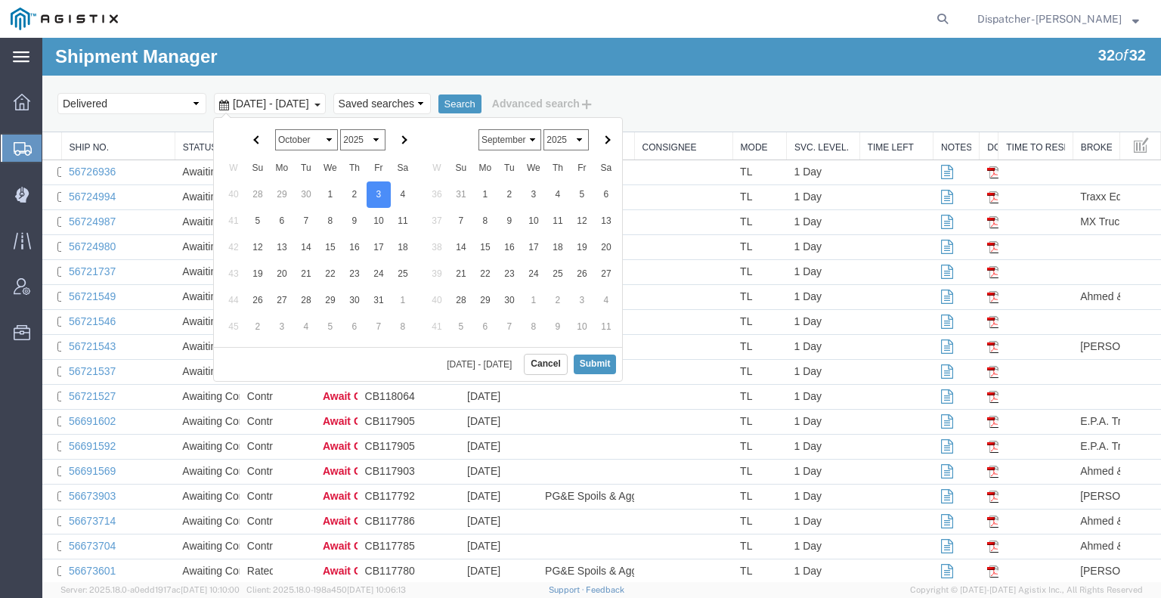
click at [332, 144] on select "January February March April May June July August September October November De…" at bounding box center [306, 139] width 63 height 21
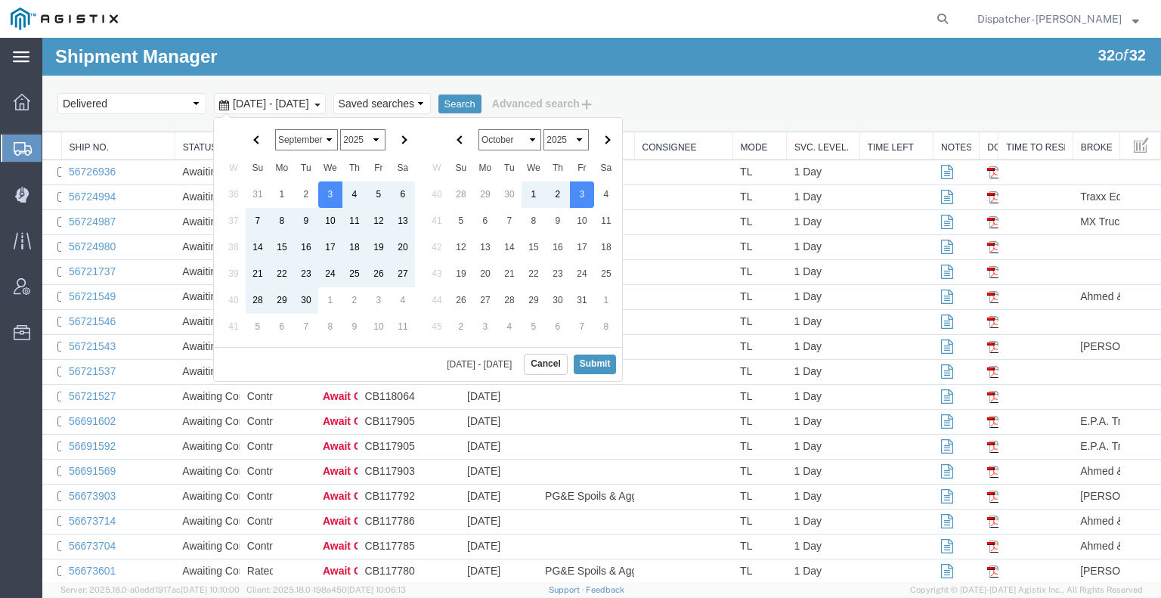
click at [518, 135] on select "January February March April May June July August September October November De…" at bounding box center [509, 139] width 63 height 21
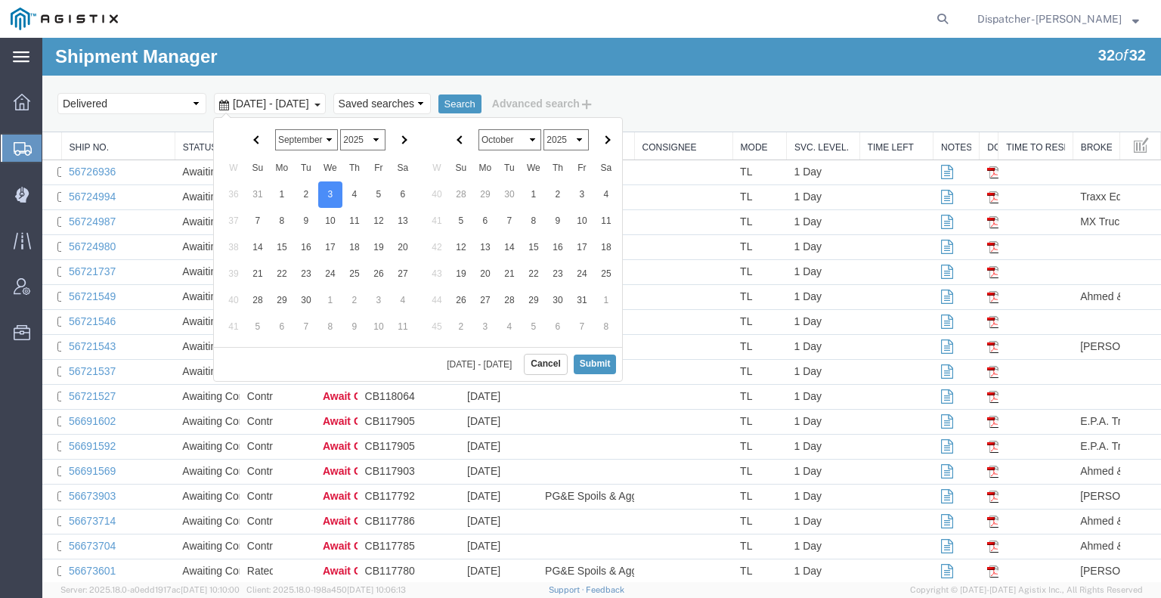
click at [503, 145] on select "January February March April May June July August September October November De…" at bounding box center [509, 139] width 63 height 21
click at [588, 362] on button "Submit" at bounding box center [595, 363] width 43 height 19
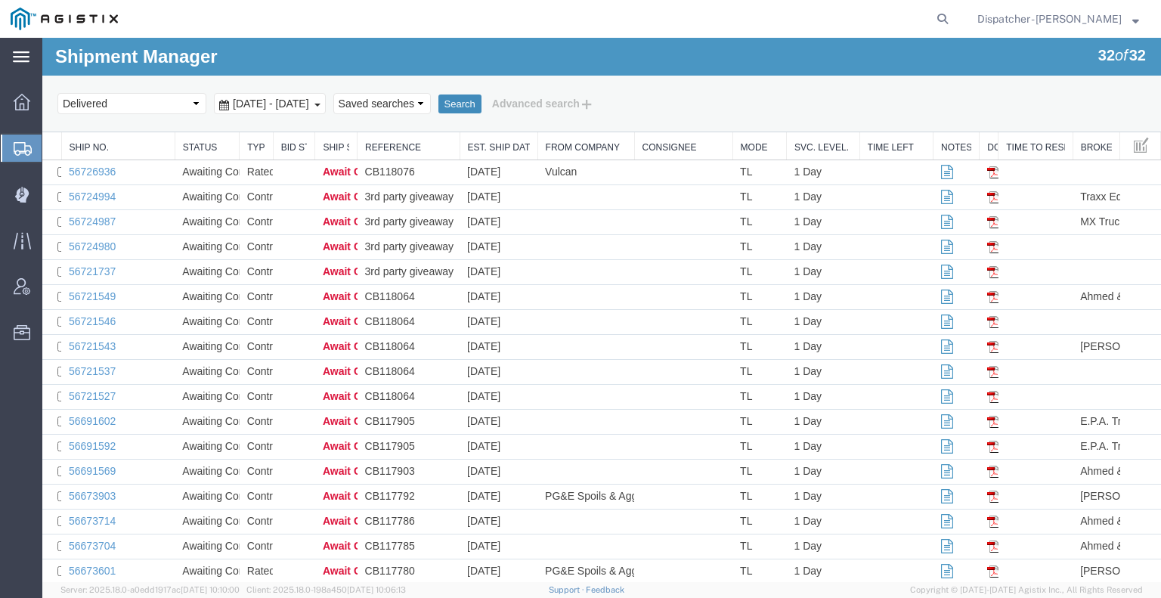
click at [481, 112] on button "Search" at bounding box center [459, 104] width 43 height 20
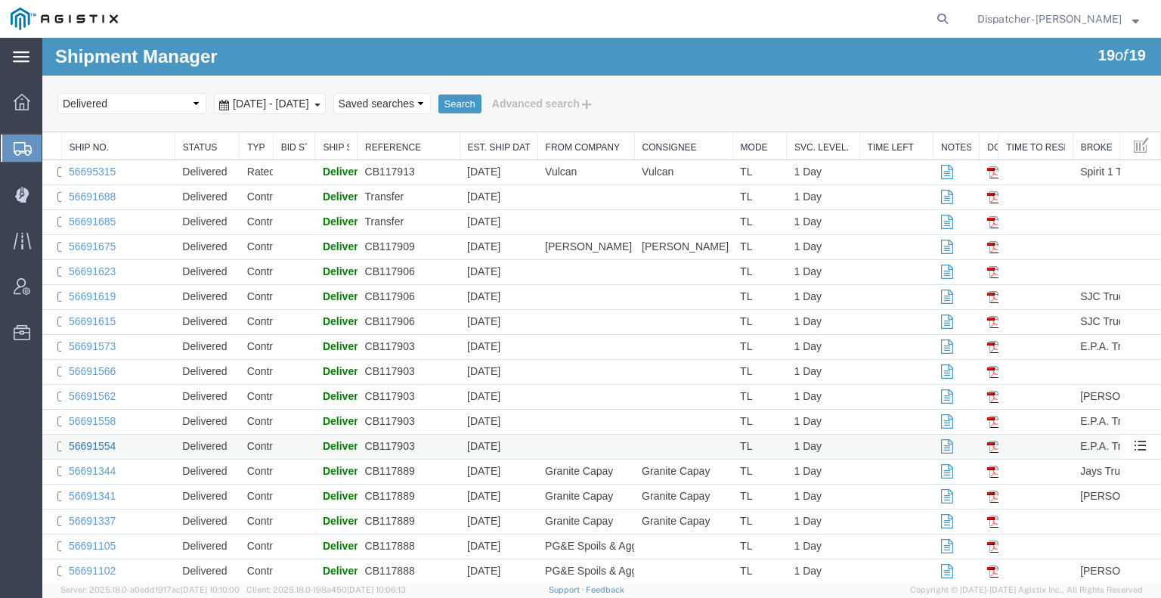
click at [79, 451] on link "56691554" at bounding box center [92, 446] width 47 height 12
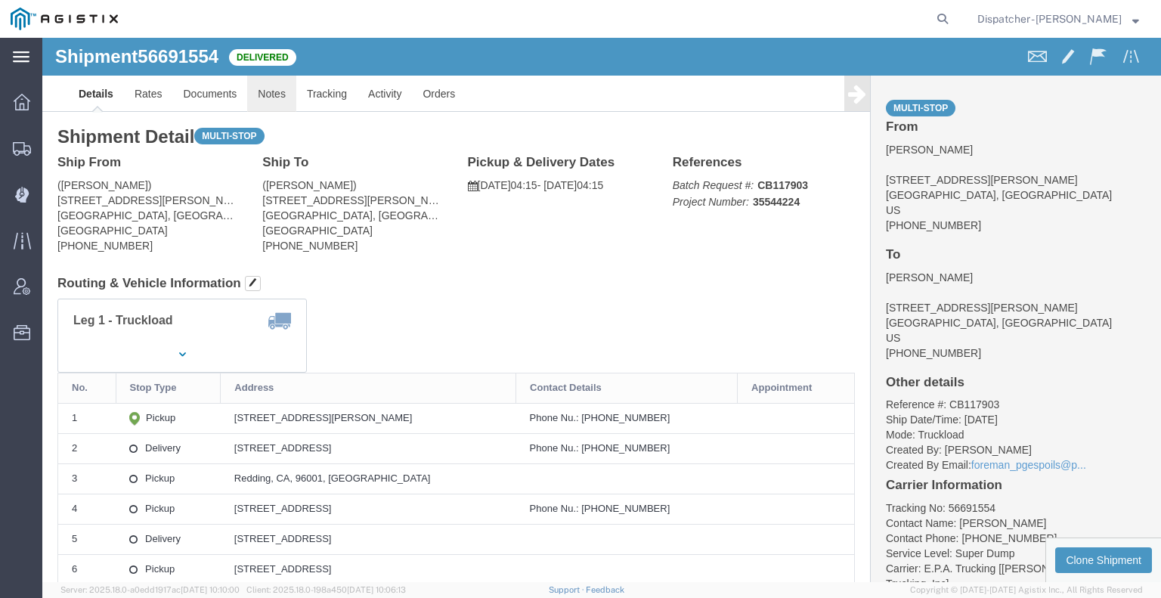
click link "Notes"
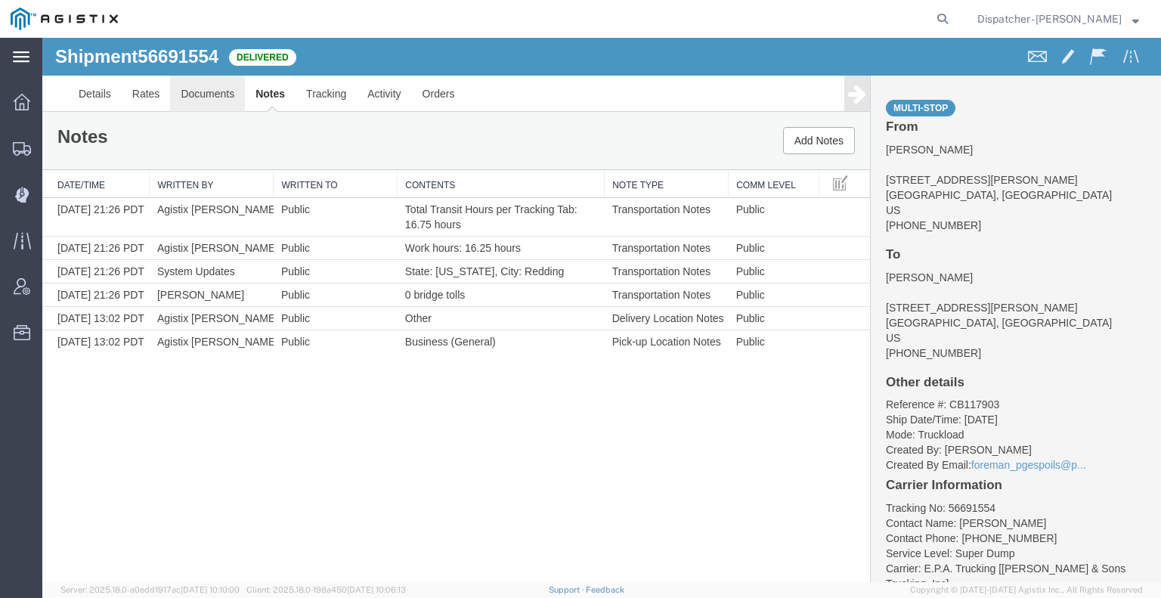
click at [209, 96] on link "Documents" at bounding box center [207, 94] width 75 height 36
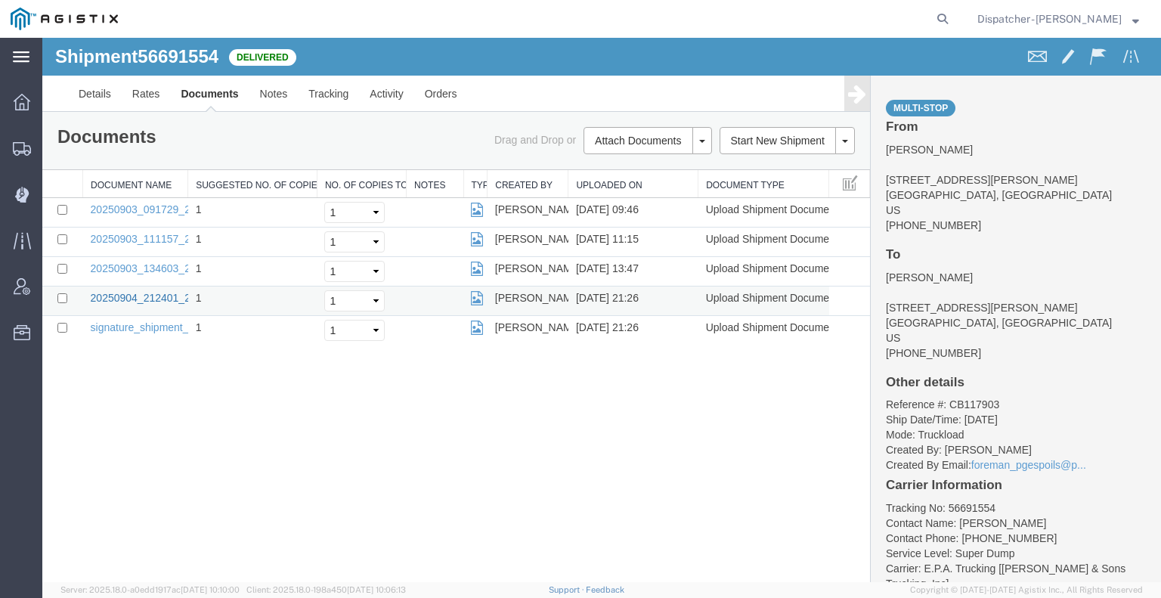
click at [152, 298] on link "20250904_212401_2025-09-04_21_26_13.jpg" at bounding box center [200, 298] width 218 height 12
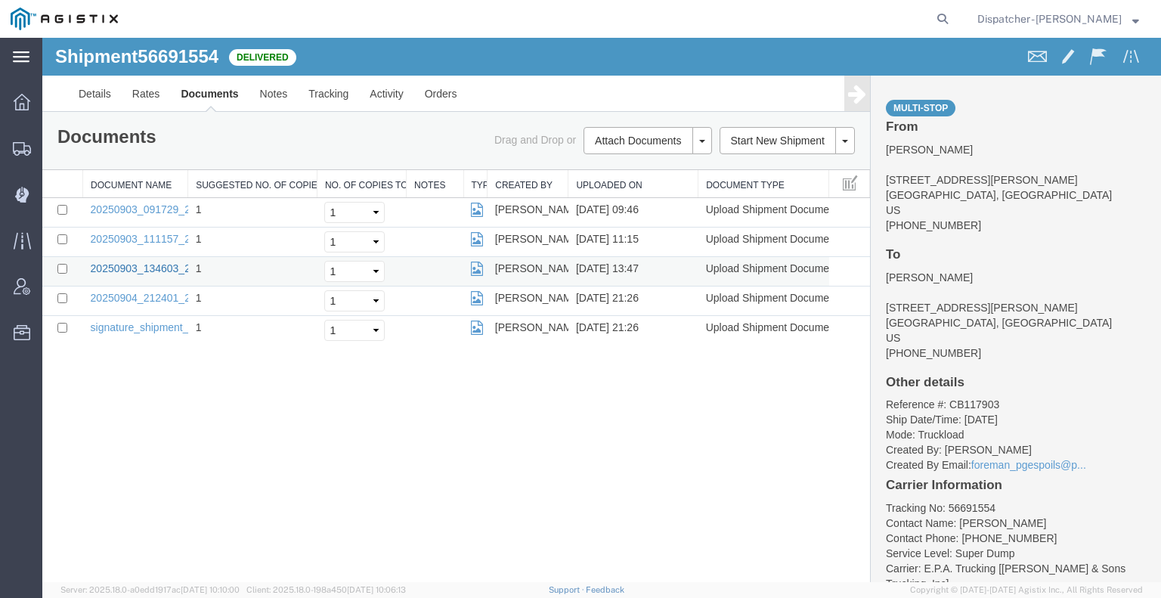
click at [161, 263] on link "20250903_134603_2025-09-03_13_47_43.jpg" at bounding box center [200, 268] width 218 height 12
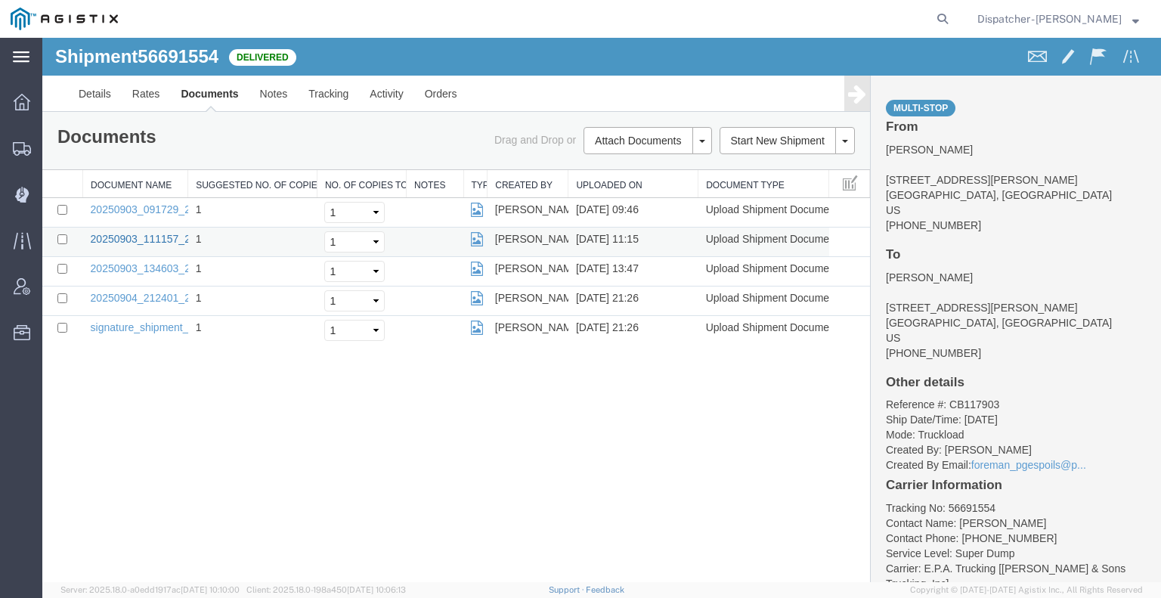
click at [129, 244] on td "20250903_111157_2025-09-03_11_14_52.jpg" at bounding box center [135, 241] width 105 height 29
click at [126, 238] on link "20250903_111157_2025-09-03_11_14_52.jpg" at bounding box center [200, 239] width 218 height 12
click at [149, 204] on link "20250903_091729_2025-09-03_09_46_06.jpg" at bounding box center [200, 209] width 218 height 12
click at [939, 16] on icon at bounding box center [942, 18] width 21 height 21
type input "56714993"
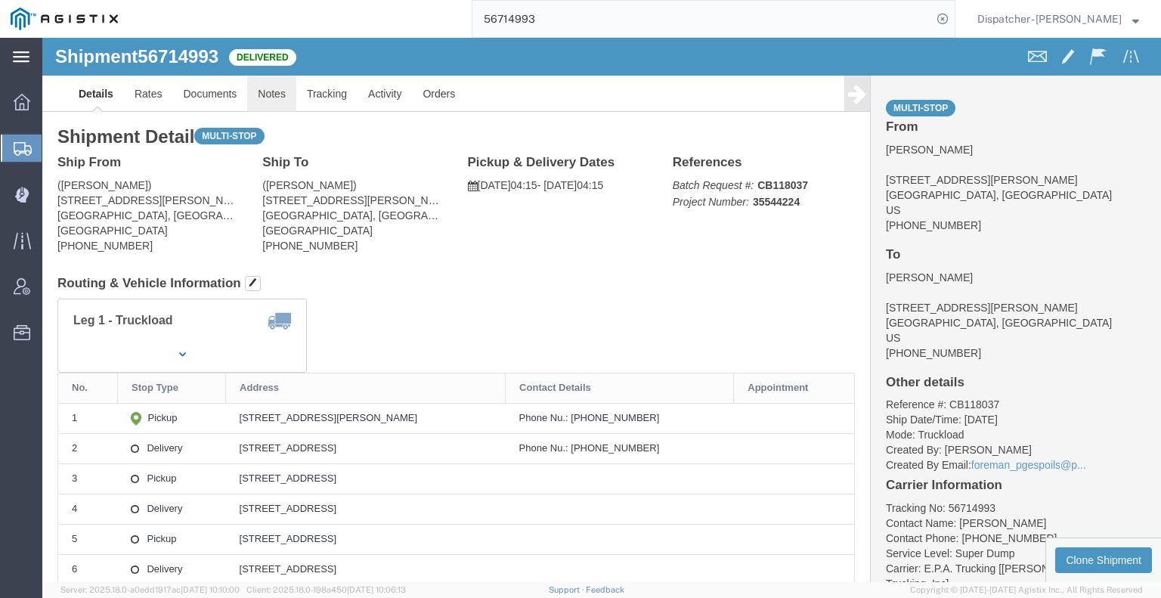
click link "Notes"
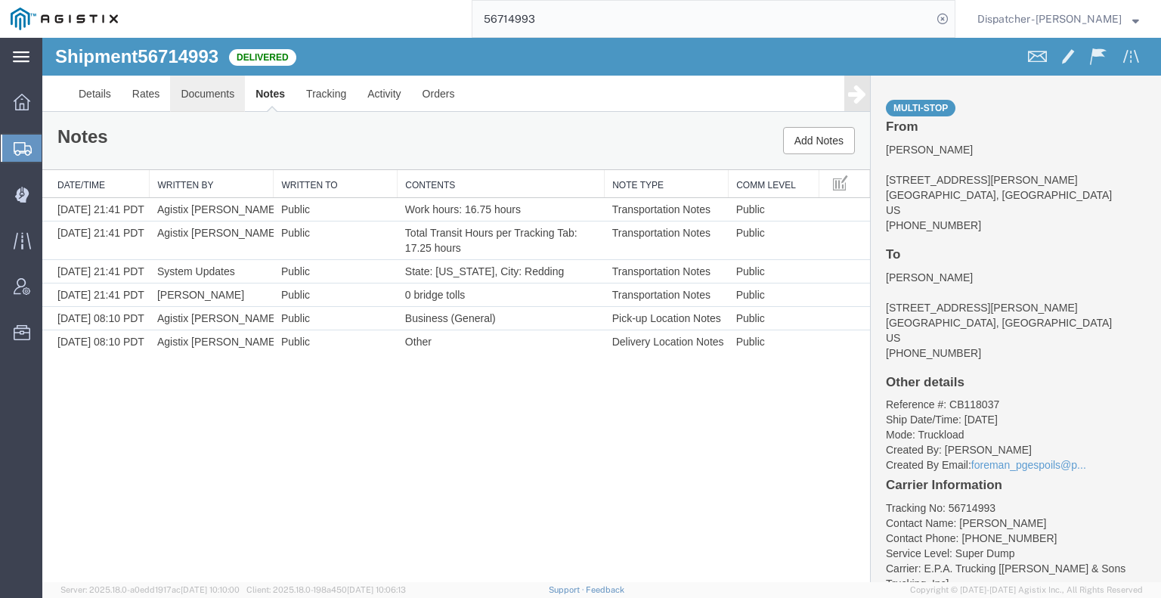
click at [220, 92] on link "Documents" at bounding box center [207, 94] width 75 height 36
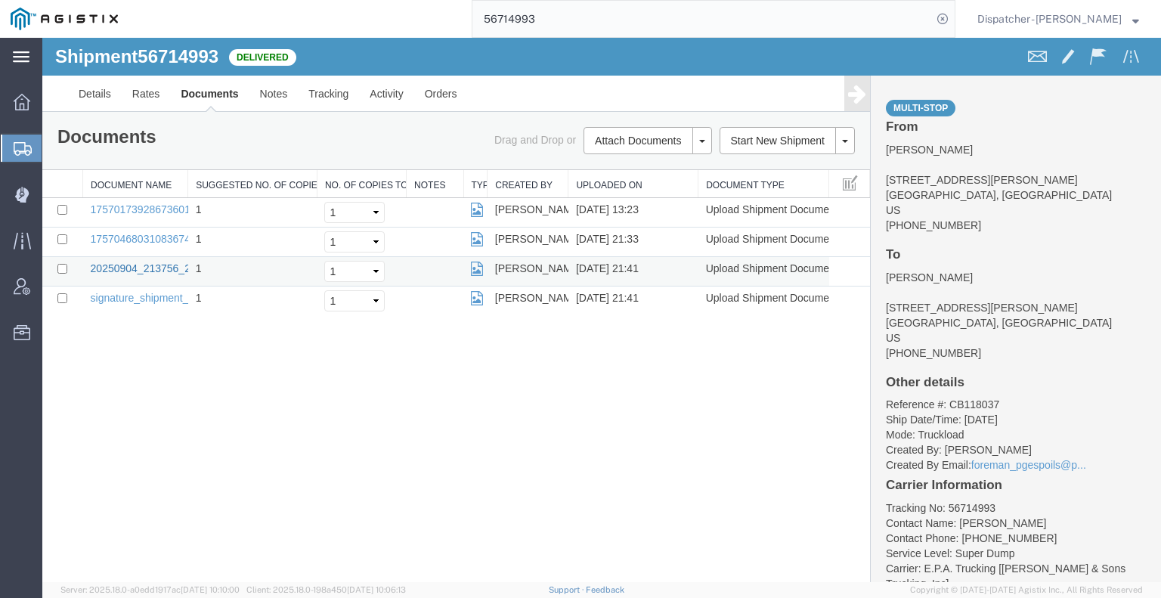
click at [138, 267] on link "20250904_213756_2025-09-04_21_41_12.jpg" at bounding box center [200, 268] width 218 height 12
drag, startPoint x: 560, startPoint y: 22, endPoint x: 435, endPoint y: 7, distance: 126.4
click at [472, 12] on input "56714993" at bounding box center [701, 19] width 459 height 36
type input "56691558"
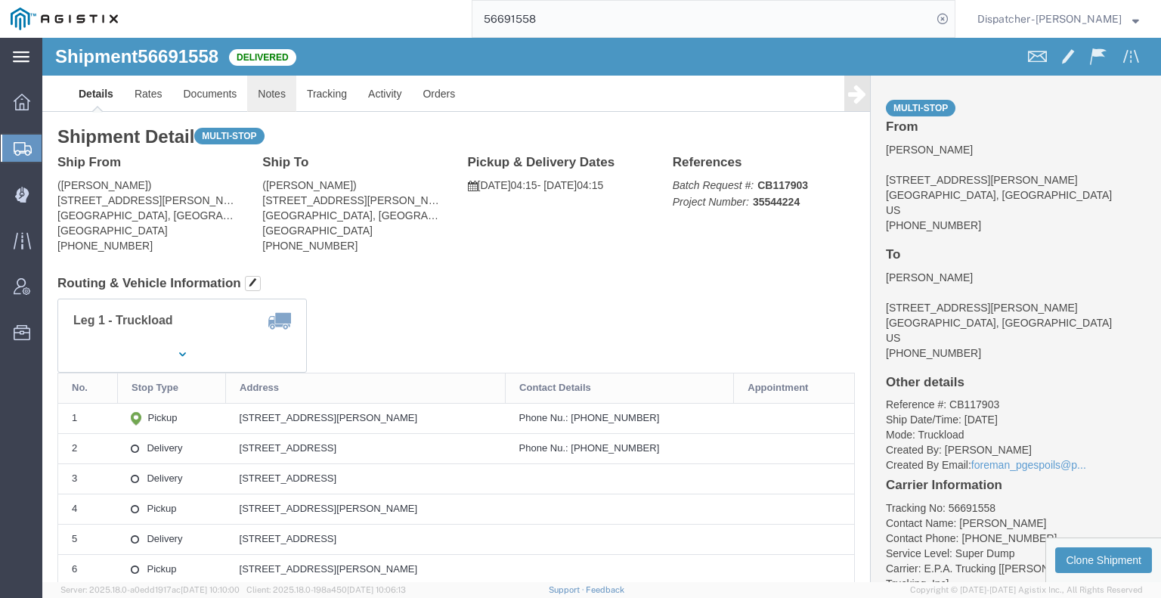
click link "Notes"
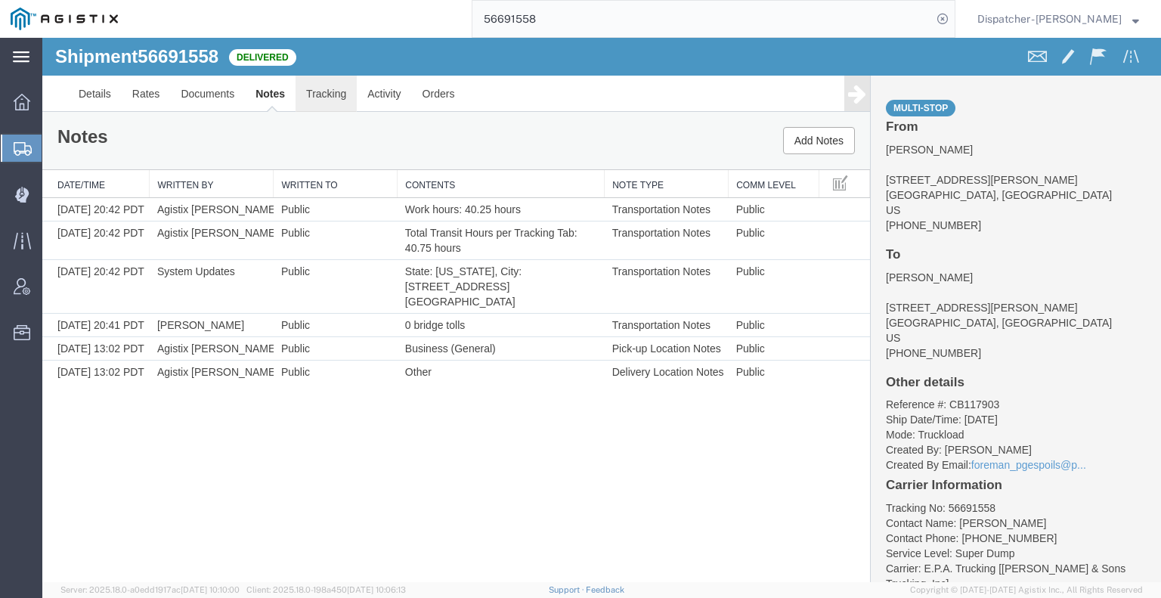
click at [320, 93] on link "Tracking" at bounding box center [325, 94] width 61 height 36
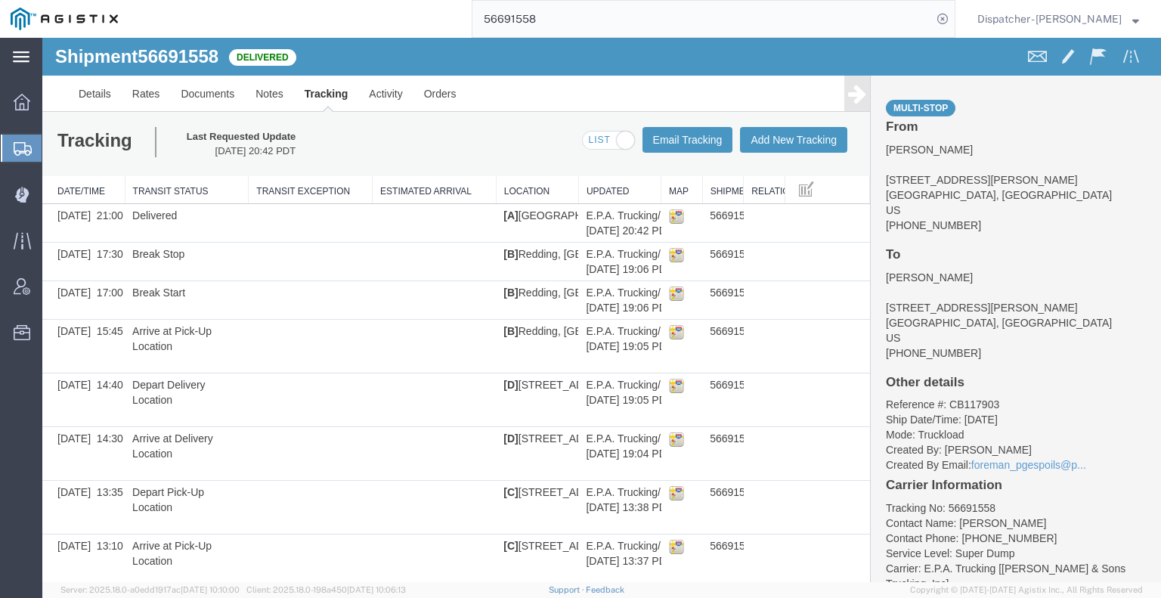
click at [848, 96] on icon at bounding box center [857, 93] width 18 height 21
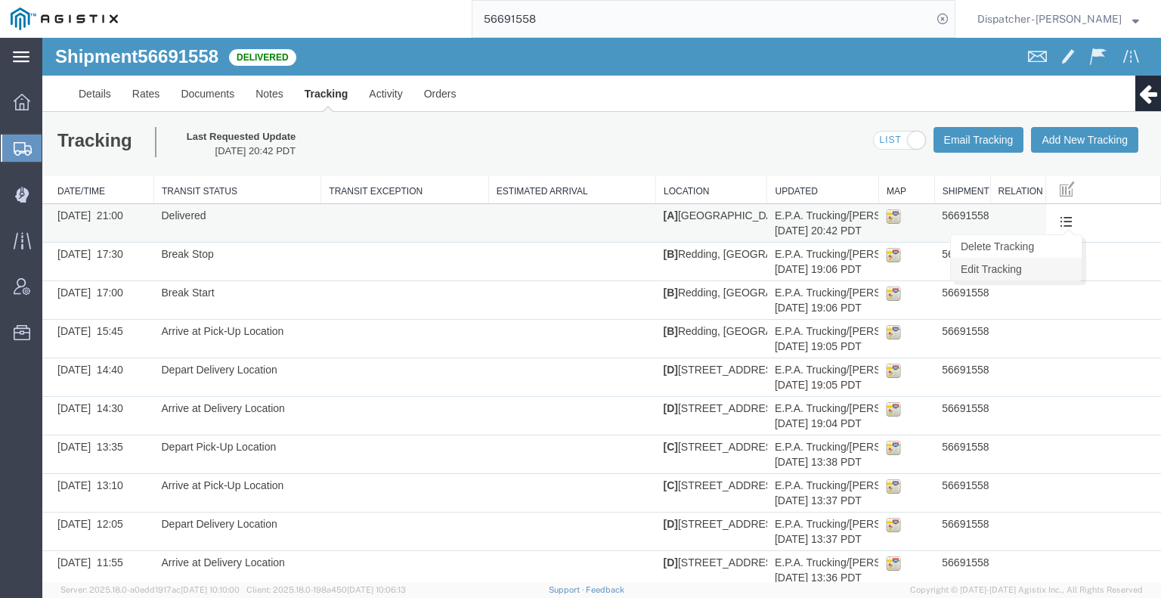
click at [1045, 267] on link "Edit Tracking" at bounding box center [1016, 269] width 131 height 23
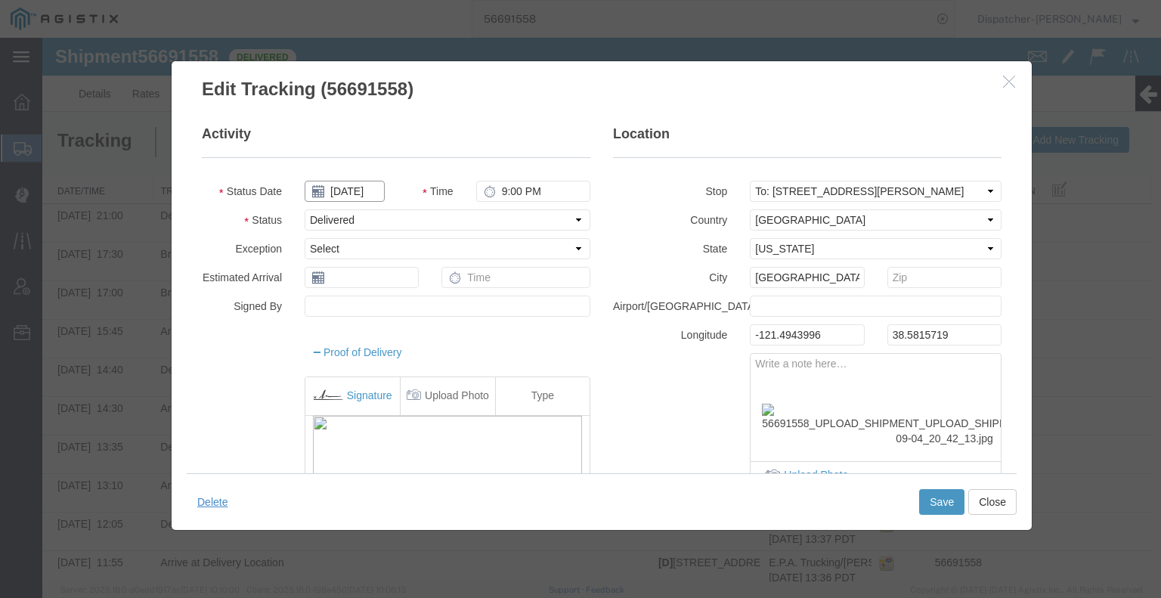
click at [360, 191] on input "[DATE]" at bounding box center [345, 191] width 80 height 21
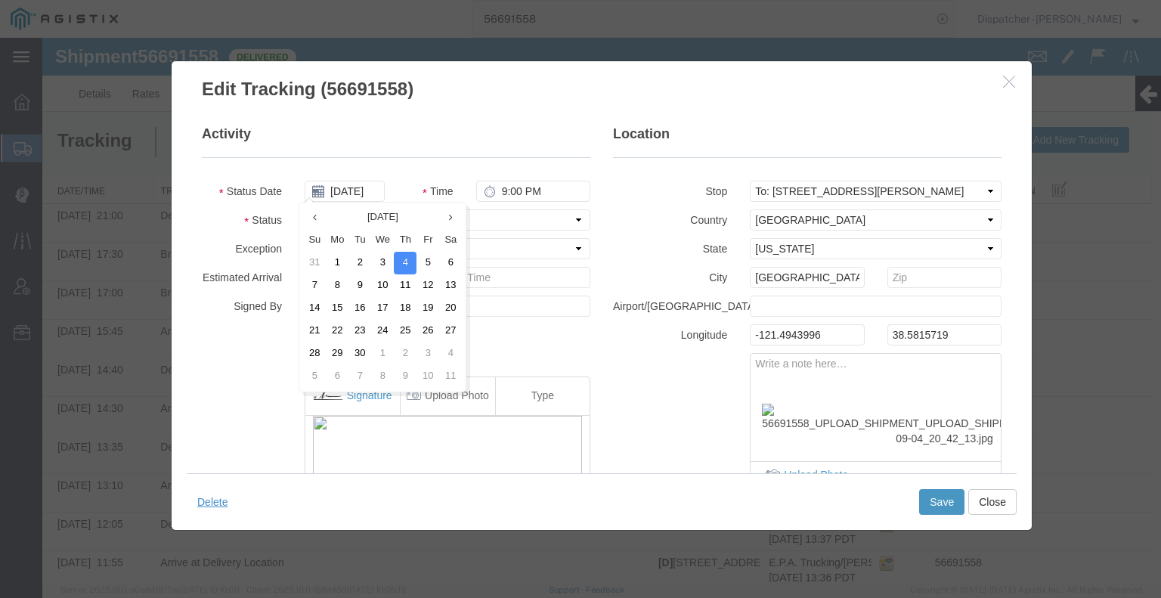
drag, startPoint x: 378, startPoint y: 261, endPoint x: 388, endPoint y: 260, distance: 10.7
click at [378, 261] on td "3" at bounding box center [382, 263] width 23 height 23
type input "[DATE]"
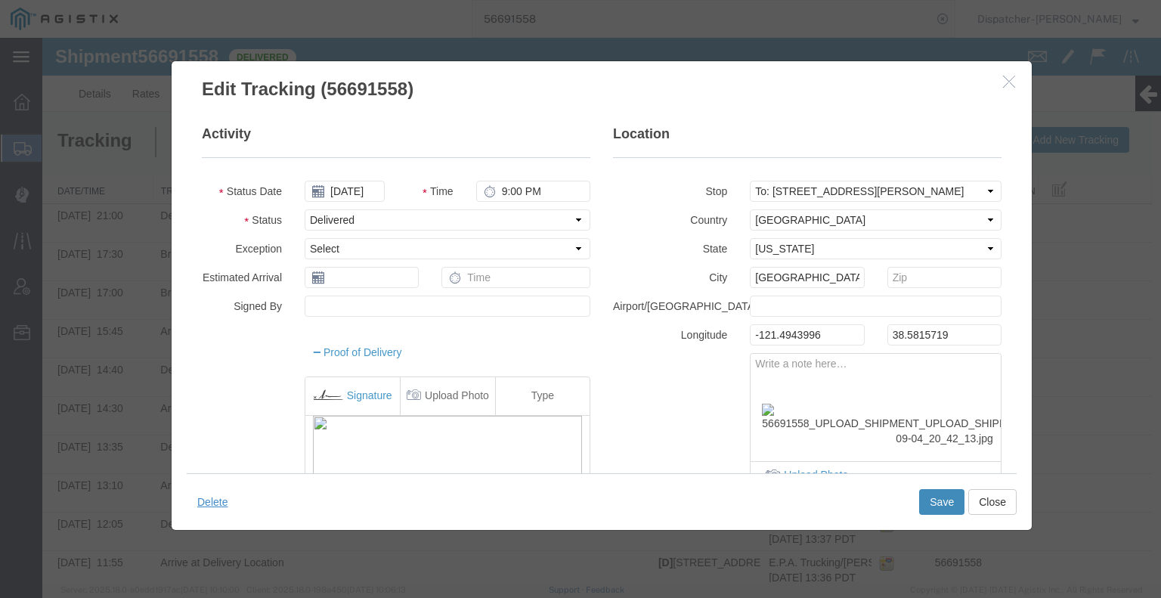
click at [936, 505] on button "Save" at bounding box center [941, 502] width 45 height 26
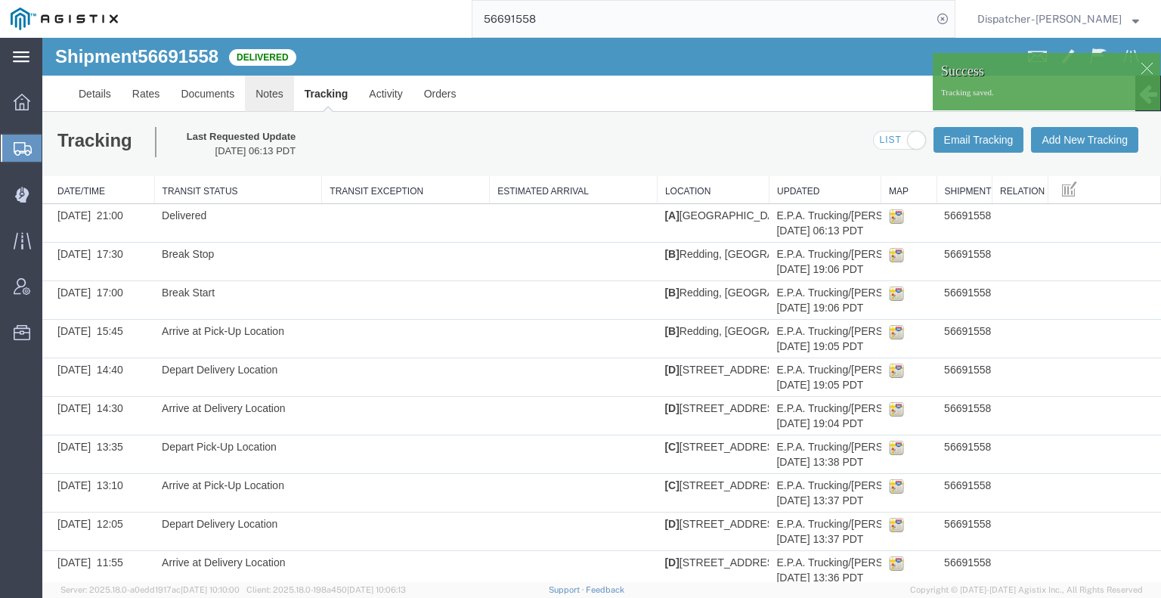
click at [262, 93] on link "Notes" at bounding box center [269, 94] width 49 height 36
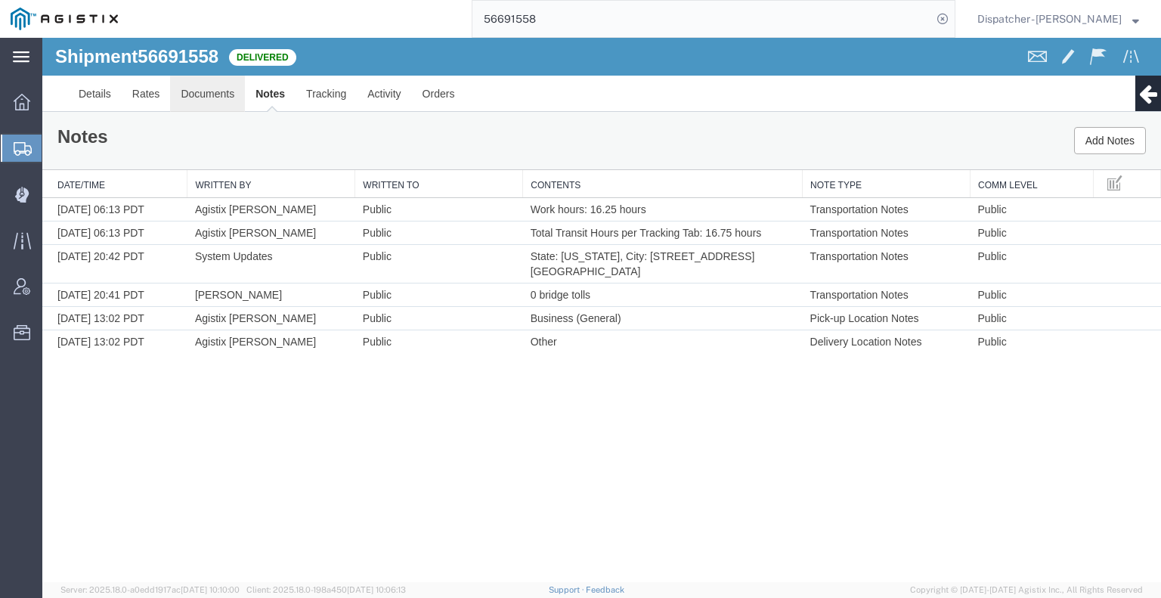
click at [226, 99] on link "Documents" at bounding box center [207, 94] width 75 height 36
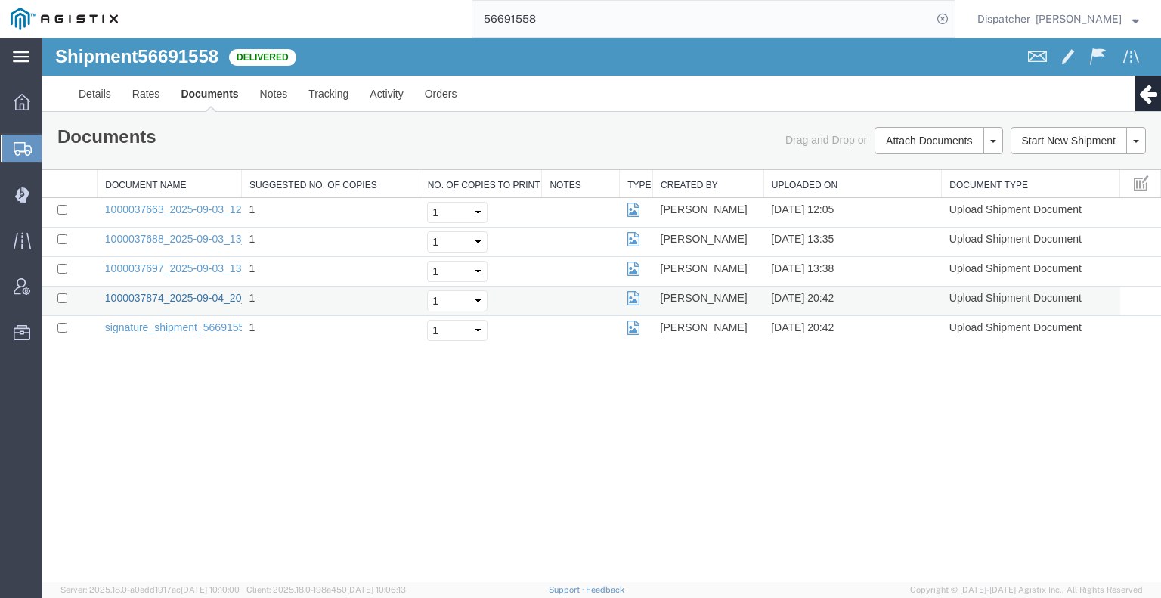
click at [181, 299] on link "1000037874_2025-09-04_20_42_13.jpg" at bounding box center [199, 298] width 189 height 12
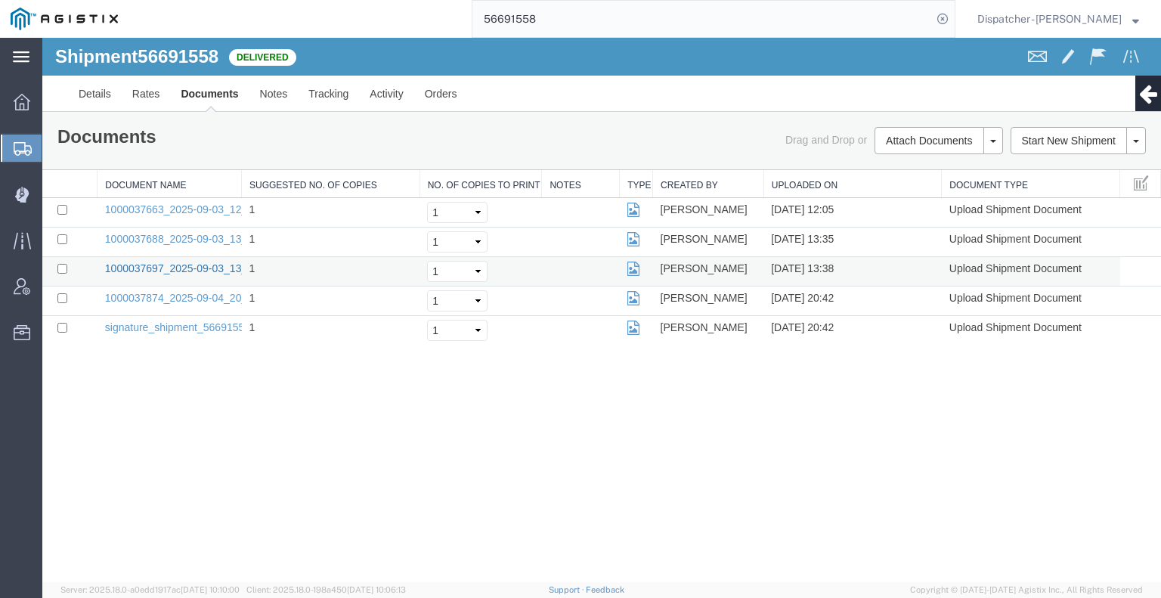
click at [162, 265] on link "1000037697_2025-09-03_13_38_20.jpg" at bounding box center [199, 268] width 189 height 12
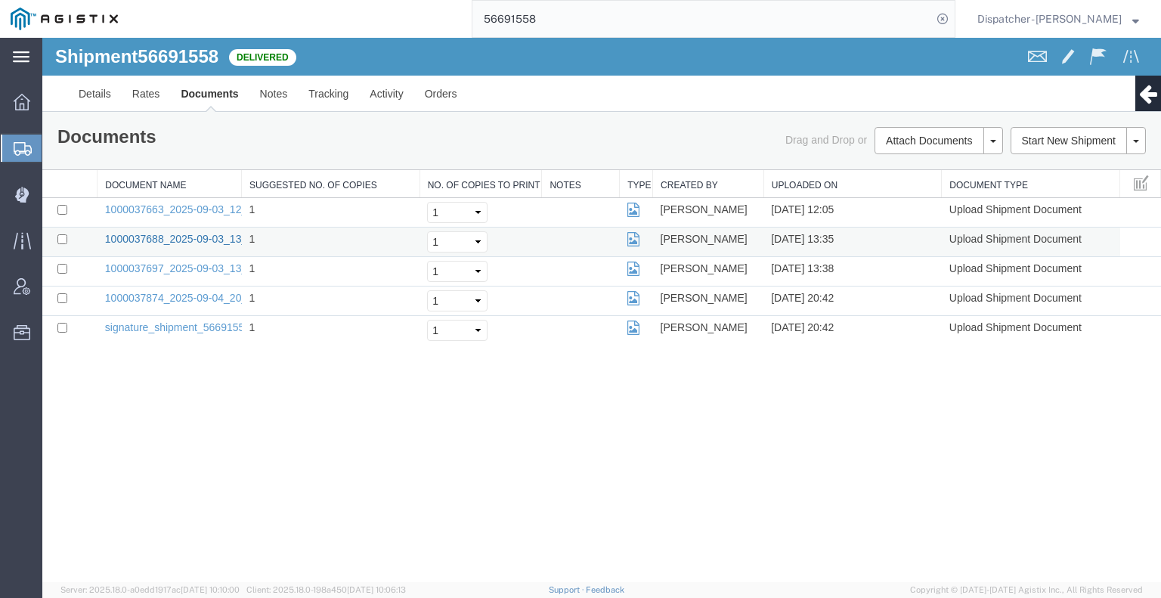
click at [197, 239] on link "1000037688_2025-09-03_13_35_55.jpg" at bounding box center [199, 239] width 189 height 12
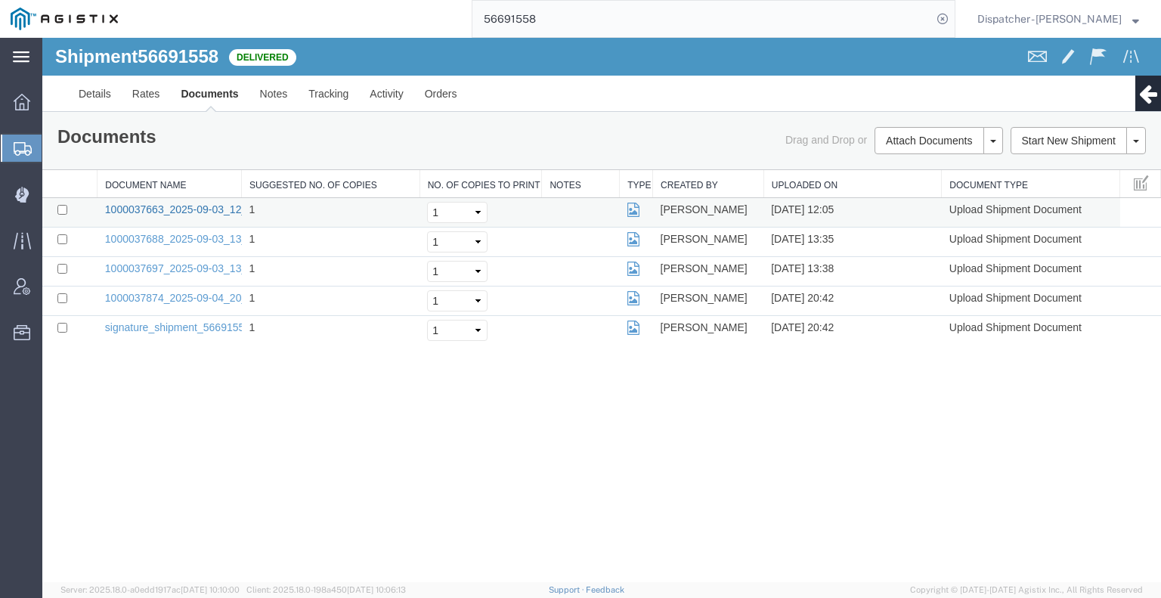
click at [196, 208] on link "1000037663_2025-09-03_12_04_45.jpg" at bounding box center [199, 209] width 189 height 12
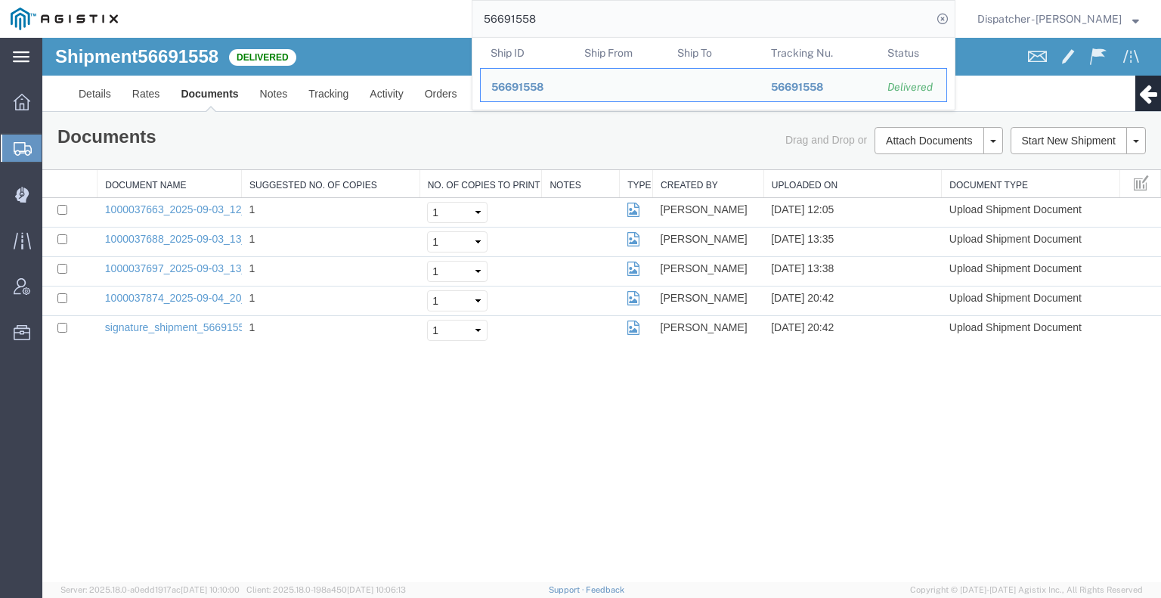
drag, startPoint x: 551, startPoint y: 20, endPoint x: 336, endPoint y: 29, distance: 215.5
click at [350, 23] on div "56691558 Ship ID Ship From Ship To Tracking Nu. Status Ship ID 56691558 Ship Fr…" at bounding box center [541, 19] width 827 height 38
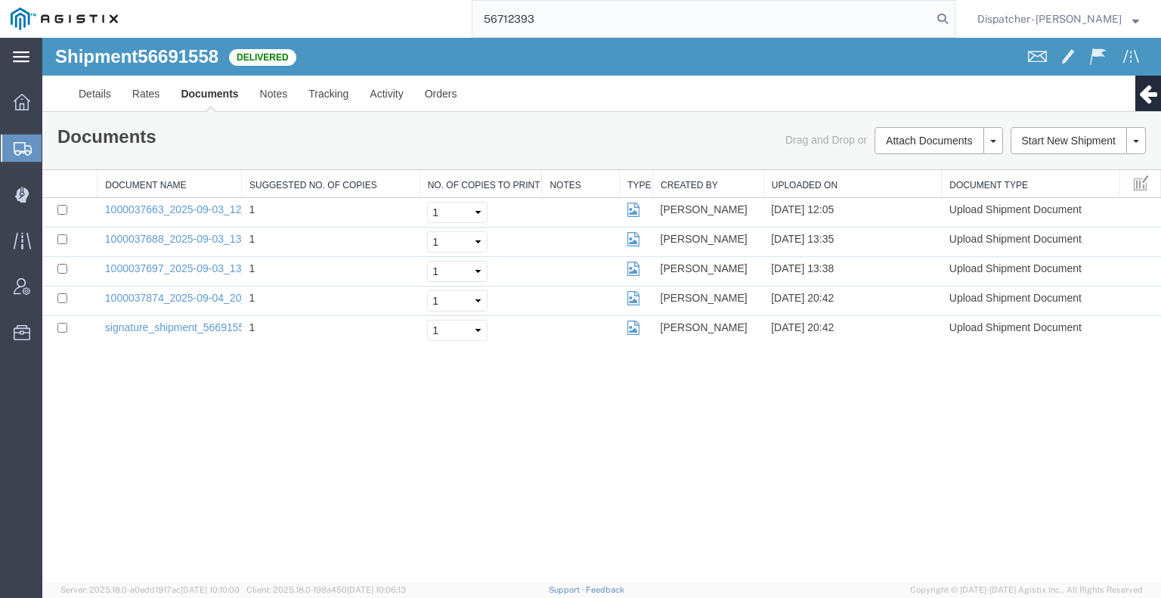
type input "56712393"
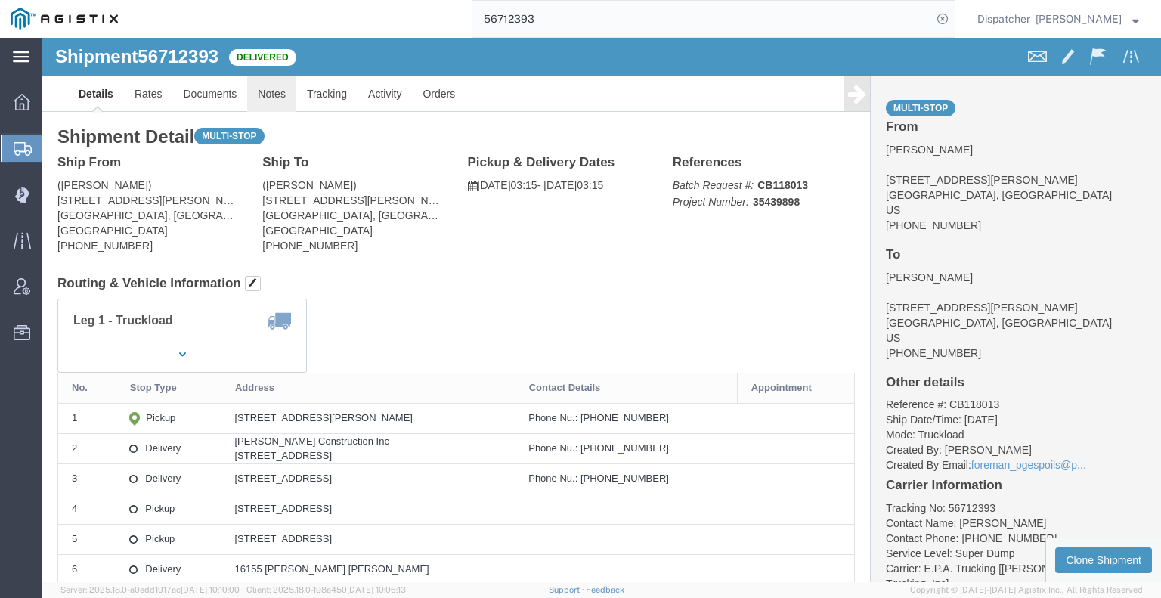
click link "Notes"
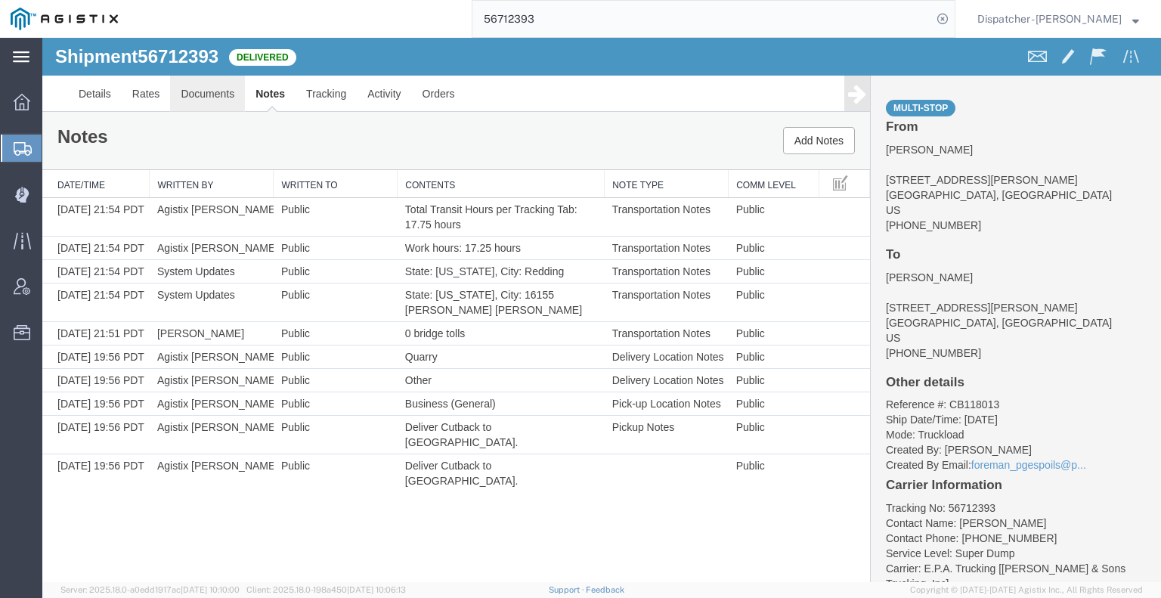
click at [193, 90] on link "Documents" at bounding box center [207, 94] width 75 height 36
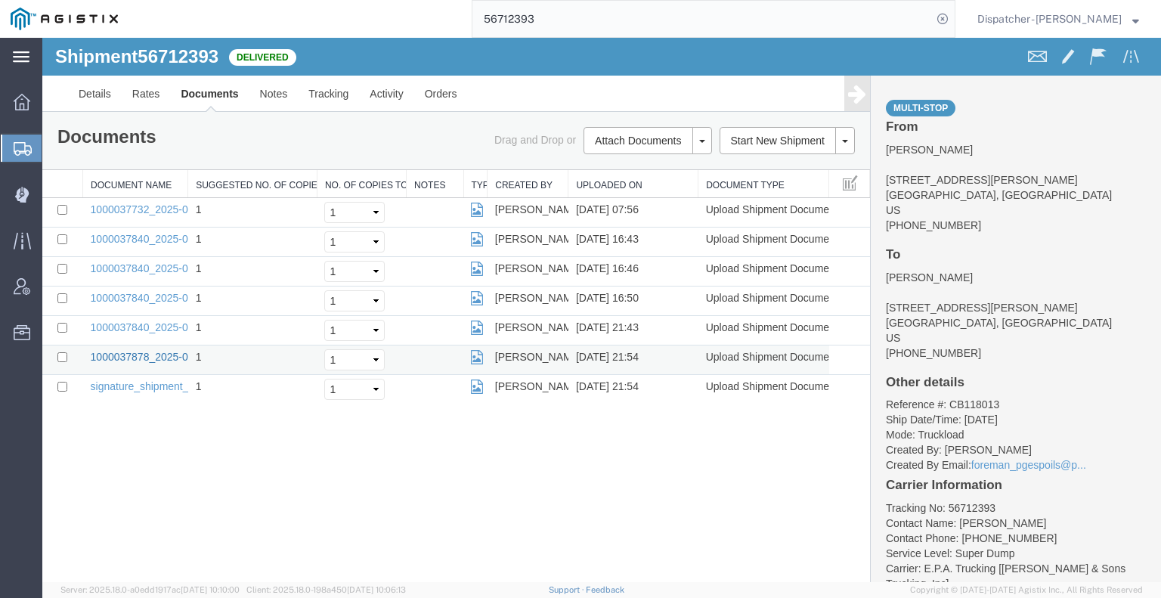
click at [122, 354] on link "1000037878_2025-09-04_21_54_53.jpg" at bounding box center [185, 357] width 189 height 12
click at [156, 206] on link "1000037732_2025-09-04_07_56_34.jpg" at bounding box center [185, 209] width 189 height 12
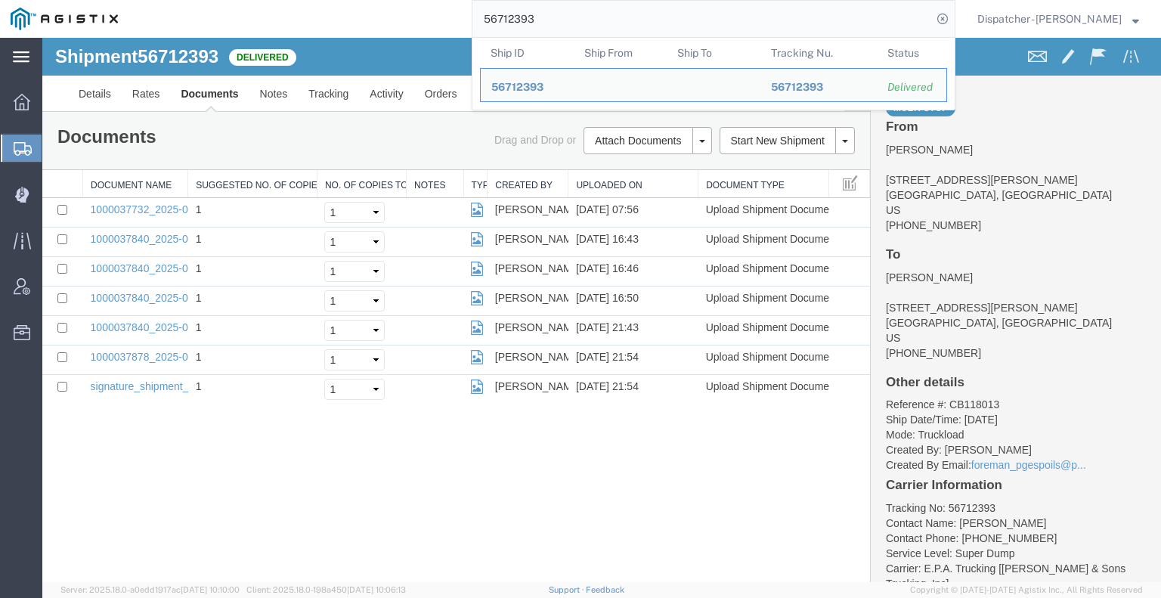
drag, startPoint x: 592, startPoint y: 23, endPoint x: 342, endPoint y: 17, distance: 249.5
click at [440, 11] on div "56712393 Ship ID Ship From Ship To Tracking Nu. Status Ship ID 56712393 Ship Fr…" at bounding box center [541, 19] width 827 height 38
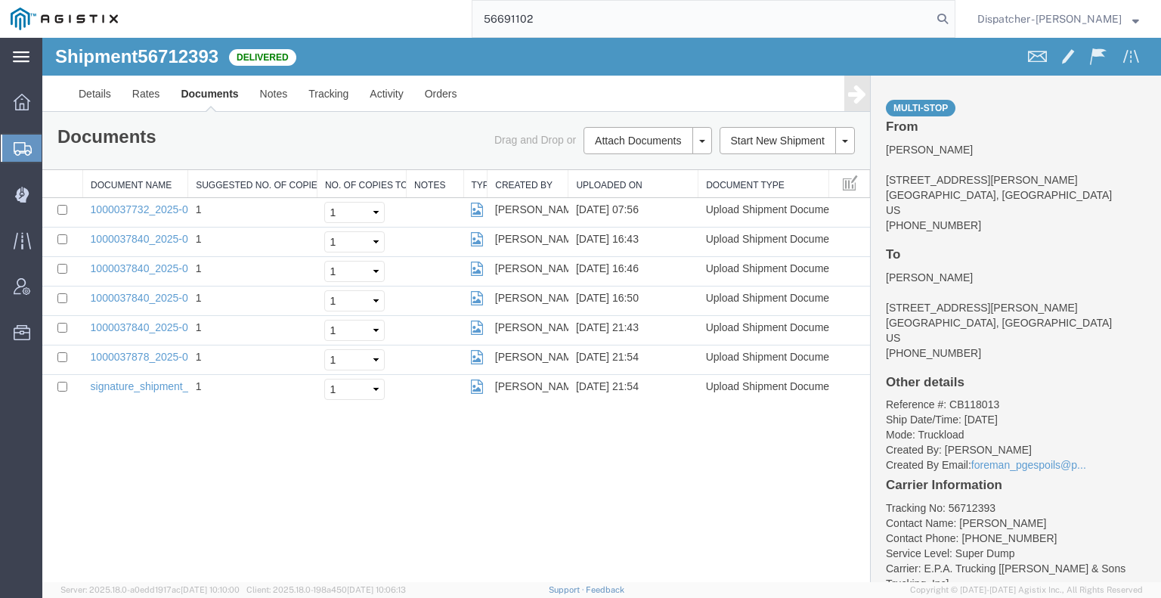
type input "56691102"
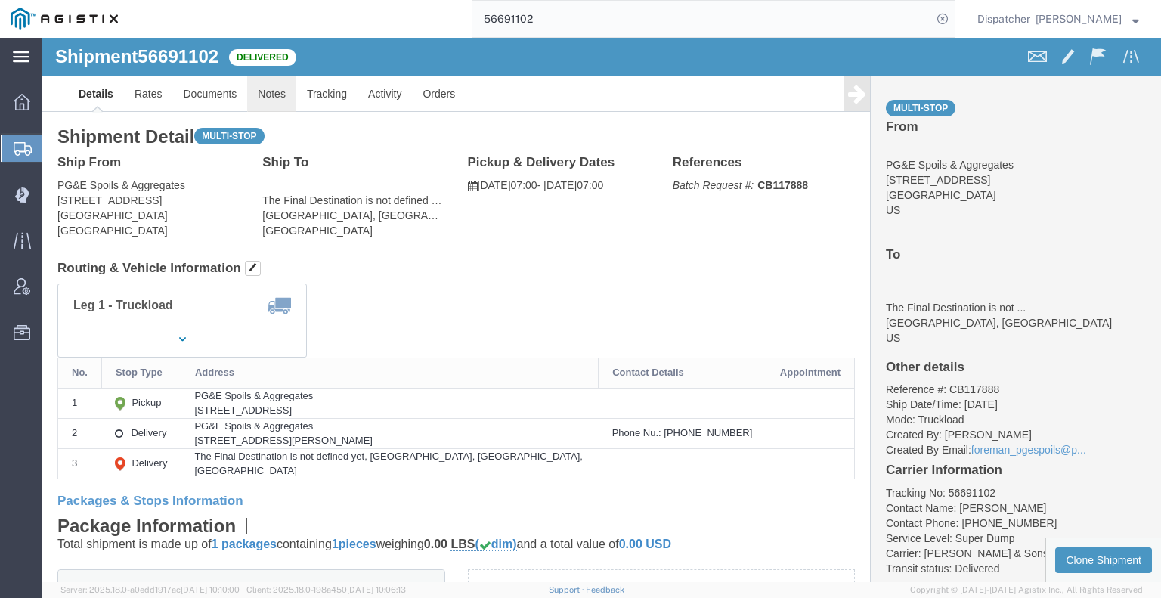
click link "Notes"
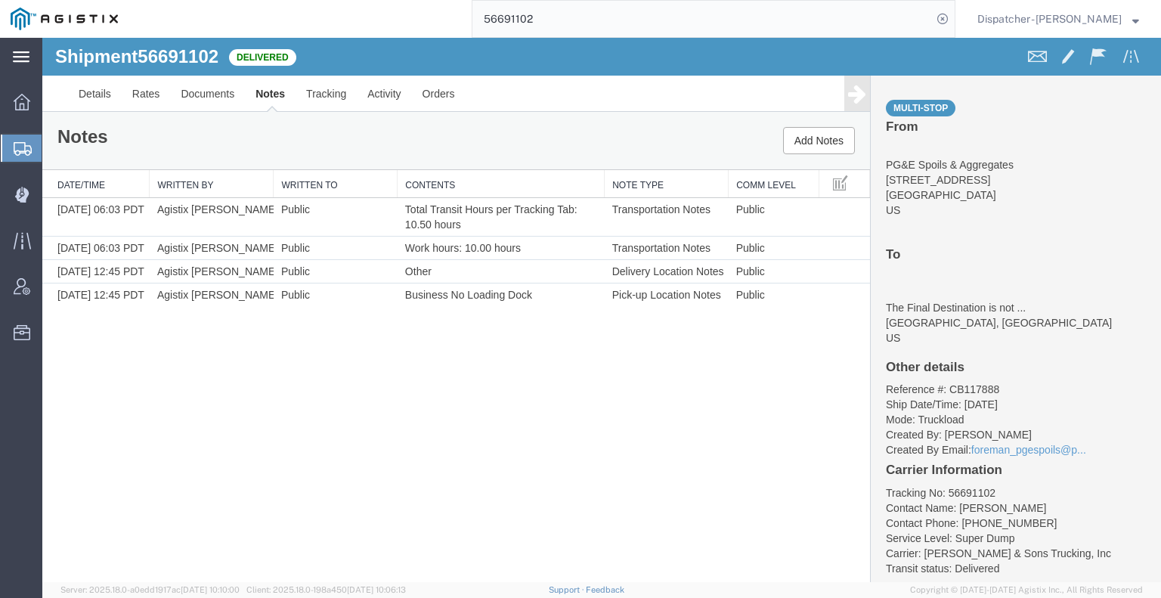
drag, startPoint x: 433, startPoint y: 23, endPoint x: 366, endPoint y: 27, distance: 67.4
click at [414, 23] on div "56691102" at bounding box center [541, 19] width 827 height 38
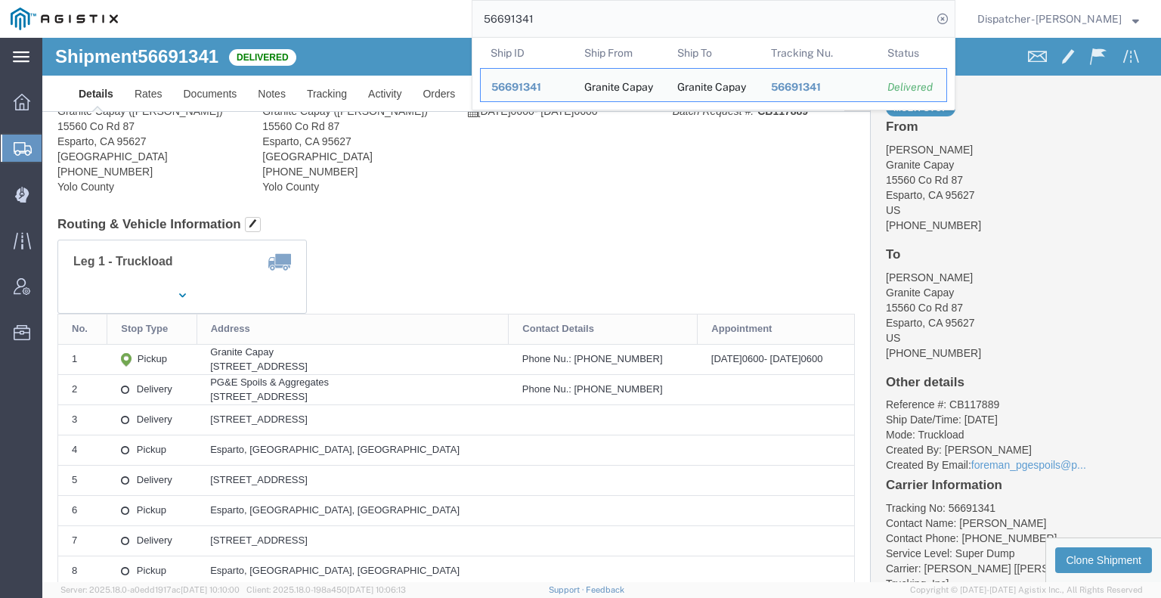
drag, startPoint x: 306, startPoint y: 0, endPoint x: 201, endPoint y: 72, distance: 127.2
click div
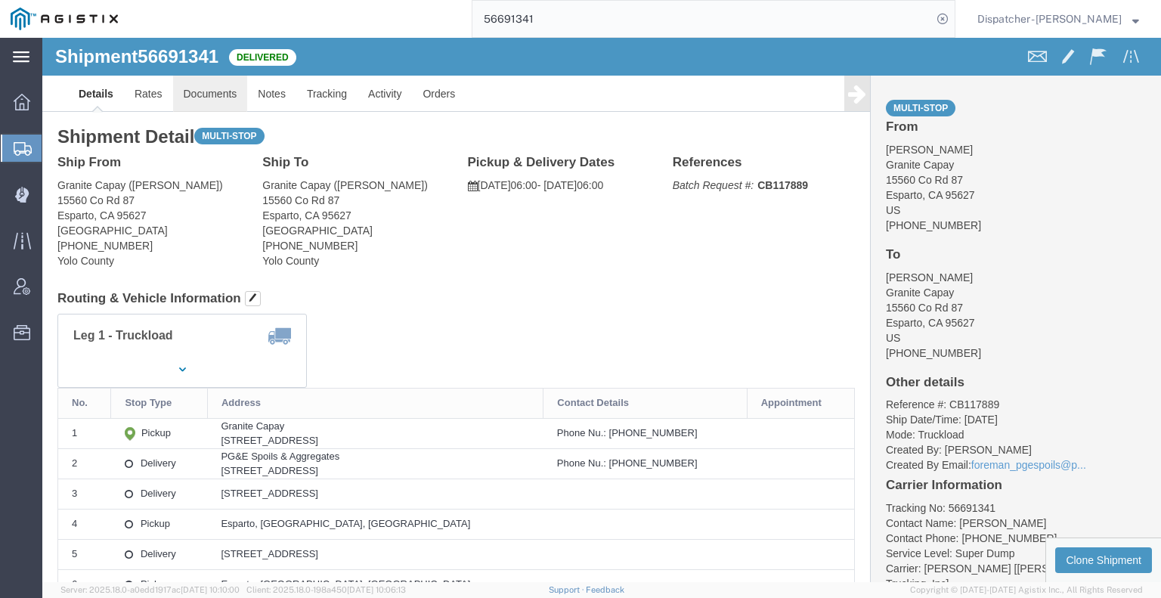
click link "Documents"
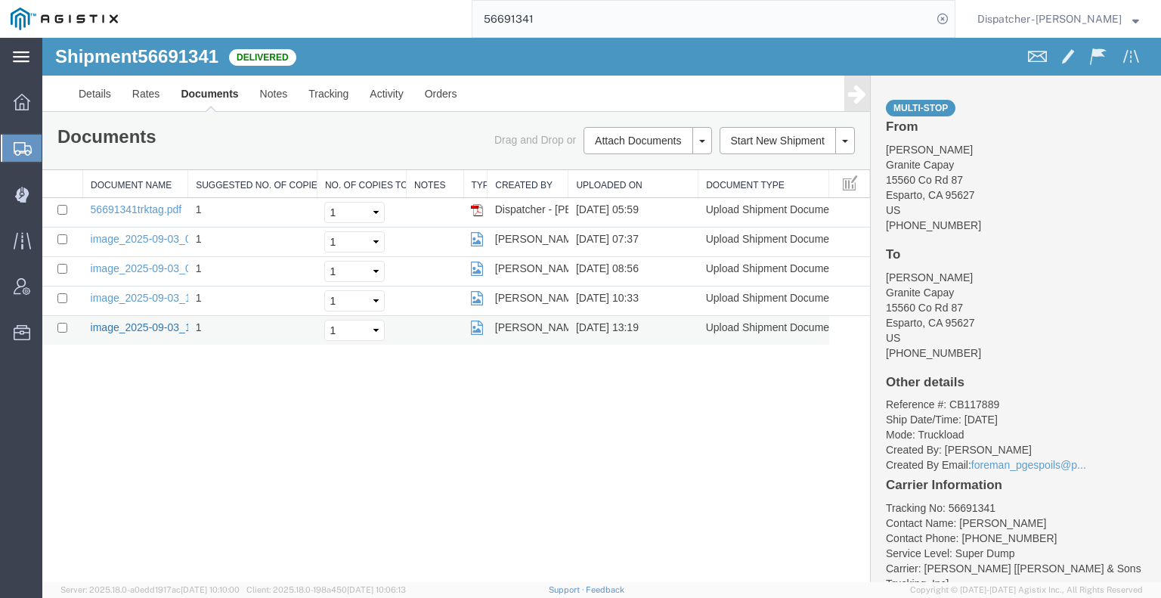
click at [153, 323] on link "image_2025-09-03_13_19_08.jpg" at bounding box center [170, 327] width 159 height 12
click at [136, 244] on td "image_2025-09-03_07_37_51.jpg" at bounding box center [135, 241] width 105 height 29
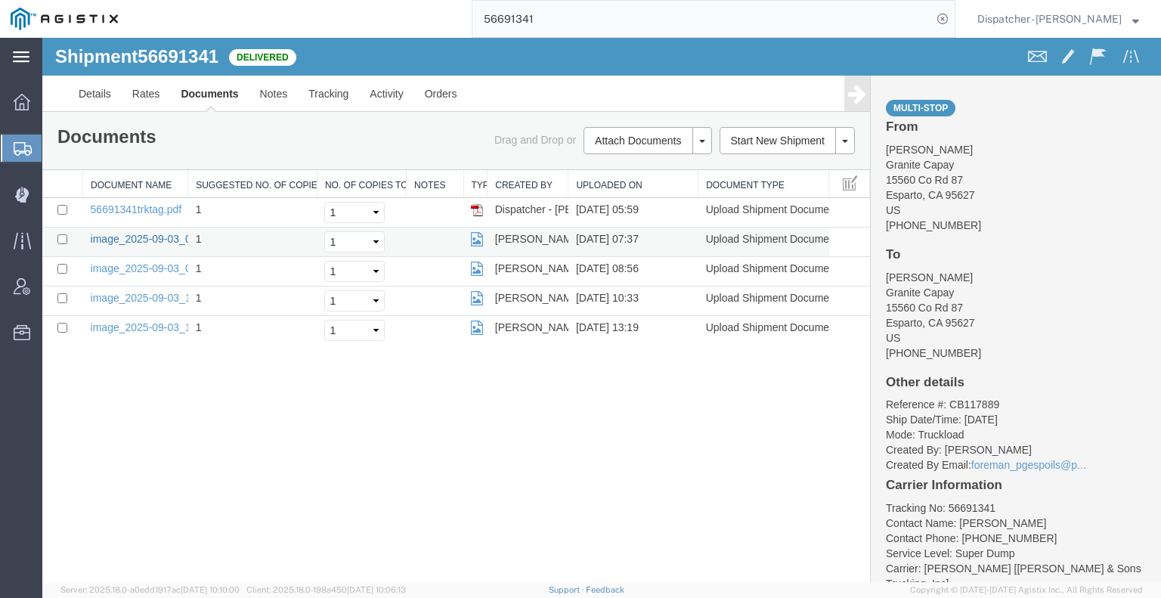
click at [135, 237] on link "image_2025-09-03_07_37_51.jpg" at bounding box center [170, 239] width 159 height 12
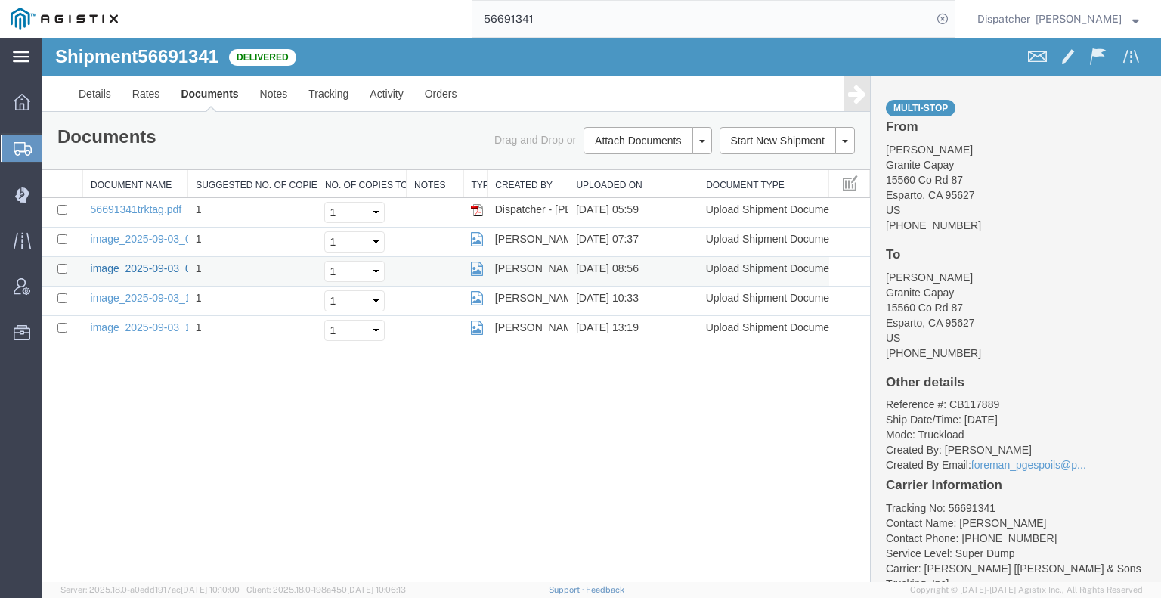
click at [116, 271] on link "image_2025-09-03_08_56_52.jpg" at bounding box center [170, 268] width 159 height 12
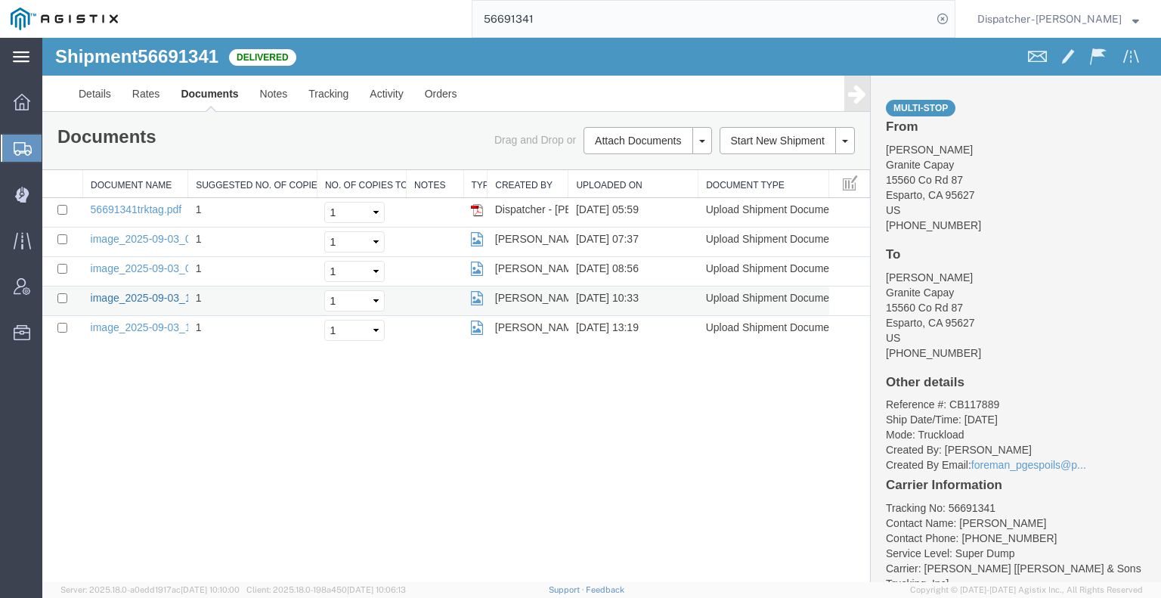
click at [159, 295] on link "image_2025-09-03_10_33_57.jpg" at bounding box center [170, 298] width 159 height 12
